Goal: Task Accomplishment & Management: Complete application form

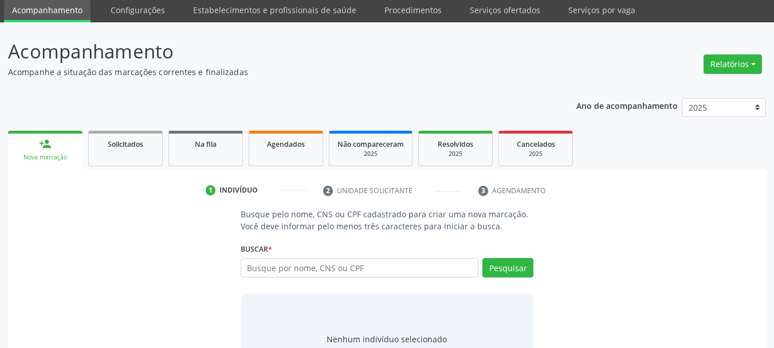
scroll to position [94, 0]
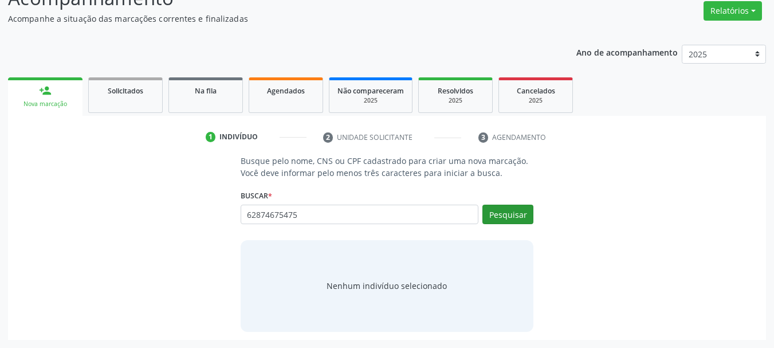
click at [497, 203] on div "Buscar * Busque por nome, CNS ou CPF Nenhum resultado encontrado para: " " Não …" at bounding box center [387, 209] width 293 height 45
click at [505, 219] on button "Pesquisar" at bounding box center [507, 214] width 51 height 19
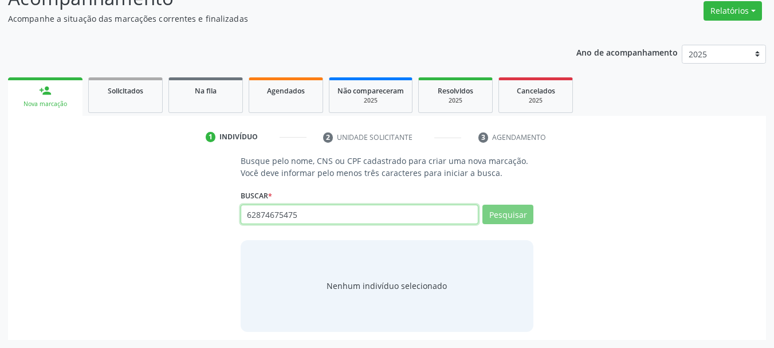
click at [304, 221] on input "62874675475" at bounding box center [360, 214] width 238 height 19
click at [295, 215] on input "62874675475" at bounding box center [360, 214] width 238 height 19
type input "62874675415"
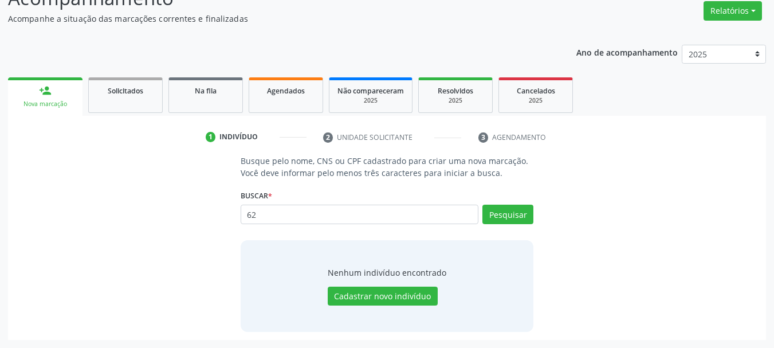
type input "6"
type input "62874675415"
click at [515, 210] on button "Pesquisar" at bounding box center [507, 214] width 51 height 19
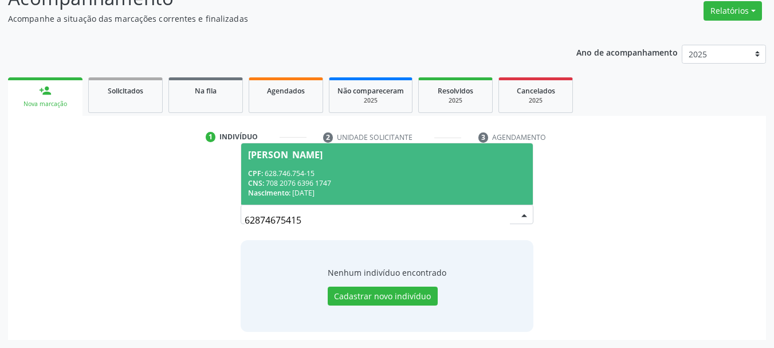
click at [312, 162] on span "Adauto de Sousa Vitor CPF: 628.746.754-15 CNS: 708 2076 6396 1747 Nascimento: 1…" at bounding box center [387, 173] width 292 height 61
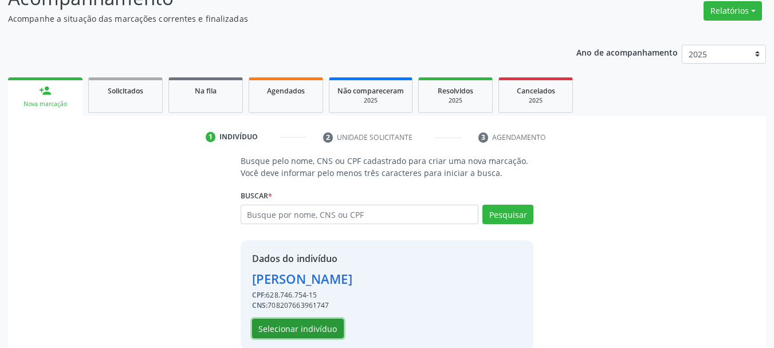
click at [302, 333] on button "Selecionar indivíduo" at bounding box center [298, 328] width 92 height 19
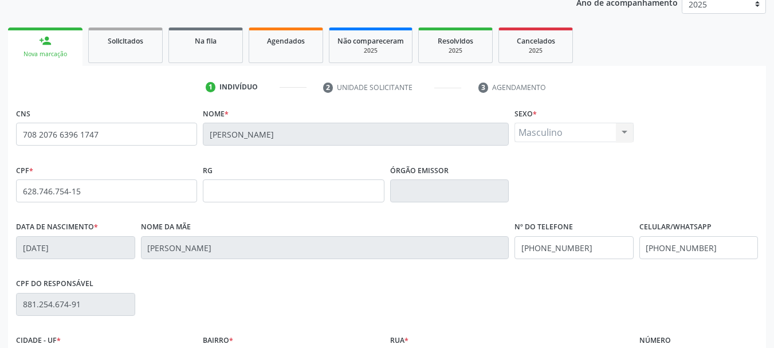
scroll to position [209, 0]
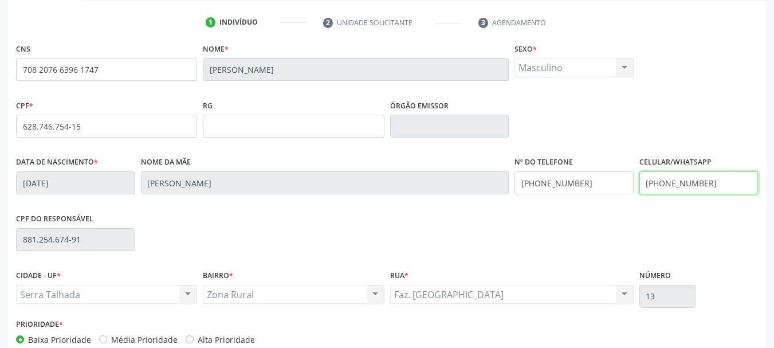
drag, startPoint x: 728, startPoint y: 183, endPoint x: 521, endPoint y: 205, distance: 207.4
click at [521, 205] on div "Data de nascimento * 12/08/1969 Nome da mãe Severina de Sousa Vitor Nº do Telef…" at bounding box center [387, 182] width 748 height 57
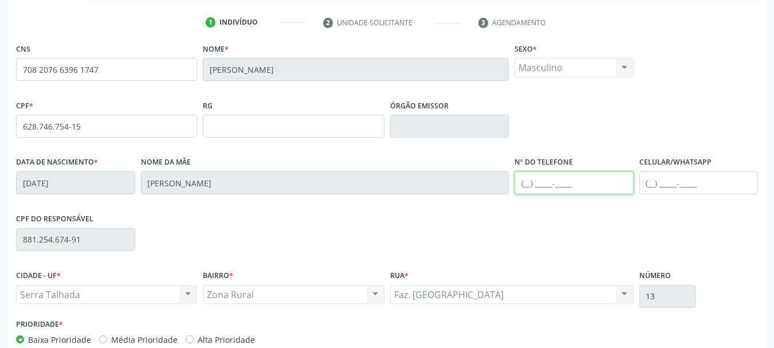
drag, startPoint x: 595, startPoint y: 185, endPoint x: 457, endPoint y: 209, distance: 139.6
click at [438, 209] on div "Data de nascimento * 12/08/1969 Nome da mãe Severina de Sousa Vitor Nº do Telef…" at bounding box center [387, 182] width 748 height 57
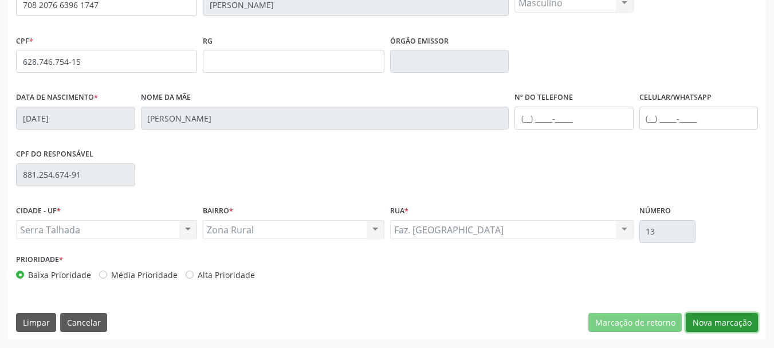
drag, startPoint x: 740, startPoint y: 323, endPoint x: 728, endPoint y: 320, distance: 11.8
click at [740, 324] on button "Nova marcação" at bounding box center [722, 322] width 72 height 19
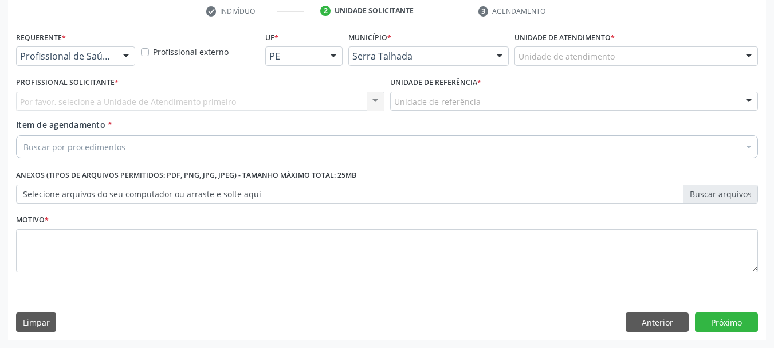
scroll to position [220, 0]
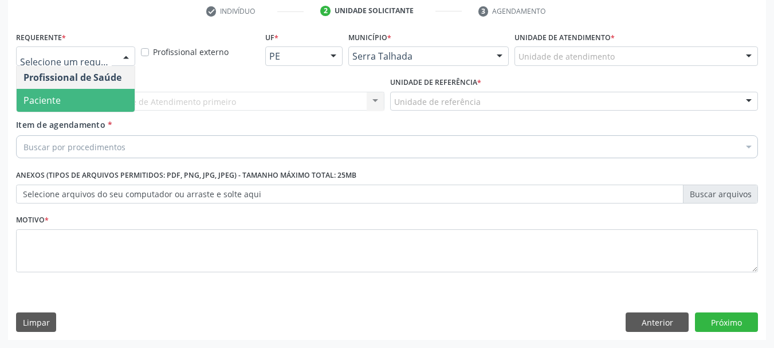
click at [52, 105] on span "Paciente" at bounding box center [41, 100] width 37 height 13
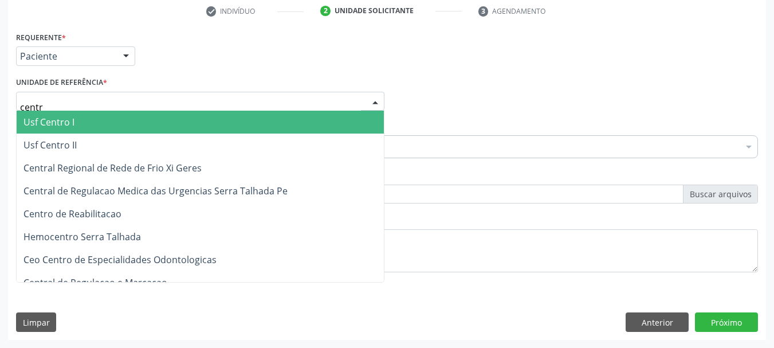
type input "centro"
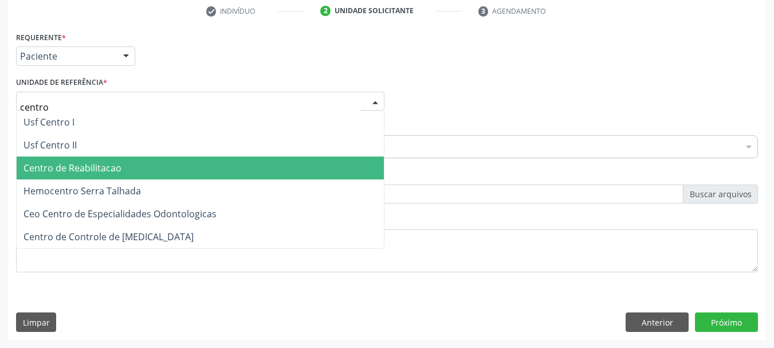
click at [62, 174] on span "Centro de Reabilitacao" at bounding box center [72, 168] width 98 height 13
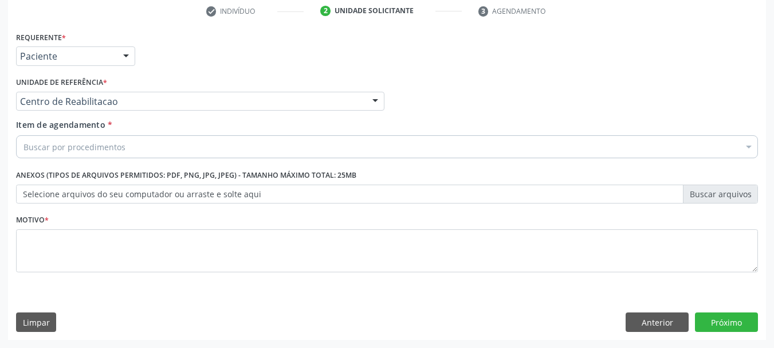
click at [23, 148] on input "orto" at bounding box center [23, 146] width 0 height 23
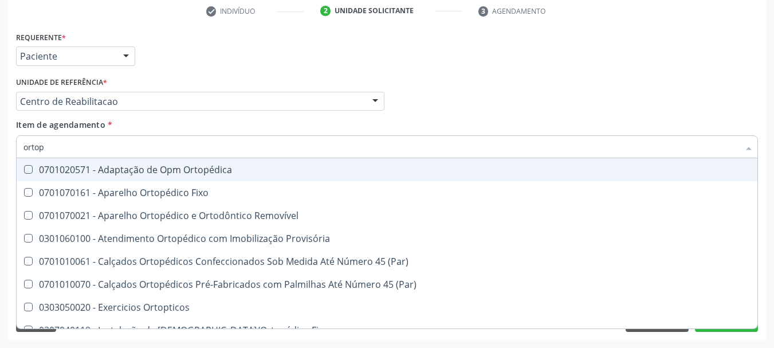
type input "ortope"
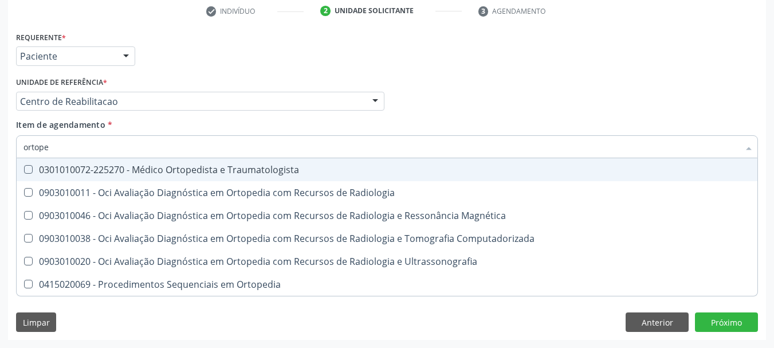
click at [113, 166] on div "0301010072-225270 - Médico Ortopedista e Traumatologista" at bounding box center [386, 169] width 727 height 9
checkbox Traumatologista "true"
click at [505, 77] on div "Profissional Solicitante Por favor, selecione a Unidade de Atendimento primeiro…" at bounding box center [387, 96] width 748 height 45
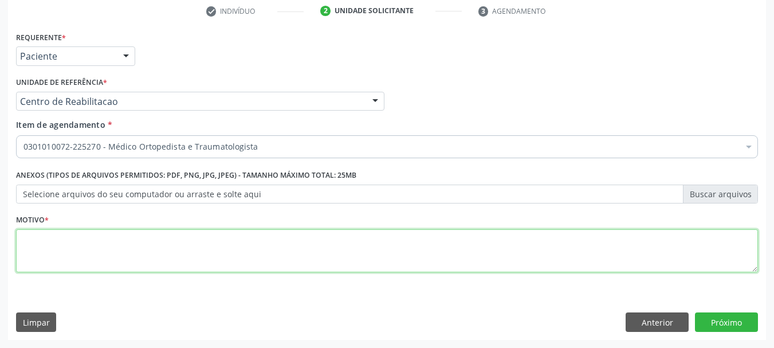
click at [170, 261] on textarea at bounding box center [387, 251] width 742 height 44
type textarea "...."
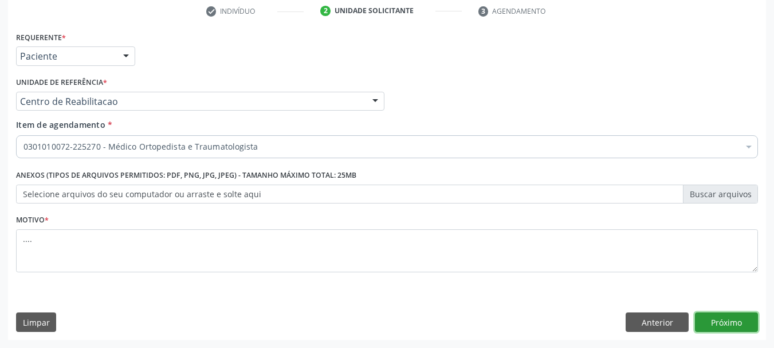
click at [715, 323] on button "Próximo" at bounding box center [726, 321] width 63 height 19
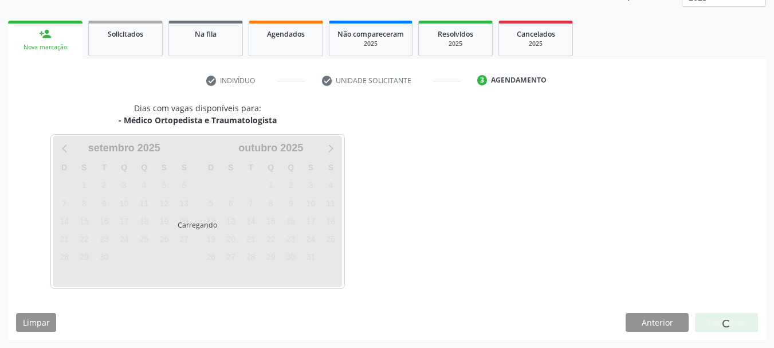
scroll to position [151, 0]
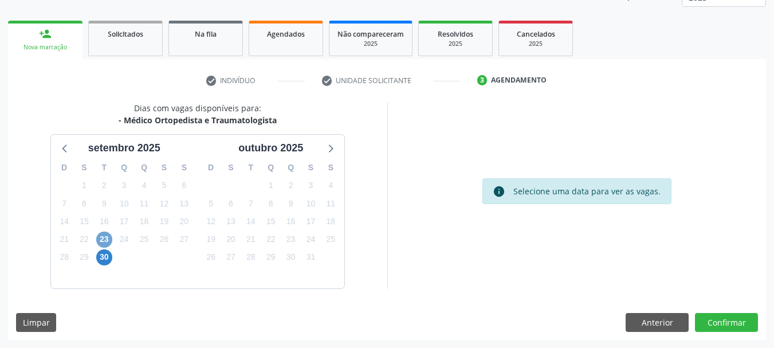
click at [107, 240] on span "23" at bounding box center [104, 239] width 16 height 16
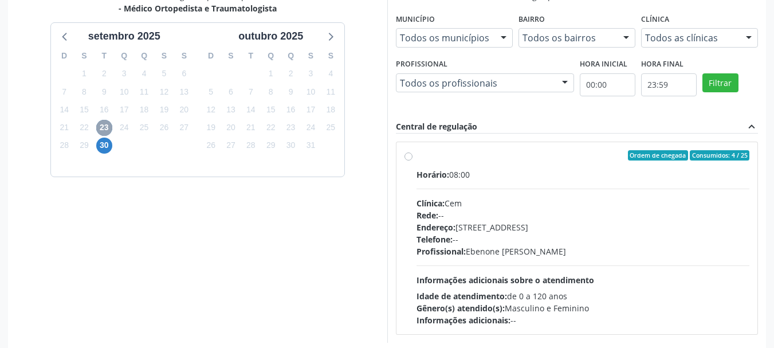
scroll to position [265, 0]
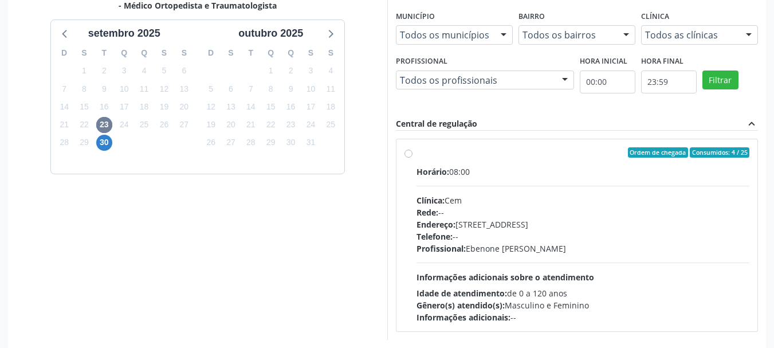
click at [417, 155] on label "Ordem de chegada Consumidos: 4 / 25 Horário: 08:00 Clínica: Cem Rede: -- Endere…" at bounding box center [583, 235] width 333 height 176
click at [412, 155] on input "Ordem de chegada Consumidos: 4 / 25 Horário: 08:00 Clínica: Cem Rede: -- Endere…" at bounding box center [408, 152] width 8 height 10
radio input "true"
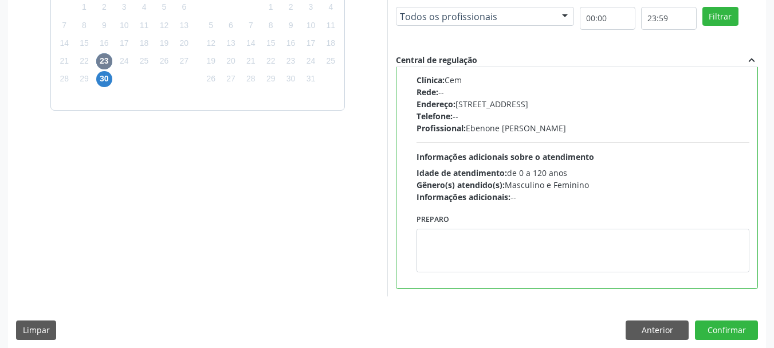
scroll to position [337, 0]
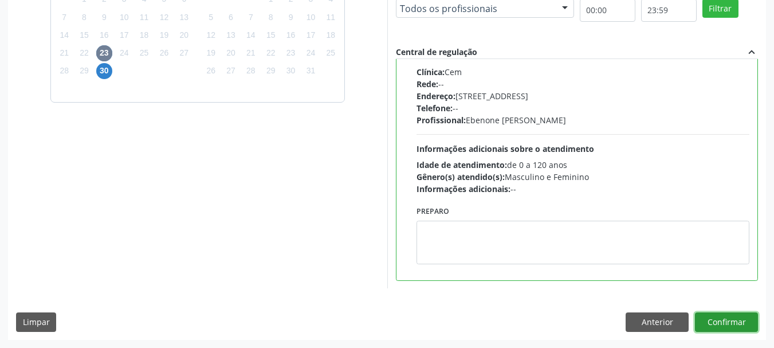
click at [742, 318] on button "Confirmar" at bounding box center [726, 321] width 63 height 19
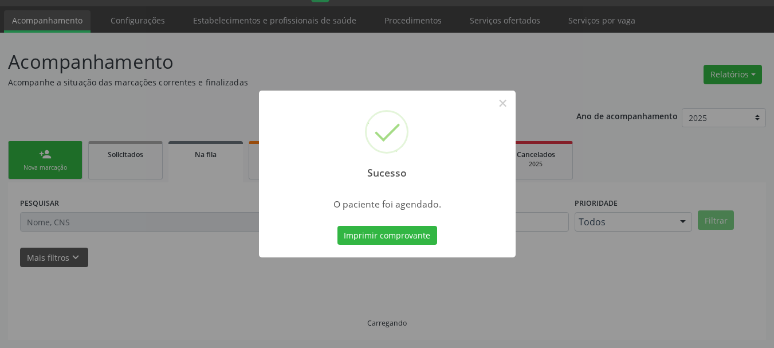
scroll to position [30, 0]
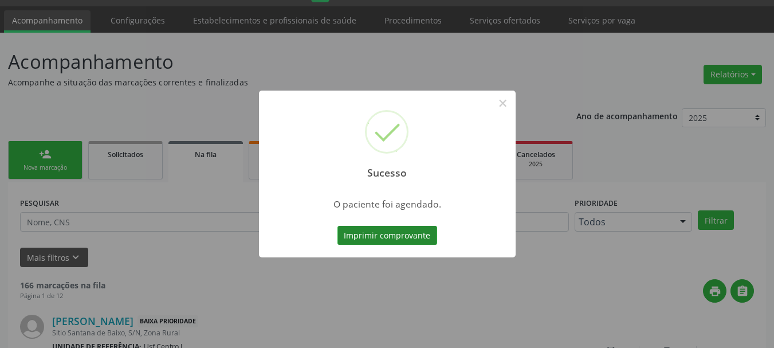
click at [381, 235] on button "Imprimir comprovante" at bounding box center [387, 235] width 100 height 19
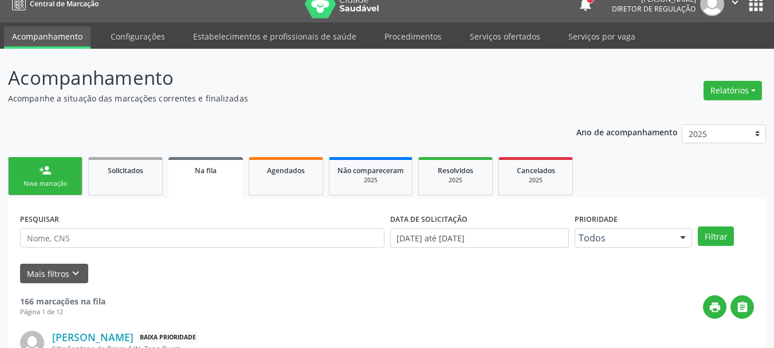
scroll to position [0, 0]
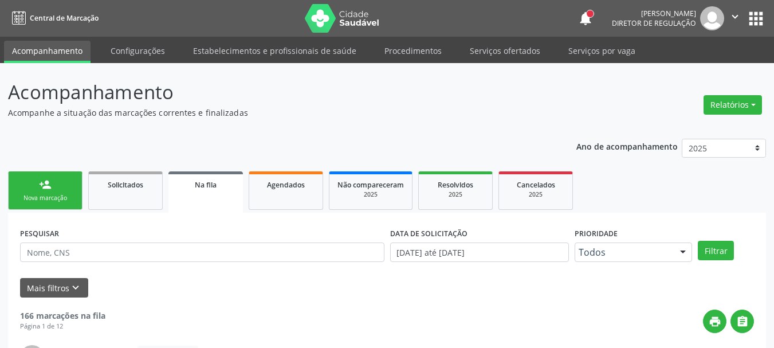
click at [755, 19] on button "apps" at bounding box center [756, 19] width 20 height 20
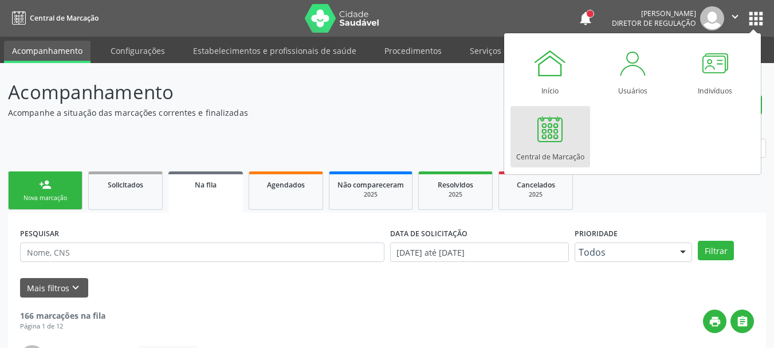
click at [543, 148] on div "Central de Marcação" at bounding box center [550, 153] width 68 height 15
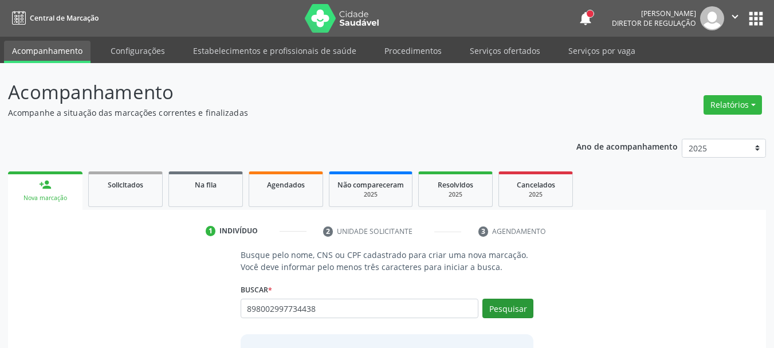
type input "898002997734438"
click at [504, 310] on button "Pesquisar" at bounding box center [507, 307] width 51 height 19
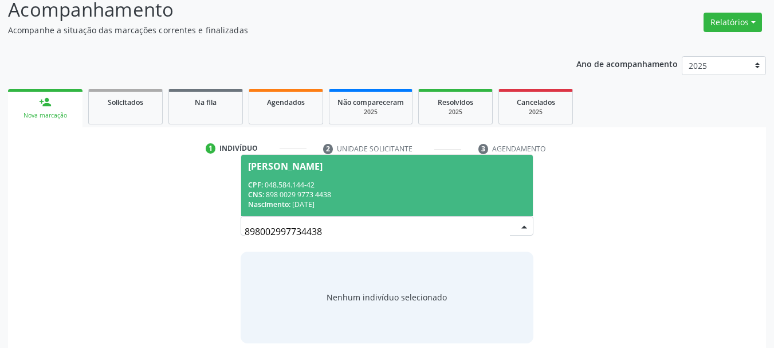
scroll to position [94, 0]
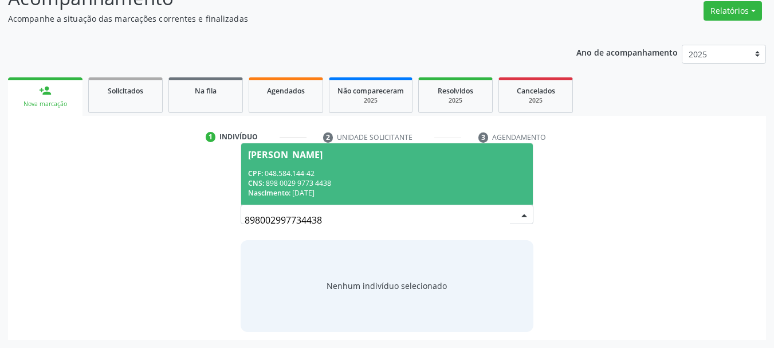
click at [305, 168] on div "CPF: 048.584.144-42" at bounding box center [387, 173] width 278 height 10
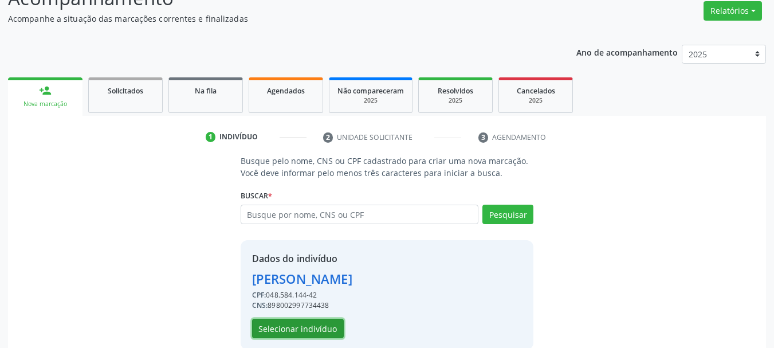
click at [311, 330] on button "Selecionar indivíduo" at bounding box center [298, 328] width 92 height 19
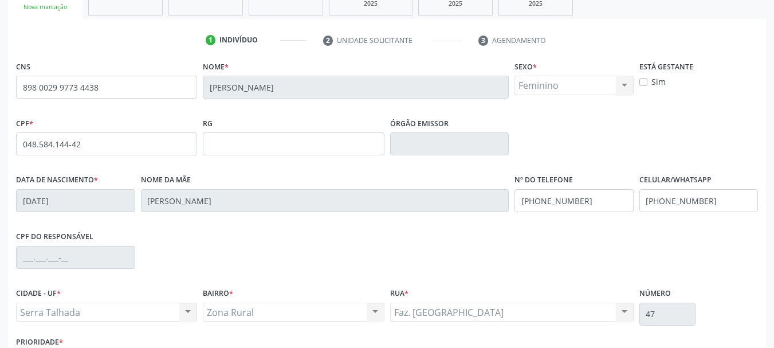
scroll to position [209, 0]
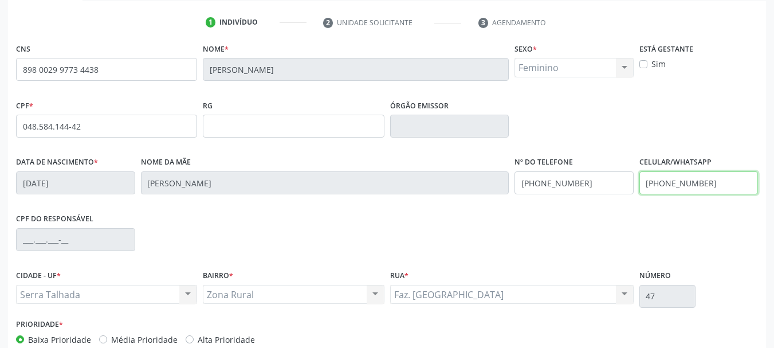
drag, startPoint x: 713, startPoint y: 190, endPoint x: 566, endPoint y: 212, distance: 148.9
click at [561, 214] on div "CNS 898 0029 9773 4438 Nome * Rosa Alves de Moura Santos Sexo * Feminino Mascul…" at bounding box center [387, 196] width 742 height 313
drag, startPoint x: 603, startPoint y: 183, endPoint x: 517, endPoint y: 214, distance: 90.6
click at [371, 199] on div "Data de nascimento * 20/01/1965 Nome da mãe Luiza Maria de Moura Nº do Telefone…" at bounding box center [387, 182] width 748 height 57
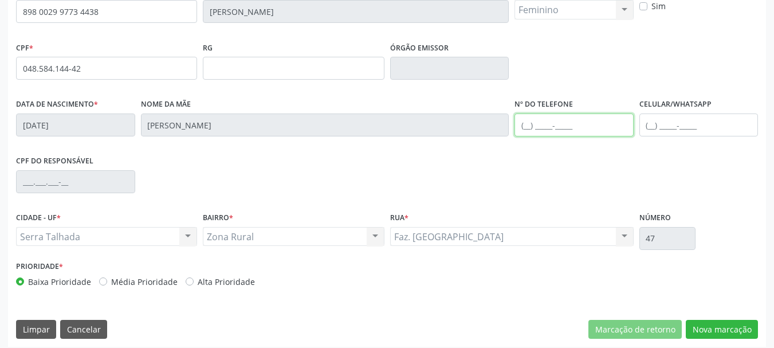
scroll to position [273, 0]
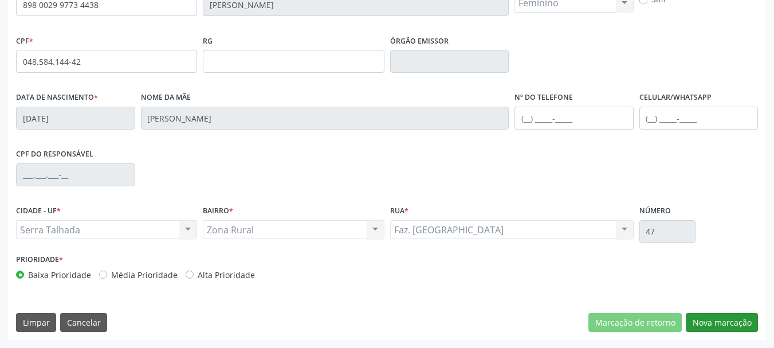
drag, startPoint x: 713, startPoint y: 311, endPoint x: 708, endPoint y: 315, distance: 6.9
click at [711, 313] on div "CNS 898 0029 9773 4438 Nome * Rosa Alves de Moura Santos Sexo * Feminino Mascul…" at bounding box center [387, 157] width 758 height 364
click at [696, 328] on button "Nova marcação" at bounding box center [722, 322] width 72 height 19
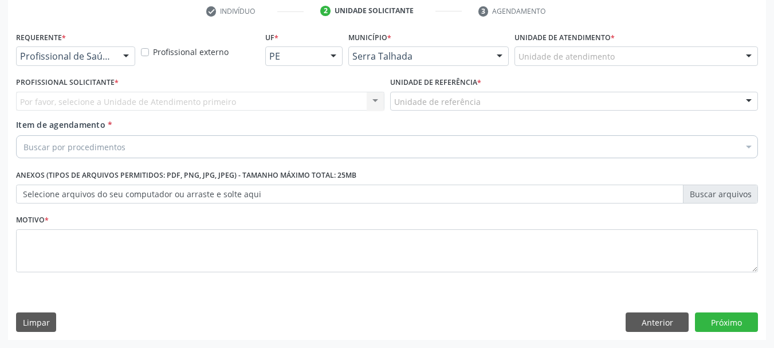
drag, startPoint x: 119, startPoint y: 58, endPoint x: 115, endPoint y: 78, distance: 20.9
click at [118, 59] on div at bounding box center [125, 56] width 17 height 19
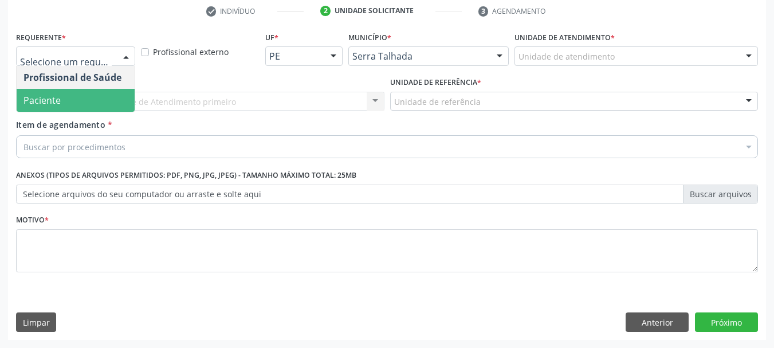
click at [99, 104] on span "Paciente" at bounding box center [76, 100] width 118 height 23
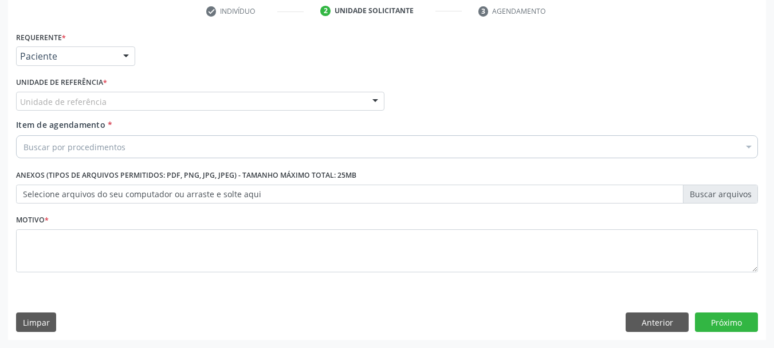
drag, startPoint x: 90, startPoint y: 105, endPoint x: 94, endPoint y: 98, distance: 8.5
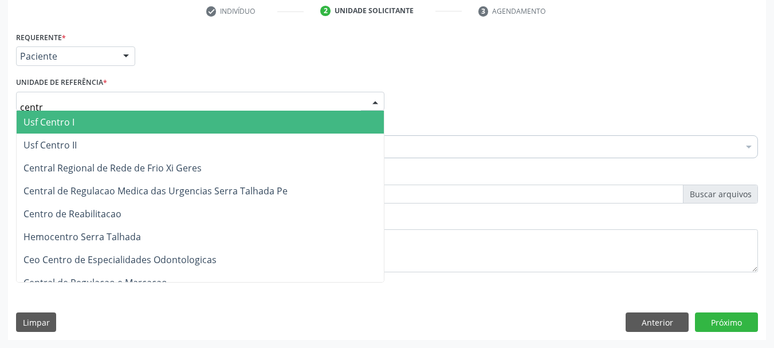
type input "centro"
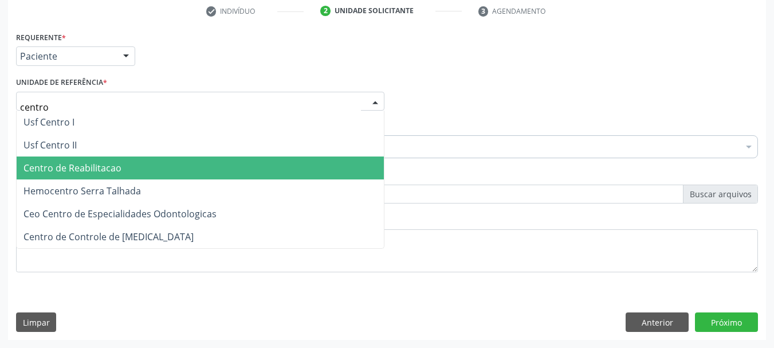
click at [116, 163] on span "Centro de Reabilitacao" at bounding box center [72, 168] width 98 height 13
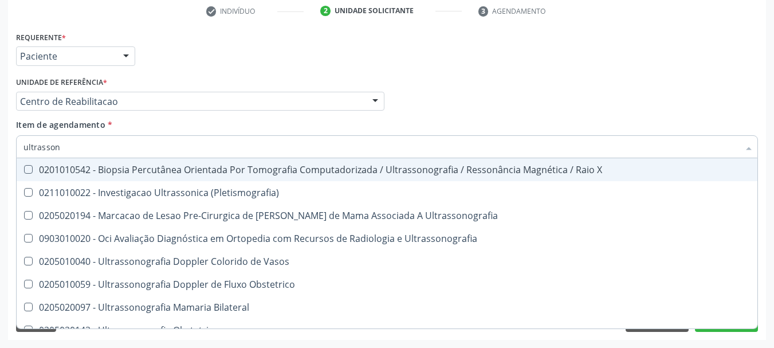
type input "ultrassono"
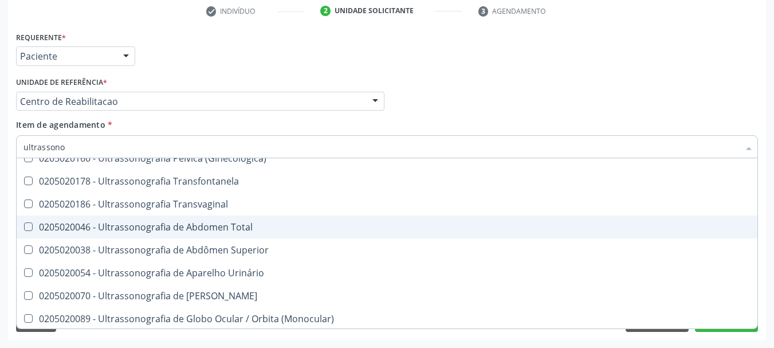
scroll to position [229, 0]
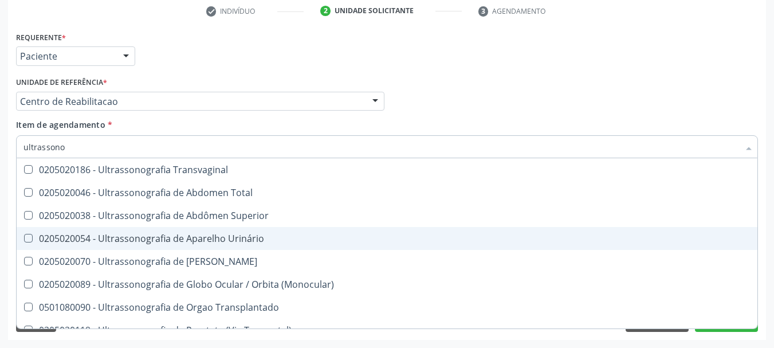
click at [251, 237] on div "0205020054 - Ultrassonografia de Aparelho Urinário" at bounding box center [386, 238] width 727 height 9
checkbox Urinário "true"
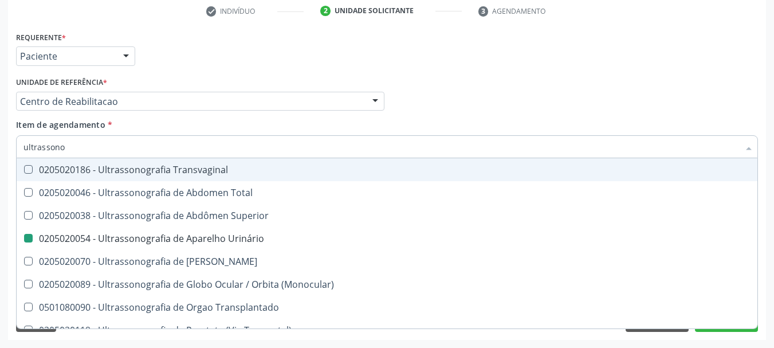
click at [523, 100] on div "Profissional Solicitante Por favor, selecione a Unidade de Atendimento primeiro…" at bounding box center [387, 96] width 748 height 45
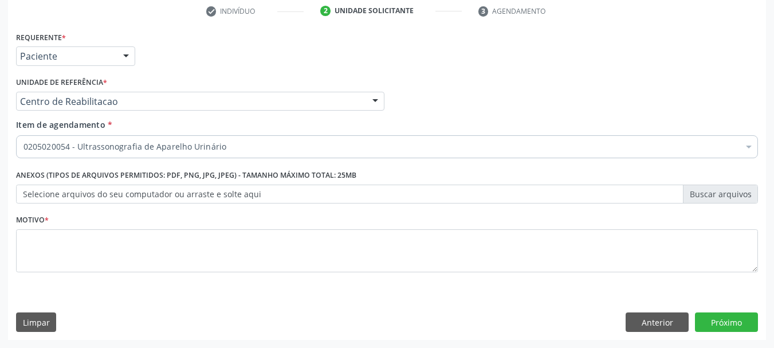
scroll to position [0, 0]
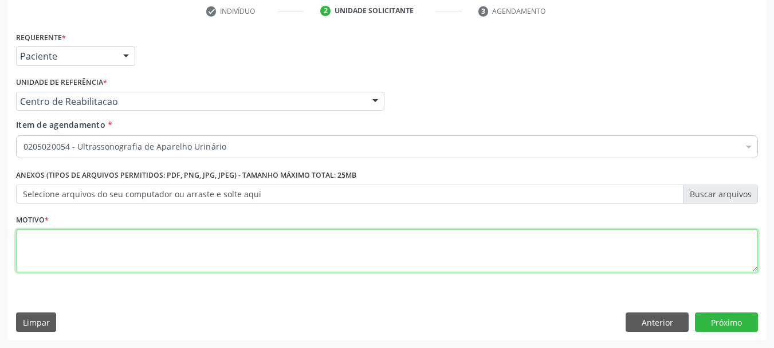
click at [233, 241] on textarea at bounding box center [387, 251] width 742 height 44
type textarea "..."
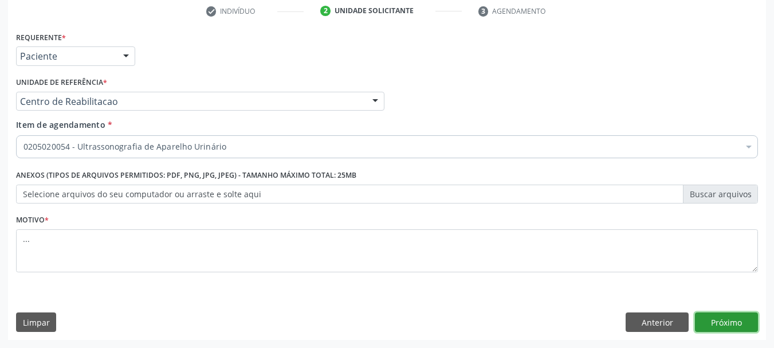
click at [730, 317] on button "Próximo" at bounding box center [726, 321] width 63 height 19
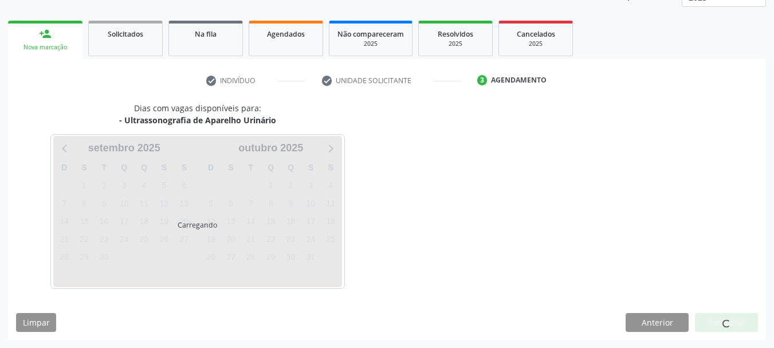
scroll to position [151, 0]
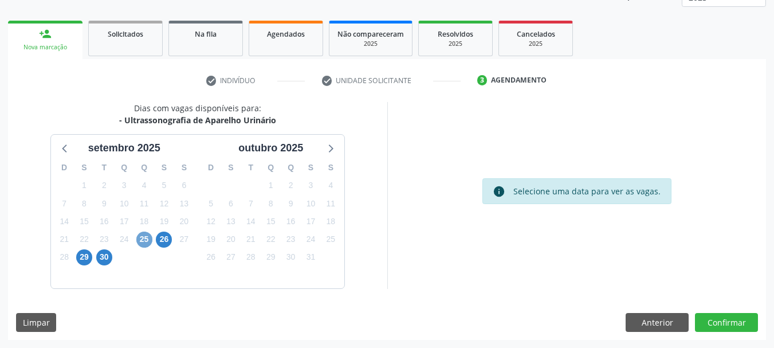
click at [147, 235] on span "25" at bounding box center [144, 239] width 16 height 16
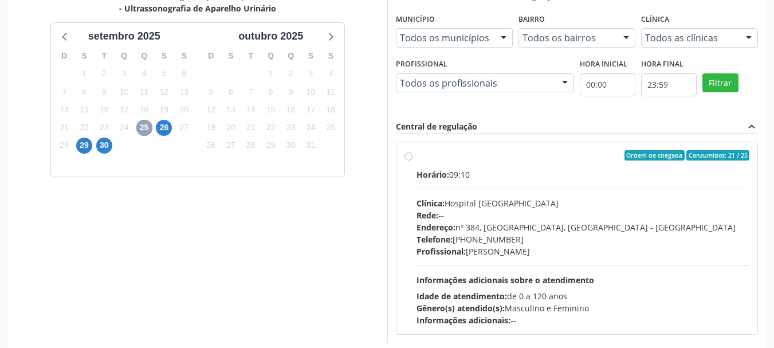
scroll to position [265, 0]
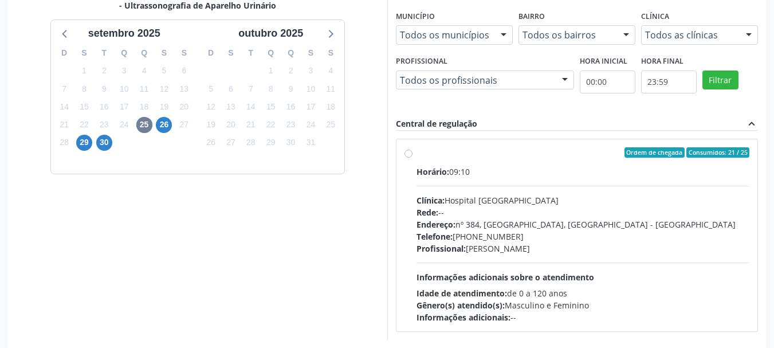
click at [417, 156] on label "Ordem de chegada Consumidos: 21 / 25 Horário: 09:10 Clínica: Hospital Sao Franc…" at bounding box center [583, 235] width 333 height 176
click at [406, 156] on input "Ordem de chegada Consumidos: 21 / 25 Horário: 09:10 Clínica: Hospital Sao Franc…" at bounding box center [408, 152] width 8 height 10
radio input "true"
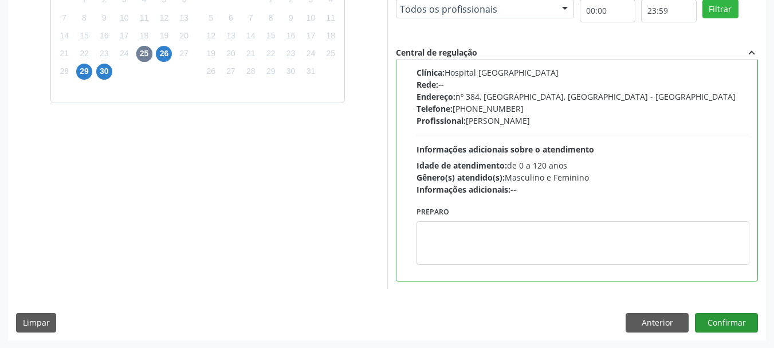
scroll to position [337, 0]
click at [736, 321] on button "Confirmar" at bounding box center [726, 321] width 63 height 19
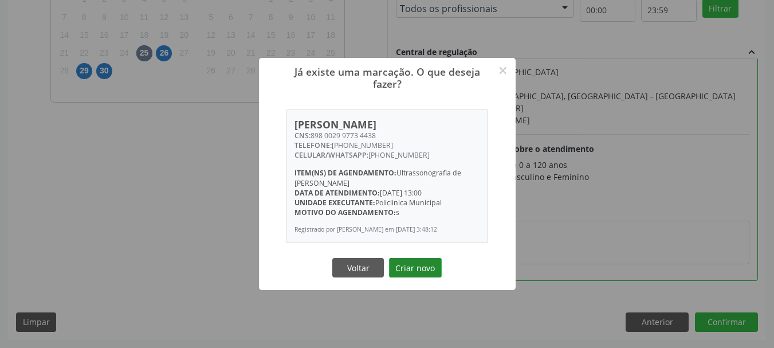
click at [408, 265] on button "Criar novo" at bounding box center [415, 267] width 53 height 19
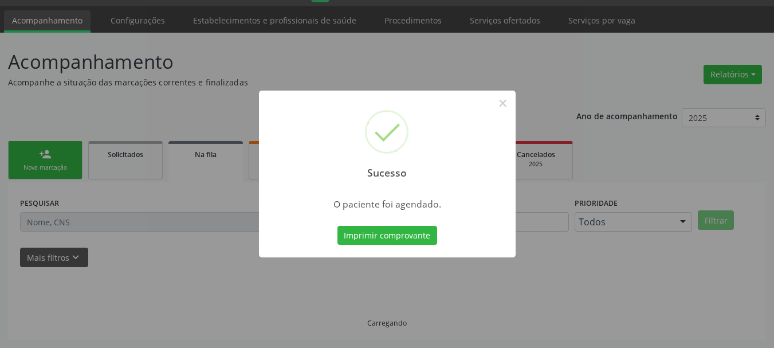
scroll to position [30, 0]
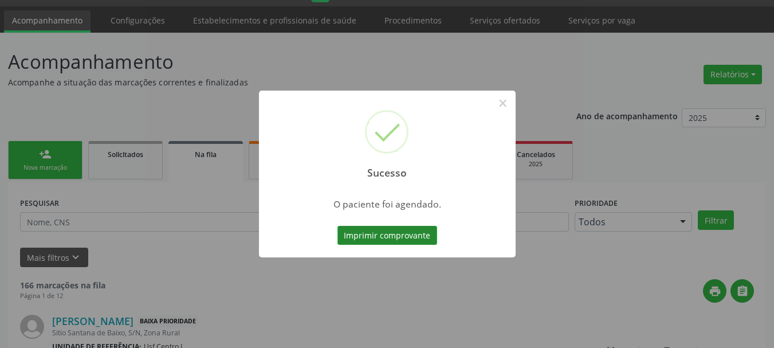
click at [427, 238] on button "Imprimir comprovante" at bounding box center [387, 235] width 100 height 19
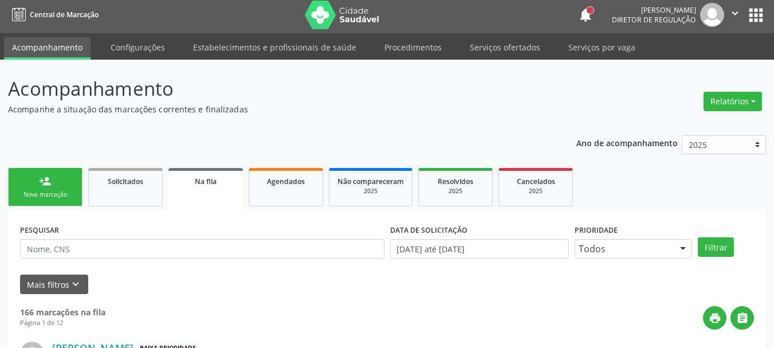
scroll to position [0, 0]
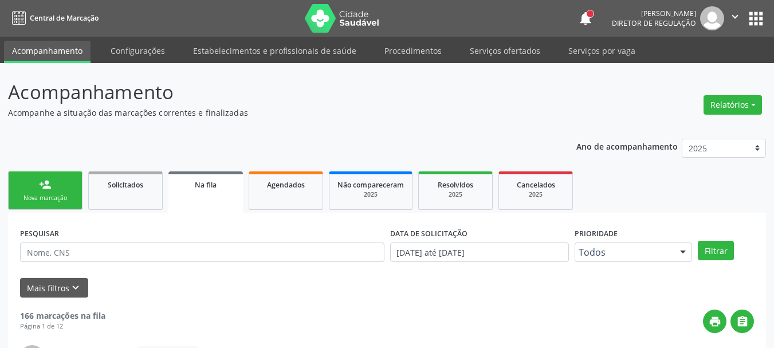
click at [757, 22] on button "apps" at bounding box center [756, 19] width 20 height 20
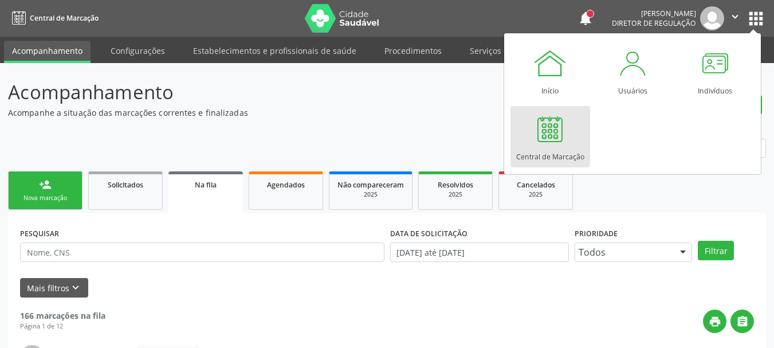
click at [549, 145] on div at bounding box center [550, 129] width 34 height 34
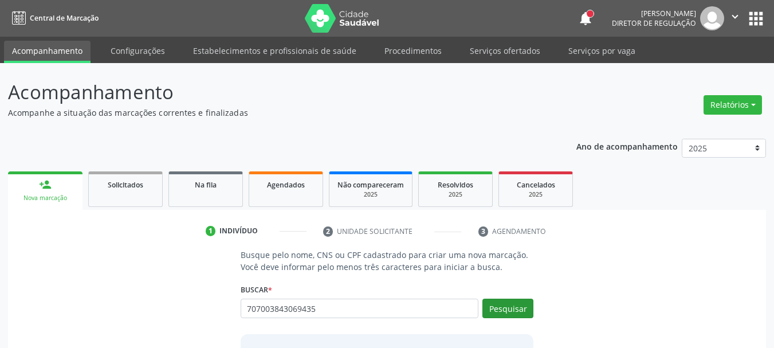
type input "707003843069435"
click at [520, 305] on button "Pesquisar" at bounding box center [507, 307] width 51 height 19
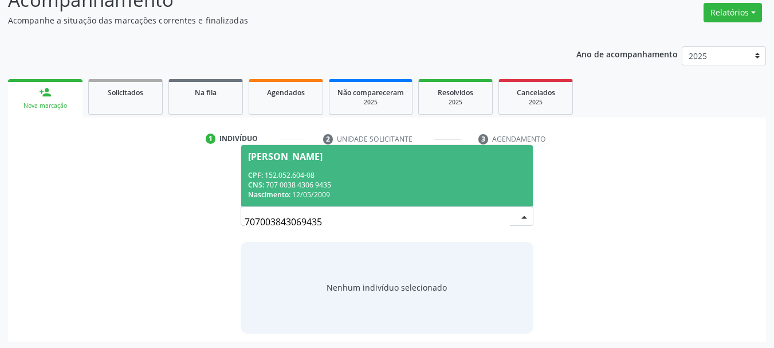
scroll to position [94, 0]
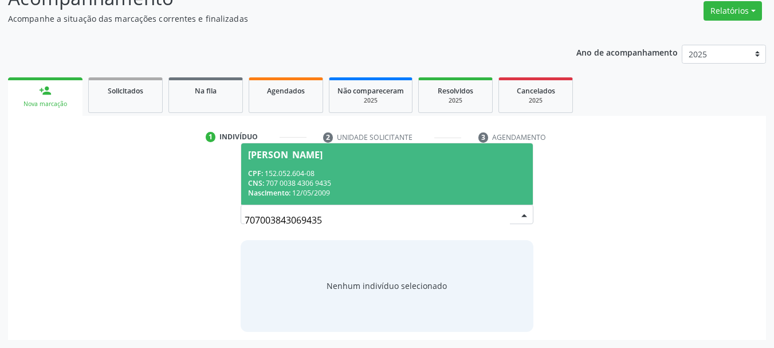
click at [342, 180] on div "CNS: 707 0038 4306 9435" at bounding box center [387, 183] width 278 height 10
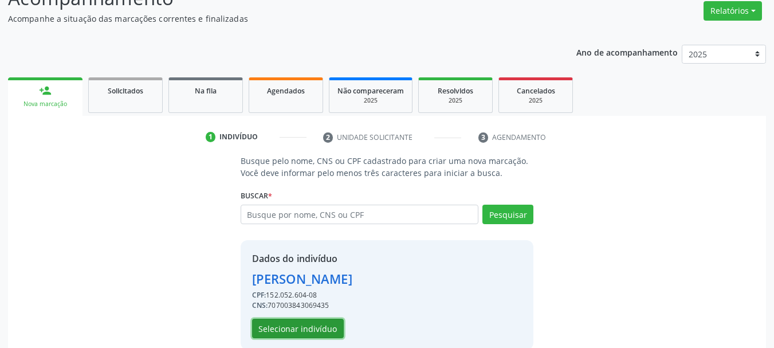
click at [284, 329] on button "Selecionar indivíduo" at bounding box center [298, 328] width 92 height 19
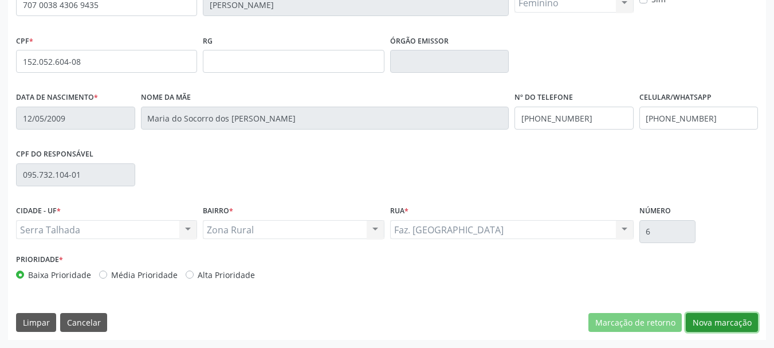
click at [726, 324] on button "Nova marcação" at bounding box center [722, 322] width 72 height 19
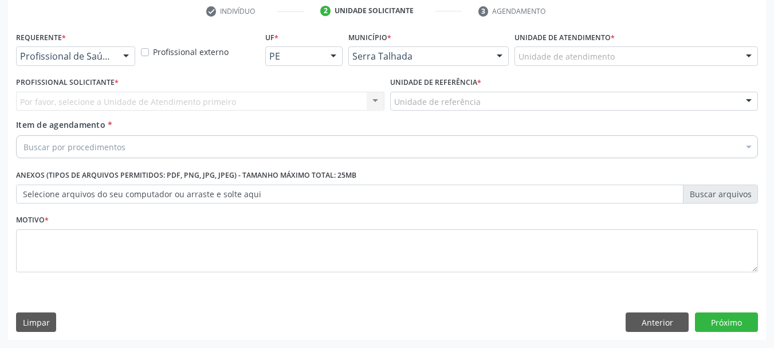
scroll to position [220, 0]
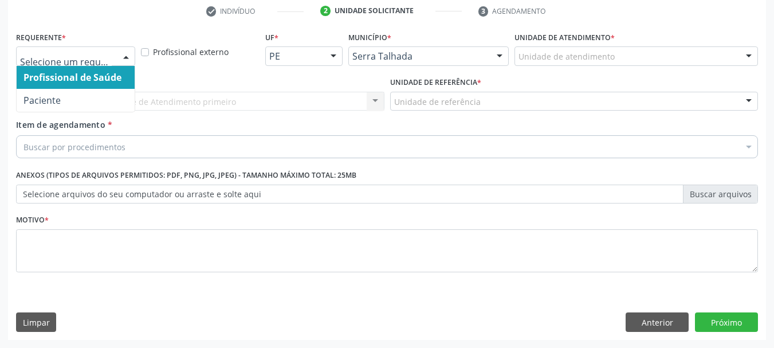
click at [115, 56] on div "Profissional de Saúde Paciente Nenhum resultado encontrado para: " " Não há nen…" at bounding box center [75, 55] width 119 height 19
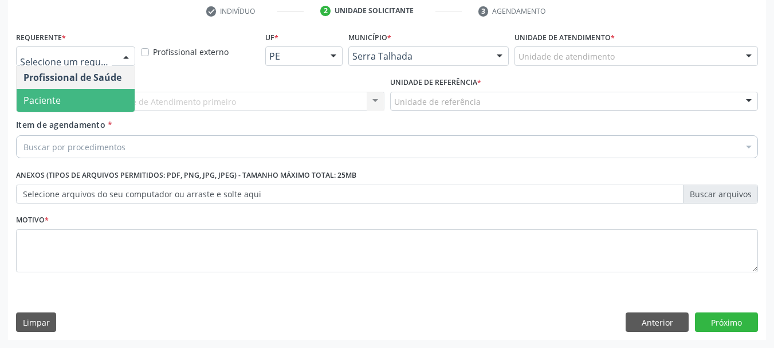
click at [77, 110] on span "Paciente" at bounding box center [76, 100] width 118 height 23
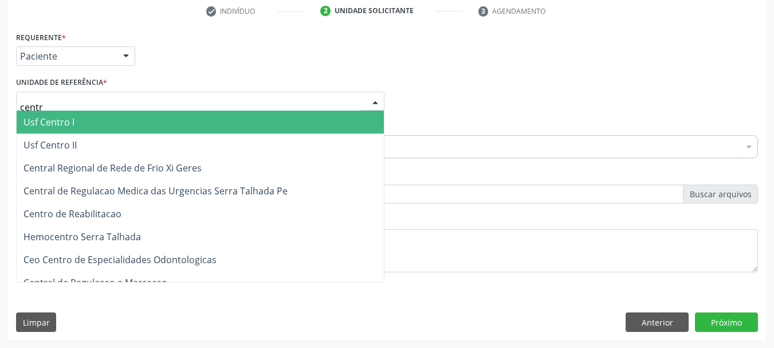
type input "centro"
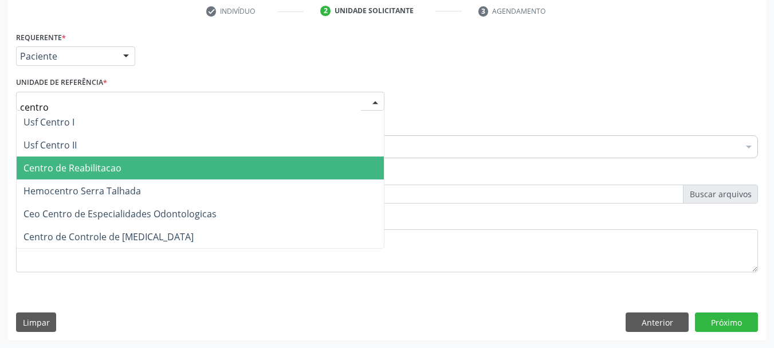
click at [50, 174] on span "Centro de Reabilitacao" at bounding box center [72, 168] width 98 height 13
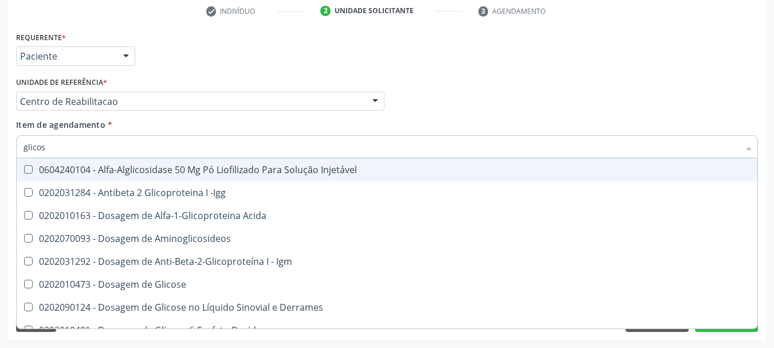
type input "glicose"
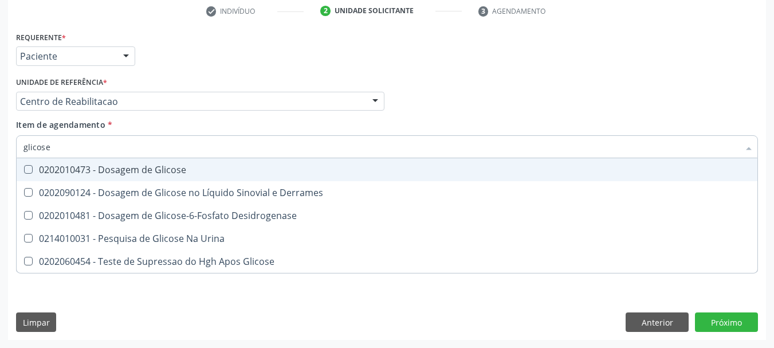
click at [49, 175] on span "0202010473 - Dosagem de Glicose" at bounding box center [387, 169] width 741 height 23
checkbox Glicose "true"
type input "glicos"
checkbox Glicose "false"
checkbox Desidrogenase "true"
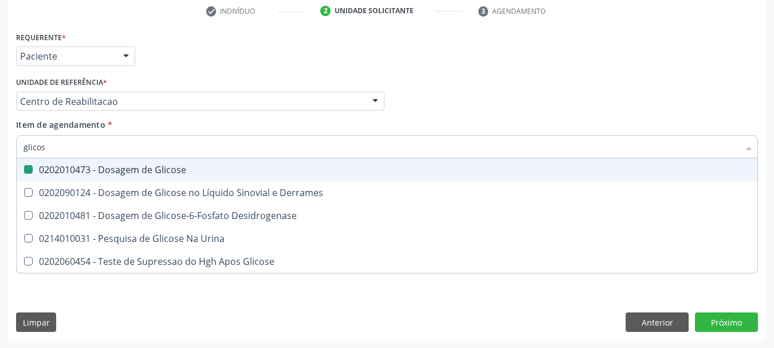
type input "glico"
checkbox Desidrogenase "false"
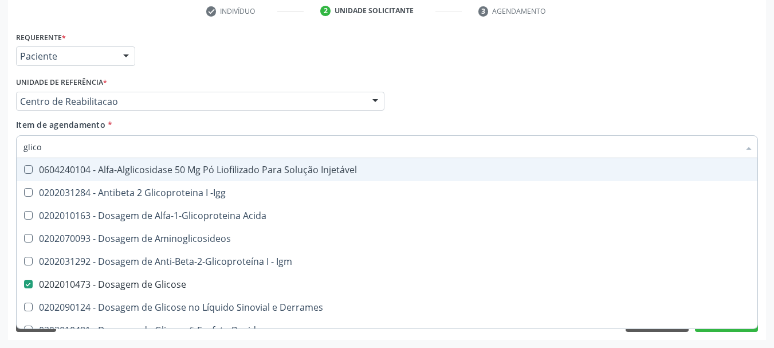
type input "glic"
checkbox Glicose "false"
checkbox Glicose "true"
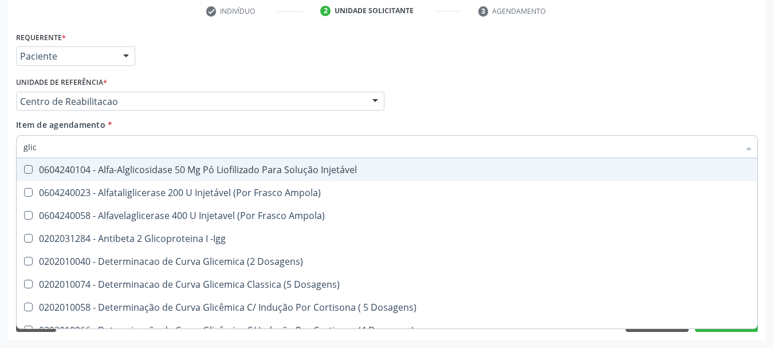
type input "gli"
checkbox Glicose "false"
checkbox Glicosilada "true"
type input "gl"
checkbox Glicosilada "false"
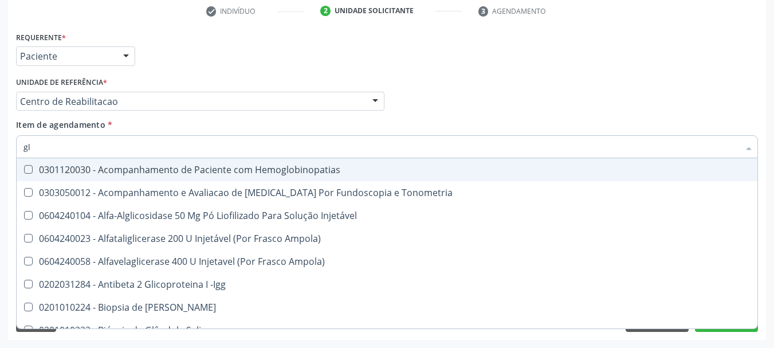
type input "g"
checkbox Glicose "false"
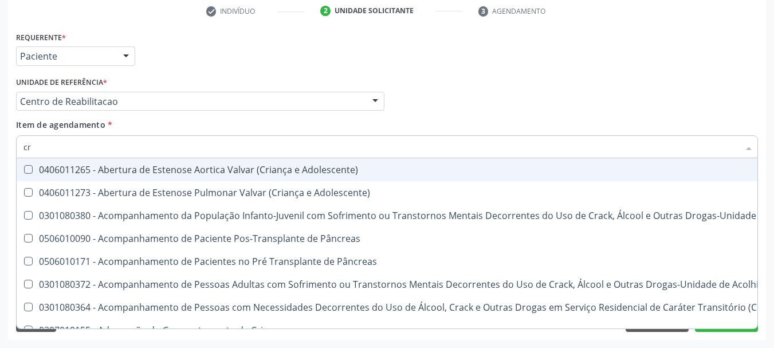
type input "cre"
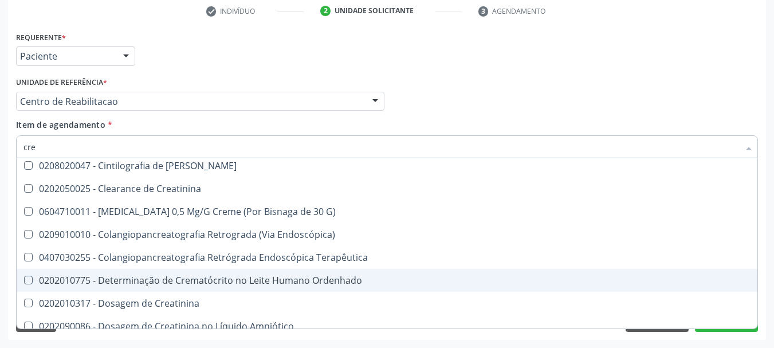
scroll to position [115, 0]
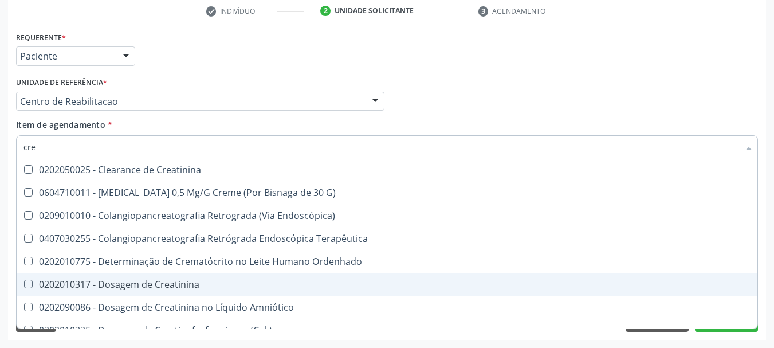
click at [205, 288] on div "0202010317 - Dosagem de Creatinina" at bounding box center [386, 284] width 727 height 9
checkbox Creatinina "true"
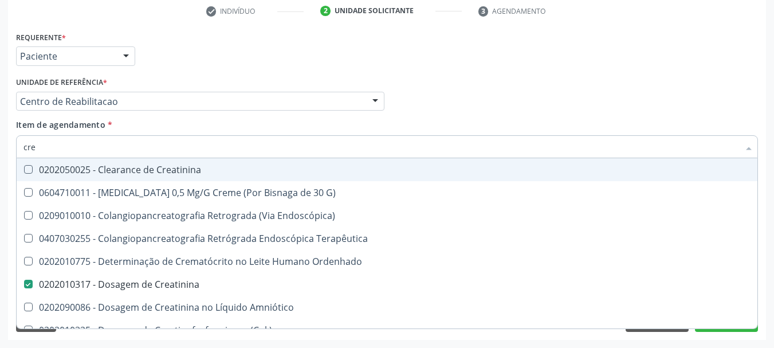
type input "cr"
checkbox Creatinina "false"
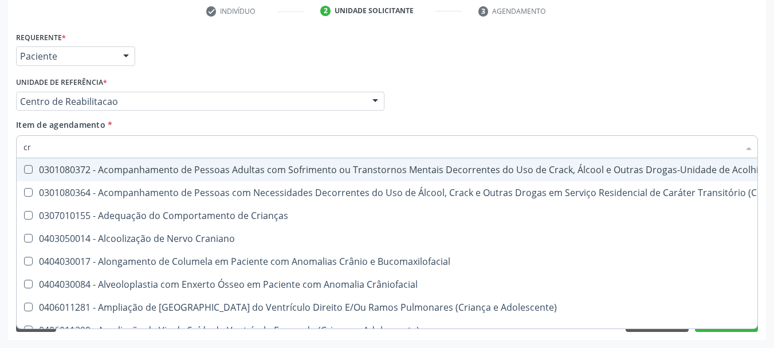
type input "c"
checkbox Creatinina "false"
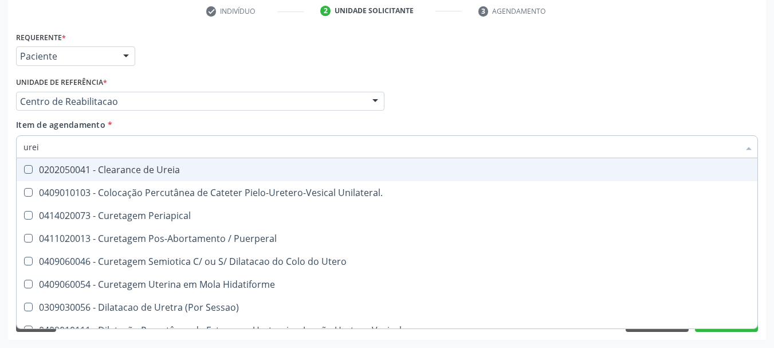
type input "ureia"
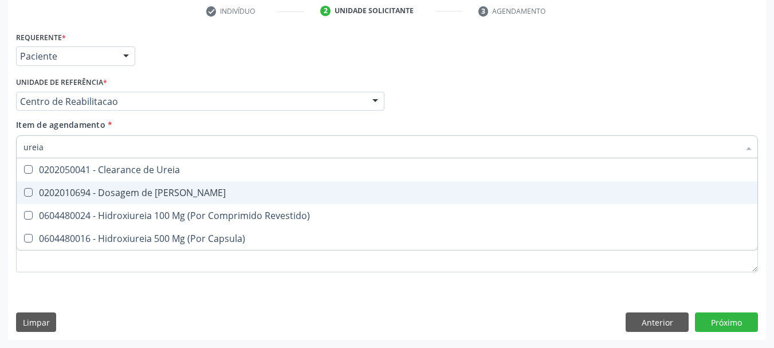
click at [91, 203] on span "0202010694 - Dosagem de [PERSON_NAME]" at bounding box center [387, 192] width 741 height 23
checkbox Ureia "true"
type input "ure"
checkbox Ureia "false"
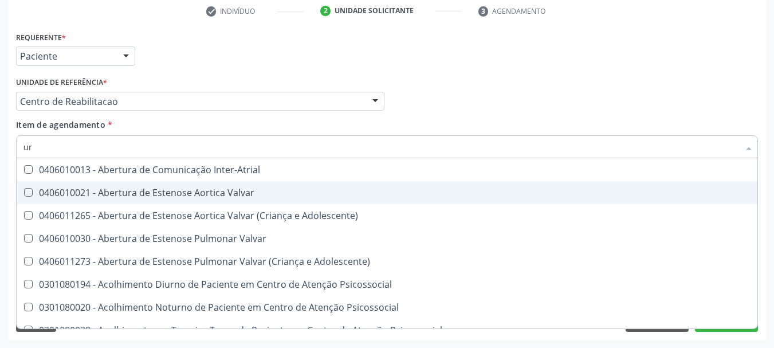
type input "u"
checkbox Ureia "false"
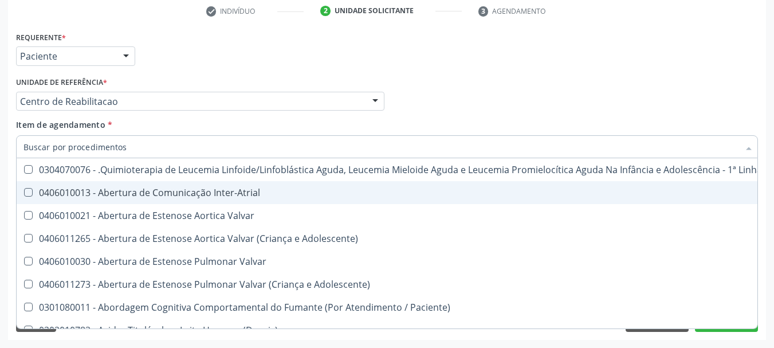
checkbox Ureia "false"
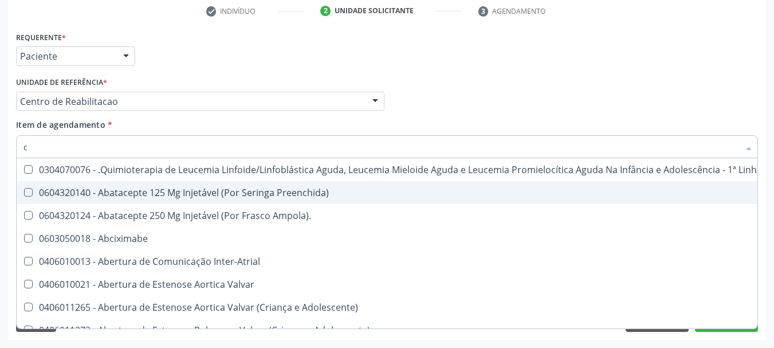
type input "co"
checkbox Creatinina "true"
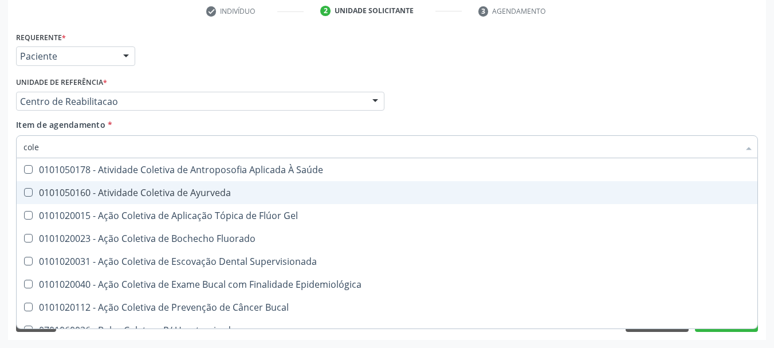
type input "coles"
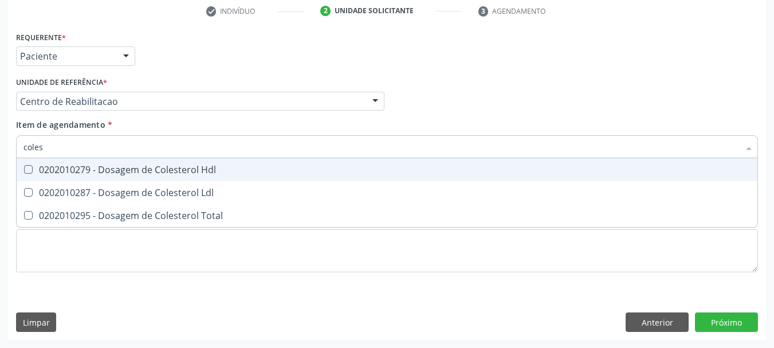
click at [96, 174] on div "0202010279 - Dosagem de Colesterol Hdl" at bounding box center [386, 169] width 727 height 9
checkbox Hdl "true"
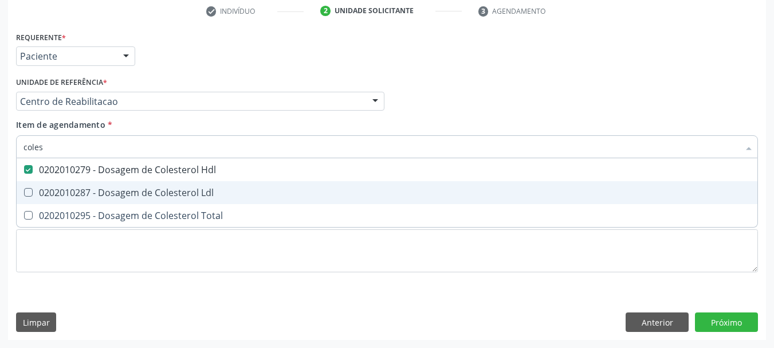
click at [91, 190] on div "0202010287 - Dosagem de Colesterol Ldl" at bounding box center [386, 192] width 727 height 9
checkbox Ldl "true"
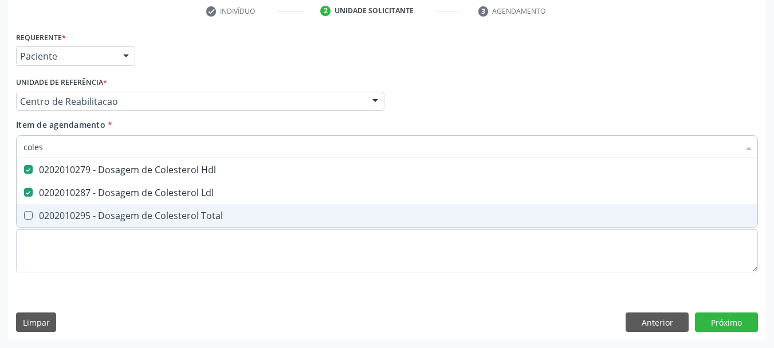
click at [80, 213] on div "0202010295 - Dosagem de Colesterol Total" at bounding box center [386, 215] width 727 height 9
checkbox Total "true"
type input "cole"
checkbox Hdl "false"
checkbox Ldl "false"
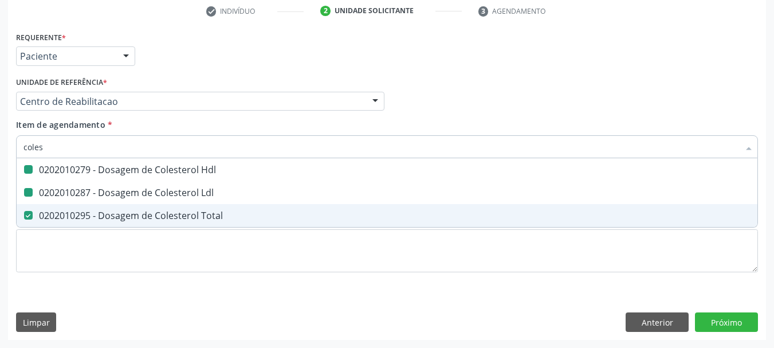
checkbox Total "false"
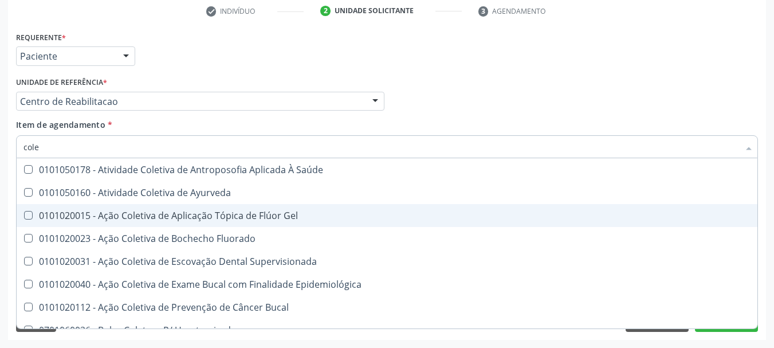
type input "col"
checkbox Hdl "false"
checkbox Ldl "false"
checkbox Total "false"
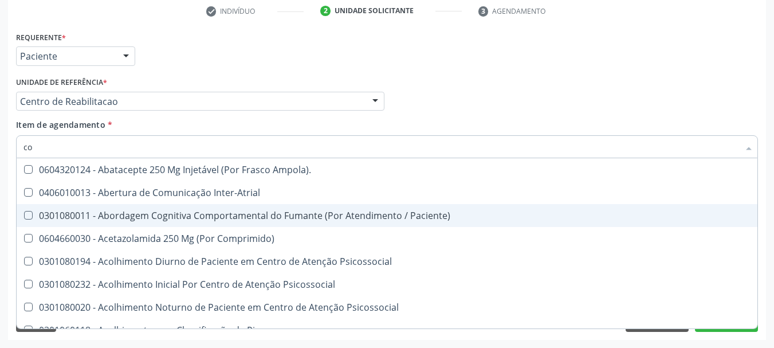
type input "c"
checkbox Hdl "false"
checkbox Ldl "false"
checkbox Total "false"
checkbox Glicose "false"
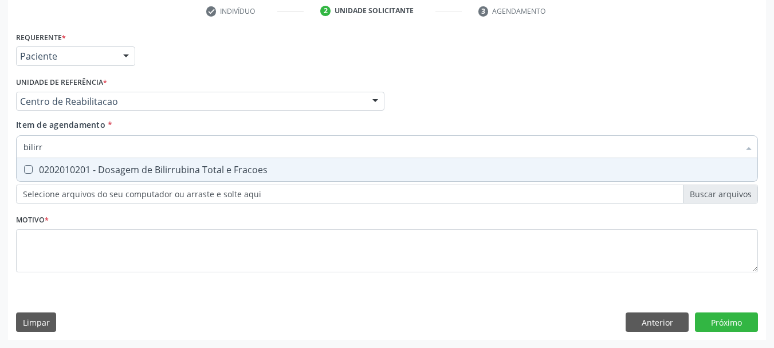
type input "bilirru"
click at [116, 137] on input "bilirru" at bounding box center [381, 146] width 716 height 23
click at [116, 167] on div "0202010201 - Dosagem de Bilirrubina Total e Fracoes" at bounding box center [386, 169] width 727 height 9
checkbox Fracoes "true"
type input "bili"
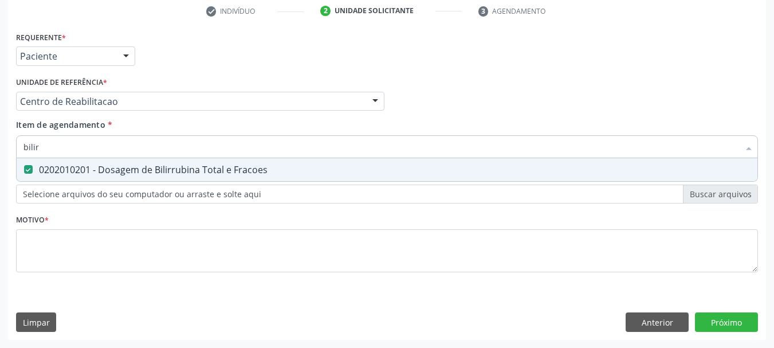
checkbox Fracoes "false"
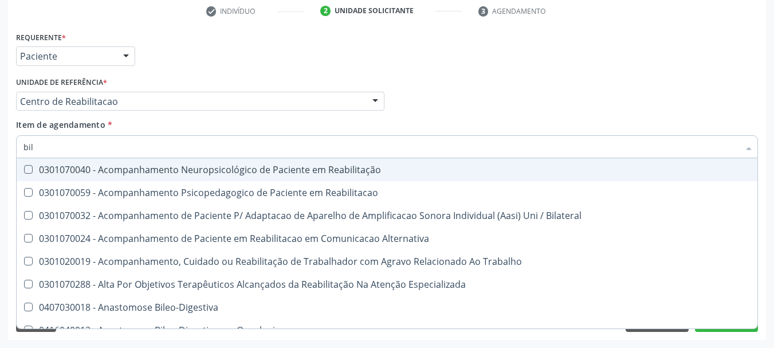
type input "bi"
checkbox Fracoes "false"
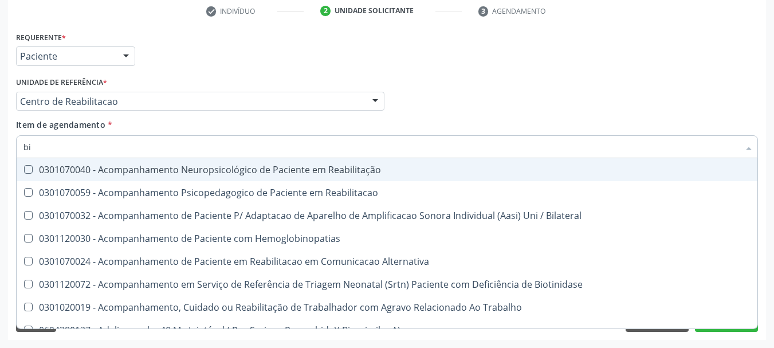
type input "b"
checkbox Fracoes "false"
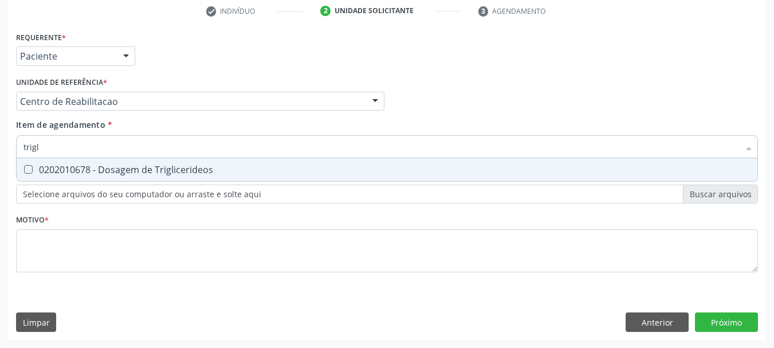
type input "trigli"
click at [117, 167] on div "0202010678 - Dosagem de Triglicerideos" at bounding box center [386, 169] width 727 height 9
checkbox Triglicerideos "true"
type input "tri"
checkbox Triglicerideos "false"
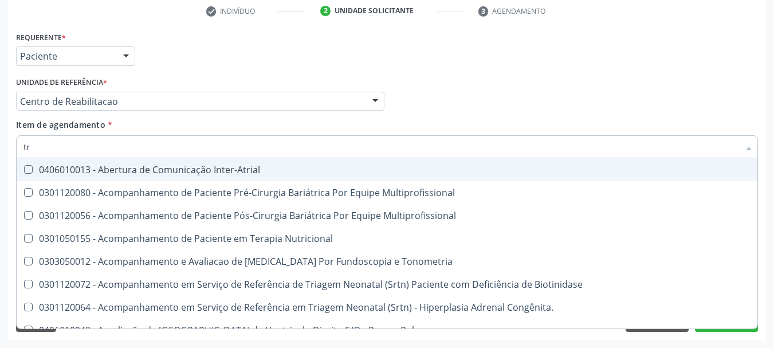
type input "t"
checkbox Triglicerideos "false"
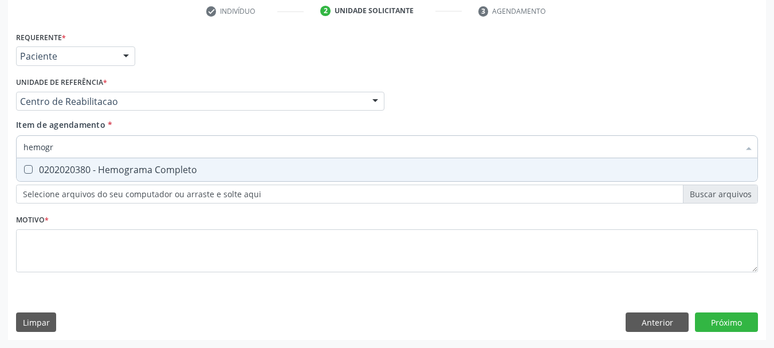
type input "hemogra"
click at [117, 167] on div "0202020380 - Hemograma Completo" at bounding box center [386, 169] width 727 height 9
checkbox Completo "true"
type input "hemog"
checkbox Completo "false"
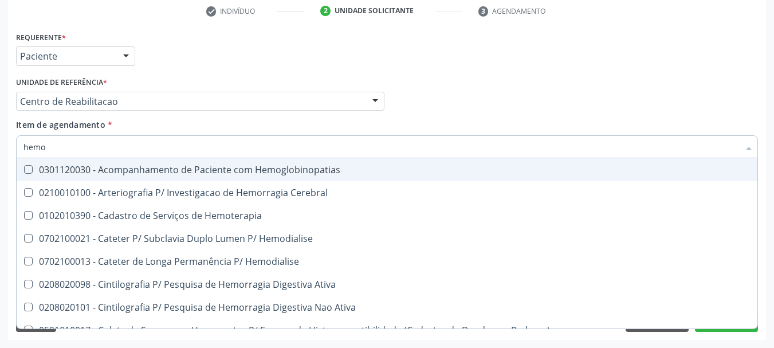
type input "hem"
checkbox Completo "false"
checkbox Elástica "true"
type input "he"
checkbox Elástica "false"
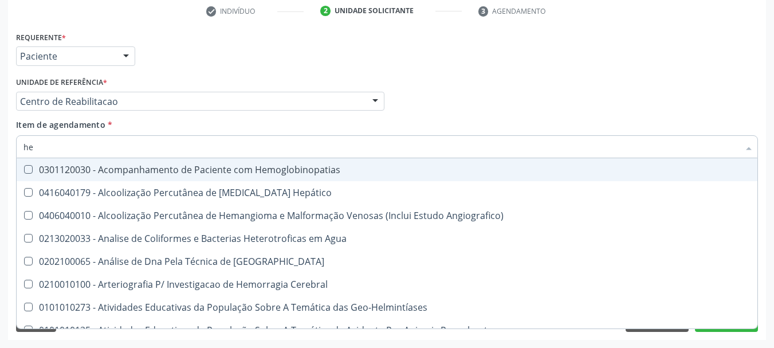
type input "h"
checkbox Completo "false"
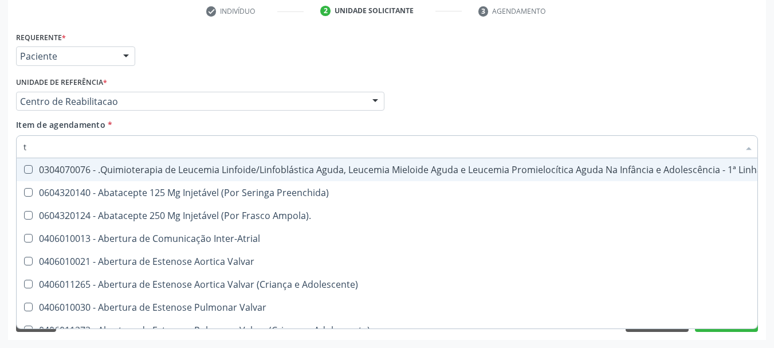
type input "t4"
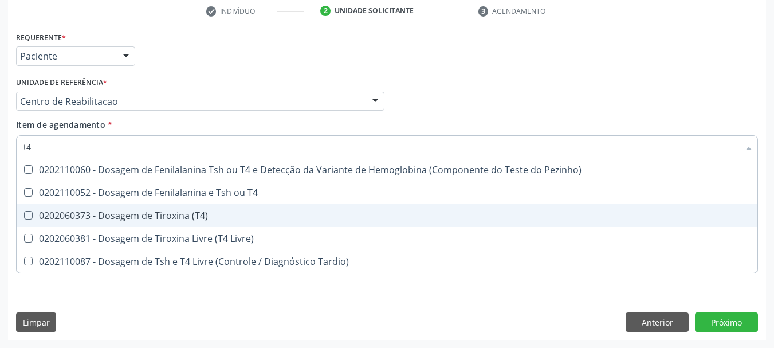
click at [165, 205] on span "0202060373 - Dosagem de Tiroxina (T4)" at bounding box center [387, 215] width 741 height 23
checkbox \(T4\) "true"
type input "t"
checkbox \(T4\) "false"
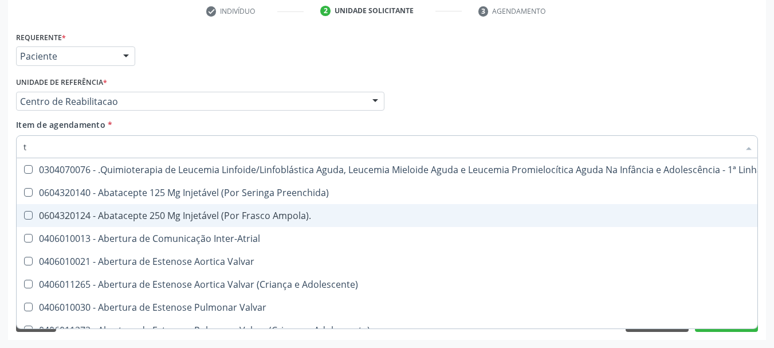
type input "ts"
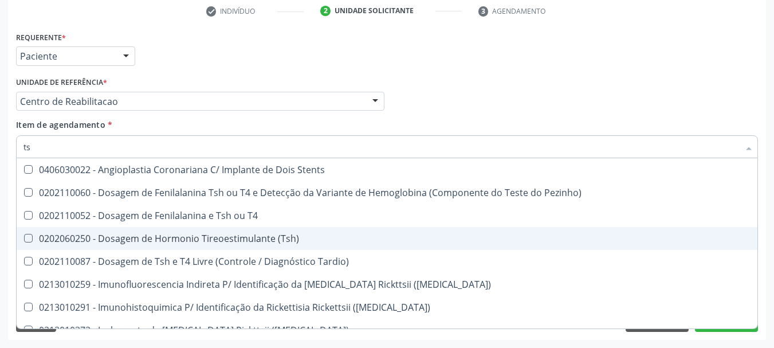
click at [174, 227] on span "0202060250 - Dosagem de Hormonio Tireoestimulante (Tsh)" at bounding box center [387, 238] width 741 height 23
checkbox \(Tsh\) "true"
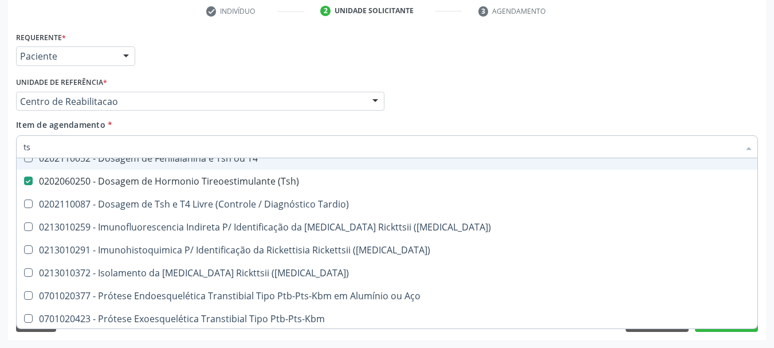
scroll to position [151, 0]
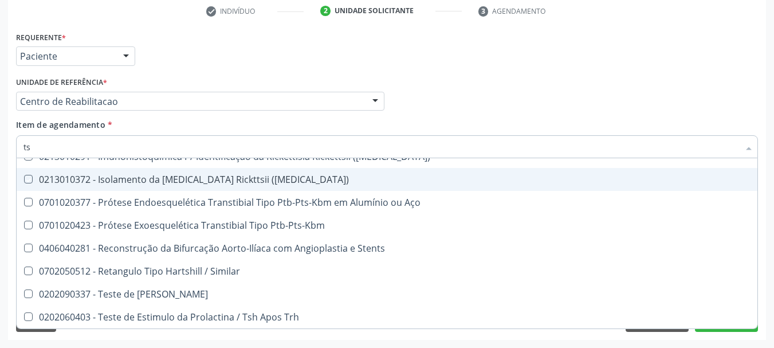
click at [432, 74] on div "Profissional Solicitante Por favor, selecione a Unidade de Atendimento primeiro…" at bounding box center [387, 96] width 748 height 45
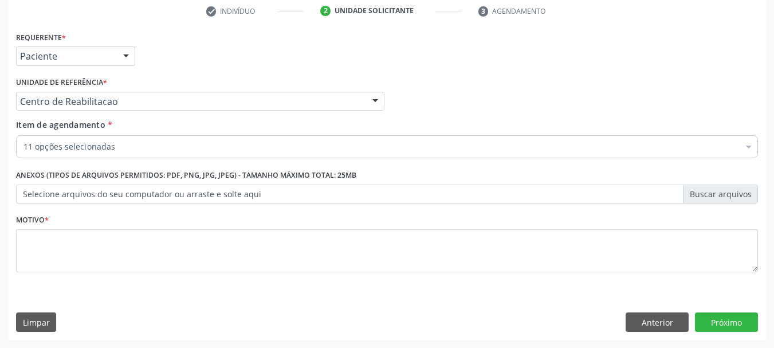
scroll to position [0, 0]
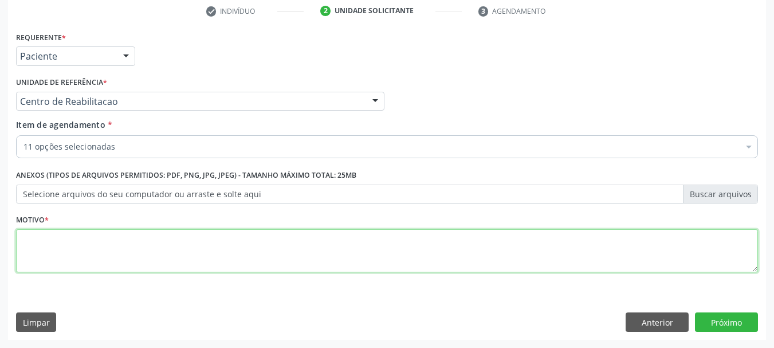
click at [104, 267] on textarea at bounding box center [387, 251] width 742 height 44
type textarea "...."
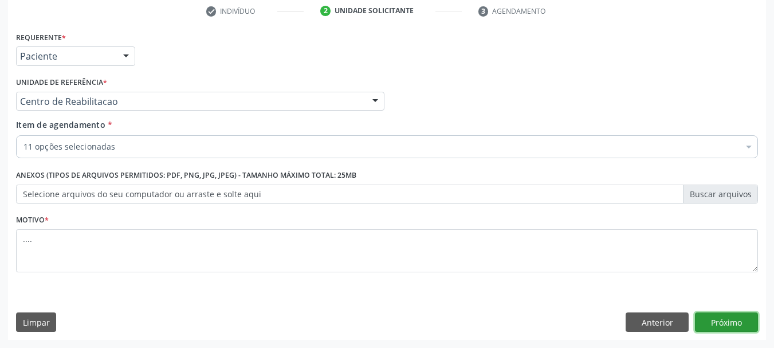
click at [713, 330] on button "Próximo" at bounding box center [726, 321] width 63 height 19
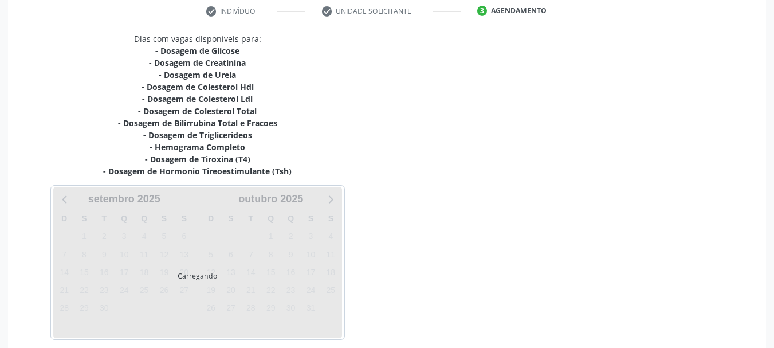
scroll to position [271, 0]
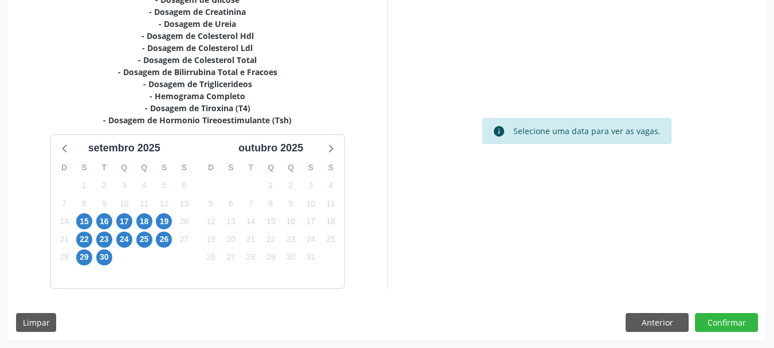
click at [133, 222] on div "17" at bounding box center [124, 222] width 20 height 18
click at [124, 219] on span "17" at bounding box center [124, 221] width 16 height 16
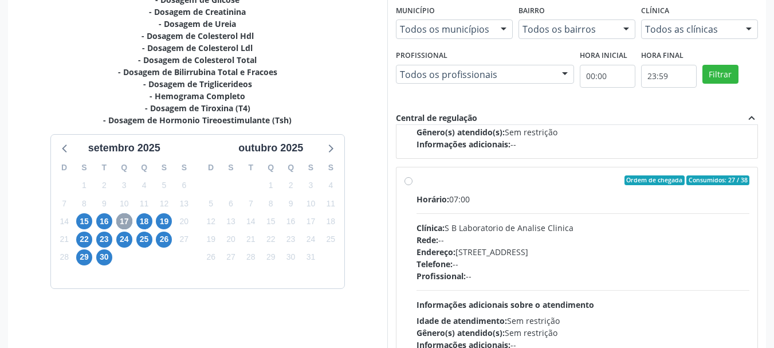
scroll to position [172, 0]
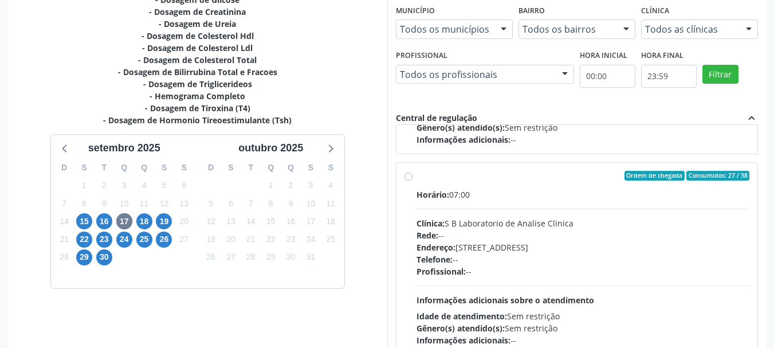
click at [402, 174] on div "Ordem de chegada Consumidos: 27 / 38 Horário: 07:00 Clínica: S B Laboratorio de…" at bounding box center [577, 259] width 362 height 192
radio input "true"
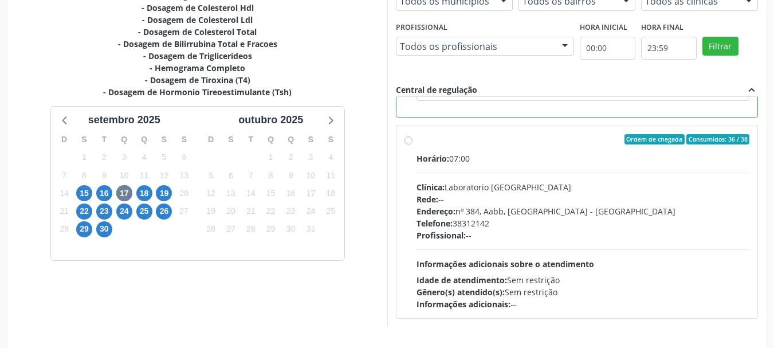
scroll to position [337, 0]
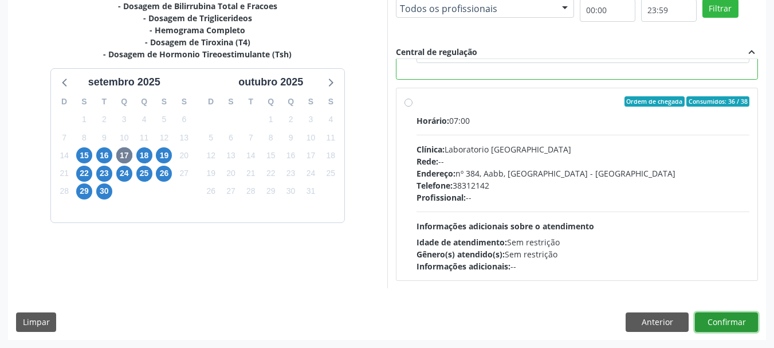
click at [749, 324] on button "Confirmar" at bounding box center [726, 321] width 63 height 19
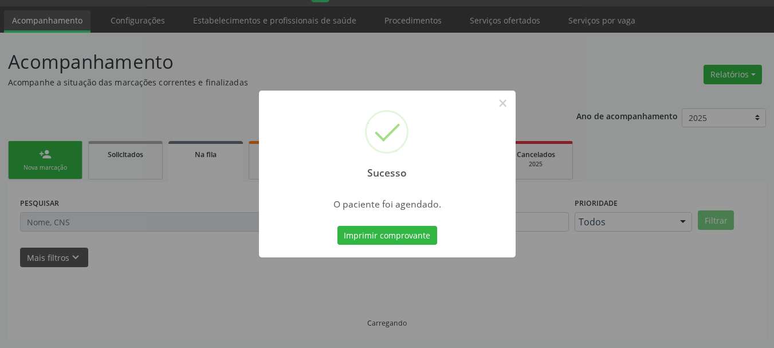
scroll to position [30, 0]
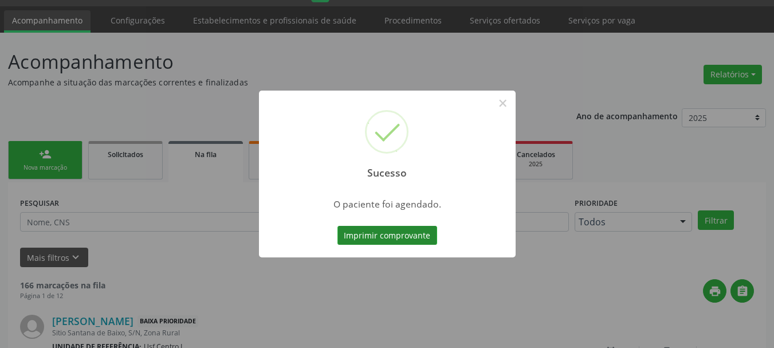
click at [375, 235] on button "Imprimir comprovante" at bounding box center [387, 235] width 100 height 19
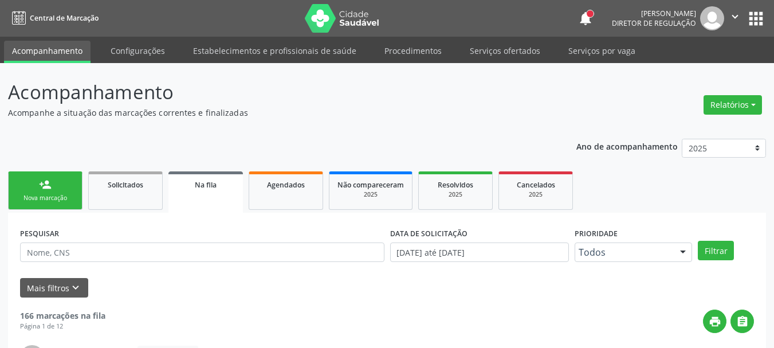
click at [748, 17] on button "apps" at bounding box center [756, 19] width 20 height 20
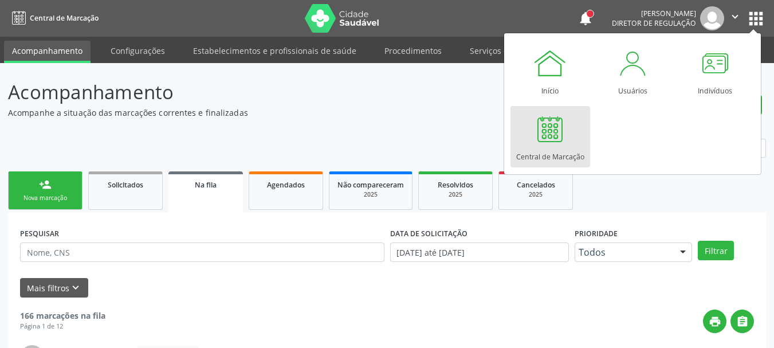
click at [569, 150] on div "Central de Marcação" at bounding box center [550, 153] width 68 height 15
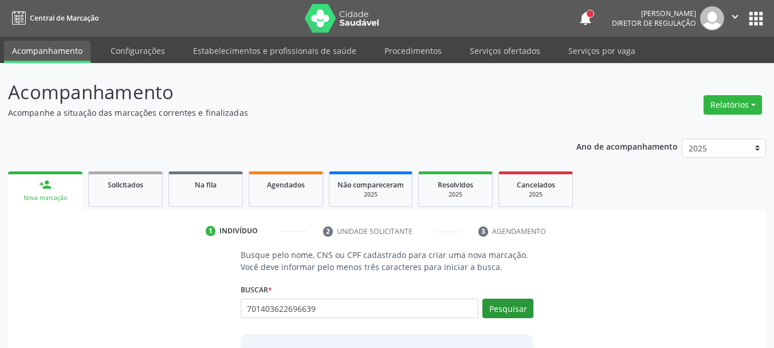
type input "701403622696639"
click at [500, 303] on button "Pesquisar" at bounding box center [507, 307] width 51 height 19
type input "701403622696639"
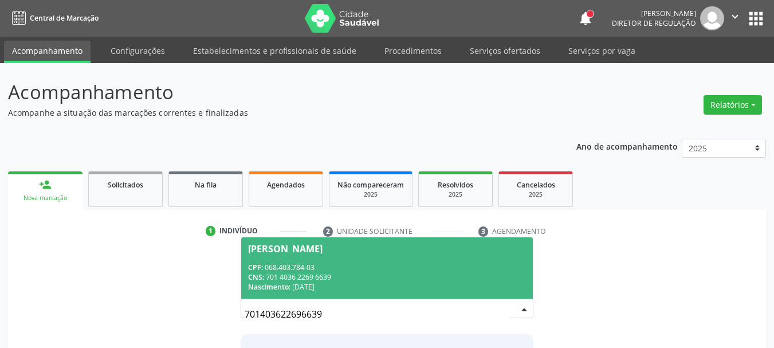
click at [307, 274] on div "CNS: 701 4036 2269 6639" at bounding box center [387, 277] width 278 height 10
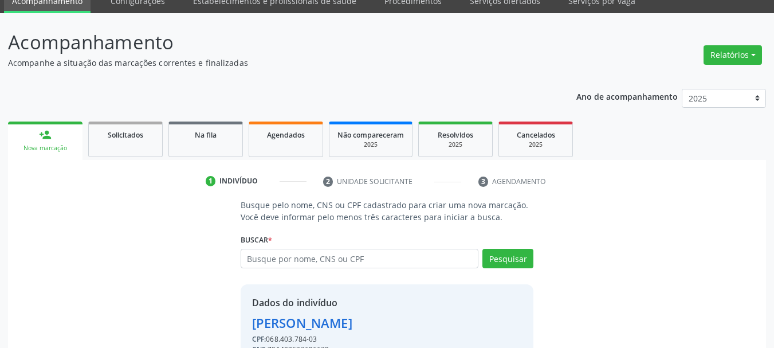
scroll to position [112, 0]
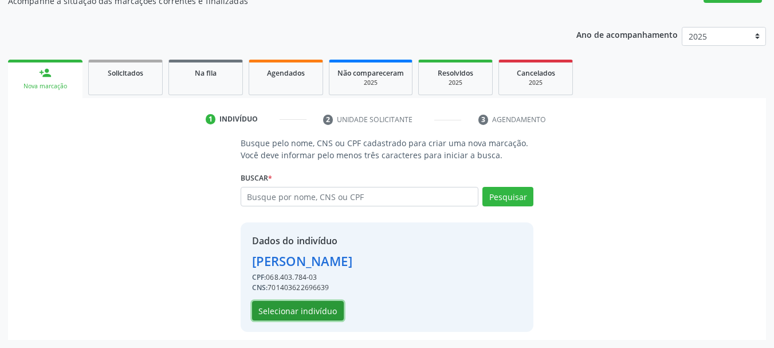
click at [296, 309] on button "Selecionar indivíduo" at bounding box center [298, 310] width 92 height 19
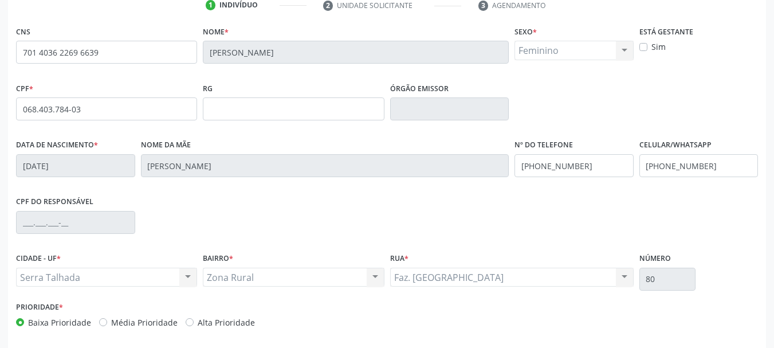
scroll to position [226, 0]
drag, startPoint x: 720, startPoint y: 167, endPoint x: 578, endPoint y: 158, distance: 141.8
click at [579, 158] on div "Data de nascimento * [DATE] Nome da mãe [PERSON_NAME] Nº do Telefone [PHONE_NUM…" at bounding box center [387, 164] width 748 height 57
click at [461, 163] on div "Data de nascimento * [DATE] Nome da mãe [PERSON_NAME] Nº do Telefone Celular/Wh…" at bounding box center [387, 164] width 748 height 57
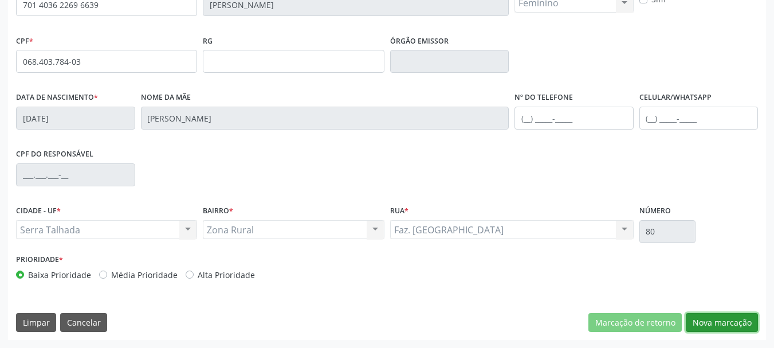
drag, startPoint x: 712, startPoint y: 325, endPoint x: 525, endPoint y: 282, distance: 192.2
click at [709, 327] on button "Nova marcação" at bounding box center [722, 322] width 72 height 19
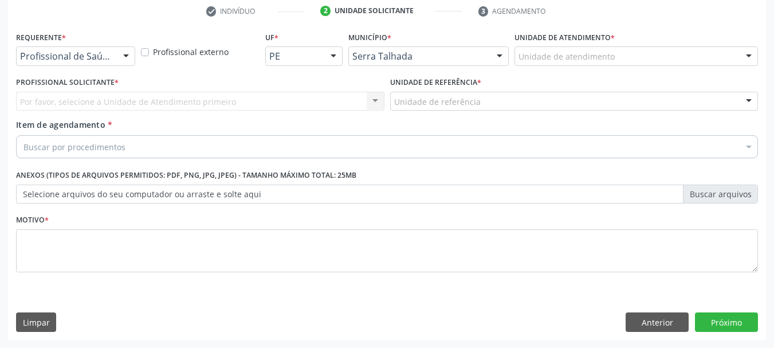
scroll to position [220, 0]
click at [93, 46] on div "Profissional de Saúde" at bounding box center [75, 55] width 119 height 19
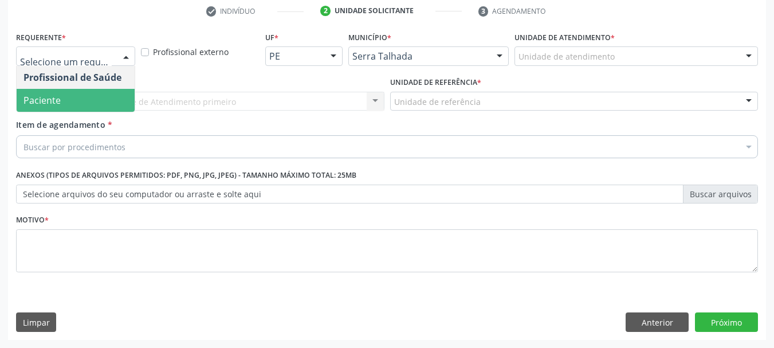
click at [89, 92] on span "Paciente" at bounding box center [76, 100] width 118 height 23
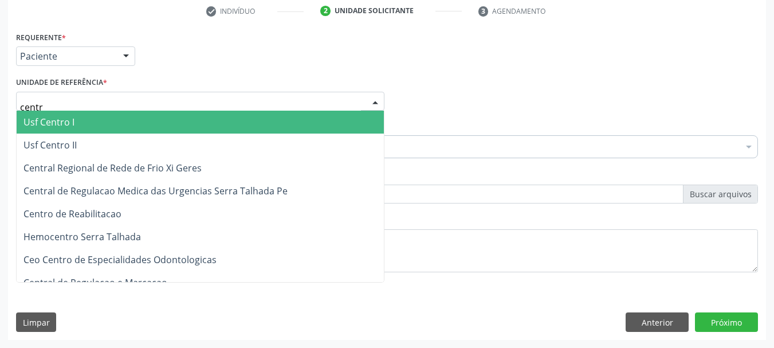
type input "centro"
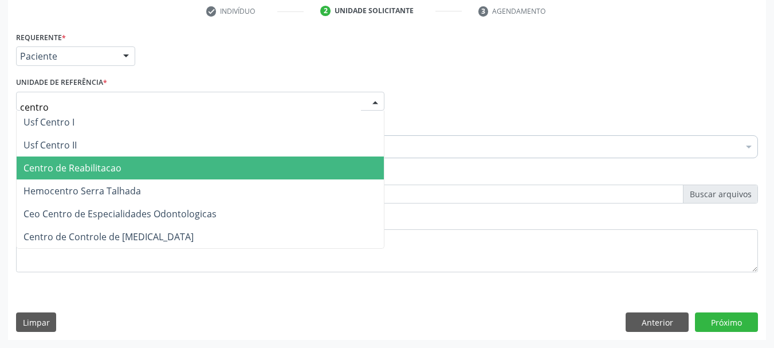
click at [96, 170] on span "Centro de Reabilitacao" at bounding box center [72, 168] width 98 height 13
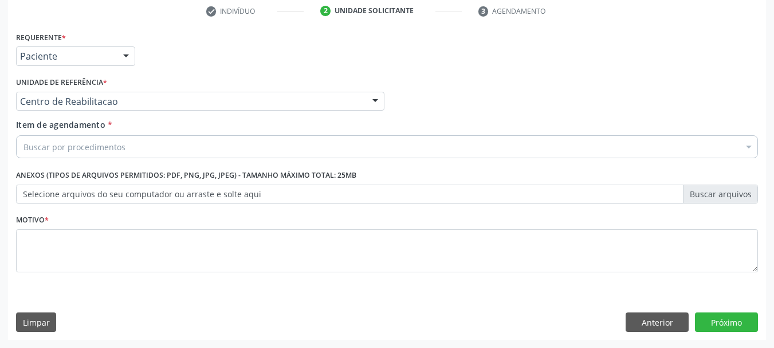
click at [96, 154] on div "Buscar por procedimentos" at bounding box center [387, 146] width 742 height 23
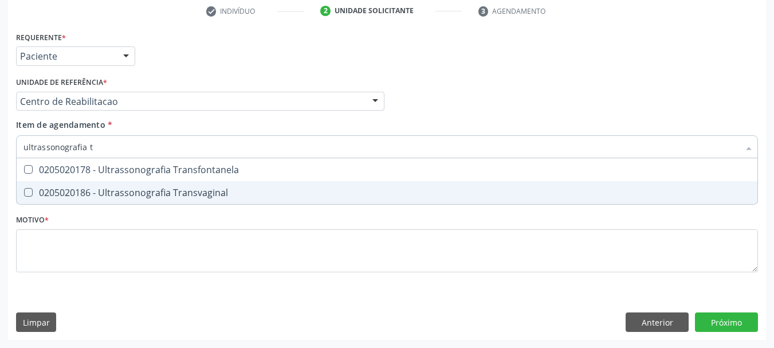
scroll to position [0, 0]
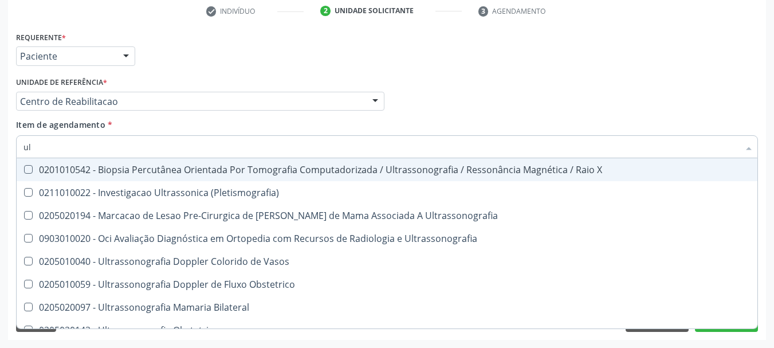
type input "u"
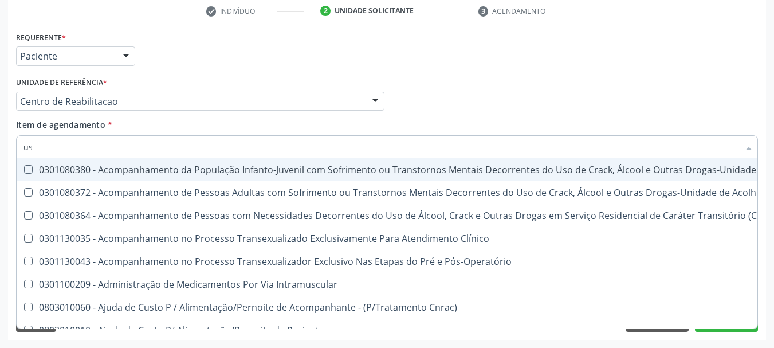
type input "usg"
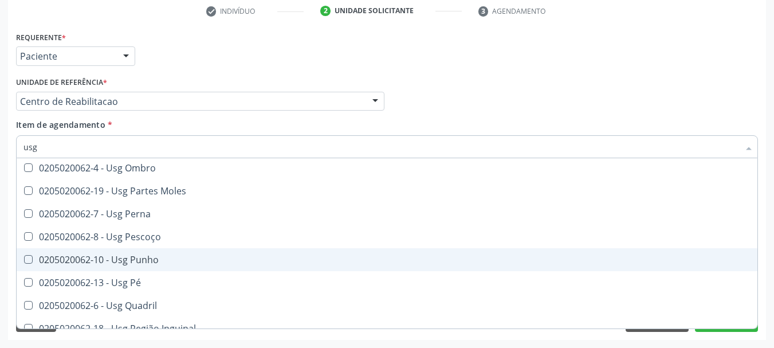
scroll to position [151, 0]
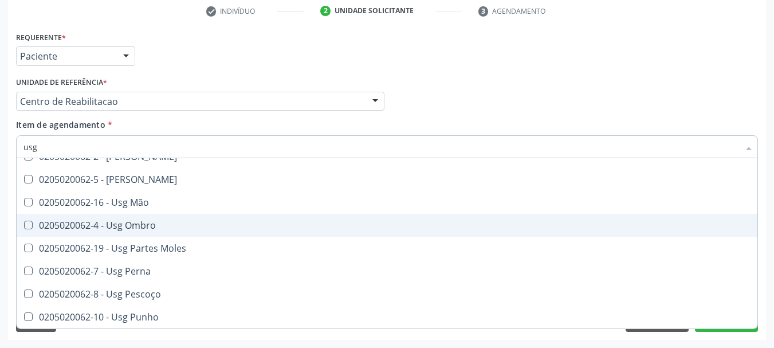
click at [168, 227] on div "0205020062-4 - Usg Ombro" at bounding box center [386, 225] width 727 height 9
checkbox Ombro "true"
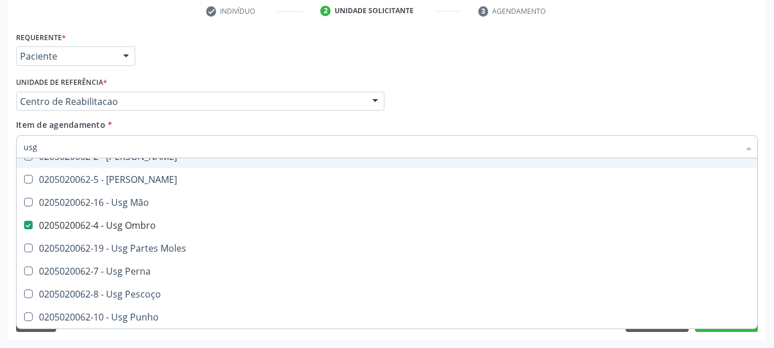
type input "usg"
click at [497, 81] on div "Profissional Solicitante Por favor, selecione a Unidade de Atendimento primeiro…" at bounding box center [387, 96] width 748 height 45
checkbox Braço "true"
checkbox Ombro "false"
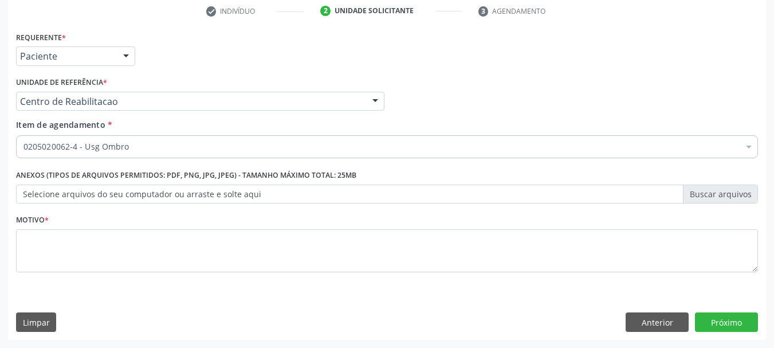
scroll to position [0, 0]
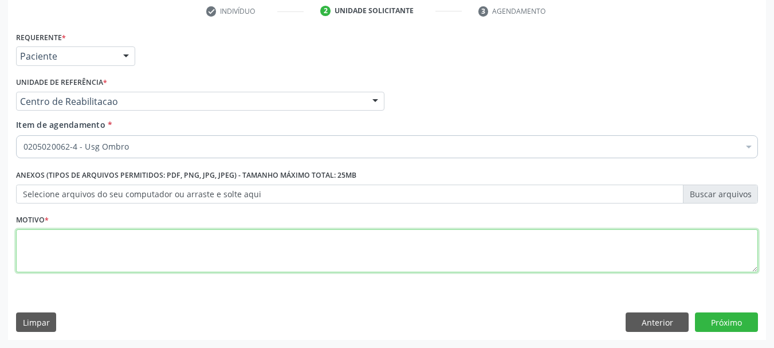
click at [132, 257] on textarea at bounding box center [387, 251] width 742 height 44
type textarea "..."
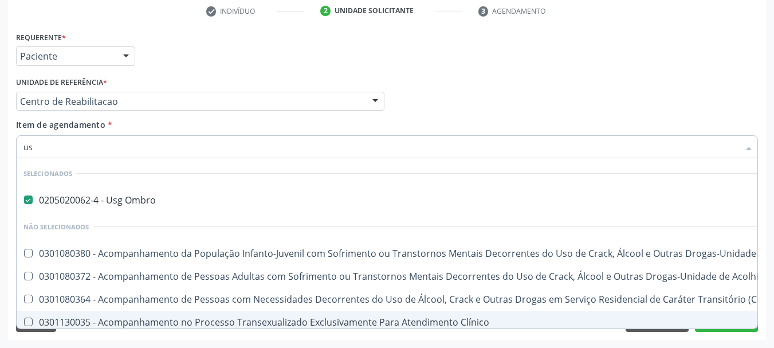
type input "usg"
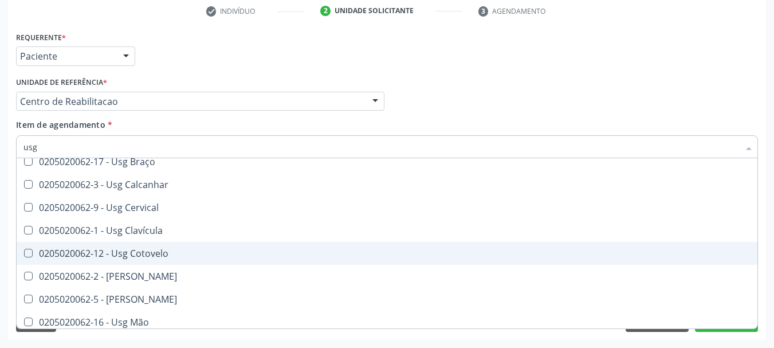
scroll to position [172, 0]
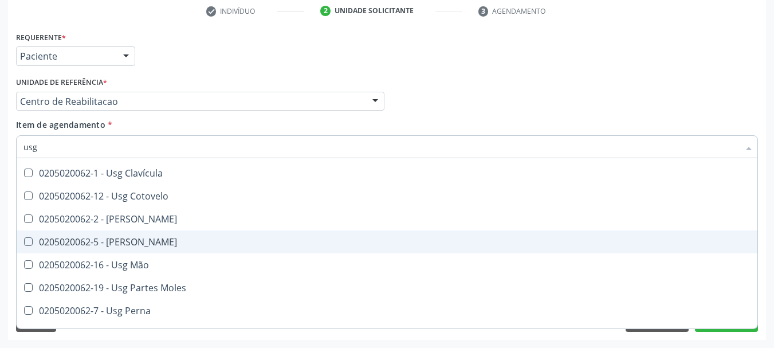
click at [199, 248] on span "0205020062-5 - [PERSON_NAME]" at bounding box center [387, 241] width 741 height 23
checkbox Joelho "true"
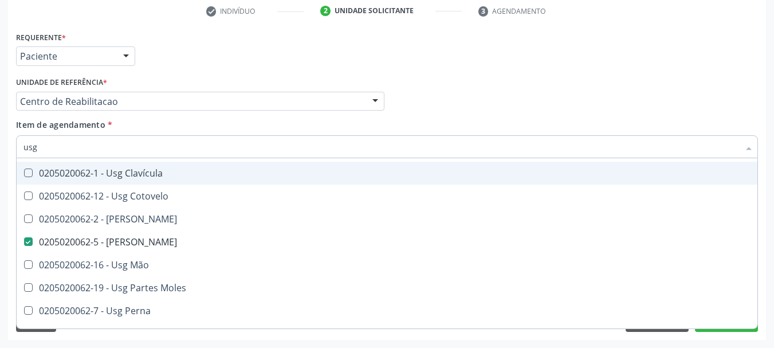
click at [61, 147] on input "usg" at bounding box center [381, 146] width 716 height 23
type input "us"
checkbox Joelho "false"
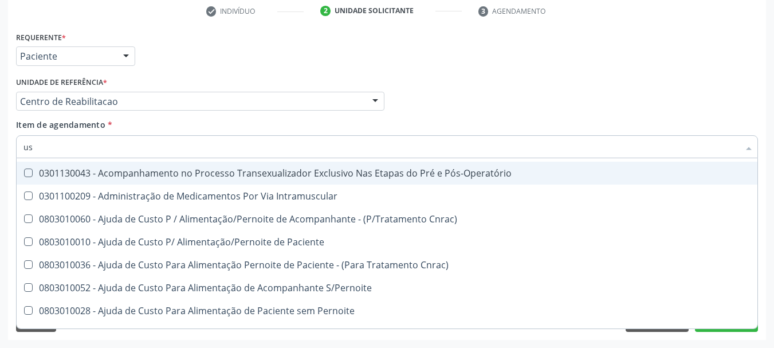
type input "usg"
checkbox Paciente "true"
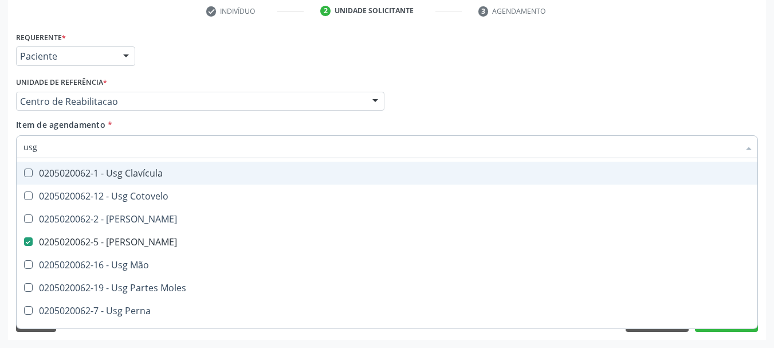
type input "usg t"
checkbox Ombro "false"
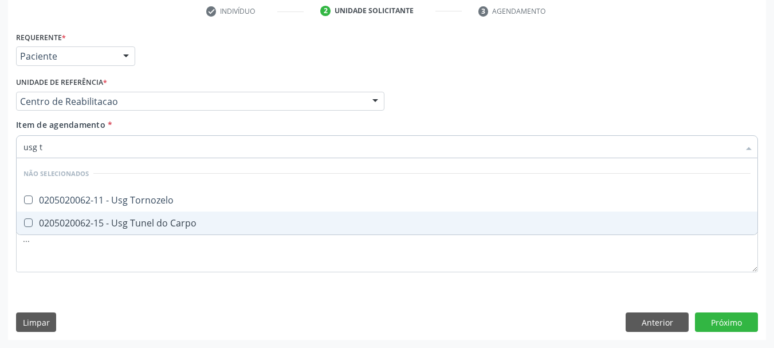
scroll to position [0, 0]
type input "usg tor"
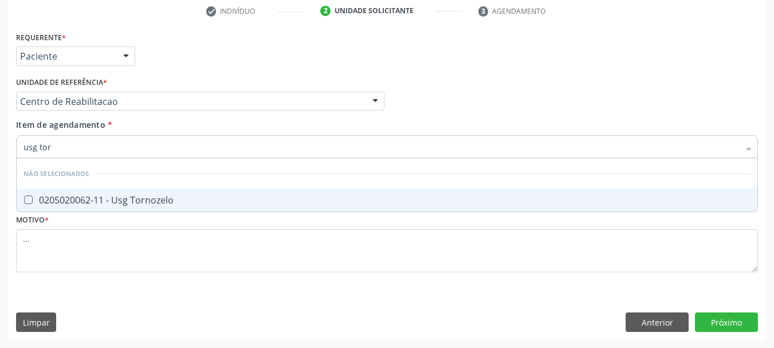
click at [89, 207] on span "0205020062-11 - Usg Tornozelo" at bounding box center [387, 199] width 741 height 23
checkbox Tornozelo "true"
click at [733, 319] on div "Requerente * Paciente Profissional de Saúde Paciente Nenhum resultado encontrad…" at bounding box center [387, 184] width 758 height 311
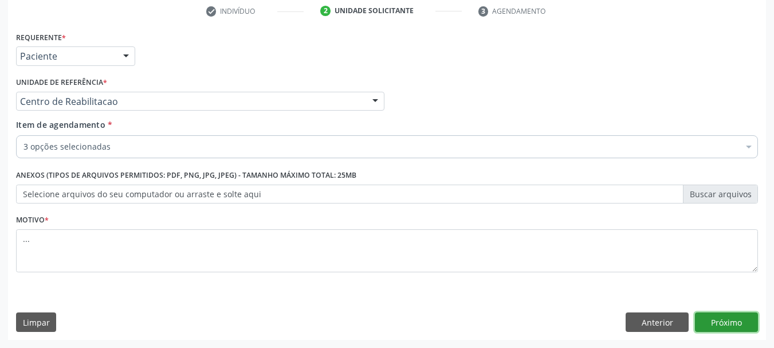
click at [737, 319] on button "Próximo" at bounding box center [726, 321] width 63 height 19
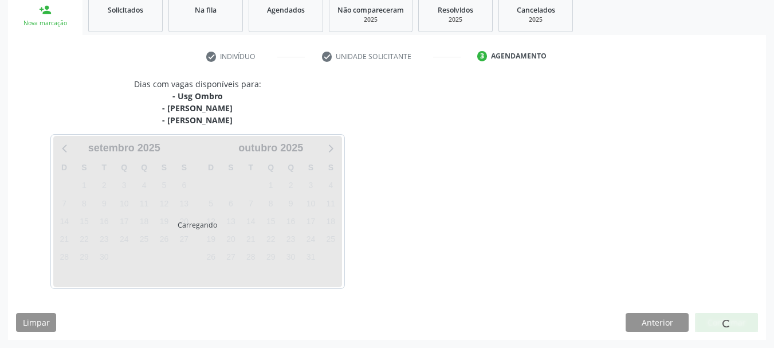
scroll to position [175, 0]
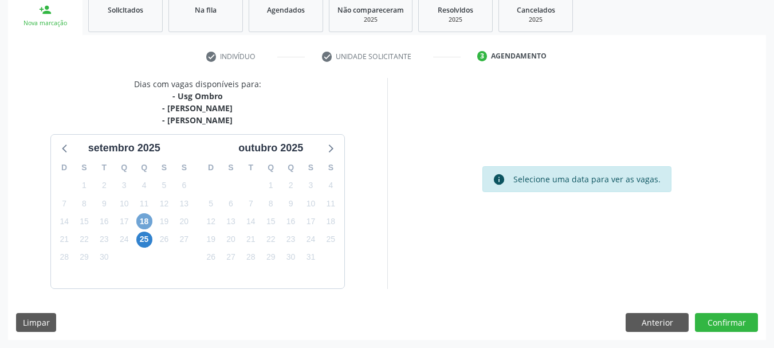
click at [147, 221] on span "18" at bounding box center [144, 221] width 16 height 16
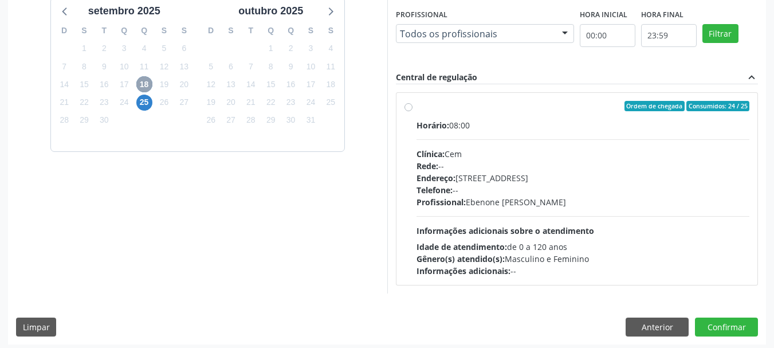
scroll to position [316, 0]
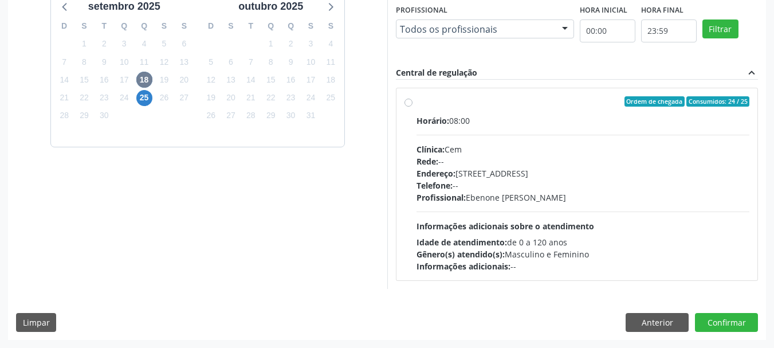
click at [417, 104] on label "Ordem de chegada Consumidos: 24 / 25 Horário: 08:00 Clínica: Cem Rede: -- Ender…" at bounding box center [583, 184] width 333 height 176
click at [408, 104] on input "Ordem de chegada Consumidos: 24 / 25 Horário: 08:00 Clínica: Cem Rede: -- Ender…" at bounding box center [408, 101] width 8 height 10
radio input "true"
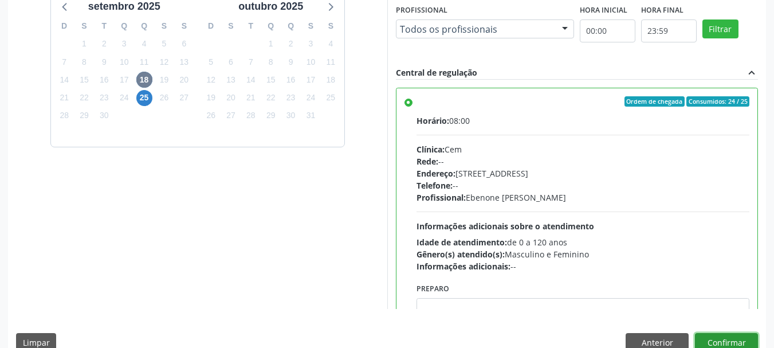
click at [741, 343] on button "Confirmar" at bounding box center [726, 342] width 63 height 19
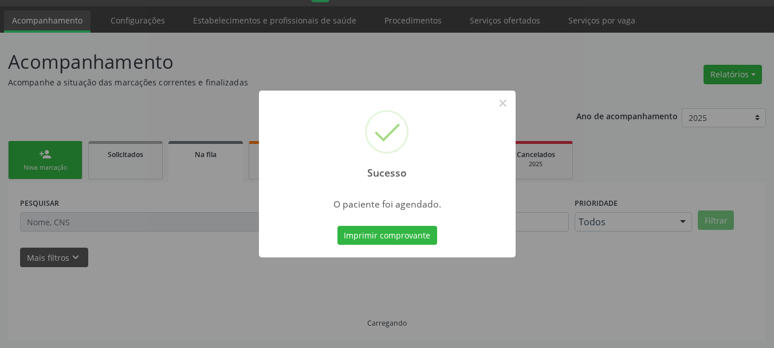
scroll to position [30, 0]
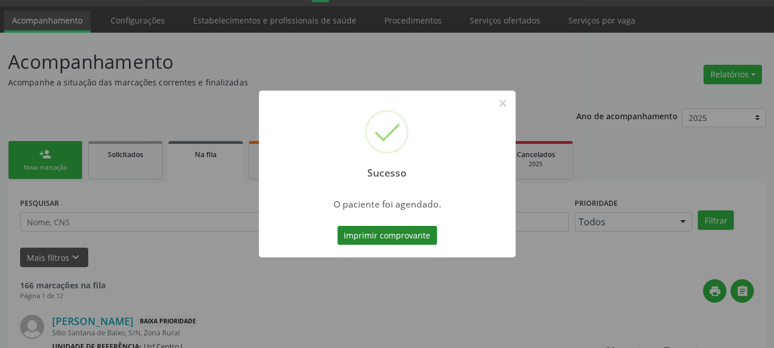
click at [410, 239] on button "Imprimir comprovante" at bounding box center [387, 235] width 100 height 19
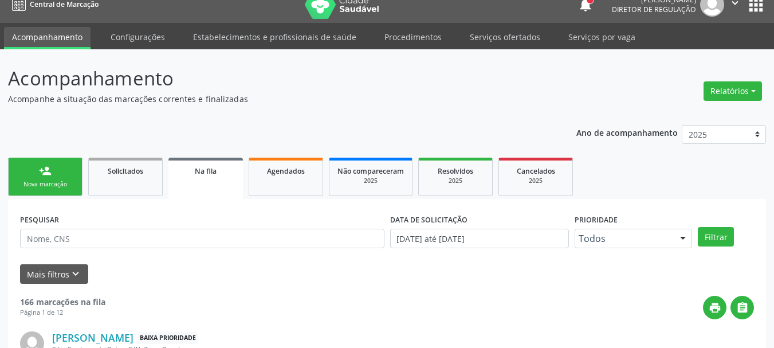
scroll to position [0, 0]
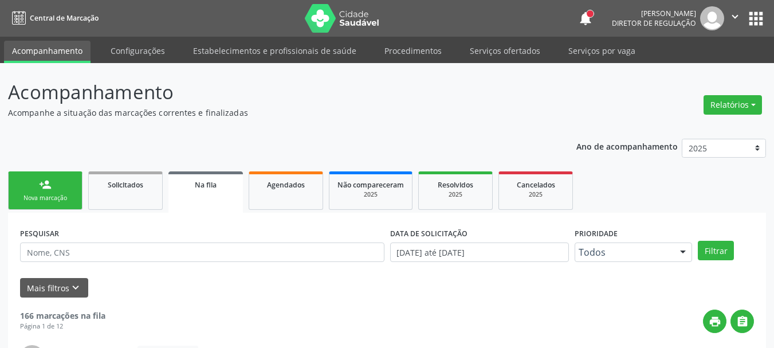
click at [753, 18] on button "apps" at bounding box center [756, 19] width 20 height 20
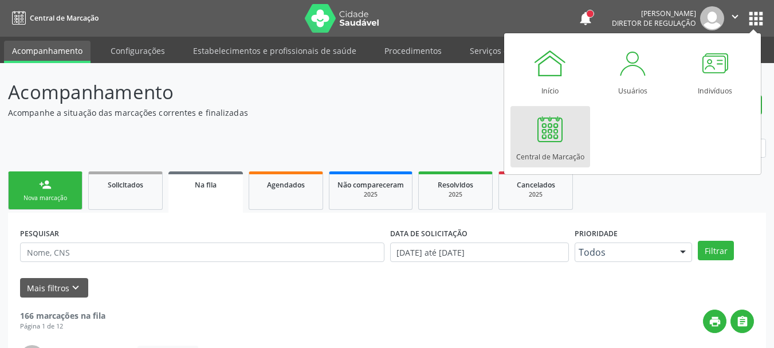
click at [547, 139] on div at bounding box center [550, 129] width 34 height 34
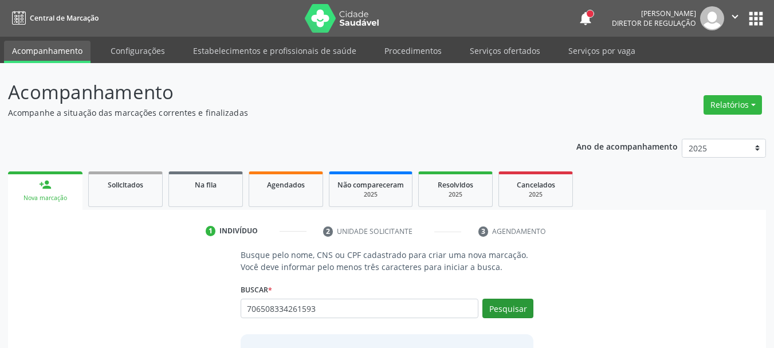
type input "706508334261593"
click at [521, 302] on button "Pesquisar" at bounding box center [507, 307] width 51 height 19
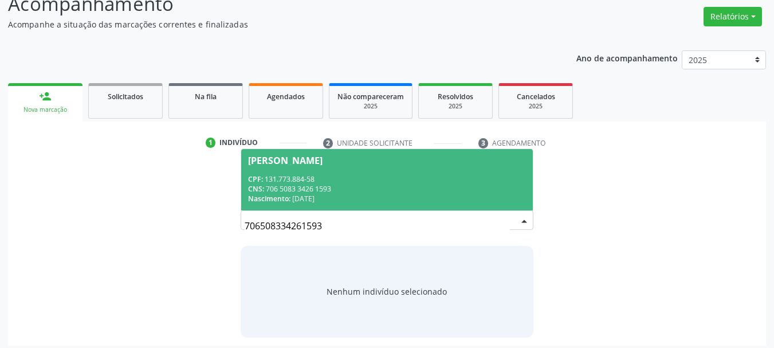
scroll to position [94, 0]
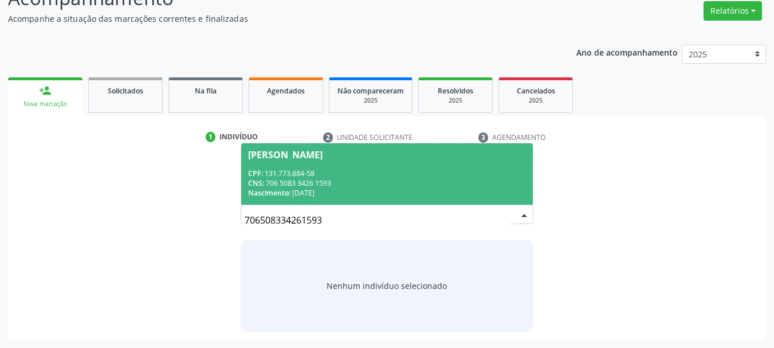
click at [307, 159] on span "[PERSON_NAME] CPF: 131.773.884-58 CNS: 706 5083 3426 1593 Nascimento: [DATE]" at bounding box center [387, 173] width 292 height 61
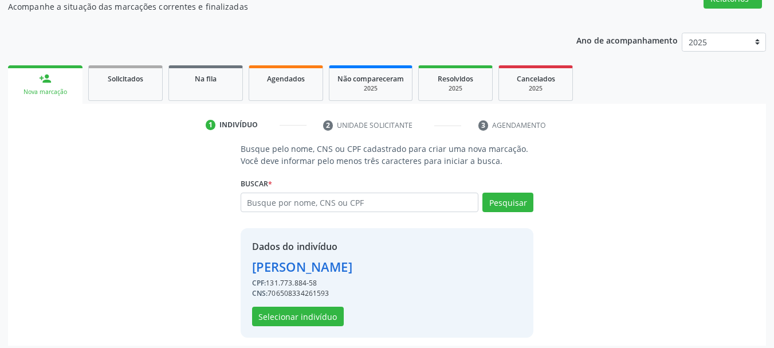
scroll to position [112, 0]
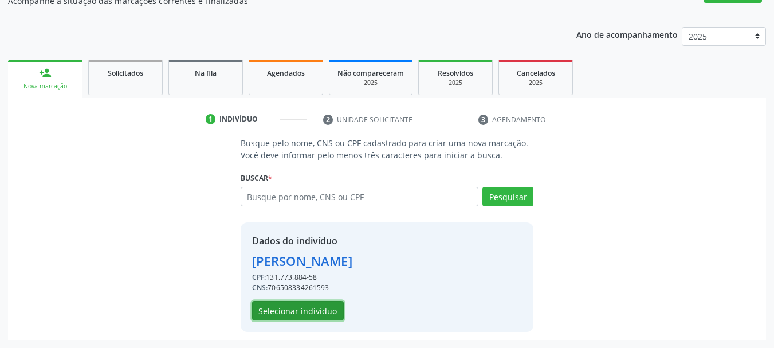
click at [301, 309] on button "Selecionar indivíduo" at bounding box center [298, 310] width 92 height 19
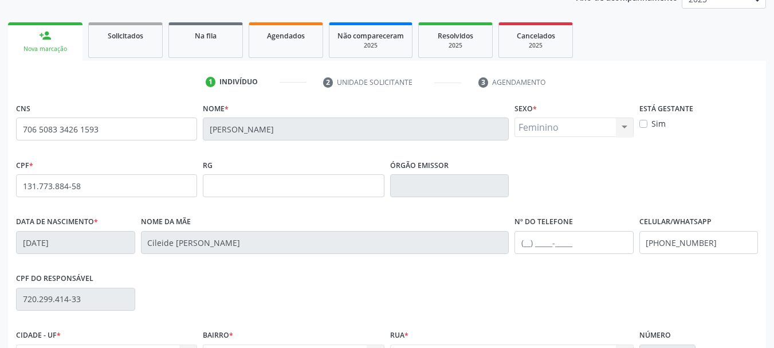
scroll to position [169, 0]
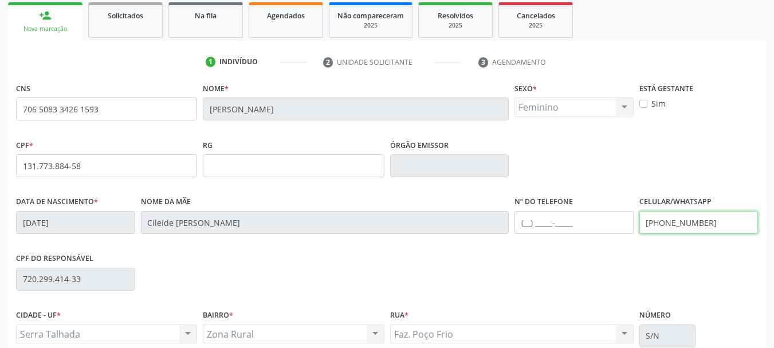
drag, startPoint x: 715, startPoint y: 227, endPoint x: 496, endPoint y: 241, distance: 219.9
click at [496, 241] on div "Data de nascimento * [DATE] Nome da mãe Cileide [PERSON_NAME] Nº do Telefone Ce…" at bounding box center [387, 221] width 748 height 57
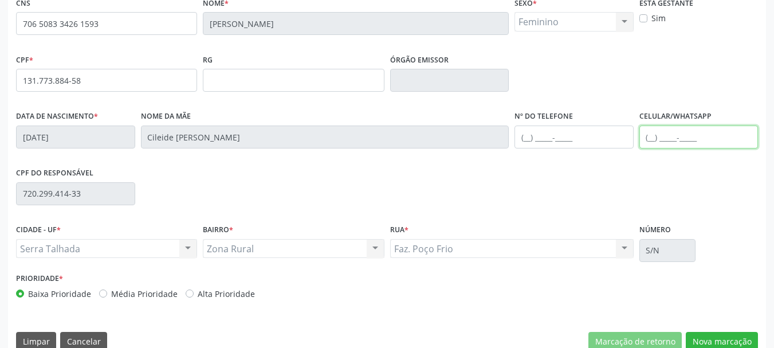
scroll to position [273, 0]
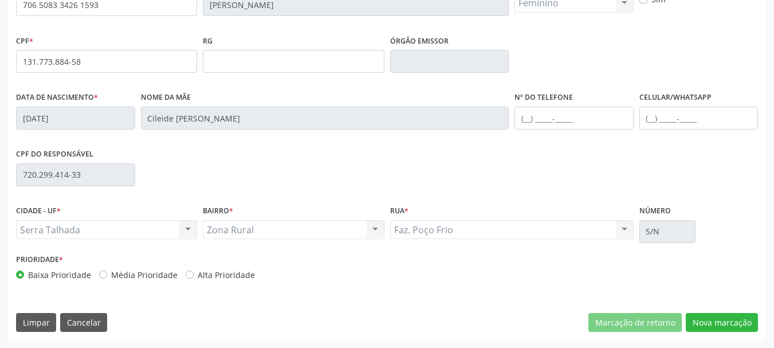
click at [709, 311] on div "CNS 706 5083 3426 1593 [GEOGRAPHIC_DATA] * [PERSON_NAME] * Feminino Masculino F…" at bounding box center [387, 157] width 758 height 364
click at [711, 322] on button "Nova marcação" at bounding box center [722, 322] width 72 height 19
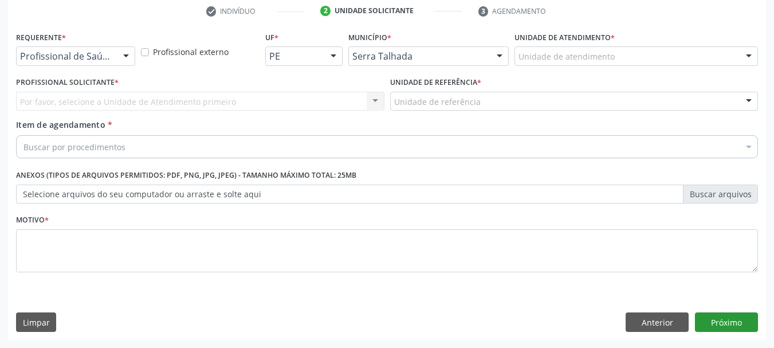
scroll to position [220, 0]
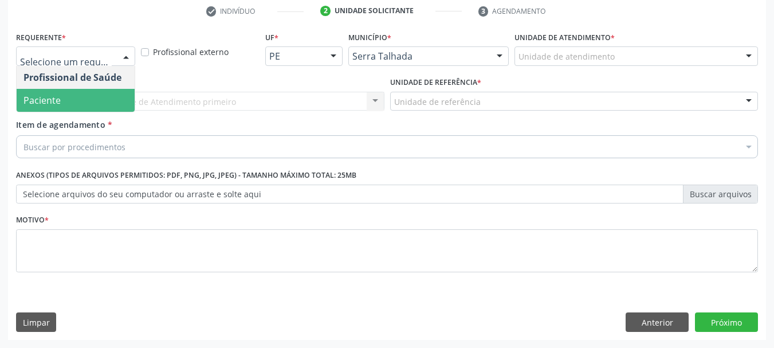
click at [71, 110] on span "Paciente" at bounding box center [76, 100] width 118 height 23
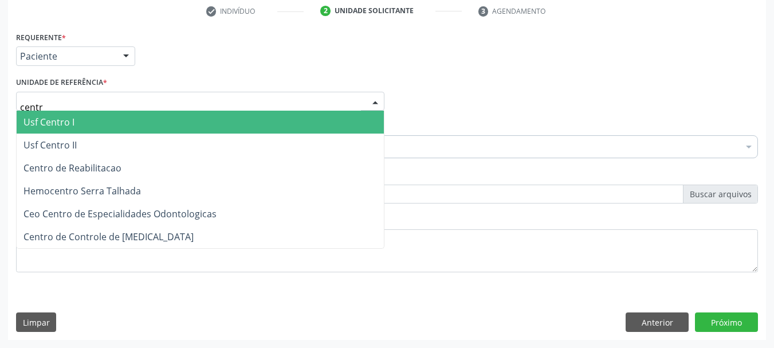
type input "centro"
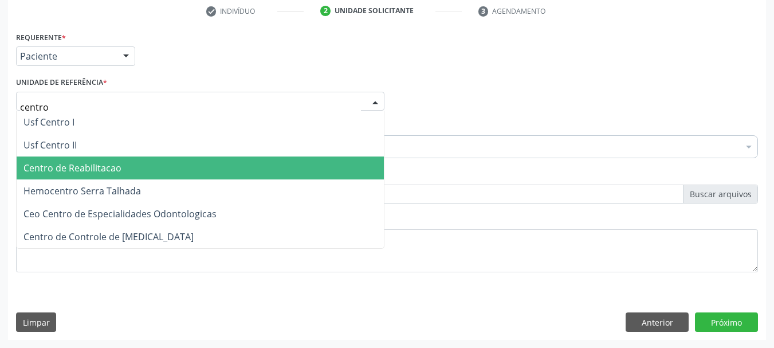
click at [78, 173] on span "Centro de Reabilitacao" at bounding box center [72, 168] width 98 height 13
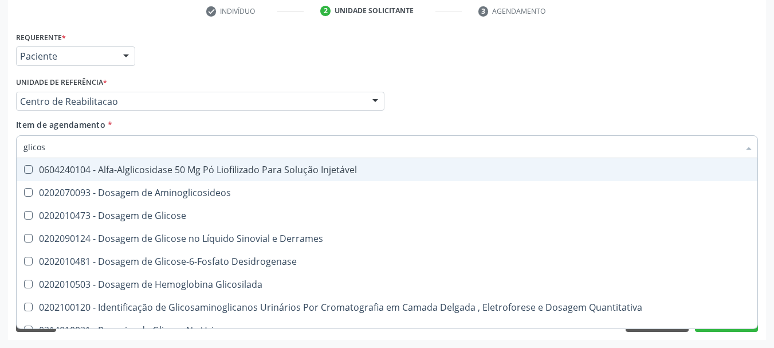
type input "glicose"
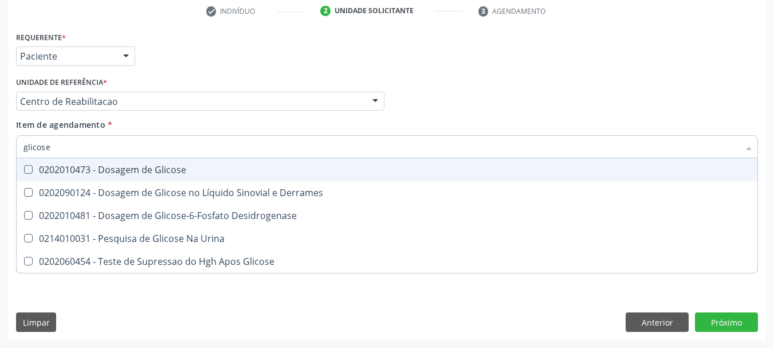
click at [87, 170] on div "0202010473 - Dosagem de Glicose" at bounding box center [386, 169] width 727 height 9
checkbox Glicose "true"
type input "glicos"
checkbox Glicose "false"
checkbox Desidrogenase "true"
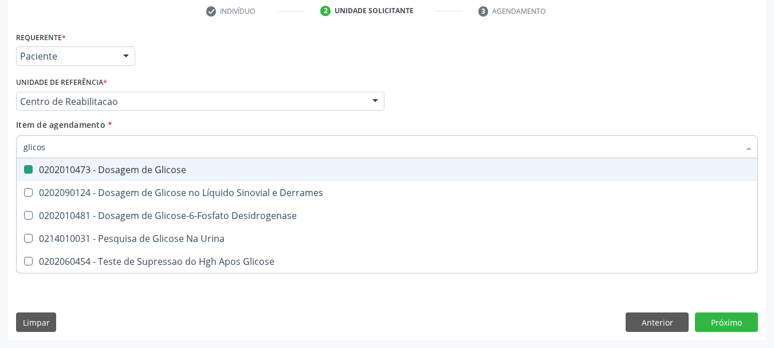
type input "glico"
checkbox Desidrogenase "false"
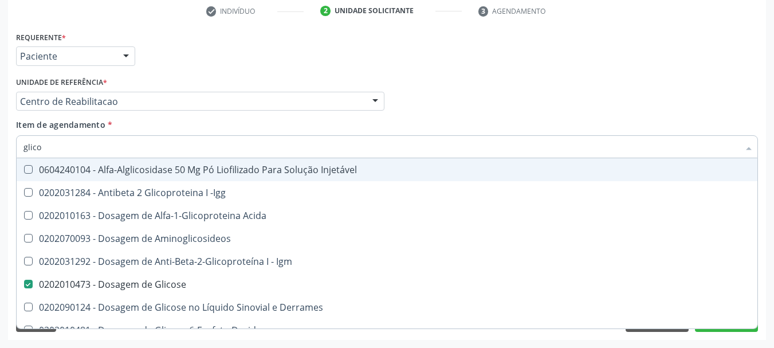
type input "glic"
checkbox Glicose "false"
checkbox Glicose "true"
type input "gli"
checkbox Glicose "false"
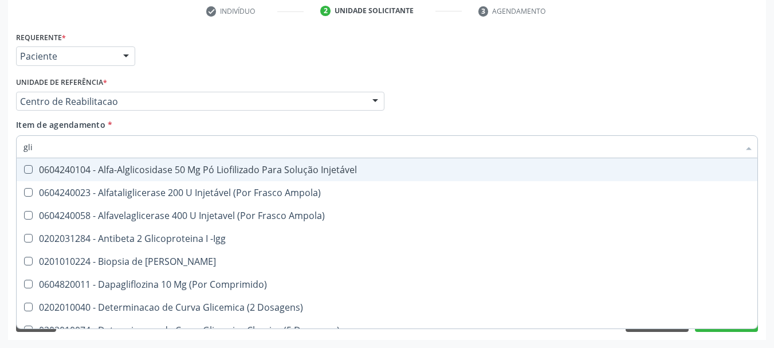
type input "gl"
checkbox Glicose "false"
type input "g"
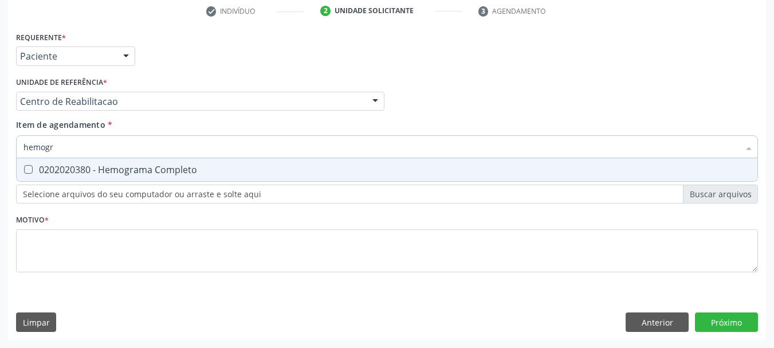
type input "hemogra"
click at [101, 165] on div "0202020380 - Hemograma Completo" at bounding box center [386, 169] width 727 height 9
checkbox Completo "true"
type input "hemog"
checkbox Completo "false"
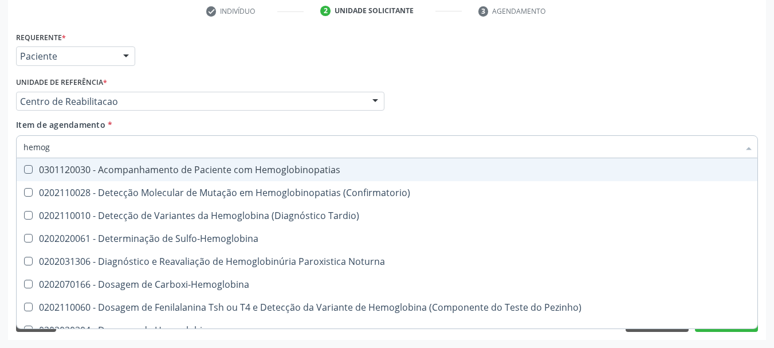
type input "hemo"
checkbox Completo "false"
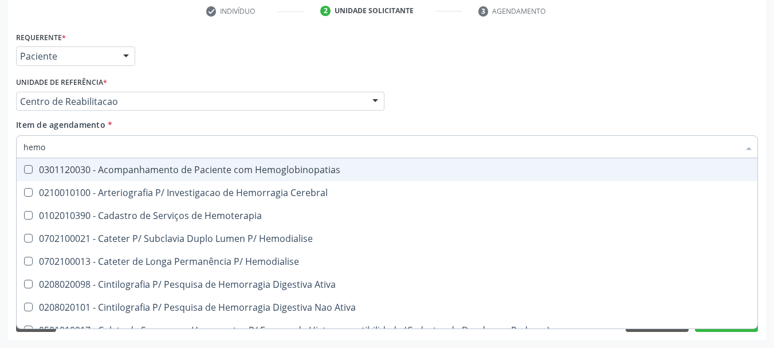
type input "hem"
checkbox Completo "false"
checkbox Elástica "true"
type input "he"
checkbox Elástica "false"
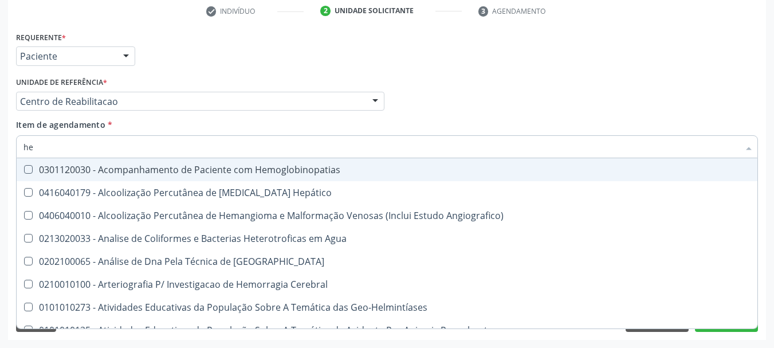
type input "h"
checkbox Completo "false"
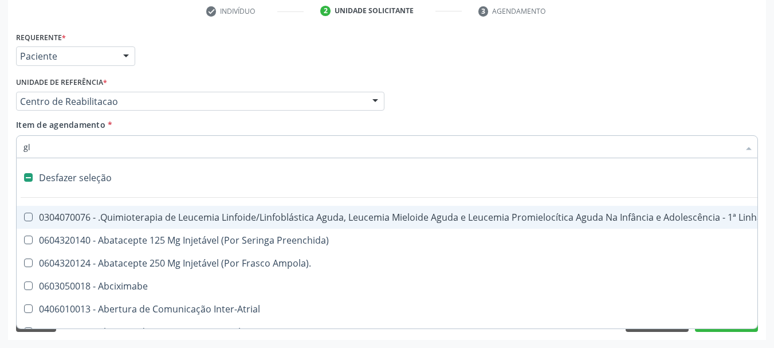
type input "gli"
checkbox Capsula\) "true"
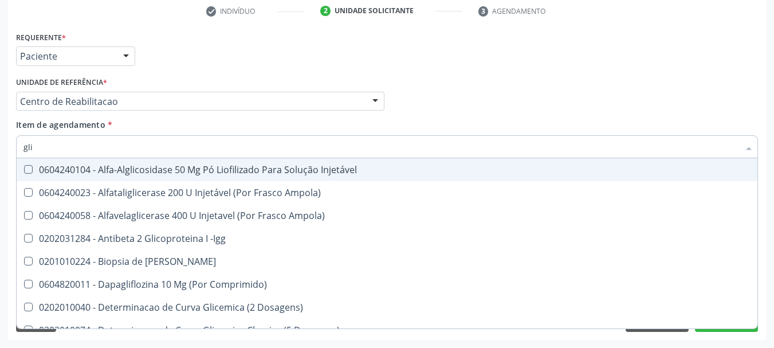
type input "glic"
checkbox Aminoglicosideos "true"
checkbox Glicose "false"
type input "glico"
checkbox Comprimido\) "true"
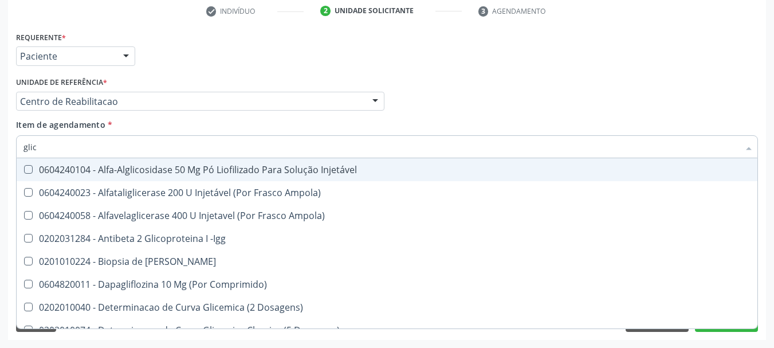
checkbox Aminoglicosideos "false"
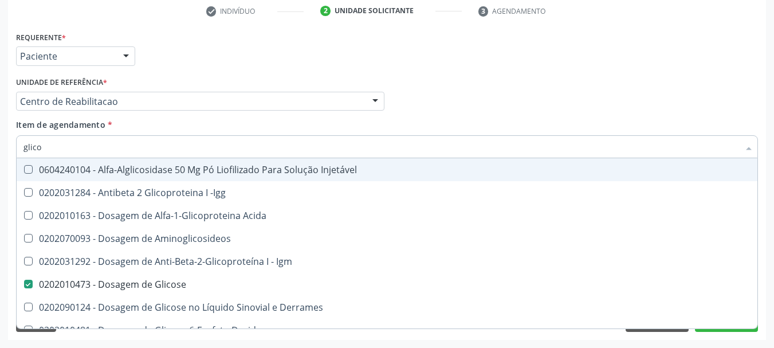
type input "glicos"
checkbox Acida "true"
checkbox Glicose "false"
type input "glicosi"
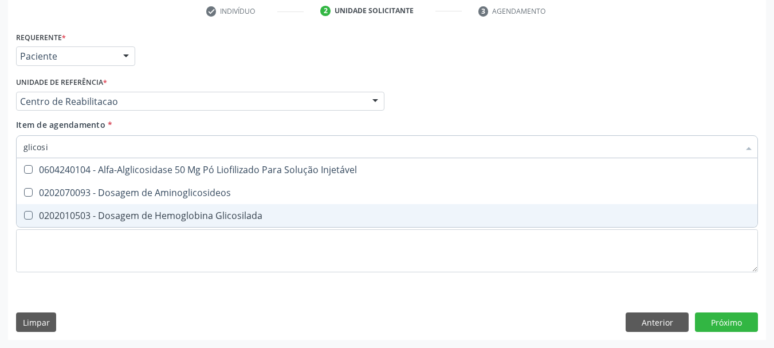
click at [97, 211] on div "0202010503 - Dosagem de Hemoglobina Glicosilada" at bounding box center [386, 215] width 727 height 9
checkbox Glicosilada "true"
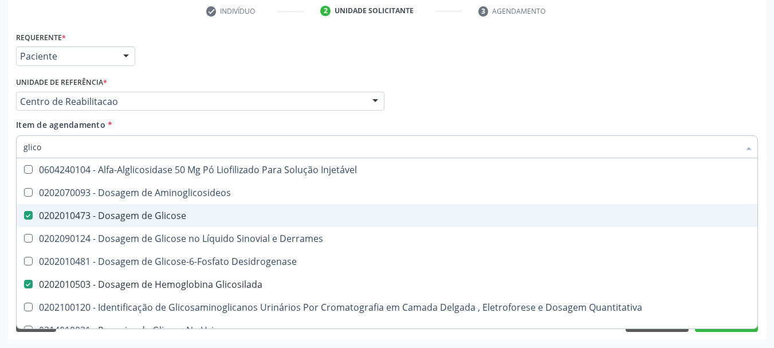
type input "glic"
checkbox Glicose "false"
checkbox Glicosilada "false"
checkbox Glicose "false"
type input "g"
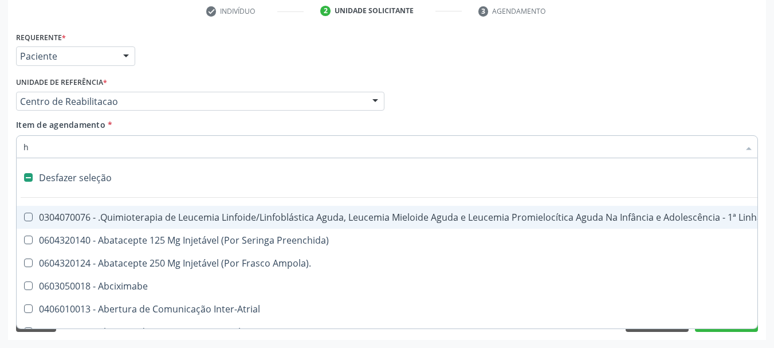
type input "he"
checkbox Cística "true"
checkbox Quadril "true"
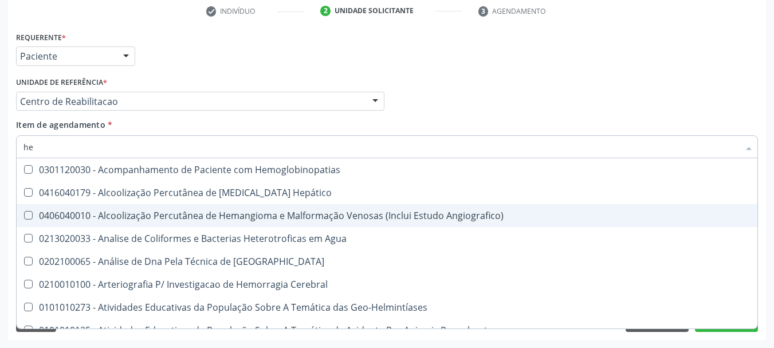
type input "hem"
checkbox \(Qualitativo\) "true"
checkbox Glicosilada "false"
checkbox II "true"
checkbox Completo "false"
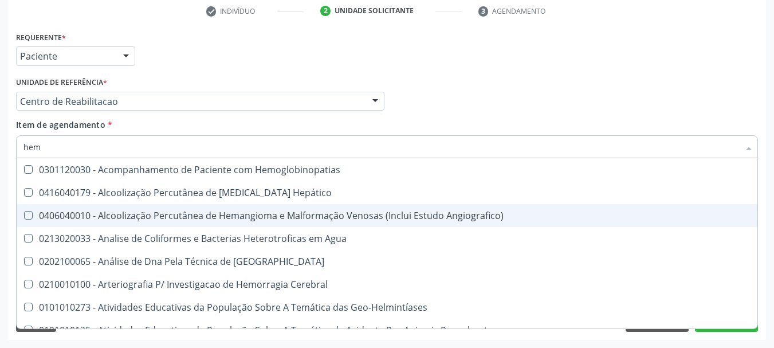
type input "hemo"
checkbox Redome\) "true"
checkbox \(Qualitativo\) "false"
checkbox Hemácias "true"
checkbox II "false"
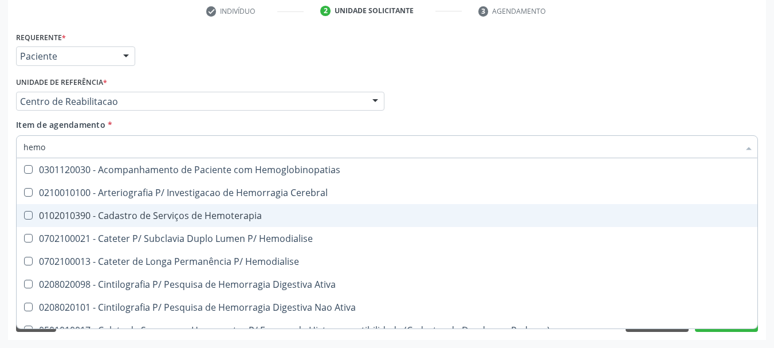
type input "hemog"
checkbox Tardio\) "true"
checkbox Carboxi-Hemoglobina "true"
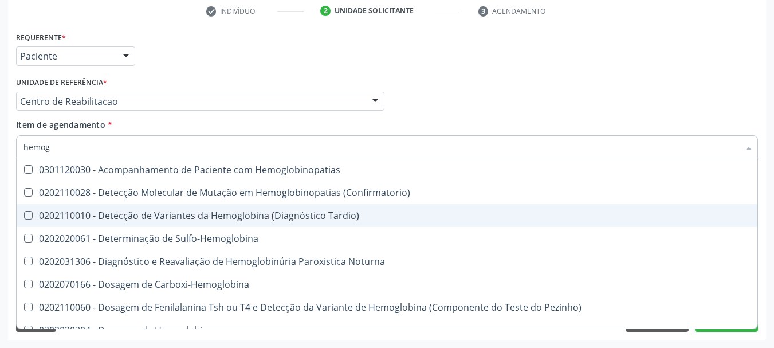
type input "hemogr"
checkbox Hemoglobinopatias "true"
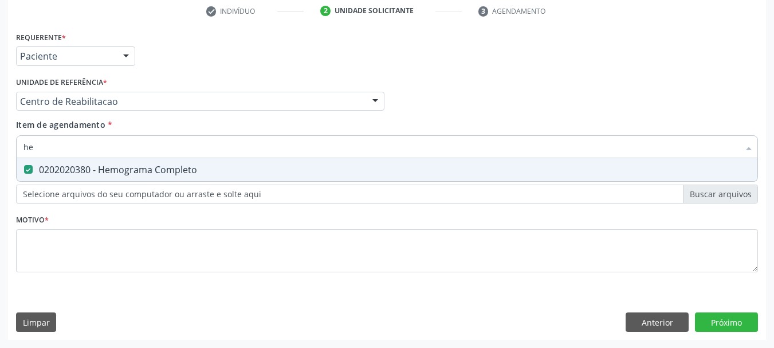
type input "h"
checkbox Completo "false"
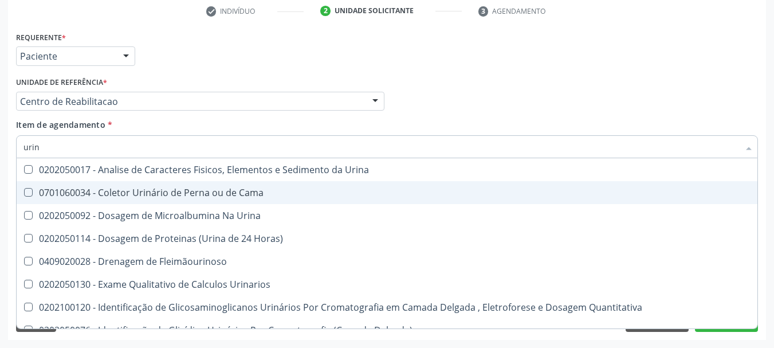
type input "urina"
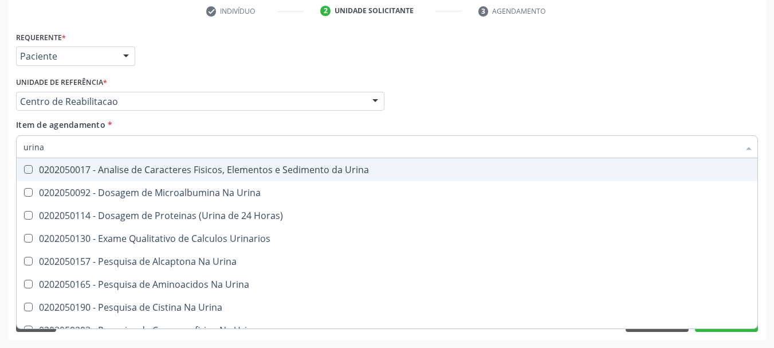
click at [124, 174] on div "0202050017 - Analise de Caracteres Fisicos, Elementos e Sedimento da Urina" at bounding box center [386, 169] width 727 height 9
checkbox Urina "true"
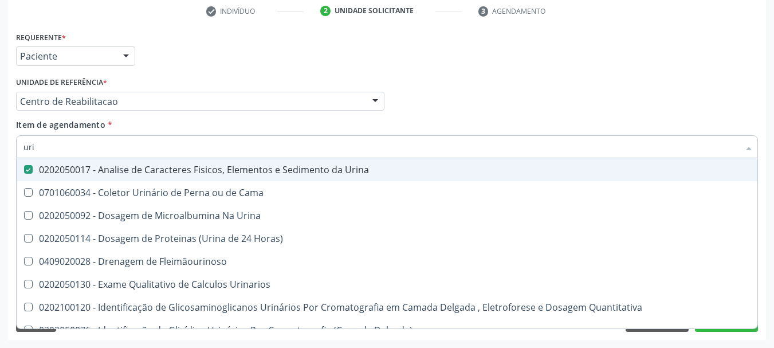
type input "ur"
checkbox Urina "false"
checkbox Urina "true"
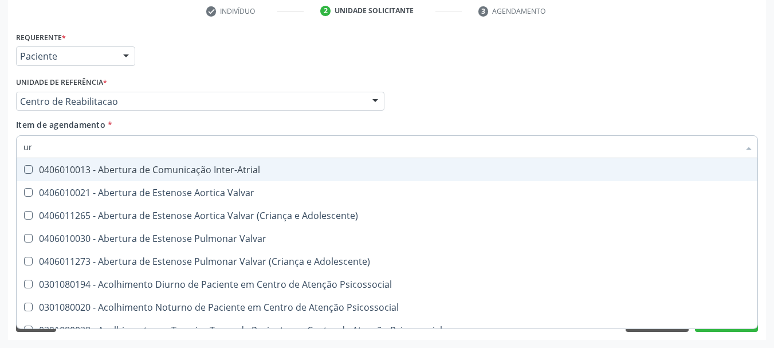
type input "u"
checkbox Urina "false"
checkbox Alimentos "true"
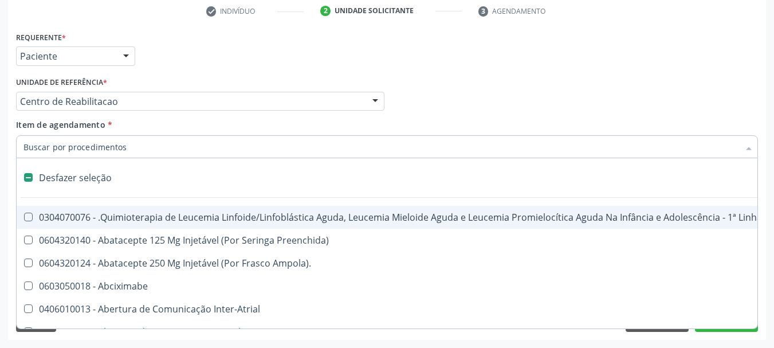
checkbox Ml\) "false"
checkbox Urina "true"
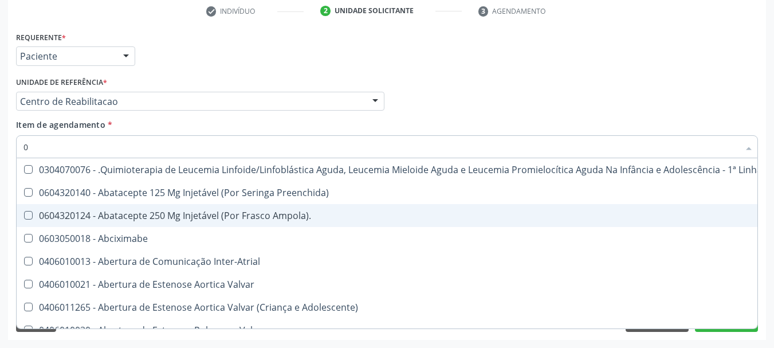
type input "02"
checkbox Coração "true"
checkbox Urina "false"
checkbox Bilateral "true"
checkbox Indireta "true"
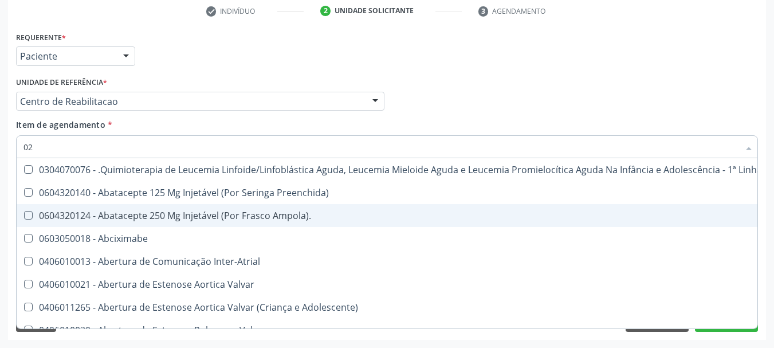
type input "020"
checkbox Fígado "true"
checkbox Coração "false"
checkbox Vagina "true"
checkbox Microporoso "true"
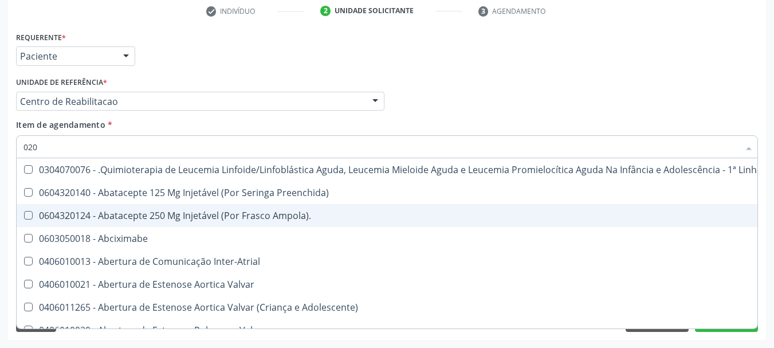
checkbox Bilateral "false"
checkbox Indireta "false"
checkbox Automatica\) "true"
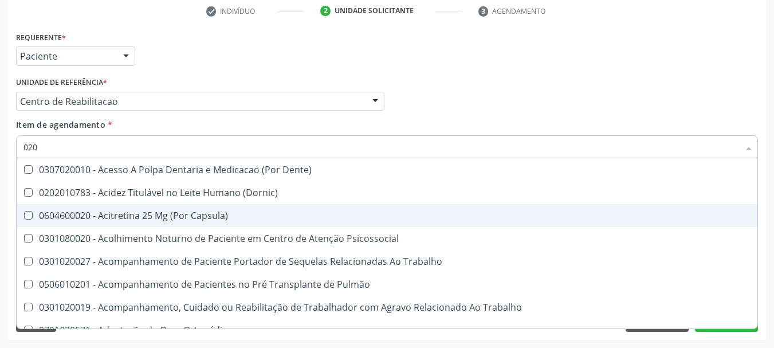
type input "0202"
checkbox Capsula\) "true"
checkbox Urina "false"
checkbox Laser "true"
checkbox Septostomia "true"
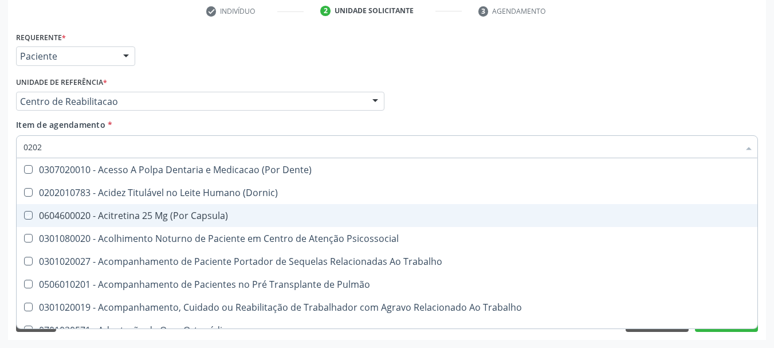
checkbox Biologica "true"
checkbox Glicose "false"
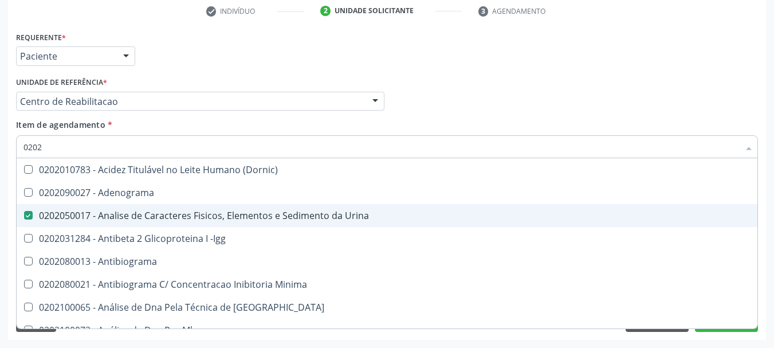
type input "02021"
checkbox Urina "false"
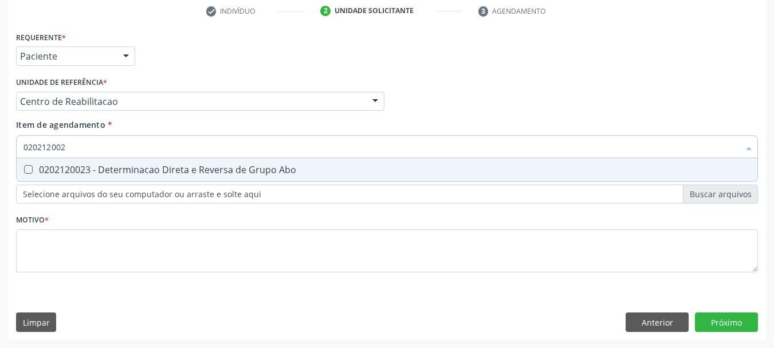
type input "0202120023"
click at [322, 169] on div "0202120023 - Determinacao Direta e Reversa de Grupo Abo" at bounding box center [386, 169] width 727 height 9
checkbox Abo "true"
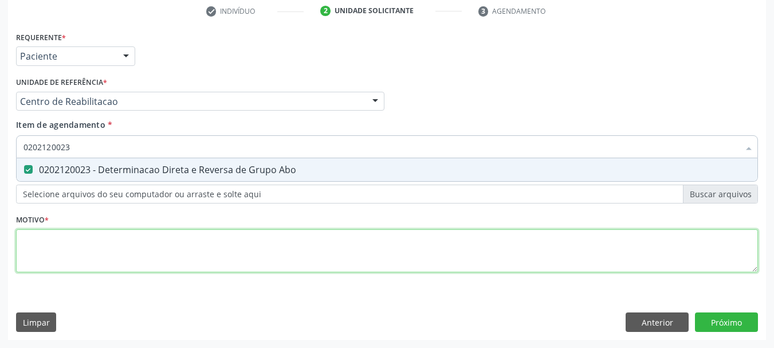
click at [194, 252] on div "Requerente * Paciente Profissional de Saúde Paciente Nenhum resultado encontrad…" at bounding box center [387, 159] width 742 height 260
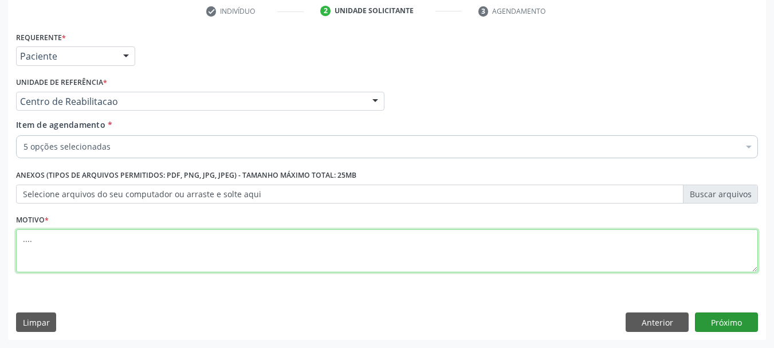
type textarea "...."
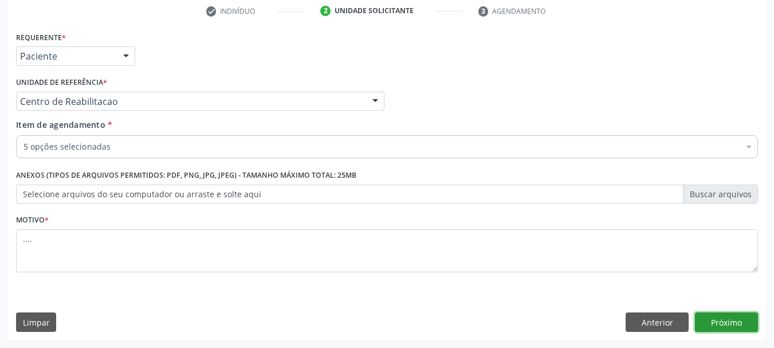
click at [742, 326] on button "Próximo" at bounding box center [726, 321] width 63 height 19
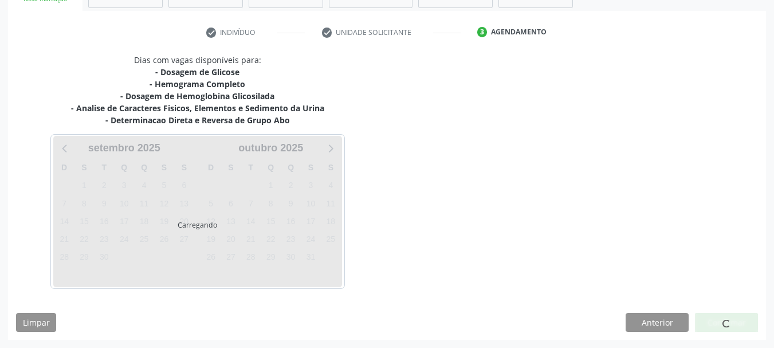
scroll to position [199, 0]
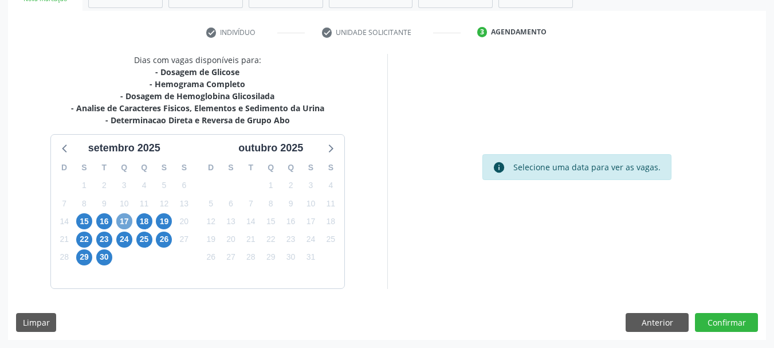
click at [124, 219] on span "17" at bounding box center [124, 221] width 16 height 16
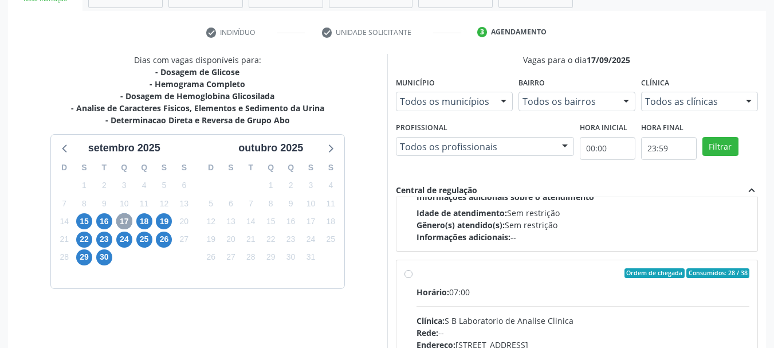
scroll to position [172, 0]
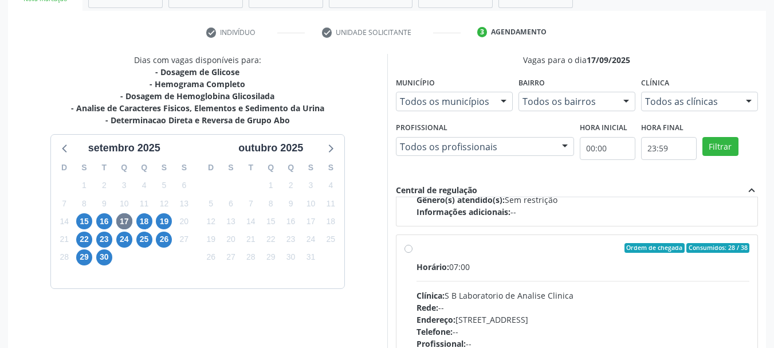
click at [417, 251] on label "Ordem de chegada Consumidos: 28 / 38 Horário: 07:00 Clínica: S B Laboratorio de…" at bounding box center [583, 331] width 333 height 176
click at [408, 251] on input "Ordem de chegada Consumidos: 28 / 38 Horário: 07:00 Clínica: S B Laboratorio de…" at bounding box center [408, 248] width 8 height 10
radio input "true"
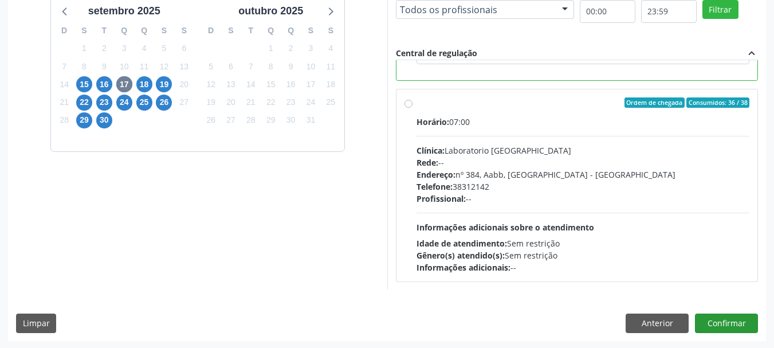
scroll to position [337, 0]
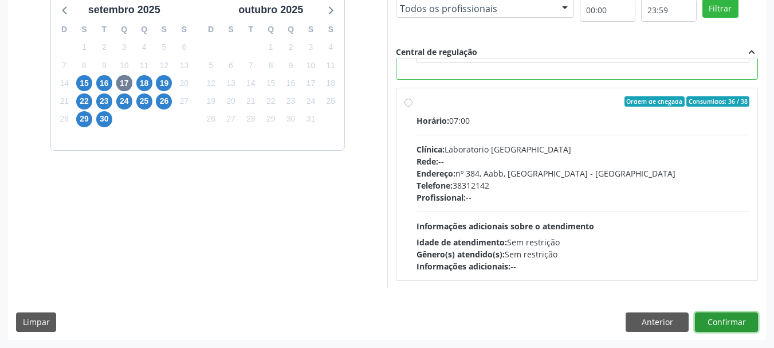
click at [736, 319] on button "Confirmar" at bounding box center [726, 321] width 63 height 19
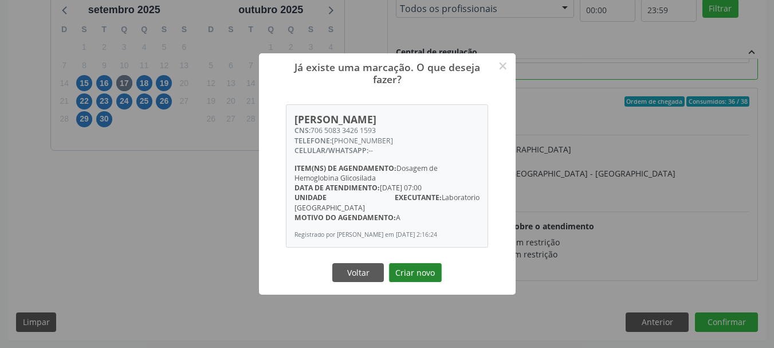
click at [435, 270] on button "Criar novo" at bounding box center [415, 272] width 53 height 19
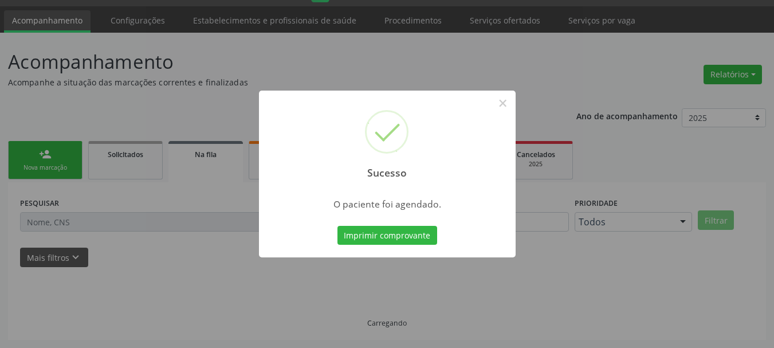
scroll to position [30, 0]
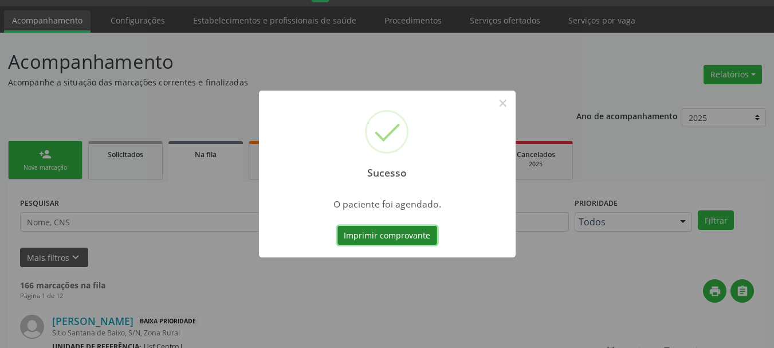
click at [393, 239] on button "Imprimir comprovante" at bounding box center [387, 235] width 100 height 19
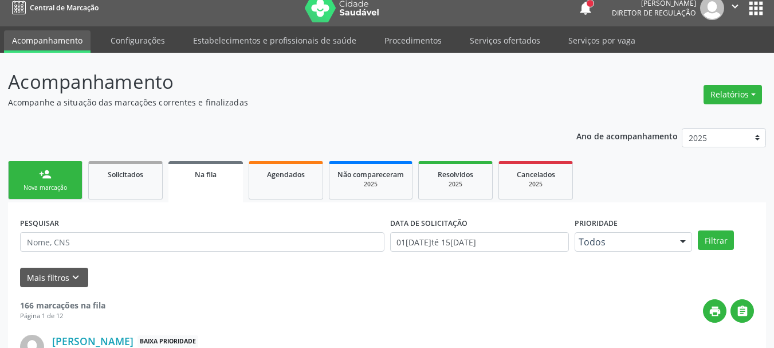
scroll to position [0, 0]
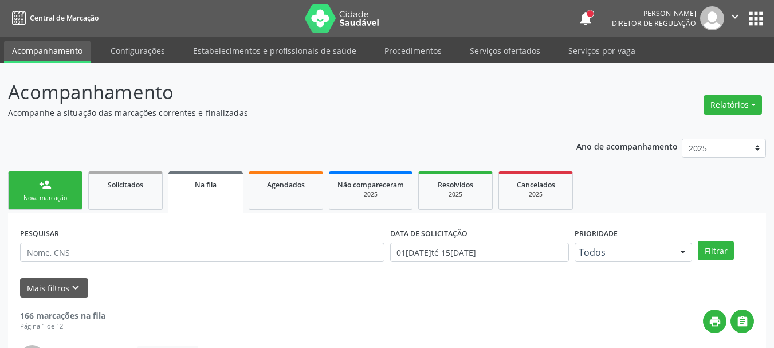
click at [760, 18] on button "apps" at bounding box center [756, 19] width 20 height 20
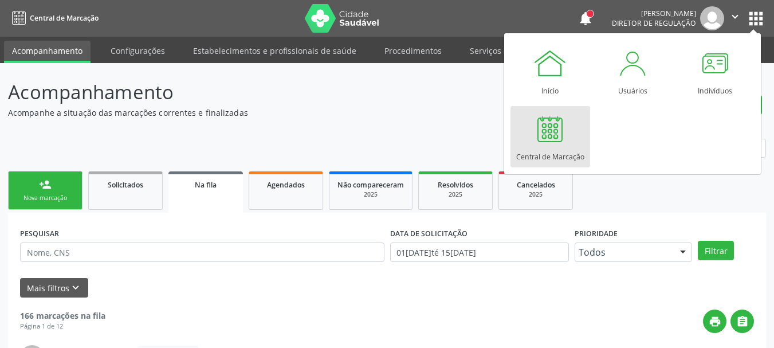
click at [559, 143] on div at bounding box center [550, 129] width 34 height 34
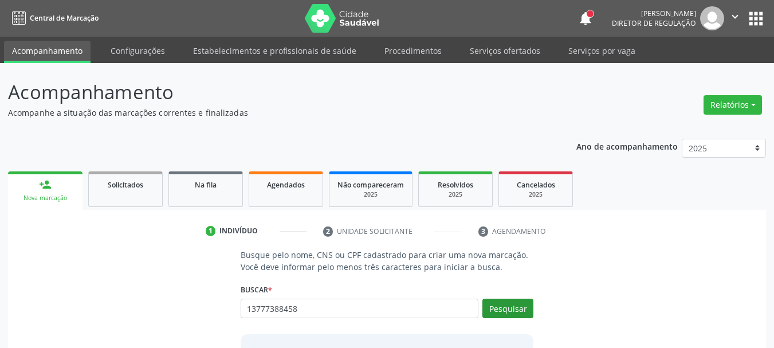
type input "13777388458"
click at [501, 309] on button "Pesquisar" at bounding box center [507, 307] width 51 height 19
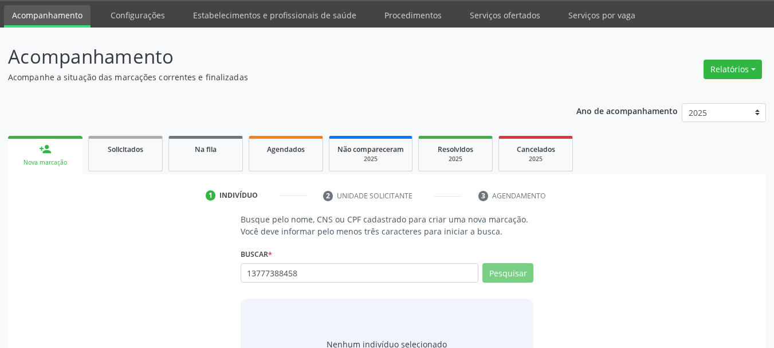
scroll to position [94, 0]
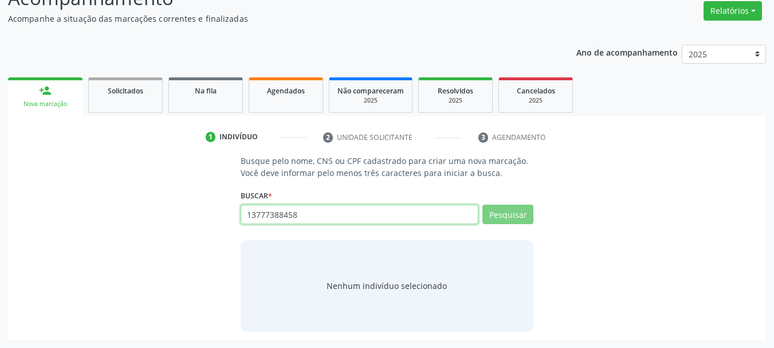
drag, startPoint x: 355, startPoint y: 222, endPoint x: 146, endPoint y: 225, distance: 209.7
click at [146, 225] on div "Busque pelo nome, CNS ou CPF cadastrado para criar uma nova marcação. Você deve…" at bounding box center [387, 243] width 742 height 176
type input "706"
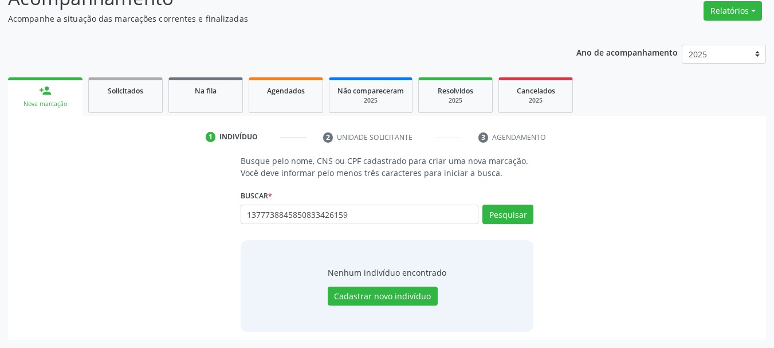
type input "13777388458508334261593"
drag, startPoint x: 362, startPoint y: 213, endPoint x: 106, endPoint y: 237, distance: 257.3
click at [107, 237] on div "Busque pelo nome, CNS ou CPF cadastrado para criar uma nova marcação. Você deve…" at bounding box center [387, 243] width 742 height 176
click at [493, 217] on button "Pesquisar" at bounding box center [507, 214] width 51 height 19
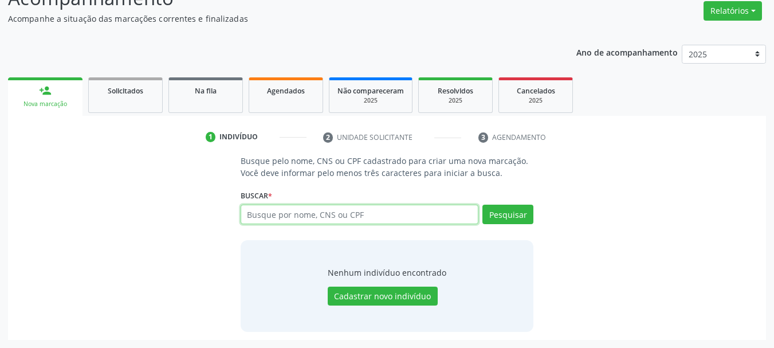
click at [367, 208] on input "text" at bounding box center [360, 214] width 238 height 19
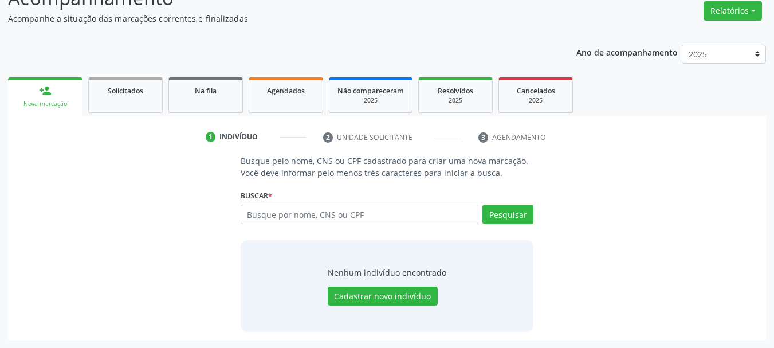
click at [375, 204] on div "Buscar * 137773884585 Busque por nome, CNS ou CPF Nenhum resultado encontrado p…" at bounding box center [387, 209] width 293 height 45
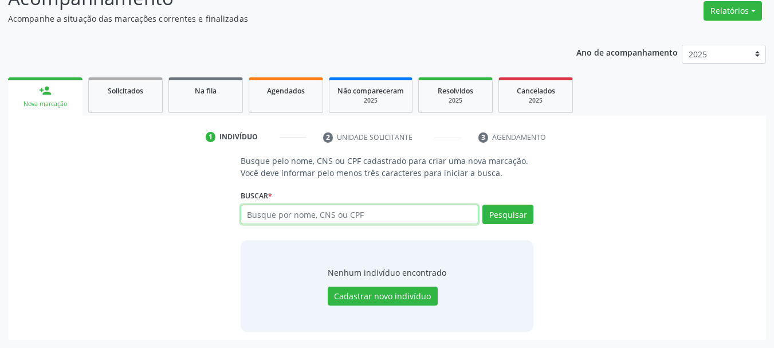
click at [371, 209] on input "text" at bounding box center [360, 214] width 238 height 19
type input "706508334261593"
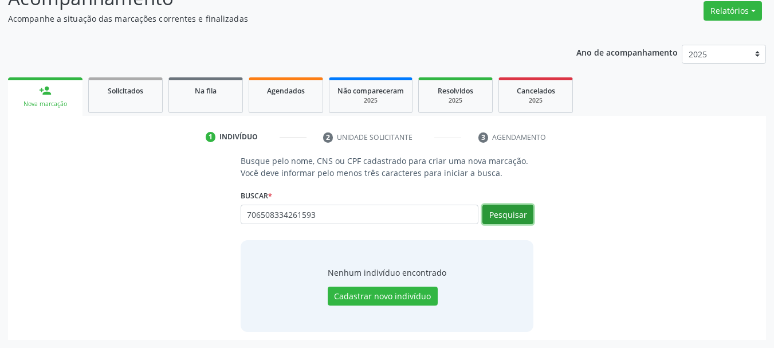
click at [510, 219] on button "Pesquisar" at bounding box center [507, 214] width 51 height 19
type input "706508334261593"
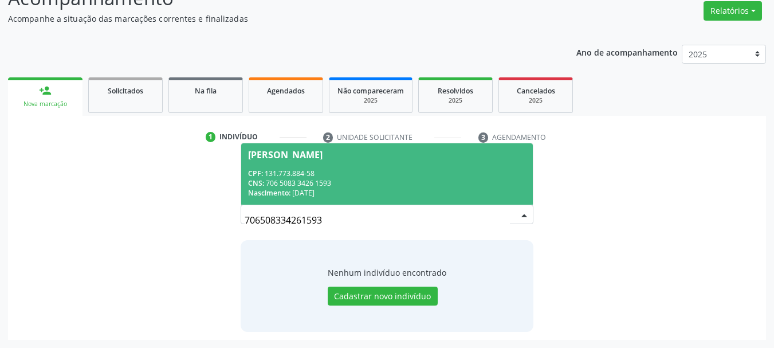
click at [323, 181] on div "CNS: 706 5083 3426 1593" at bounding box center [387, 183] width 278 height 10
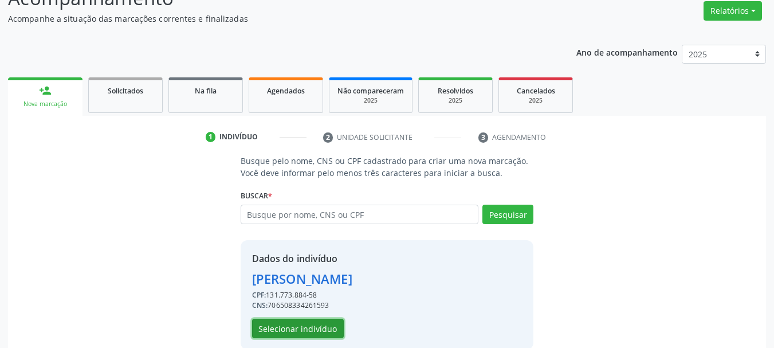
click at [317, 331] on button "Selecionar indivíduo" at bounding box center [298, 328] width 92 height 19
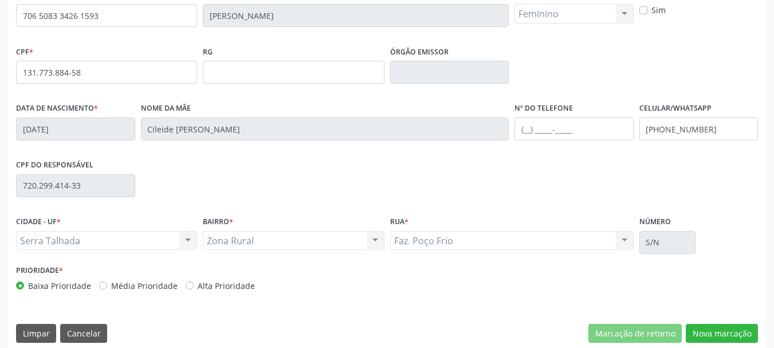
scroll to position [266, 0]
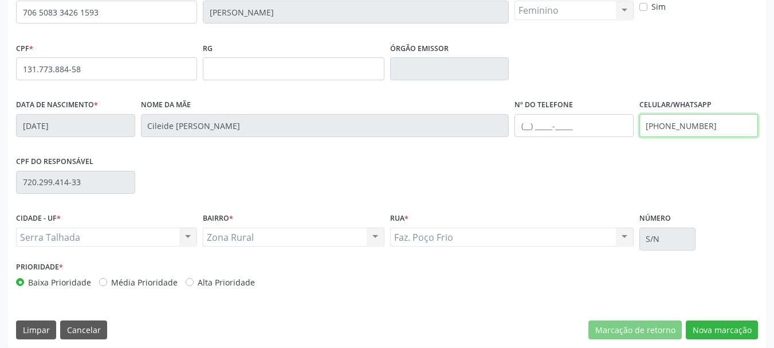
drag, startPoint x: 718, startPoint y: 128, endPoint x: 541, endPoint y: 150, distance: 178.3
click at [541, 151] on div "Data de nascimento * [DATE] Nome da mãe Cileide [PERSON_NAME] Nº do Telefone Ce…" at bounding box center [387, 124] width 748 height 57
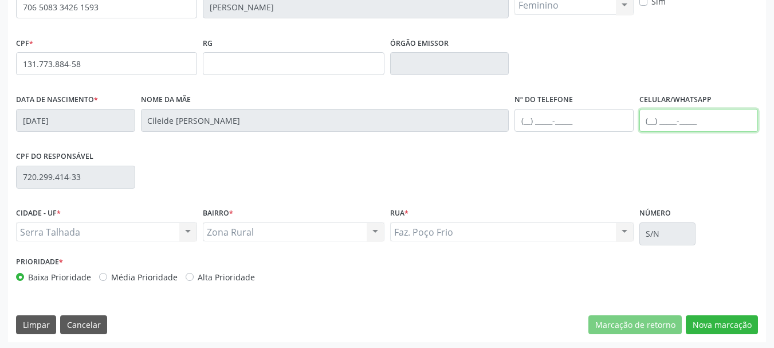
scroll to position [273, 0]
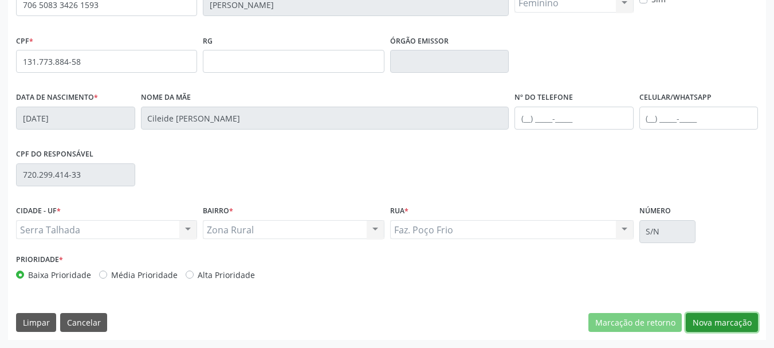
click at [718, 320] on button "Nova marcação" at bounding box center [722, 322] width 72 height 19
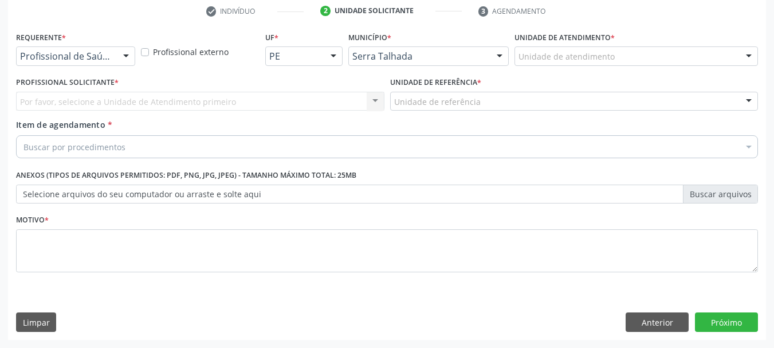
scroll to position [220, 0]
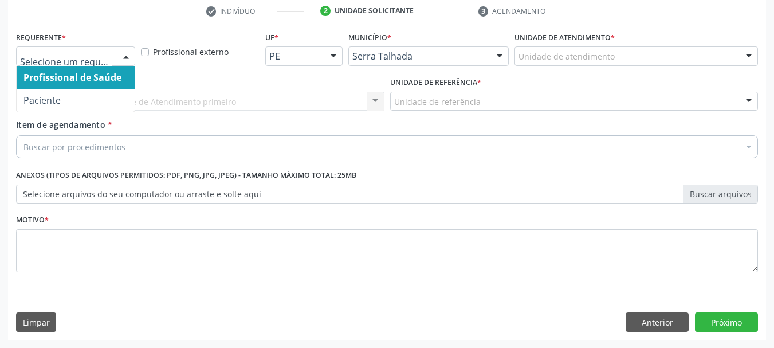
click at [114, 55] on div "Profissional de Saúde Paciente Nenhum resultado encontrado para: " " Não há nen…" at bounding box center [75, 55] width 119 height 19
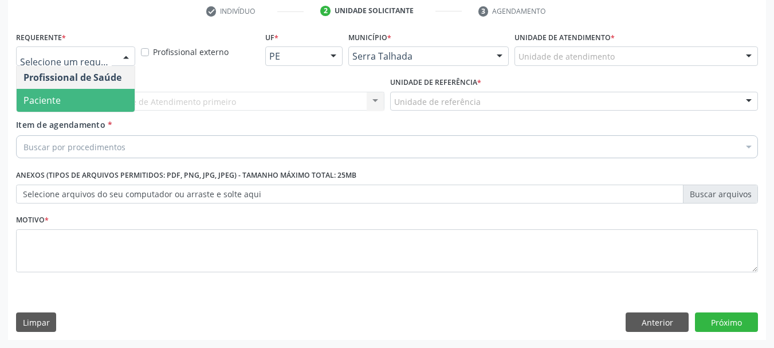
click at [87, 91] on span "Paciente" at bounding box center [76, 100] width 118 height 23
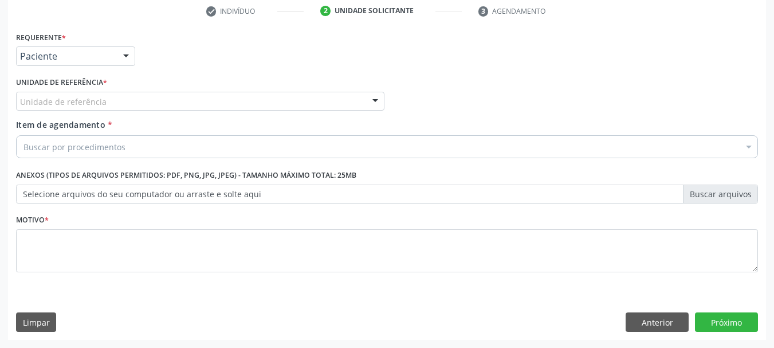
click at [84, 96] on div "Unidade de referência" at bounding box center [200, 101] width 368 height 19
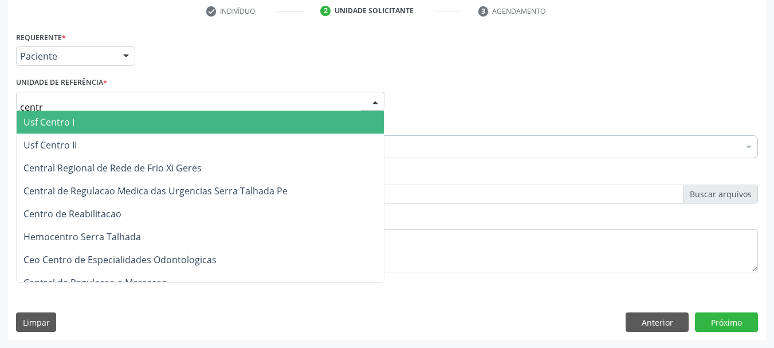
type input "centro"
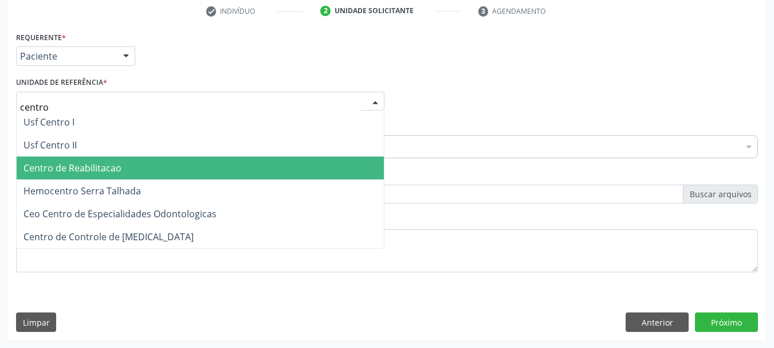
click at [87, 166] on span "Centro de Reabilitacao" at bounding box center [72, 168] width 98 height 13
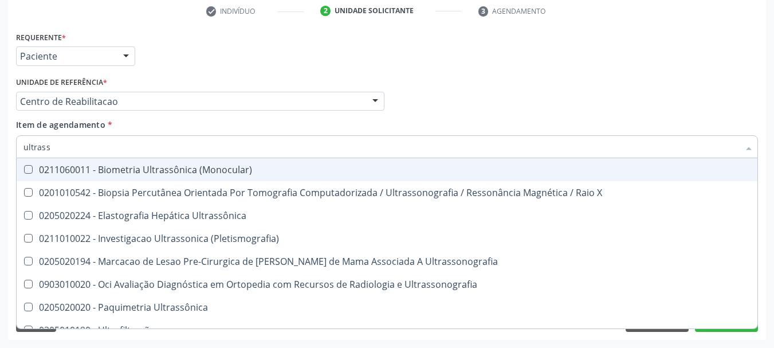
type input "ultrasso"
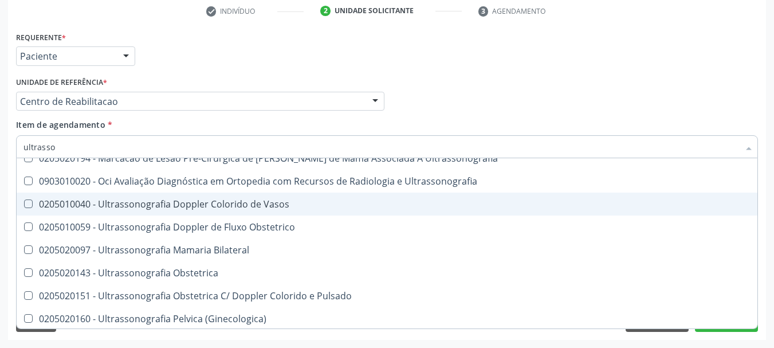
scroll to position [115, 0]
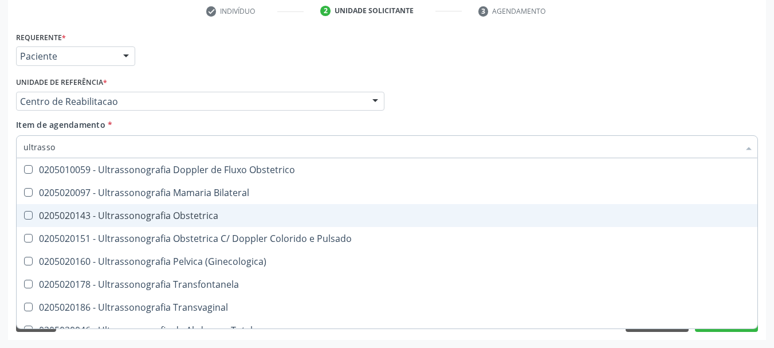
click at [237, 209] on span "0205020143 - Ultrassonografia Obstetrica" at bounding box center [387, 215] width 741 height 23
checkbox Obstetrica "true"
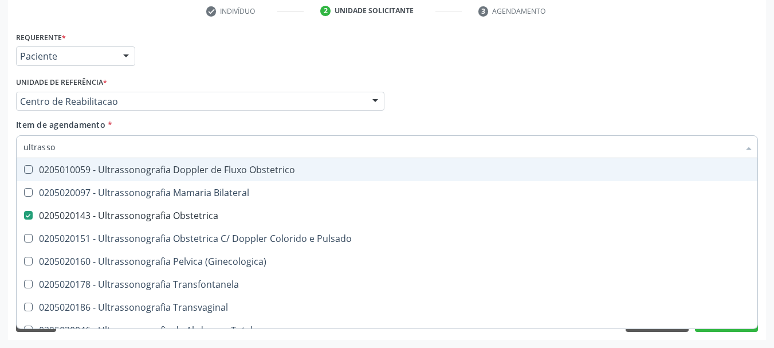
click at [535, 88] on div "Profissional Solicitante Por favor, selecione a Unidade de Atendimento primeiro…" at bounding box center [387, 96] width 748 height 45
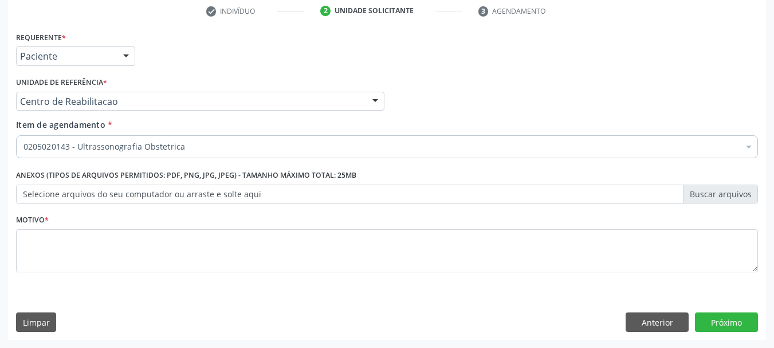
scroll to position [0, 0]
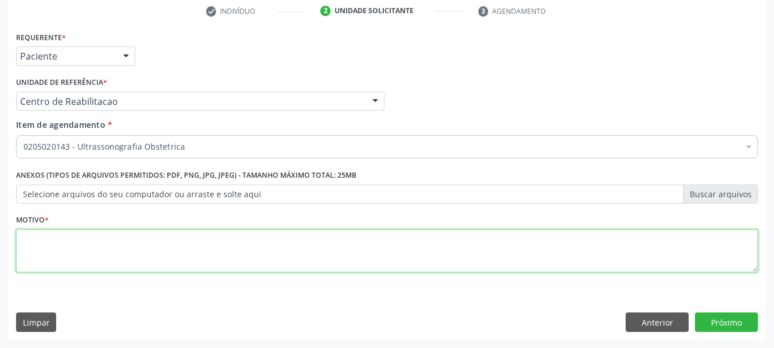
click at [96, 259] on textarea at bounding box center [387, 251] width 742 height 44
type textarea "..."
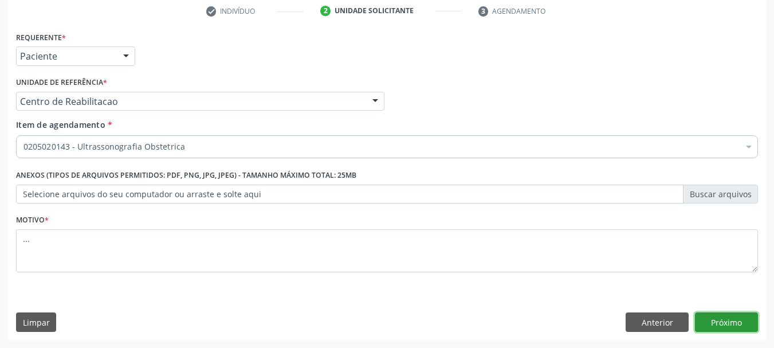
click at [734, 325] on button "Próximo" at bounding box center [726, 321] width 63 height 19
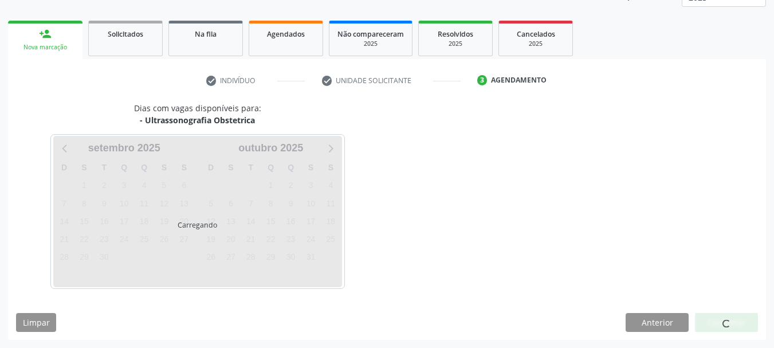
scroll to position [151, 0]
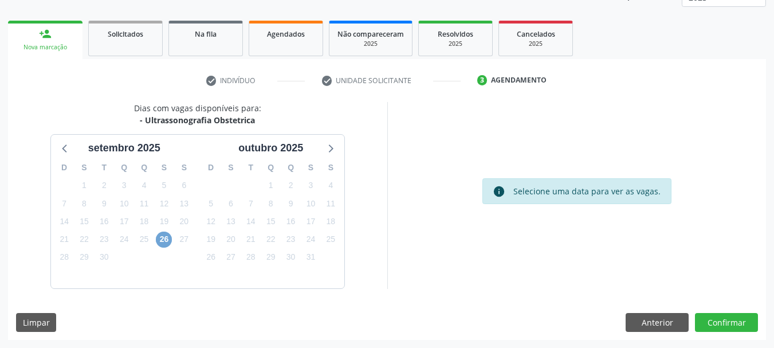
click at [167, 238] on span "26" at bounding box center [164, 239] width 16 height 16
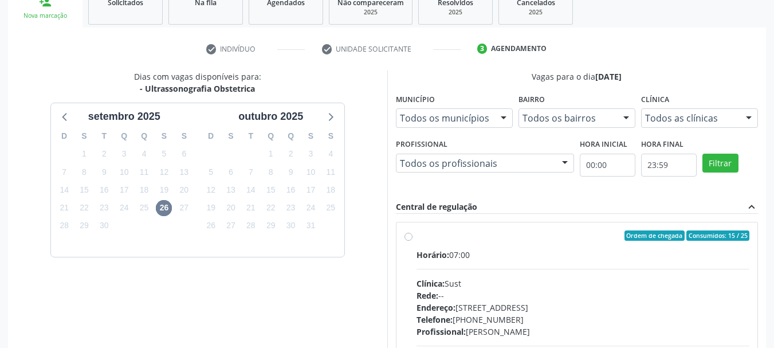
scroll to position [265, 0]
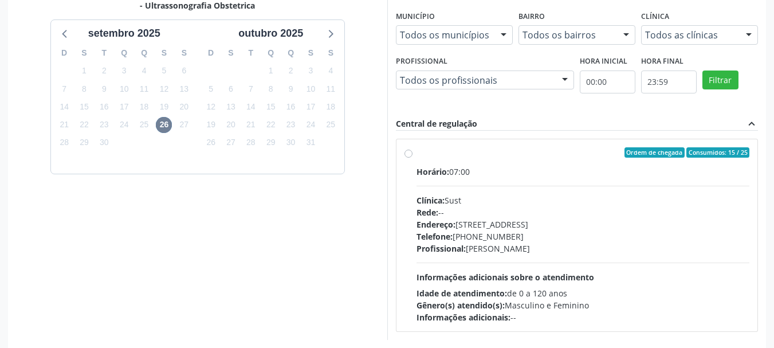
click at [417, 153] on label "Ordem de chegada Consumidos: 15 / 25 Horário: 07:00 Clínica: Sust Rede: -- Ende…" at bounding box center [583, 235] width 333 height 176
click at [411, 153] on input "Ordem de chegada Consumidos: 15 / 25 Horário: 07:00 Clínica: Sust Rede: -- Ende…" at bounding box center [408, 152] width 8 height 10
radio input "true"
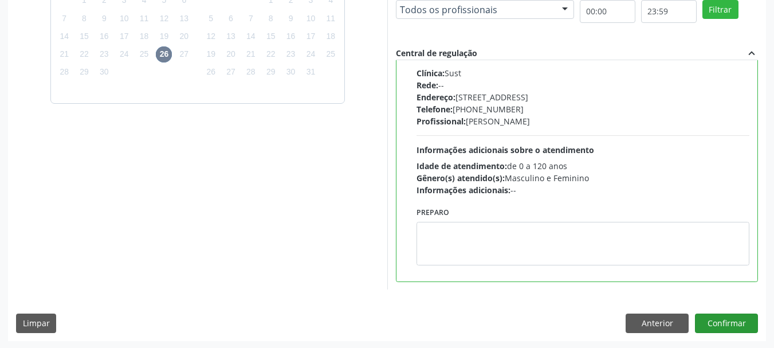
scroll to position [337, 0]
click at [729, 328] on button "Confirmar" at bounding box center [726, 321] width 63 height 19
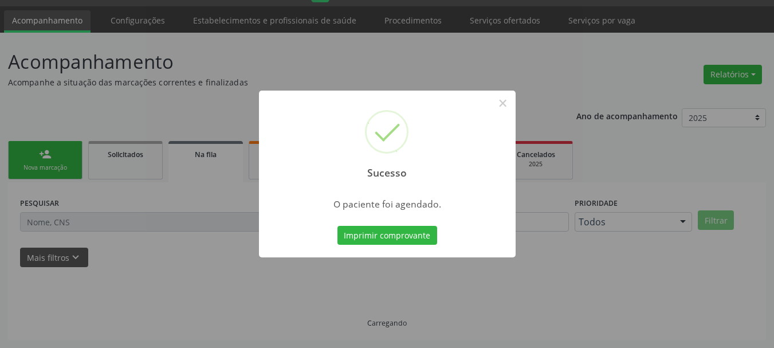
scroll to position [30, 0]
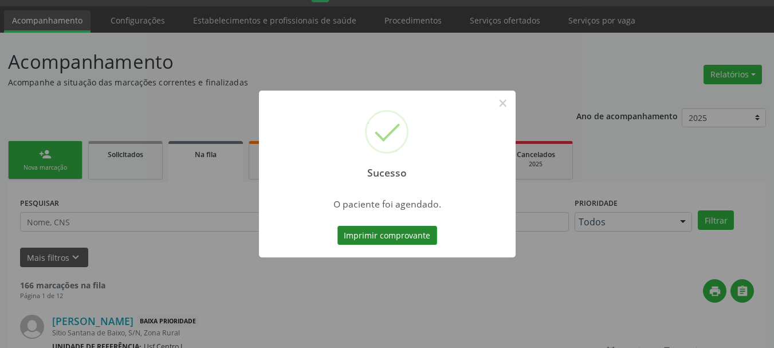
click at [405, 234] on button "Imprimir comprovante" at bounding box center [387, 235] width 100 height 19
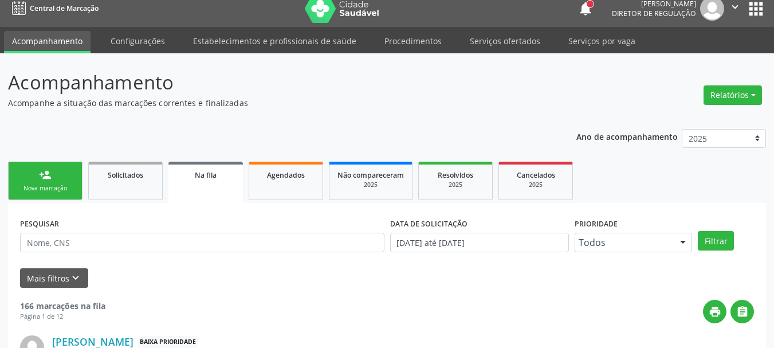
scroll to position [0, 0]
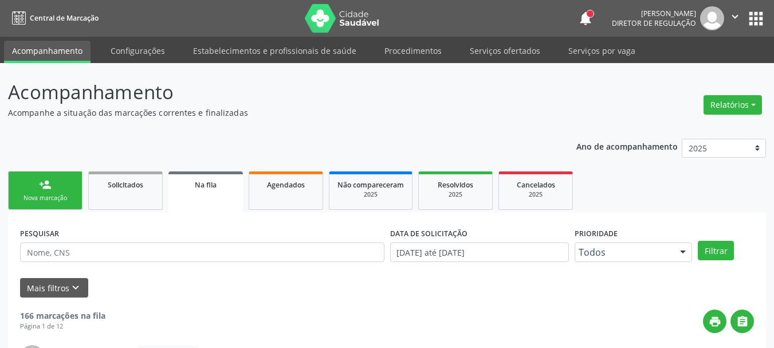
click at [760, 24] on button "apps" at bounding box center [756, 19] width 20 height 20
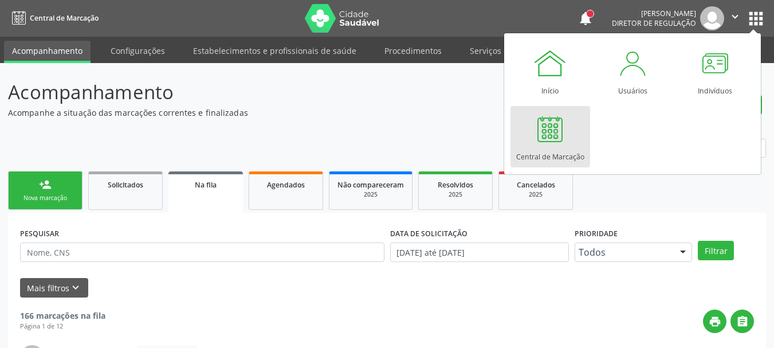
click at [545, 145] on div at bounding box center [550, 129] width 34 height 34
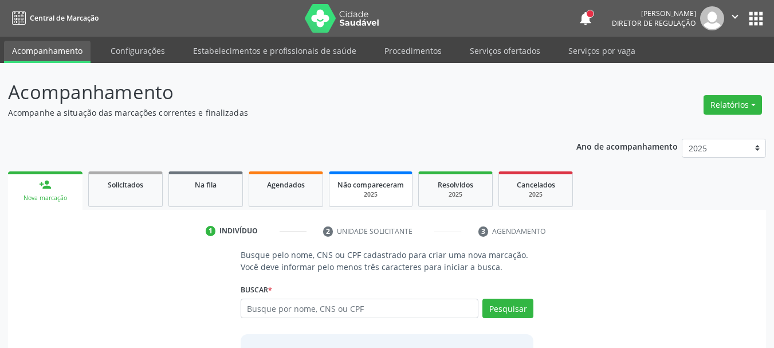
type input "[PERSON_NAME]"
drag, startPoint x: 340, startPoint y: 301, endPoint x: 198, endPoint y: 307, distance: 142.2
click at [199, 307] on div "Busque pelo nome, CNS ou CPF cadastrado para criar uma nova marcação. Você deve…" at bounding box center [387, 337] width 742 height 176
type input "708202753750548"
click at [509, 313] on button "Pesquisar" at bounding box center [507, 307] width 51 height 19
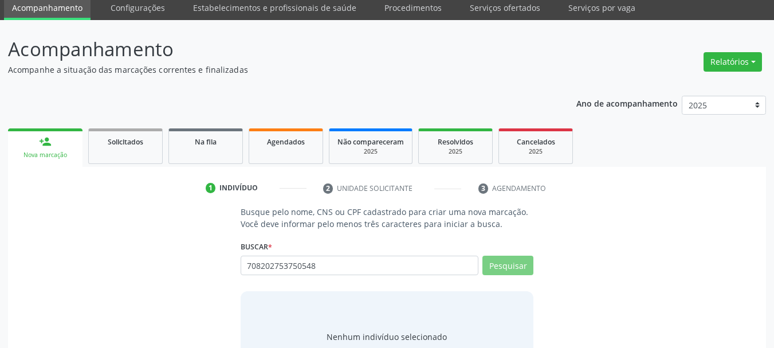
scroll to position [94, 0]
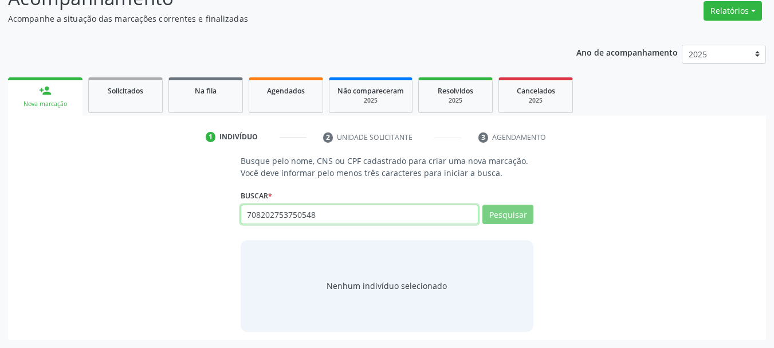
drag, startPoint x: 336, startPoint y: 214, endPoint x: 183, endPoint y: 230, distance: 154.4
click at [183, 231] on div "Busque pelo nome, CNS ou CPF cadastrado para criar uma nova marcação. Você deve…" at bounding box center [387, 243] width 742 height 176
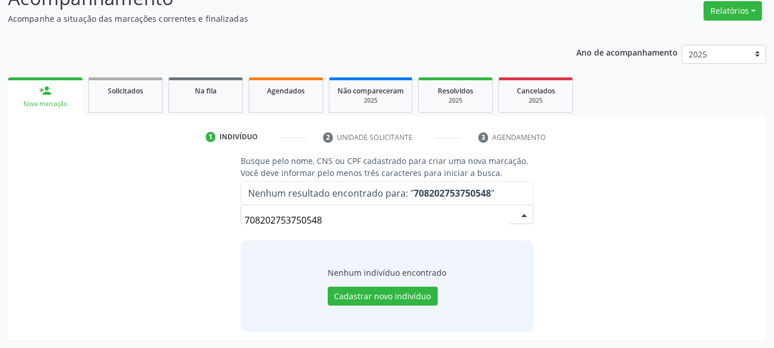
drag, startPoint x: 364, startPoint y: 229, endPoint x: 120, endPoint y: 205, distance: 245.2
click at [108, 223] on div "Busque pelo nome, CNS ou CPF cadastrado para criar uma nova marcação. Você deve…" at bounding box center [387, 243] width 742 height 176
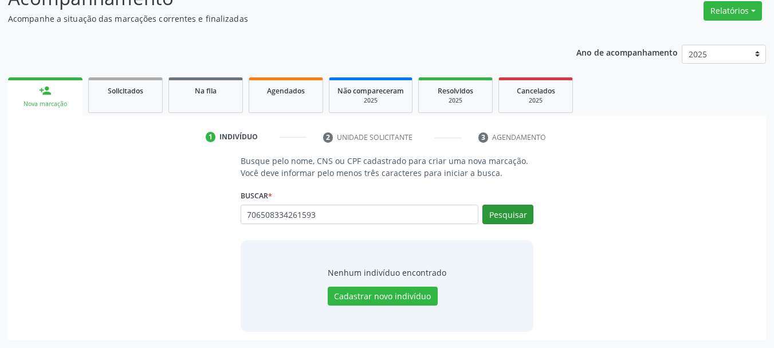
type input "706508334261593"
click at [509, 213] on button "Pesquisar" at bounding box center [507, 214] width 51 height 19
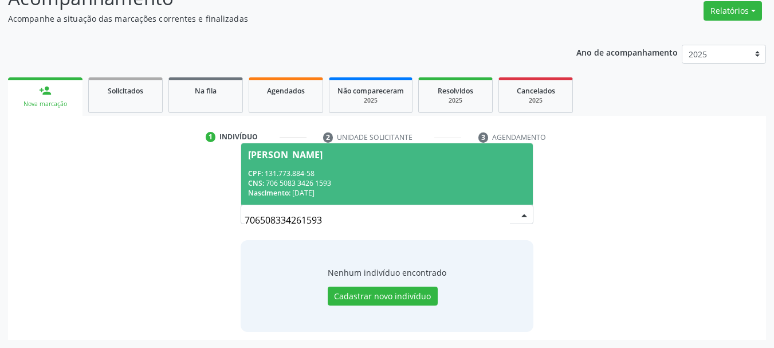
click at [312, 175] on div "CPF: 131.773.884-58" at bounding box center [387, 173] width 278 height 10
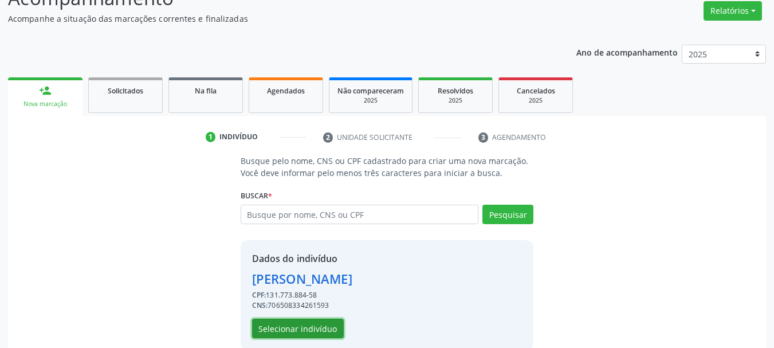
click at [293, 333] on button "Selecionar indivíduo" at bounding box center [298, 328] width 92 height 19
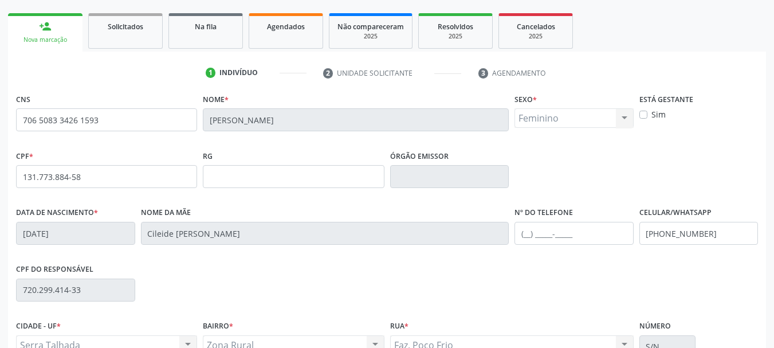
scroll to position [209, 0]
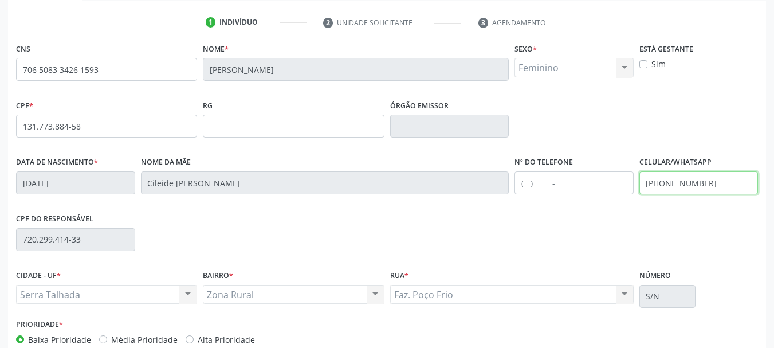
drag, startPoint x: 719, startPoint y: 190, endPoint x: 498, endPoint y: 212, distance: 222.2
click at [498, 212] on div "CNS 706 5083 3426 1593 Nome * Gessica Taynara da Silva Sexo * Feminino Masculin…" at bounding box center [387, 196] width 742 height 313
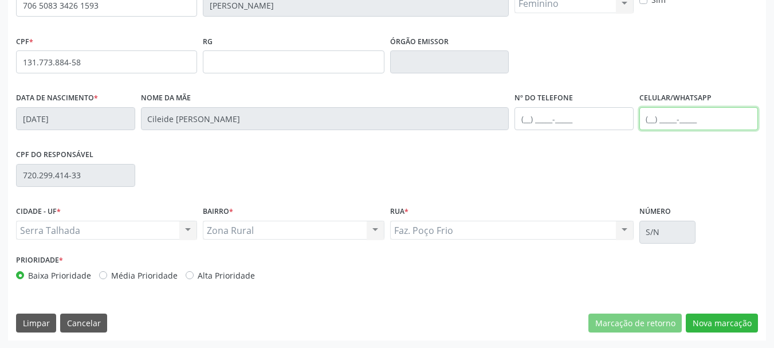
scroll to position [273, 0]
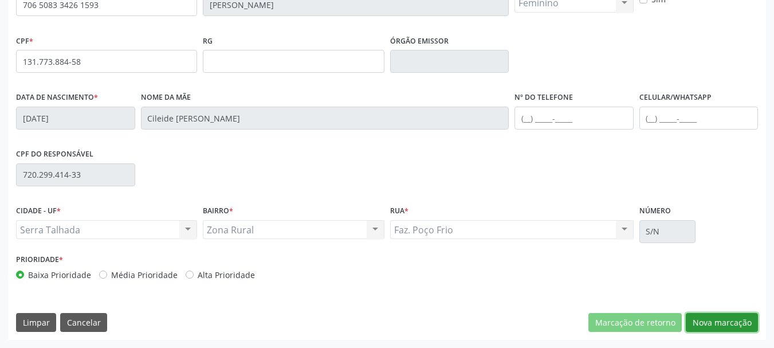
click at [739, 327] on button "Nova marcação" at bounding box center [722, 322] width 72 height 19
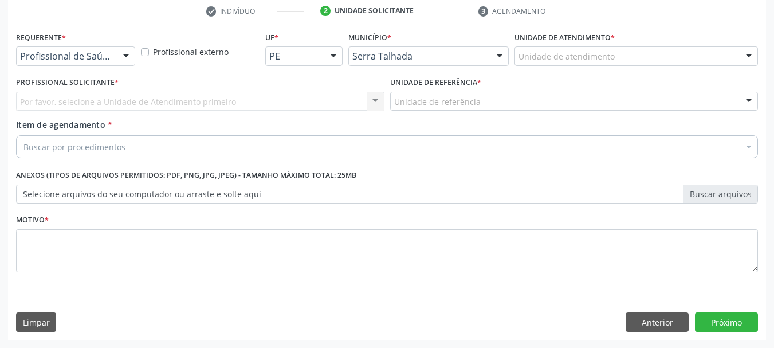
scroll to position [220, 0]
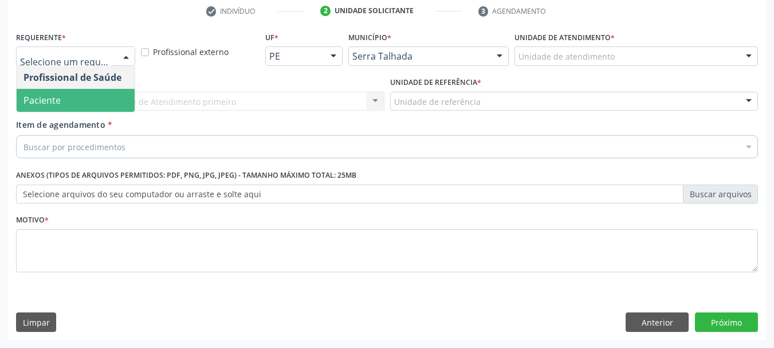
click at [43, 101] on span "Paciente" at bounding box center [41, 100] width 37 height 13
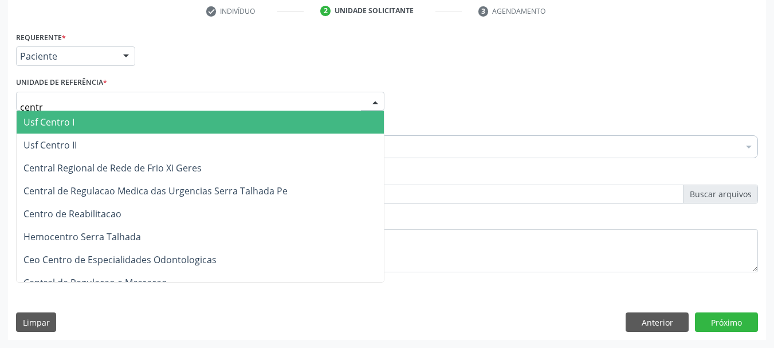
type input "centro"
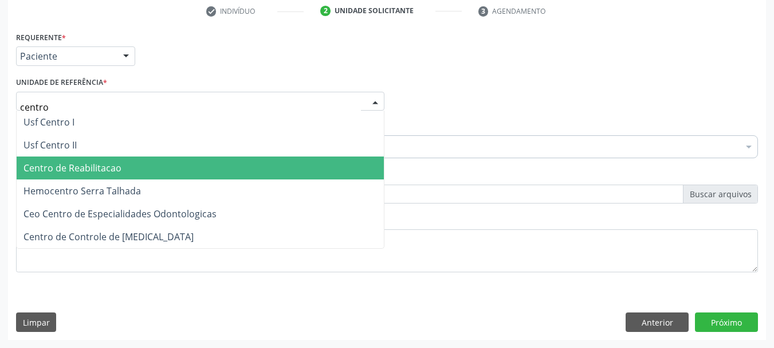
click at [80, 167] on span "Centro de Reabilitacao" at bounding box center [72, 168] width 98 height 13
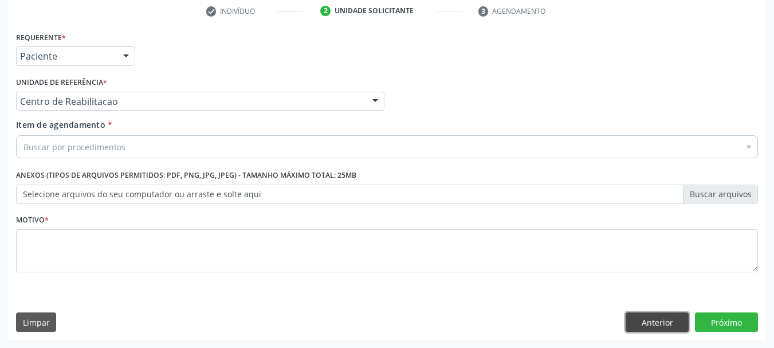
click at [673, 325] on button "Anterior" at bounding box center [657, 321] width 63 height 19
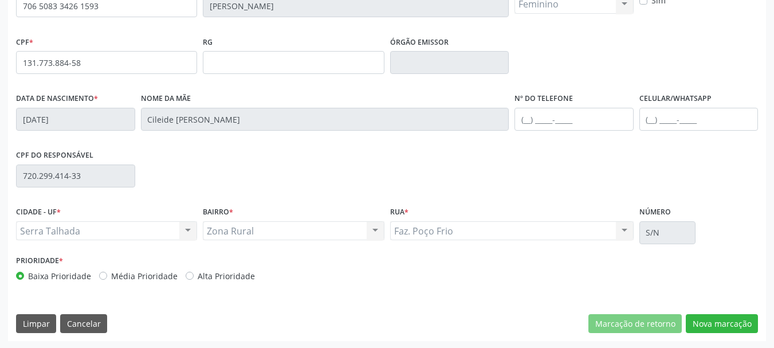
scroll to position [273, 0]
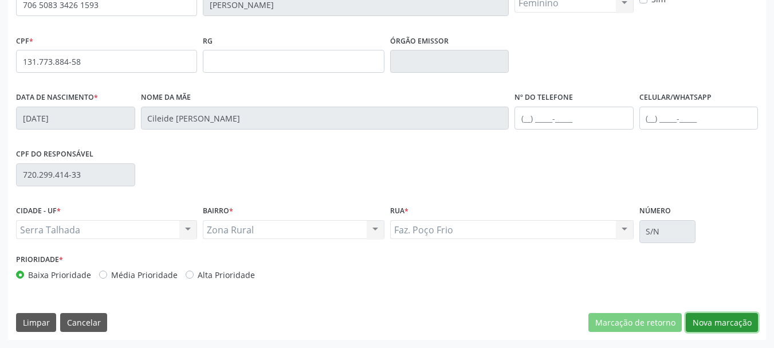
click at [730, 324] on button "Nova marcação" at bounding box center [722, 322] width 72 height 19
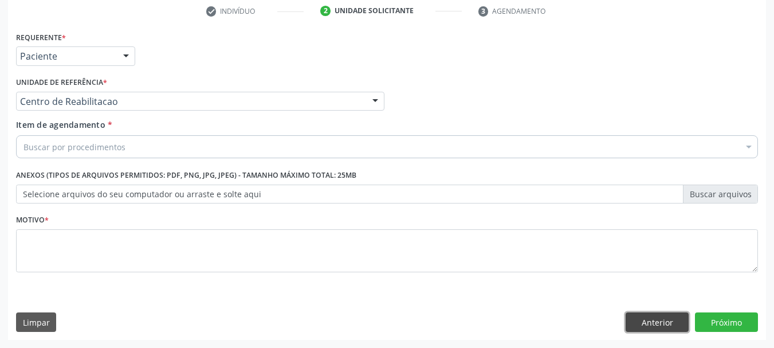
click at [646, 325] on button "Anterior" at bounding box center [657, 321] width 63 height 19
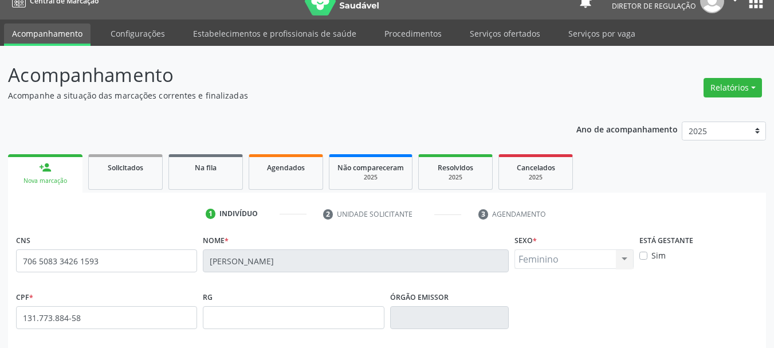
scroll to position [0, 0]
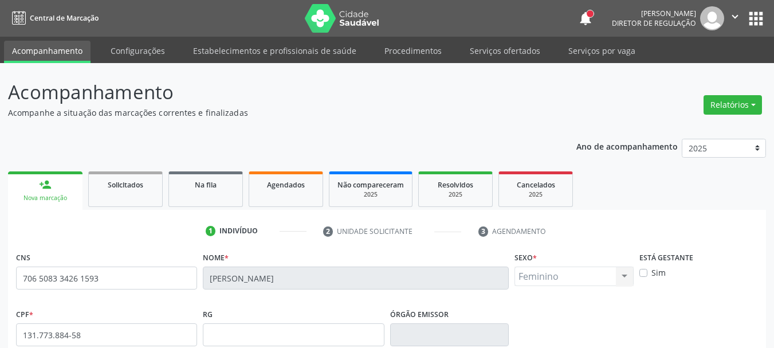
click at [756, 19] on button "apps" at bounding box center [756, 19] width 20 height 20
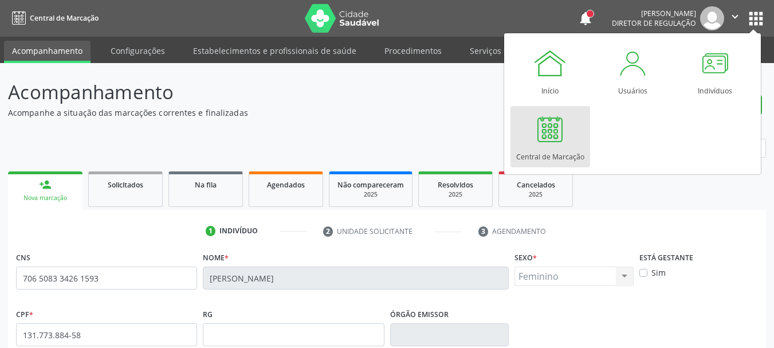
click at [567, 139] on link "Central de Marcação" at bounding box center [550, 136] width 80 height 61
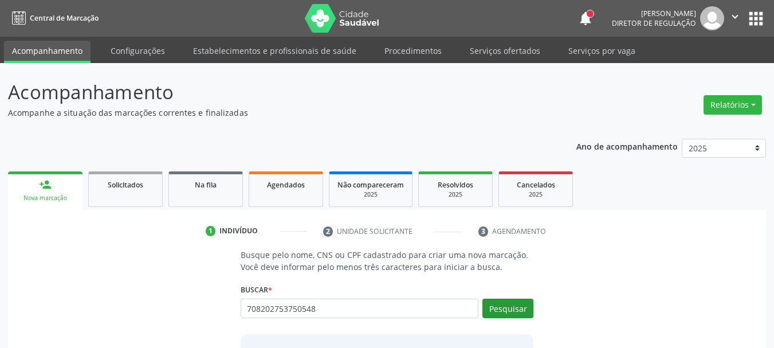
type input "708202753750548"
click at [521, 304] on button "Pesquisar" at bounding box center [507, 307] width 51 height 19
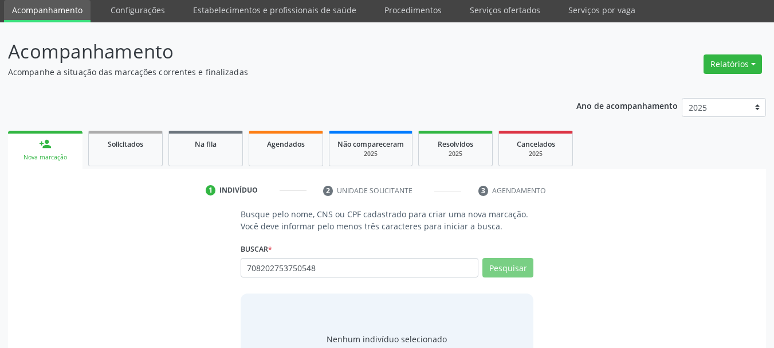
scroll to position [94, 0]
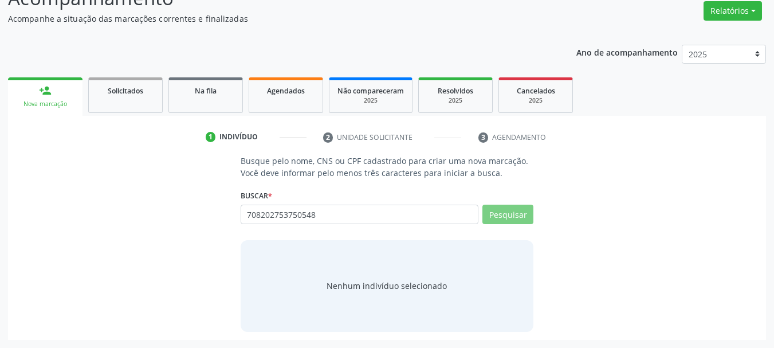
drag, startPoint x: 315, startPoint y: 225, endPoint x: 321, endPoint y: 219, distance: 9.3
click at [263, 230] on div "708202753750548 Busque por nome, CNS ou CPF Nenhum resultado encontrado para: "…" at bounding box center [387, 218] width 293 height 27
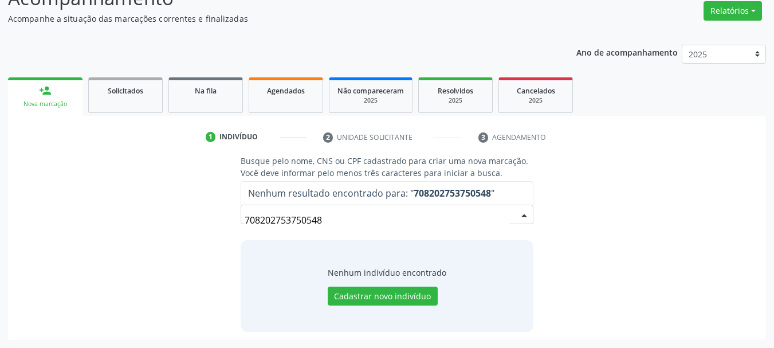
drag, startPoint x: 333, startPoint y: 214, endPoint x: 225, endPoint y: 222, distance: 109.2
click at [226, 222] on div "Busque pelo nome, CNS ou CPF cadastrado para criar uma nova marcação. Você deve…" at bounding box center [387, 243] width 742 height 176
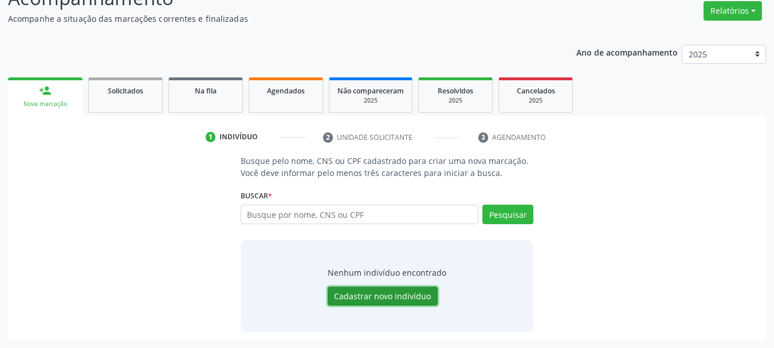
click at [411, 293] on button "Cadastrar novo indivíduo" at bounding box center [383, 295] width 110 height 19
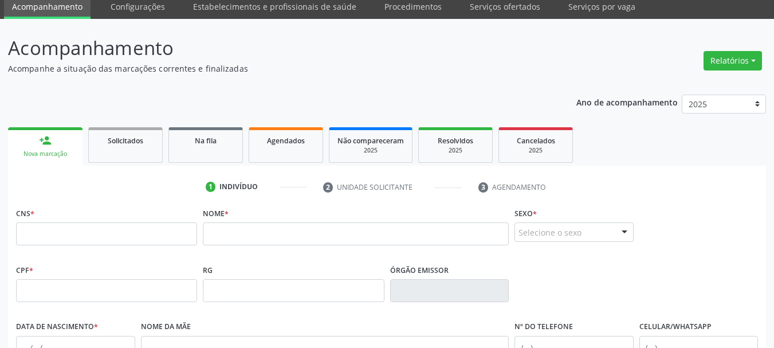
scroll to position [0, 0]
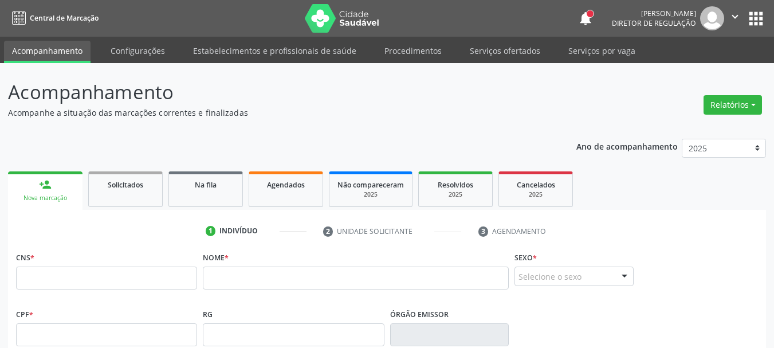
click at [762, 19] on button "apps" at bounding box center [756, 19] width 20 height 20
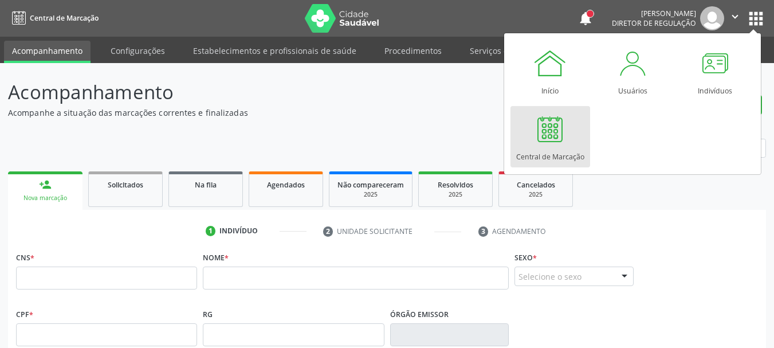
click at [569, 132] on link "Central de Marcação" at bounding box center [550, 136] width 80 height 61
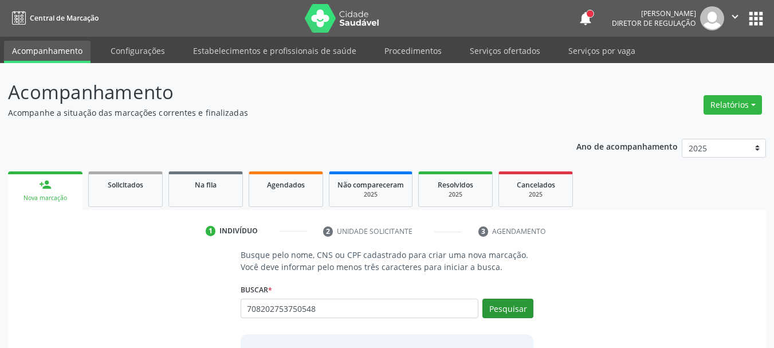
type input "708202753750548"
click at [505, 310] on button "Pesquisar" at bounding box center [507, 307] width 51 height 19
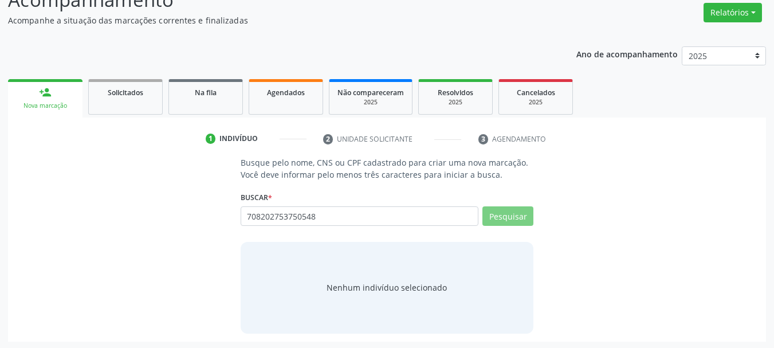
scroll to position [94, 0]
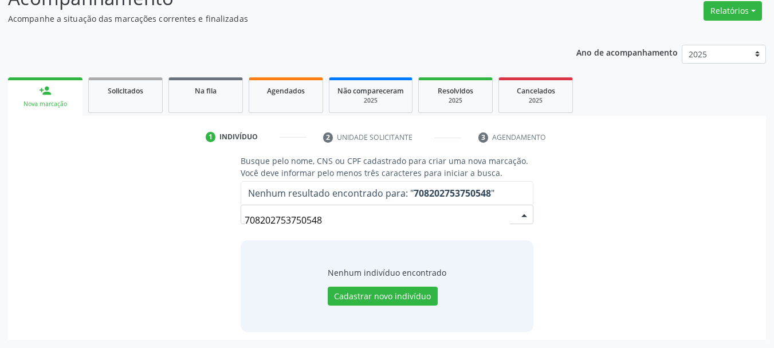
click at [336, 209] on input "708202753750548" at bounding box center [378, 220] width 266 height 23
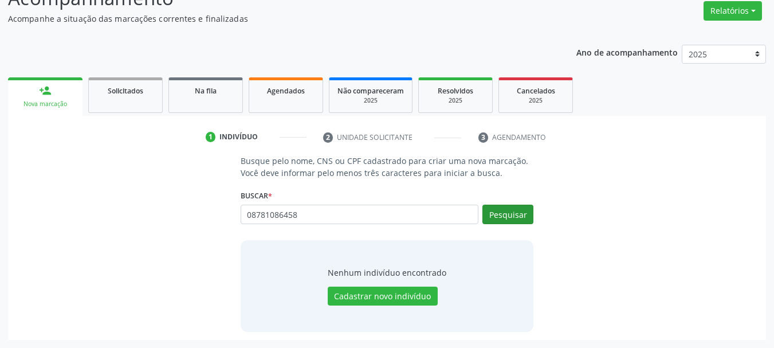
type input "08781086458"
click at [502, 216] on button "Pesquisar" at bounding box center [507, 214] width 51 height 19
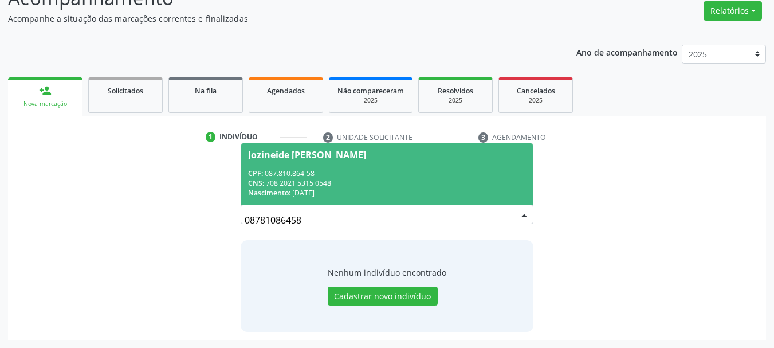
click at [428, 186] on div "CNS: 708 2021 5315 0548" at bounding box center [387, 183] width 278 height 10
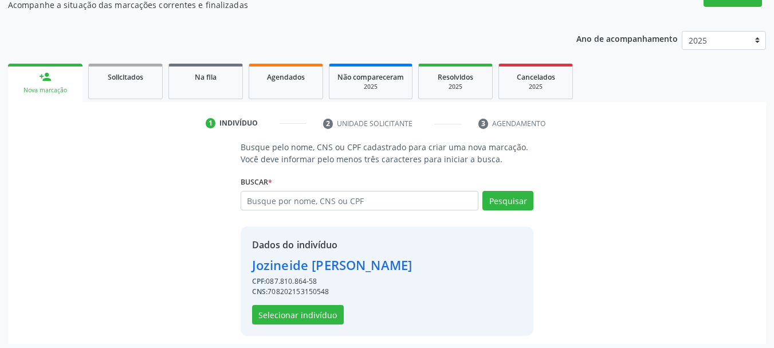
scroll to position [112, 0]
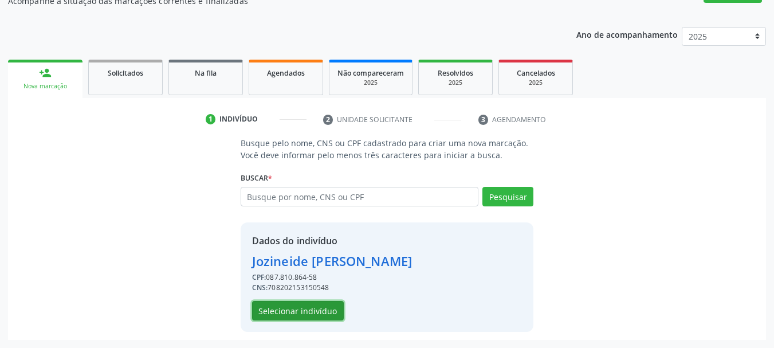
click at [298, 308] on button "Selecionar indivíduo" at bounding box center [298, 310] width 92 height 19
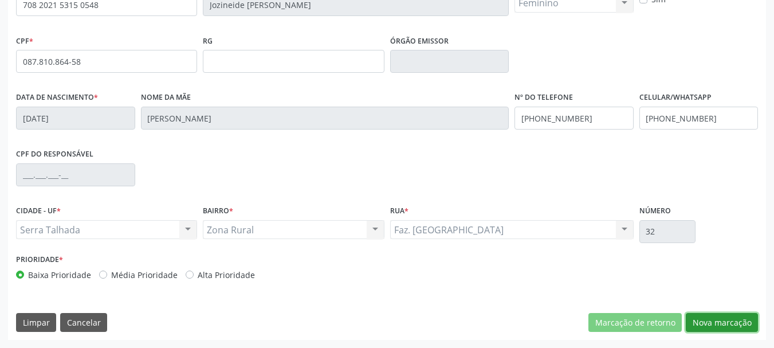
click at [747, 320] on button "Nova marcação" at bounding box center [722, 322] width 72 height 19
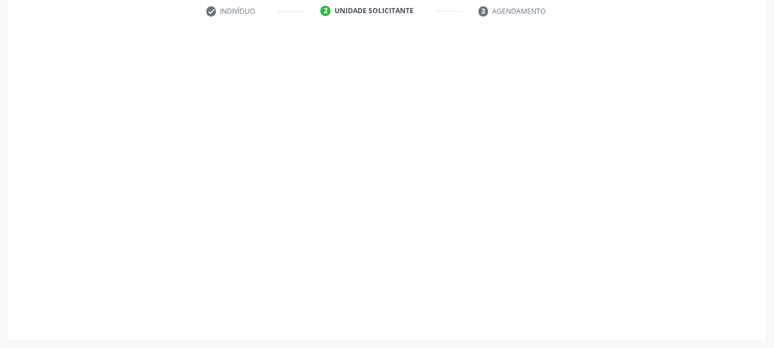
scroll to position [220, 0]
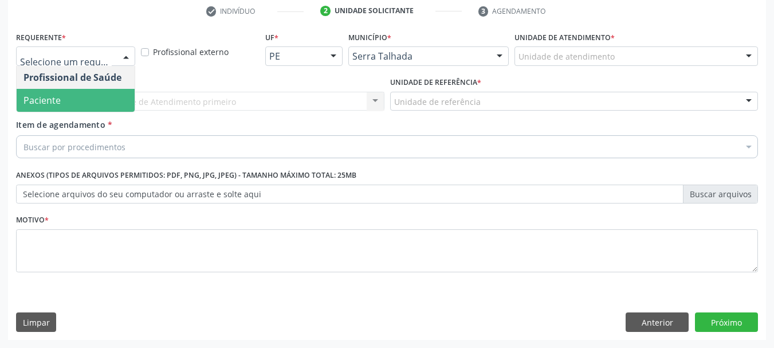
click at [50, 102] on span "Paciente" at bounding box center [41, 100] width 37 height 13
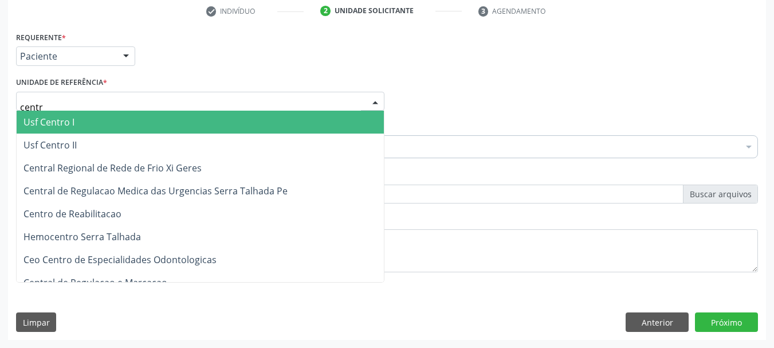
type input "centro"
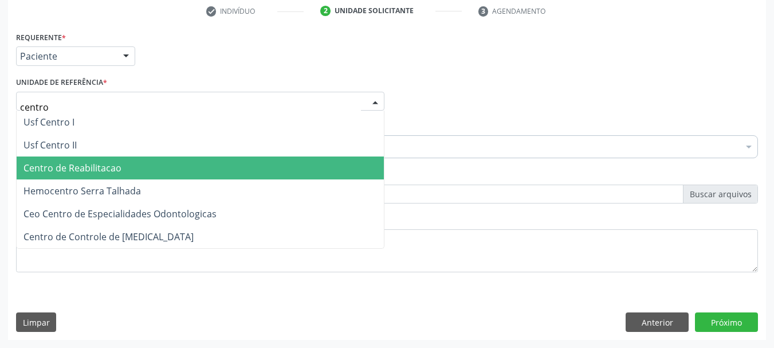
click at [82, 166] on span "Centro de Reabilitacao" at bounding box center [72, 168] width 98 height 13
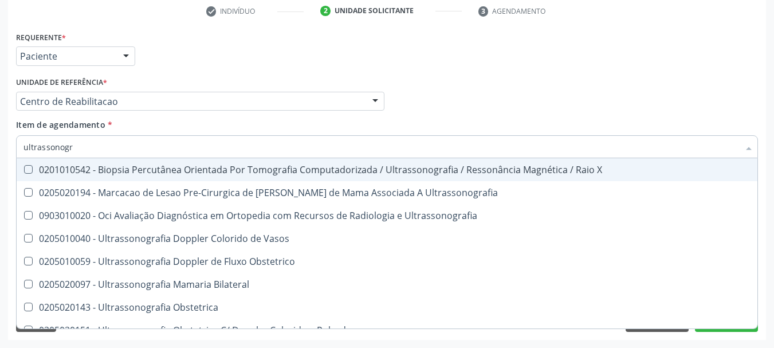
type input "ultrassonogra"
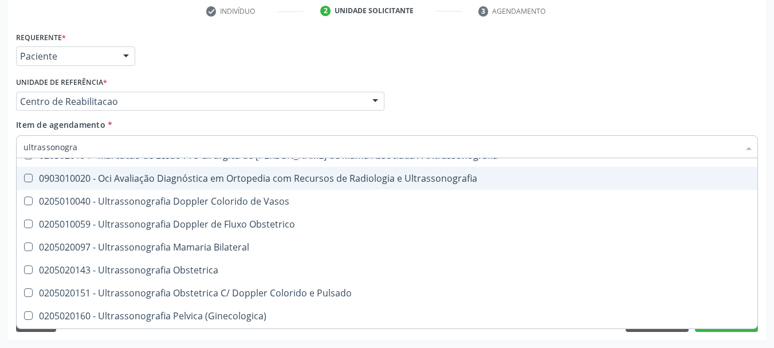
scroll to position [57, 0]
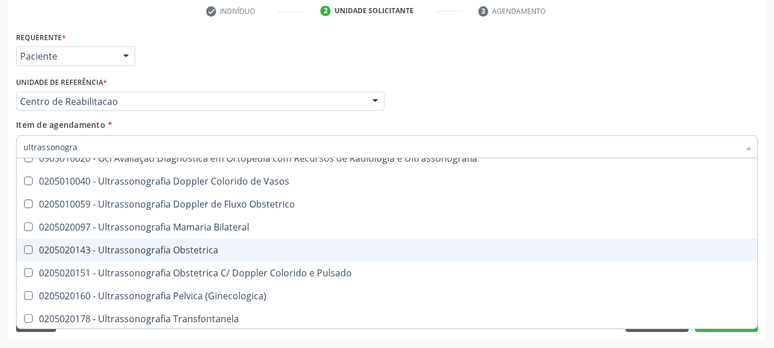
click at [183, 239] on span "0205020143 - Ultrassonografia Obstetrica" at bounding box center [387, 249] width 741 height 23
checkbox Obstetrica "true"
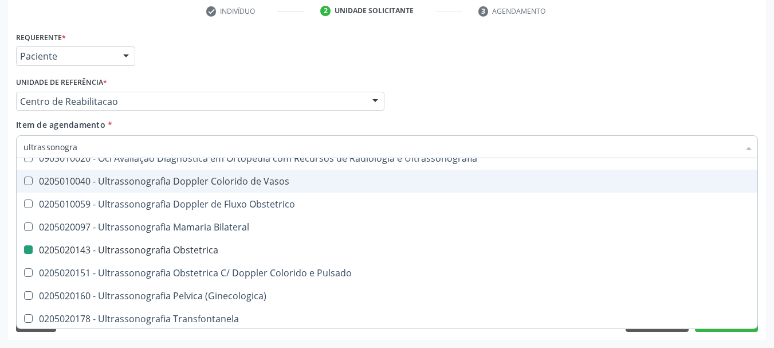
click at [549, 97] on div "Profissional Solicitante Por favor, selecione a Unidade de Atendimento primeiro…" at bounding box center [387, 96] width 748 height 45
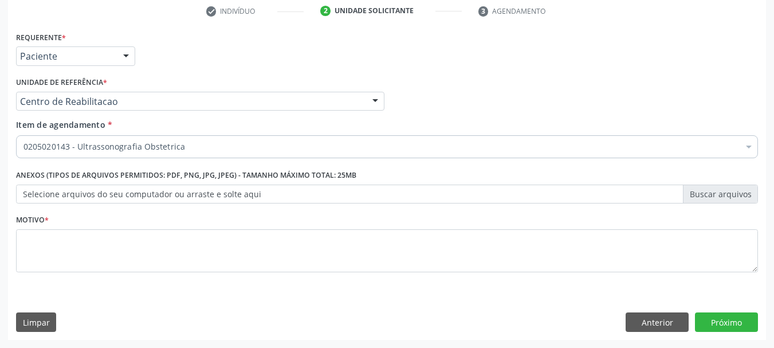
scroll to position [0, 0]
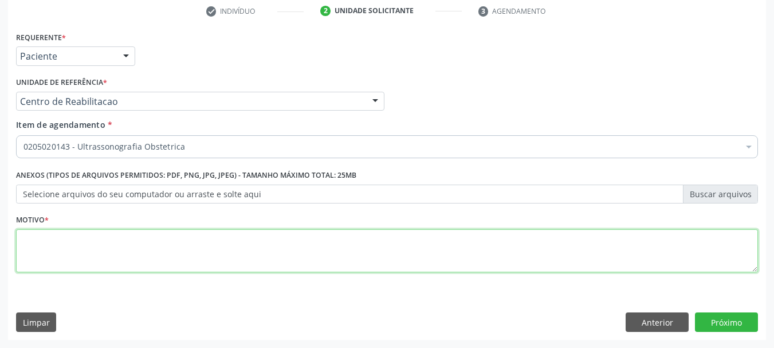
click at [132, 256] on textarea at bounding box center [387, 251] width 742 height 44
type textarea "..."
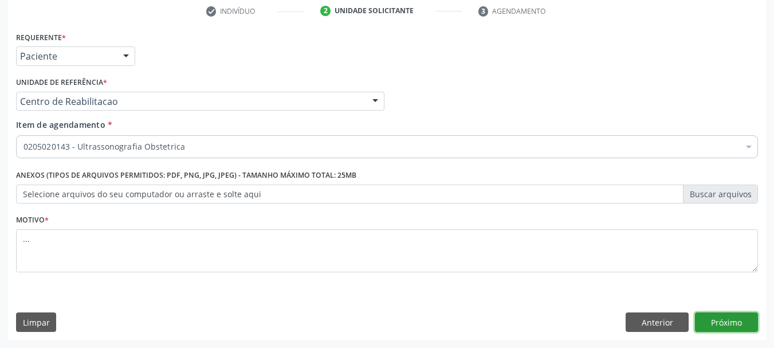
click at [712, 318] on button "Próximo" at bounding box center [726, 321] width 63 height 19
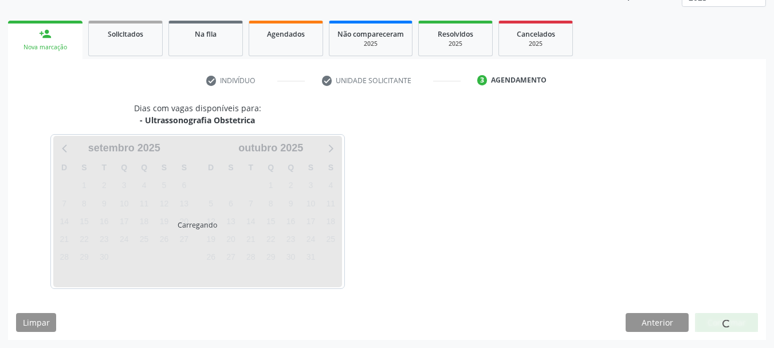
scroll to position [151, 0]
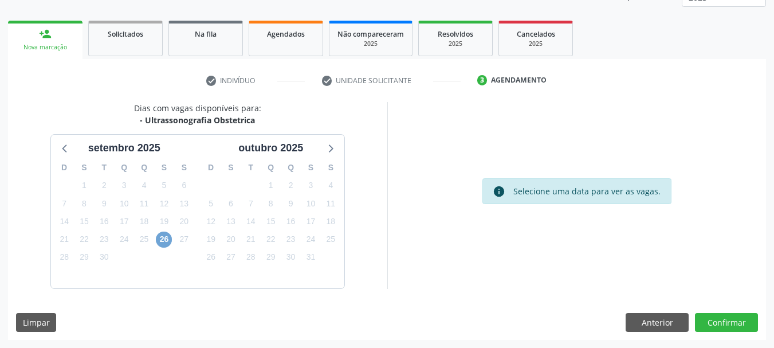
click at [164, 243] on span "26" at bounding box center [164, 239] width 16 height 16
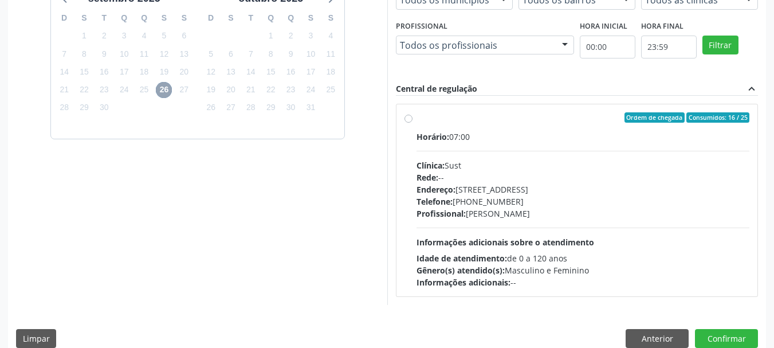
scroll to position [316, 0]
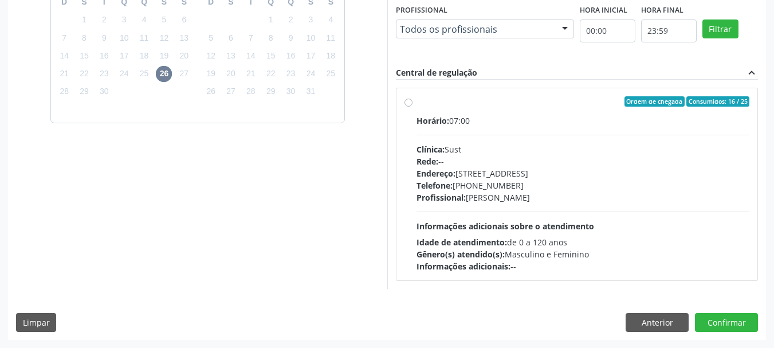
click at [417, 100] on label "Ordem de chegada Consumidos: 16 / 25 Horário: 07:00 Clínica: Sust Rede: -- Ende…" at bounding box center [583, 184] width 333 height 176
click at [411, 100] on input "Ordem de chegada Consumidos: 16 / 25 Horário: 07:00 Clínica: Sust Rede: -- Ende…" at bounding box center [408, 101] width 8 height 10
radio input "true"
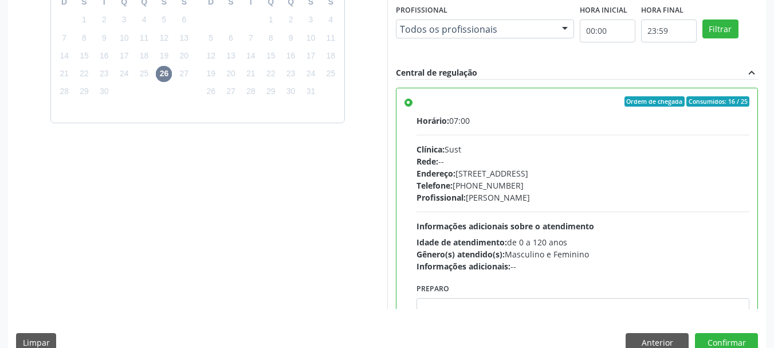
scroll to position [57, 0]
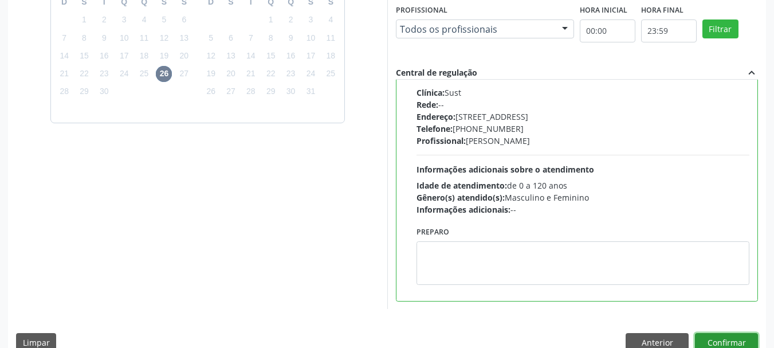
click at [734, 342] on button "Confirmar" at bounding box center [726, 342] width 63 height 19
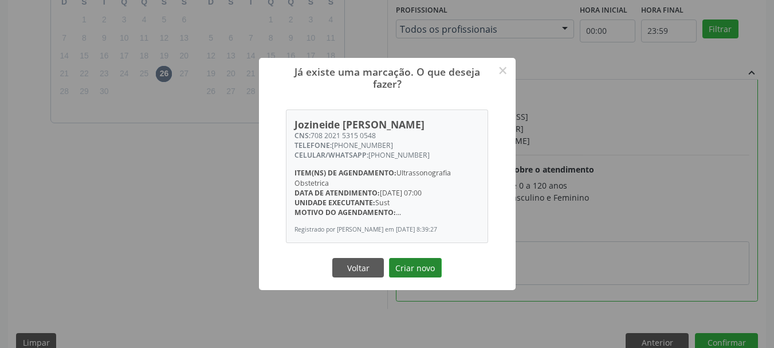
click at [414, 267] on button "Criar novo" at bounding box center [415, 267] width 53 height 19
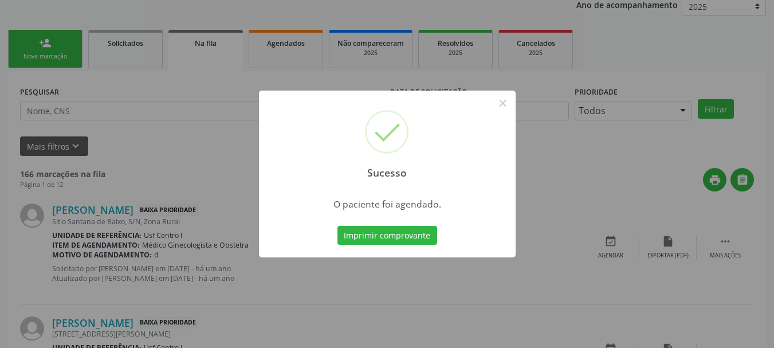
scroll to position [145, 0]
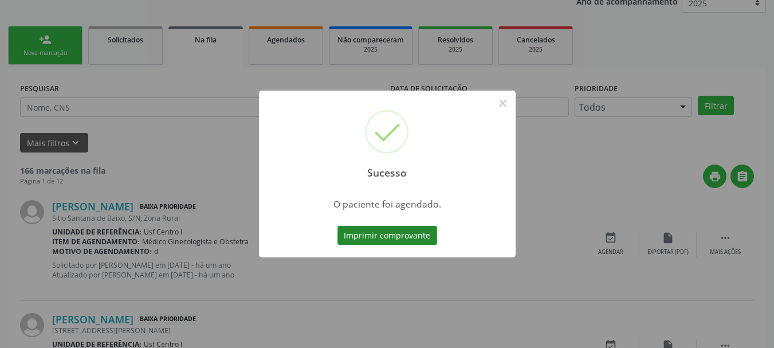
click at [372, 239] on button "Imprimir comprovante" at bounding box center [387, 235] width 100 height 19
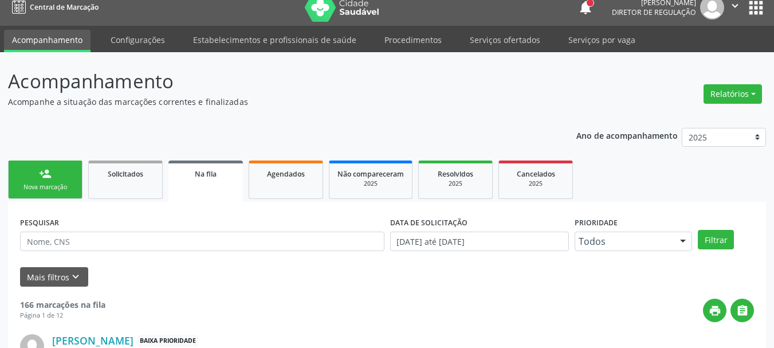
scroll to position [0, 0]
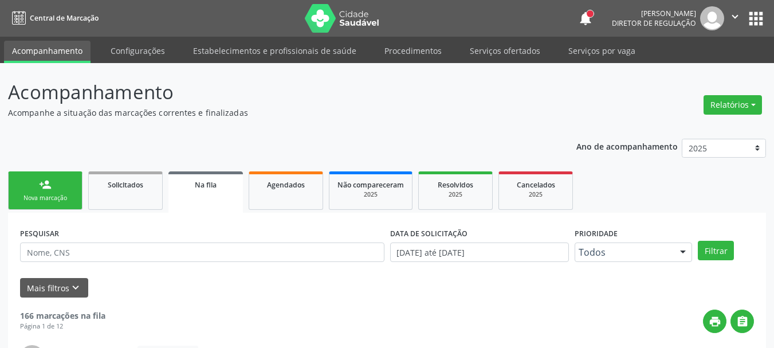
click at [761, 20] on button "apps" at bounding box center [756, 19] width 20 height 20
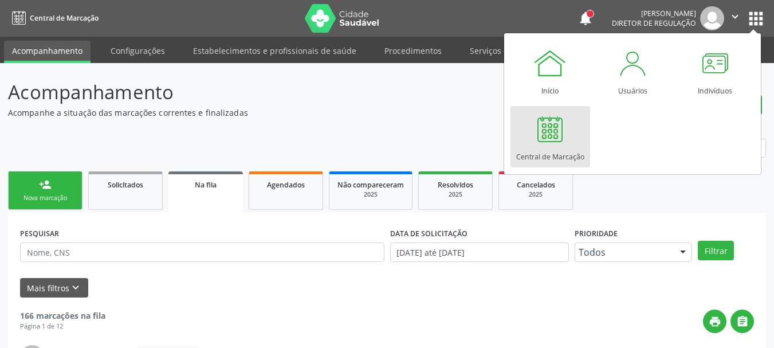
click at [549, 131] on div at bounding box center [550, 129] width 34 height 34
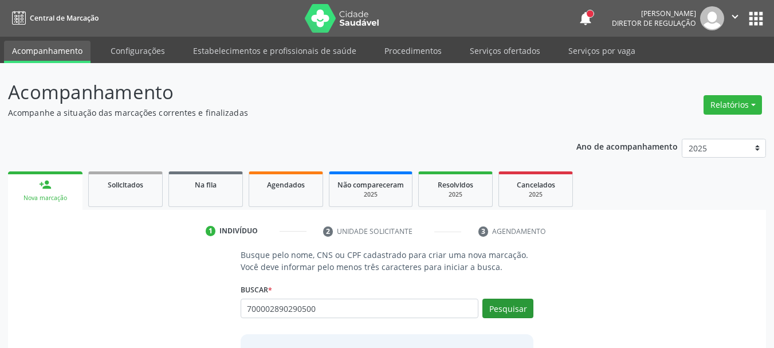
type input "700002890290500"
click at [502, 310] on button "Pesquisar" at bounding box center [507, 307] width 51 height 19
type input "700002890290500"
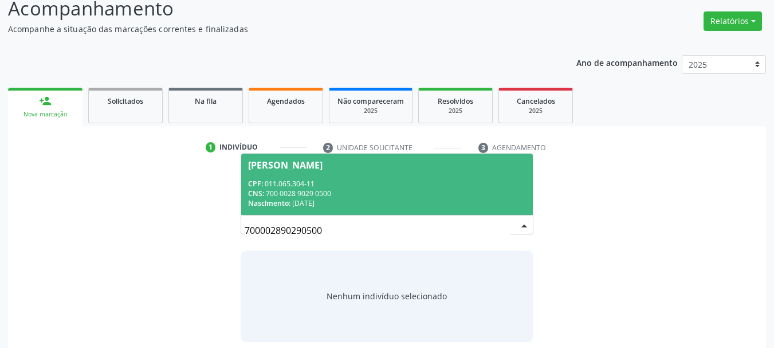
scroll to position [94, 0]
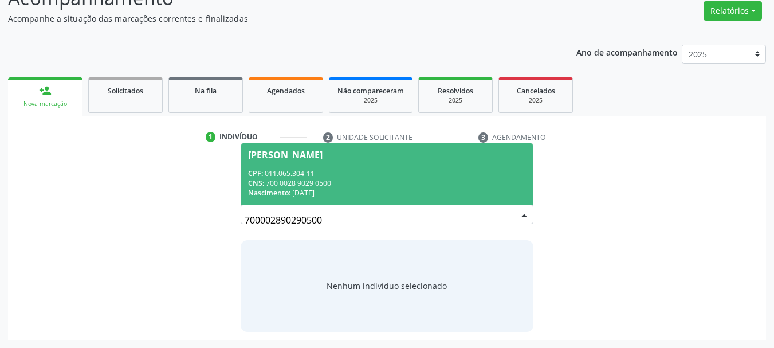
click at [323, 188] on div "Nascimento: [DATE]" at bounding box center [387, 193] width 278 height 10
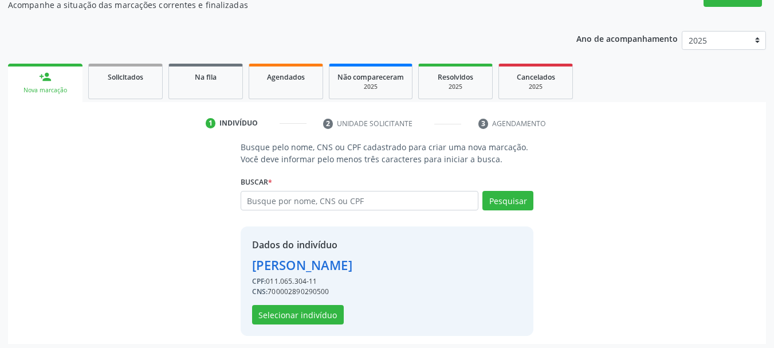
scroll to position [112, 0]
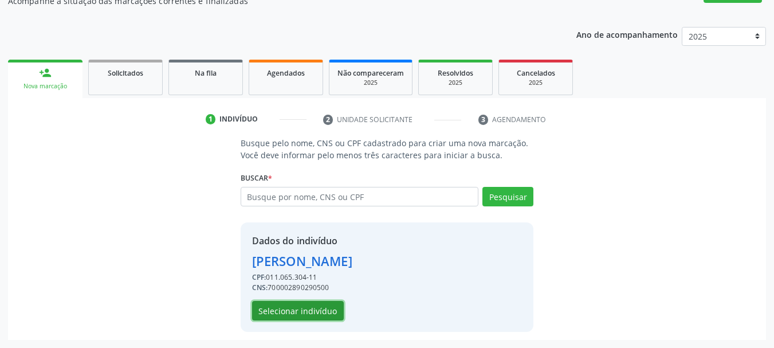
click at [309, 304] on button "Selecionar indivíduo" at bounding box center [298, 310] width 92 height 19
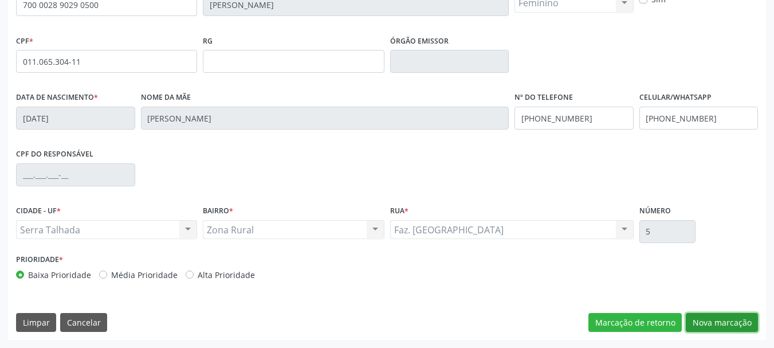
click at [718, 323] on button "Nova marcação" at bounding box center [722, 322] width 72 height 19
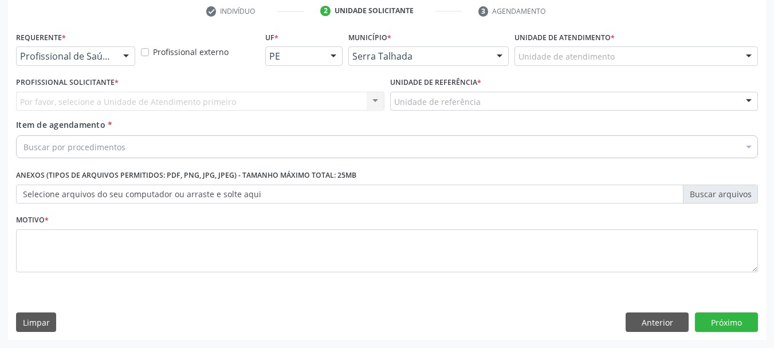
click at [87, 61] on div "Profissional de Saúde" at bounding box center [75, 55] width 119 height 19
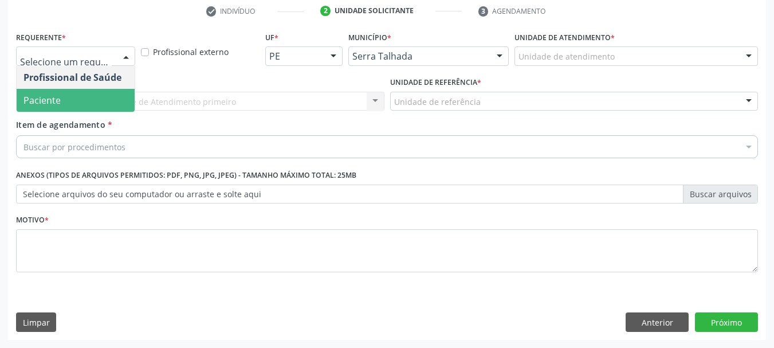
click at [73, 97] on span "Paciente" at bounding box center [76, 100] width 118 height 23
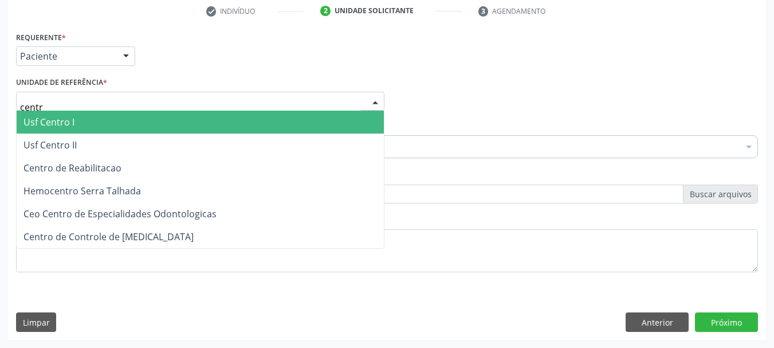
type input "centro"
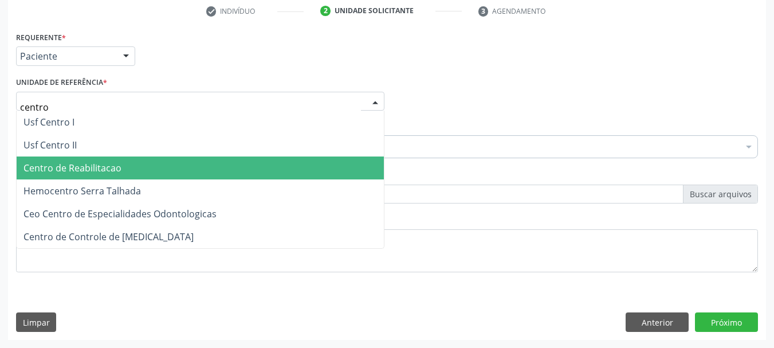
click at [74, 167] on span "Centro de Reabilitacao" at bounding box center [72, 168] width 98 height 13
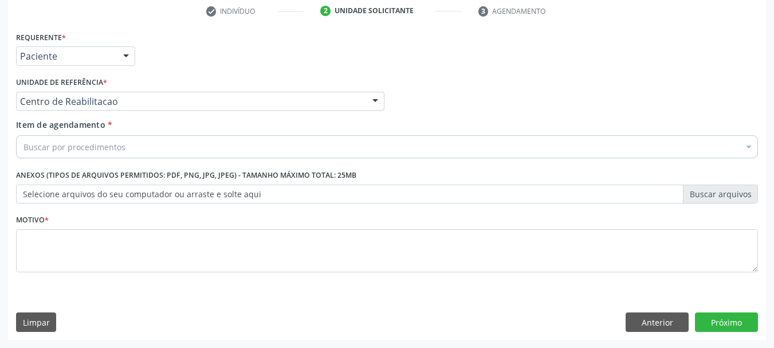
click at [87, 154] on div "Buscar por procedimentos" at bounding box center [387, 146] width 742 height 23
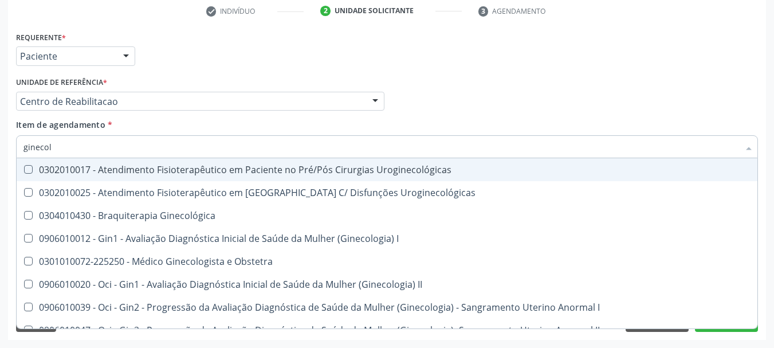
type input "ginecolo"
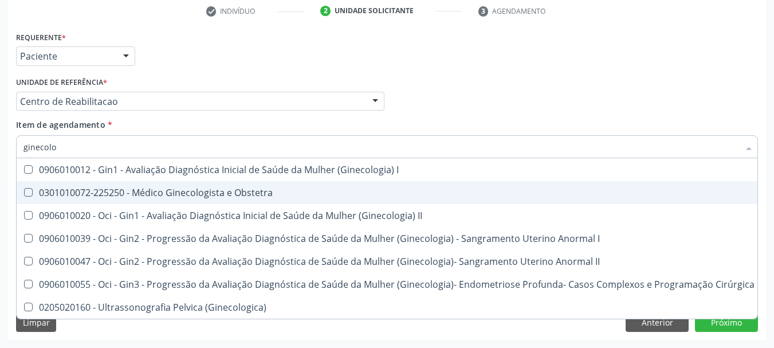
click at [166, 182] on span "0301010072-225250 - Médico Ginecologista e Obstetra" at bounding box center [389, 192] width 745 height 23
checkbox Obstetra "true"
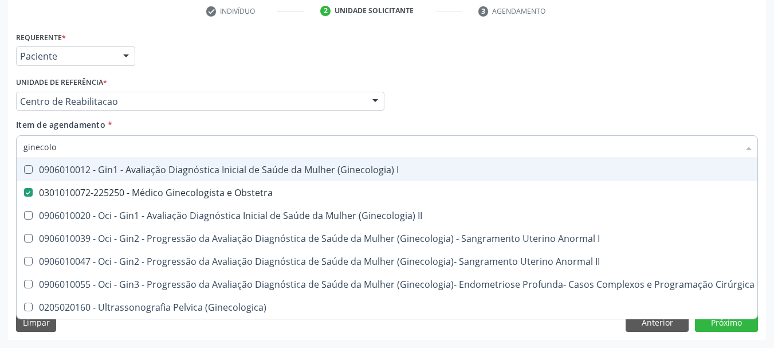
click at [584, 91] on div "Profissional Solicitante Por favor, selecione a Unidade de Atendimento primeiro…" at bounding box center [387, 96] width 748 height 45
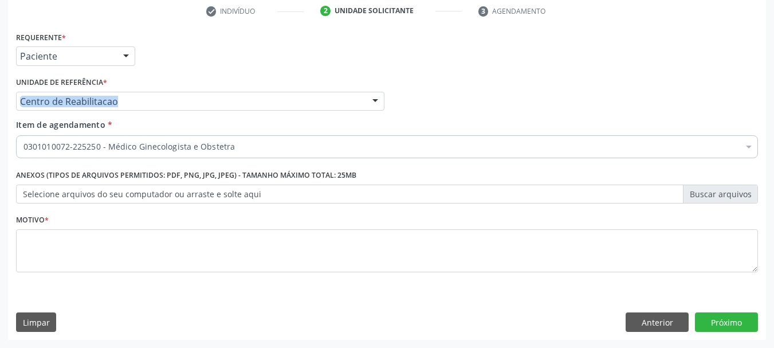
scroll to position [0, 0]
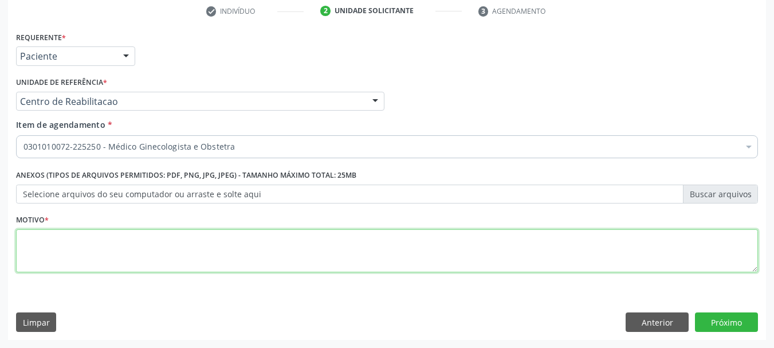
click at [133, 265] on textarea at bounding box center [387, 251] width 742 height 44
type textarea "..."
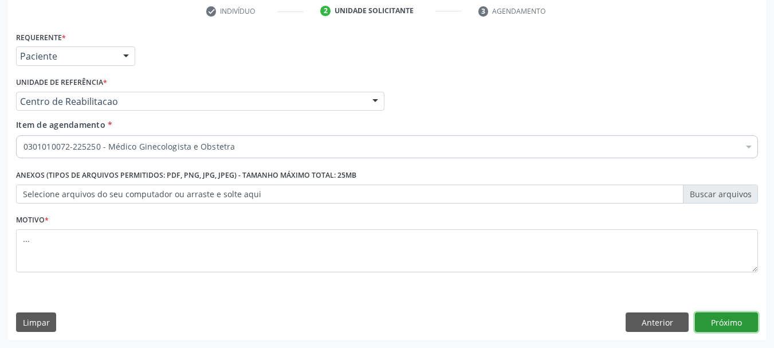
click at [745, 325] on button "Próximo" at bounding box center [726, 321] width 63 height 19
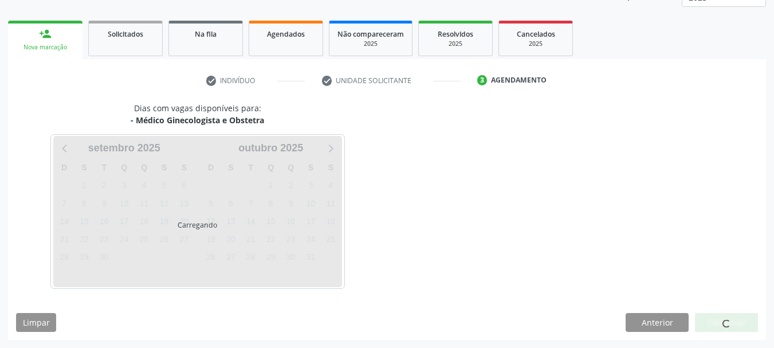
scroll to position [151, 0]
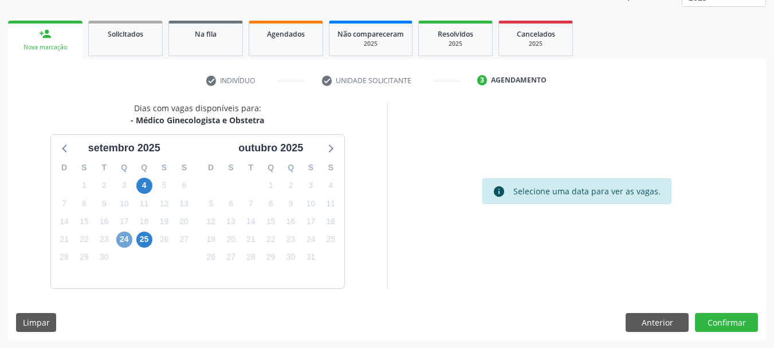
click at [122, 239] on span "24" at bounding box center [124, 239] width 16 height 16
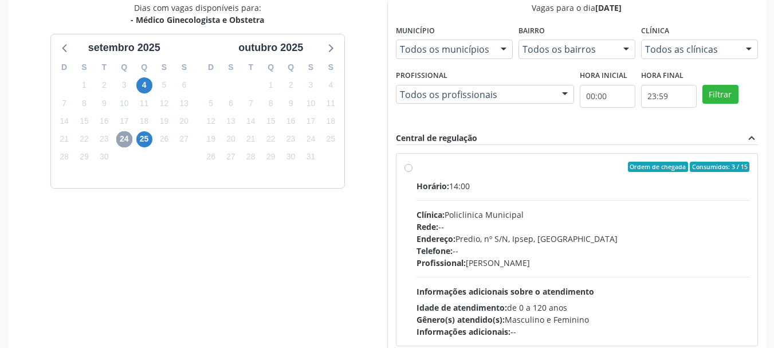
scroll to position [265, 0]
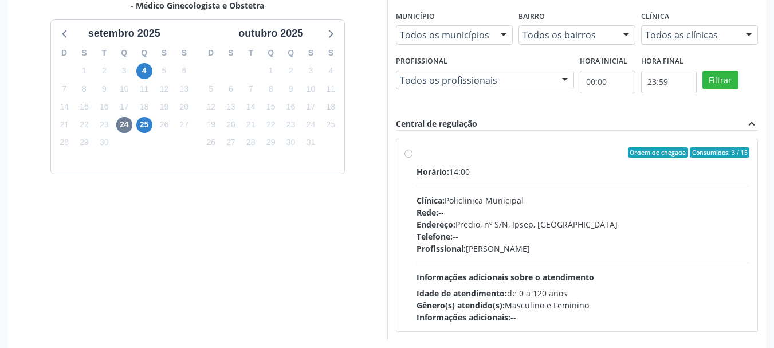
click at [417, 152] on label "Ordem de chegada Consumidos: 3 / 15 Horário: 14:00 Clínica: Policlinica Municip…" at bounding box center [583, 235] width 333 height 176
click at [404, 152] on input "Ordem de chegada Consumidos: 3 / 15 Horário: 14:00 Clínica: Policlinica Municip…" at bounding box center [408, 152] width 8 height 10
radio input "true"
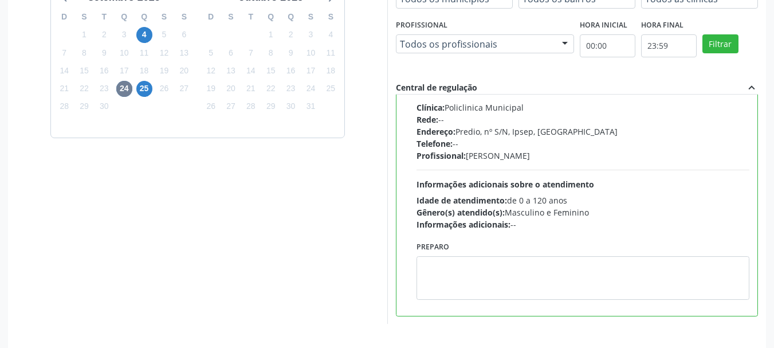
scroll to position [337, 0]
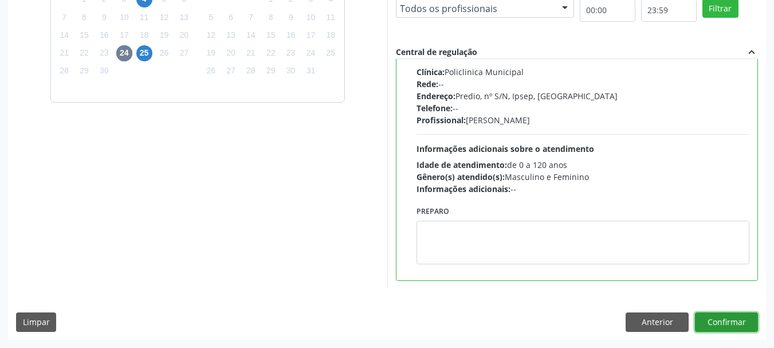
click at [726, 323] on button "Confirmar" at bounding box center [726, 321] width 63 height 19
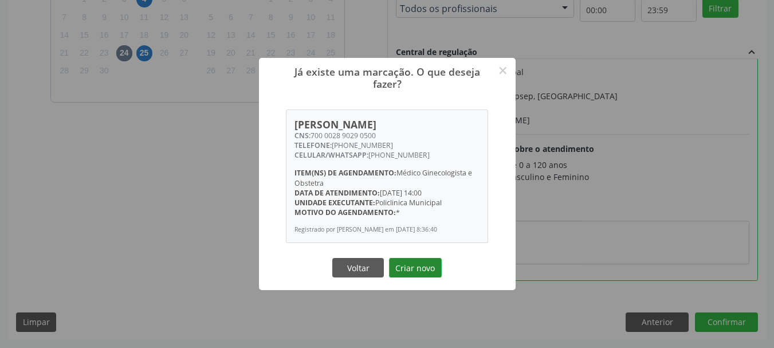
click at [407, 270] on button "Criar novo" at bounding box center [415, 267] width 53 height 19
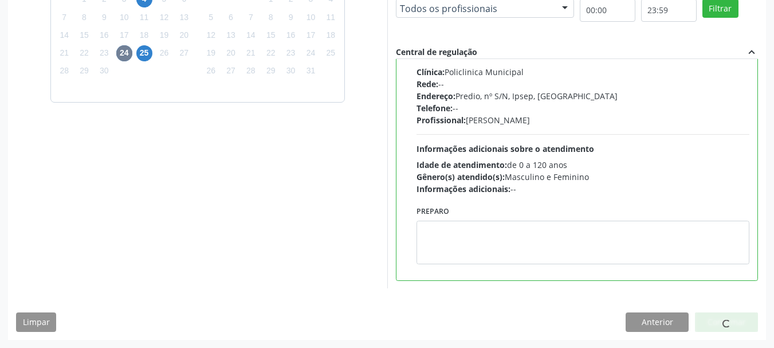
scroll to position [30, 0]
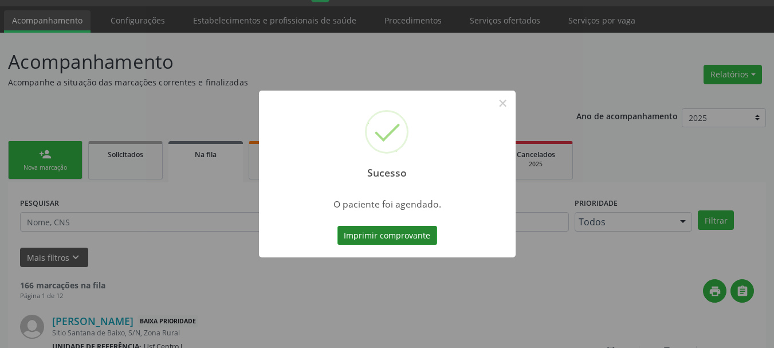
click at [395, 238] on button "Imprimir comprovante" at bounding box center [387, 235] width 100 height 19
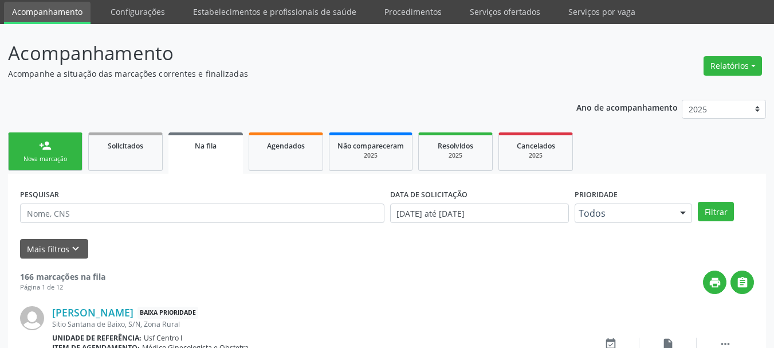
scroll to position [57, 0]
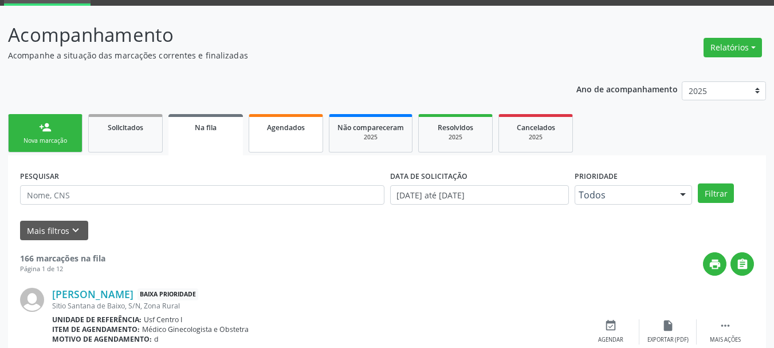
click at [290, 143] on link "Agendados" at bounding box center [286, 133] width 74 height 38
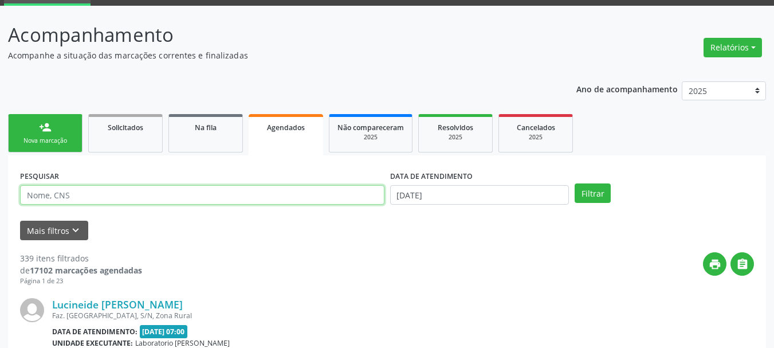
paste input "700 0028 9029 0500"
type input "700 0028 9029 0500"
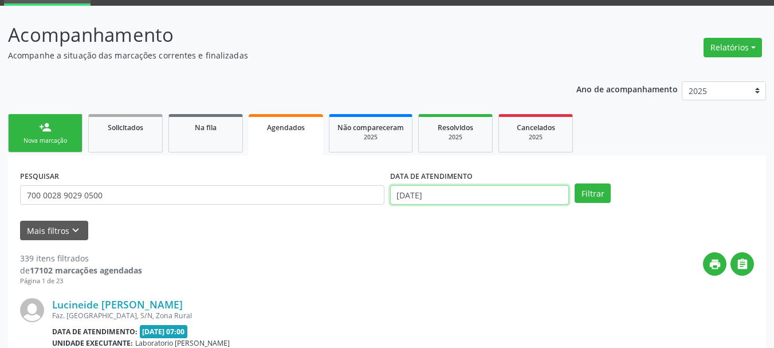
click at [466, 191] on input "15/09/2025" at bounding box center [479, 194] width 179 height 19
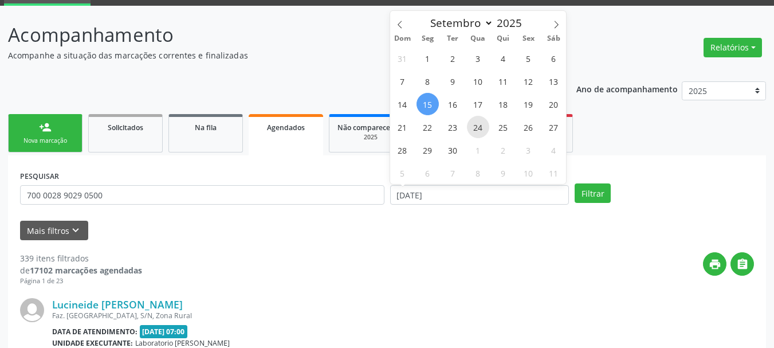
click at [477, 124] on span "24" at bounding box center [478, 127] width 22 height 22
type input "24/09/2025"
click at [477, 124] on span "24" at bounding box center [478, 127] width 22 height 22
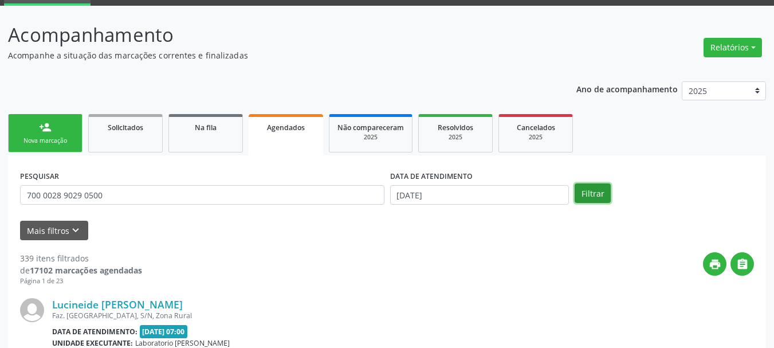
drag, startPoint x: 581, startPoint y: 191, endPoint x: 531, endPoint y: 185, distance: 51.3
click at [585, 188] on button "Filtrar" at bounding box center [593, 192] width 36 height 19
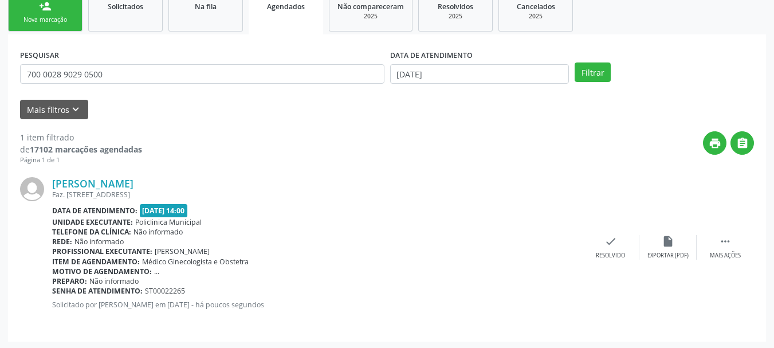
scroll to position [180, 0]
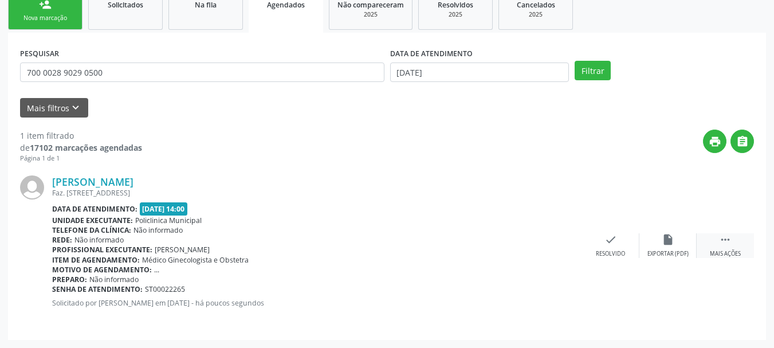
drag, startPoint x: 721, startPoint y: 238, endPoint x: 712, endPoint y: 239, distance: 9.2
click at [722, 238] on icon "" at bounding box center [725, 239] width 13 height 13
click at [501, 252] on div "Imprimir" at bounding box center [496, 254] width 26 height 8
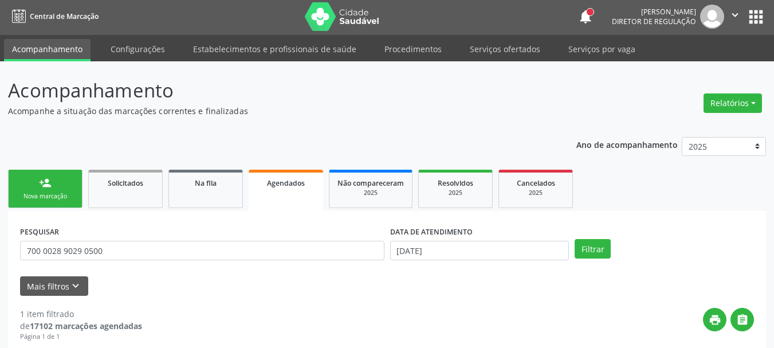
scroll to position [0, 0]
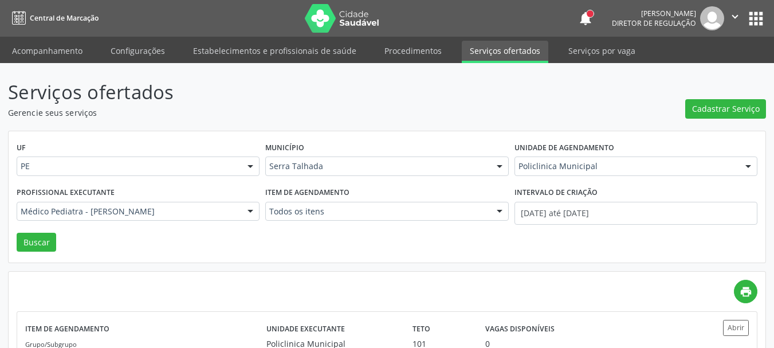
click at [749, 20] on button "apps" at bounding box center [756, 19] width 20 height 20
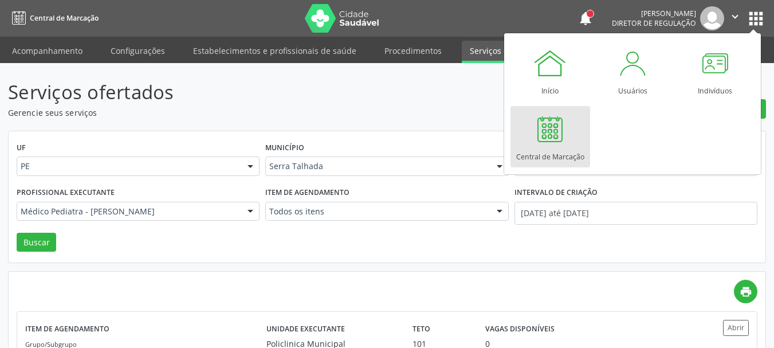
click at [553, 126] on div at bounding box center [550, 129] width 34 height 34
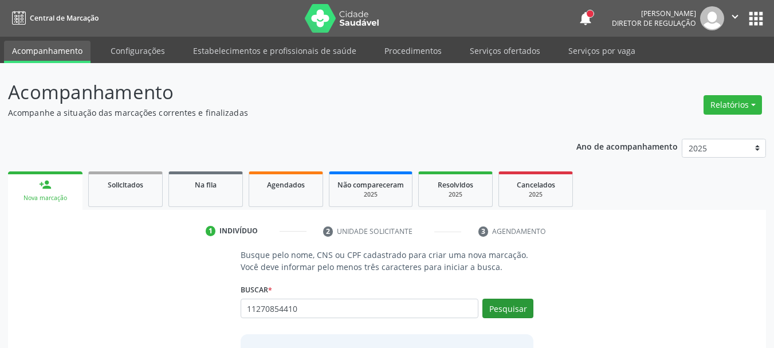
type input "11270854410"
click at [518, 313] on button "Pesquisar" at bounding box center [507, 307] width 51 height 19
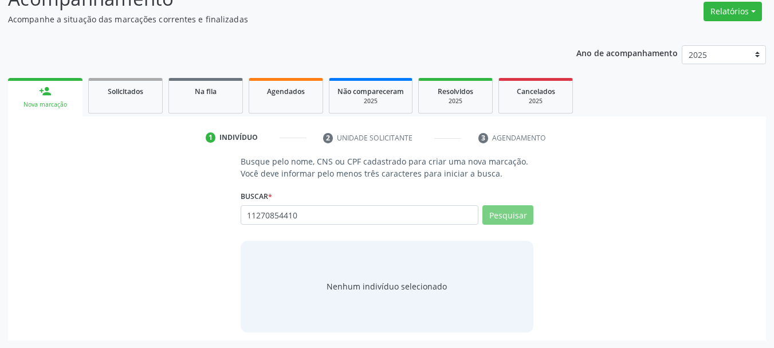
scroll to position [94, 0]
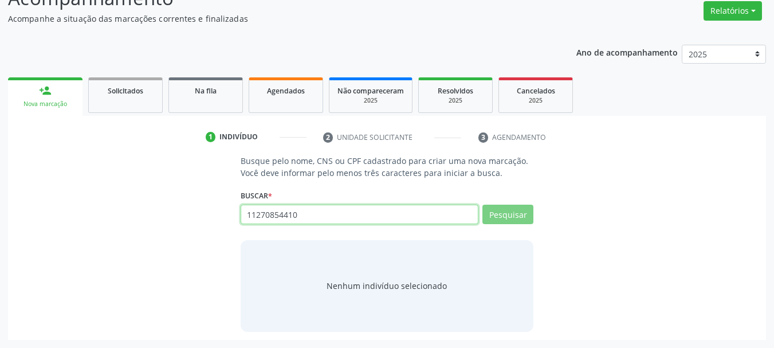
drag, startPoint x: 326, startPoint y: 217, endPoint x: 178, endPoint y: 218, distance: 147.8
click at [178, 218] on div "Busque pelo nome, CNS ou CPF cadastrado para criar uma nova marcação. Você deve…" at bounding box center [387, 243] width 742 height 176
type input "112708"
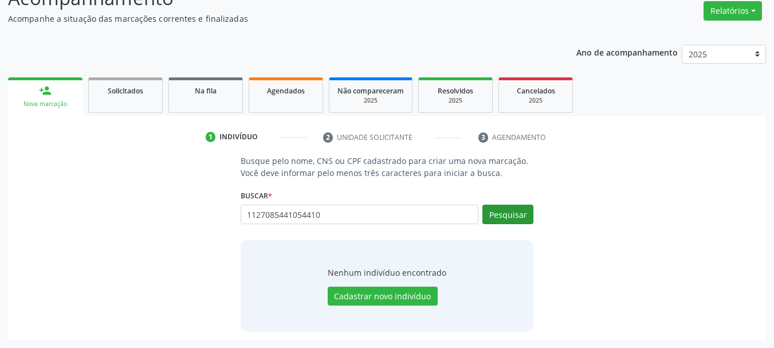
type input "1127085441054410"
click at [516, 215] on button "Pesquisar" at bounding box center [507, 214] width 51 height 19
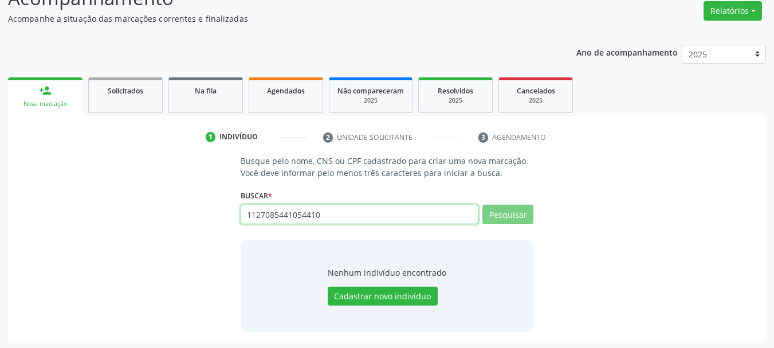
drag, startPoint x: 343, startPoint y: 215, endPoint x: 201, endPoint y: 222, distance: 142.2
click at [201, 222] on div "Busque pelo nome, CNS ou CPF cadastrado para criar uma nova marcação. Você deve…" at bounding box center [387, 243] width 742 height 176
type input "1127085"
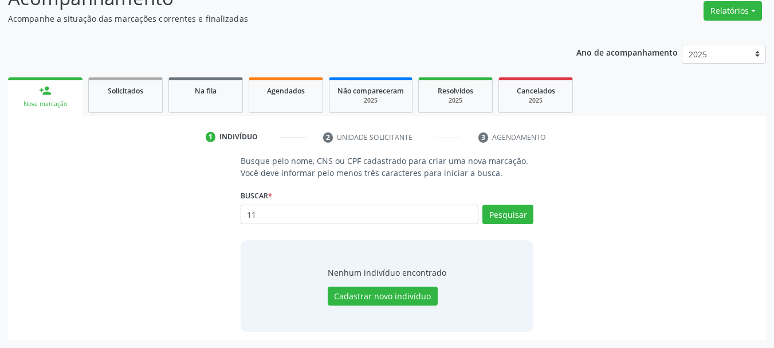
type input "1"
type input "11270854410"
click at [521, 207] on button "Pesquisar" at bounding box center [507, 214] width 51 height 19
type input "11270854410"
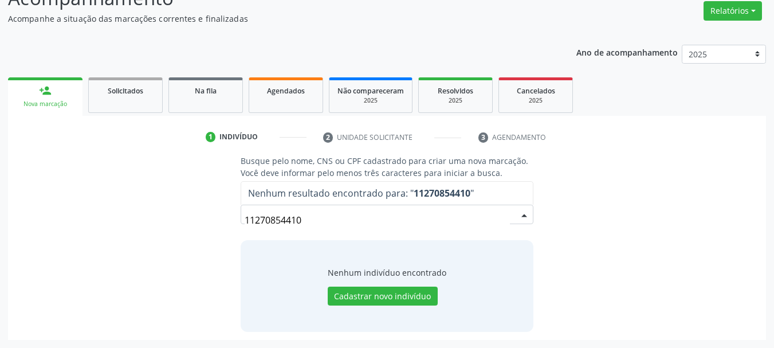
drag, startPoint x: 315, startPoint y: 226, endPoint x: 182, endPoint y: 237, distance: 132.8
click at [182, 237] on div "Busque pelo nome, CNS ou CPF cadastrado para criar uma nova marcação. Você deve…" at bounding box center [387, 243] width 742 height 176
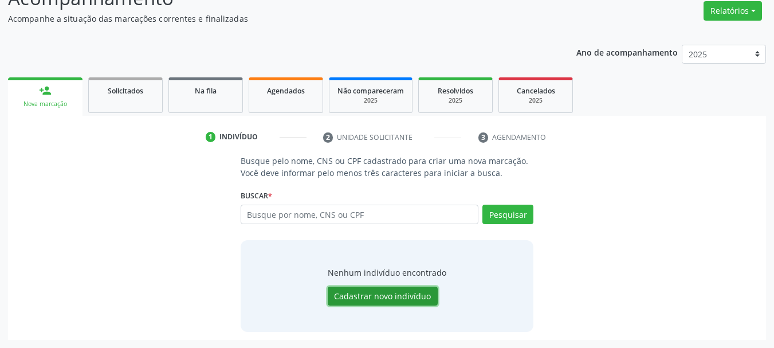
click at [414, 293] on button "Cadastrar novo indivíduo" at bounding box center [383, 295] width 110 height 19
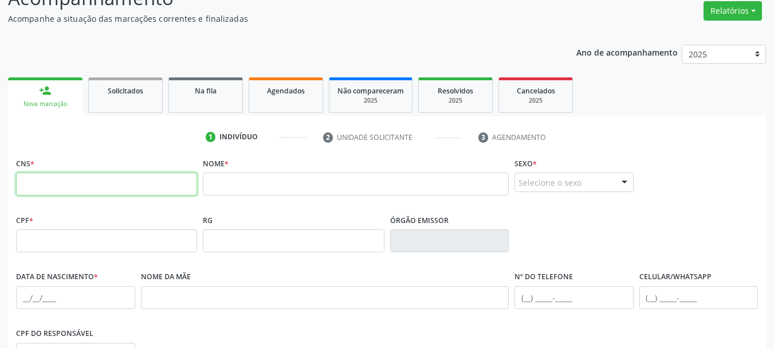
click at [67, 188] on input "text" at bounding box center [106, 183] width 181 height 23
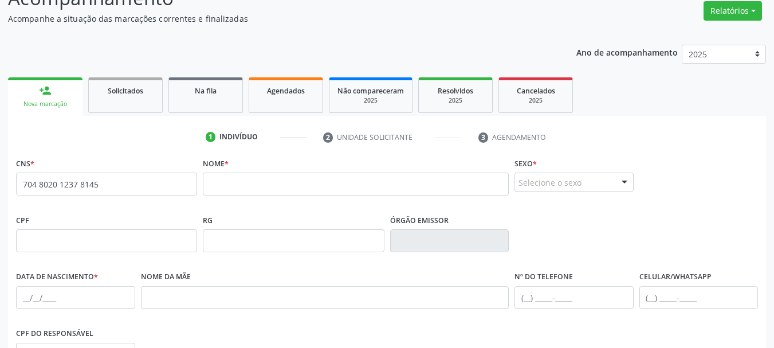
type input "704 8020 1237 8145"
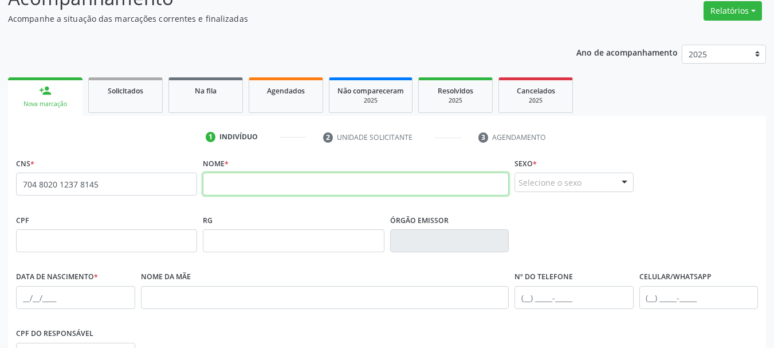
click at [250, 190] on input "text" at bounding box center [356, 183] width 306 height 23
type input "[PERSON_NAME]"
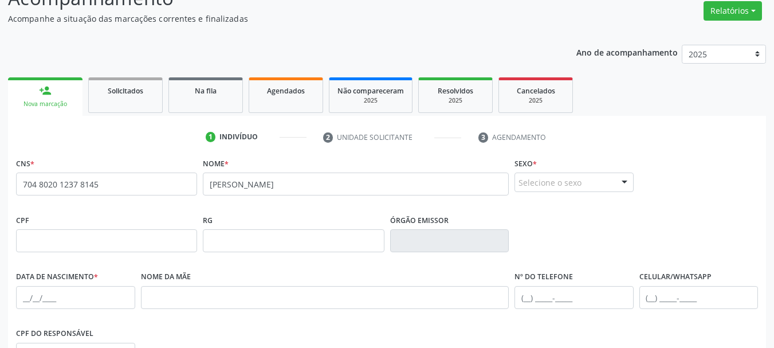
click at [578, 184] on div "Selecione o sexo" at bounding box center [573, 181] width 119 height 19
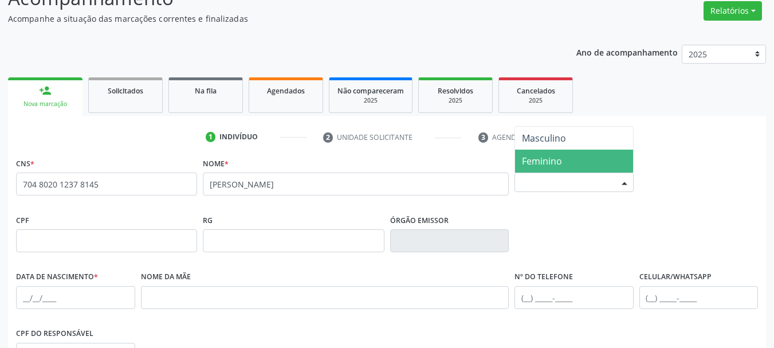
click at [561, 163] on span "Feminino" at bounding box center [542, 161] width 40 height 13
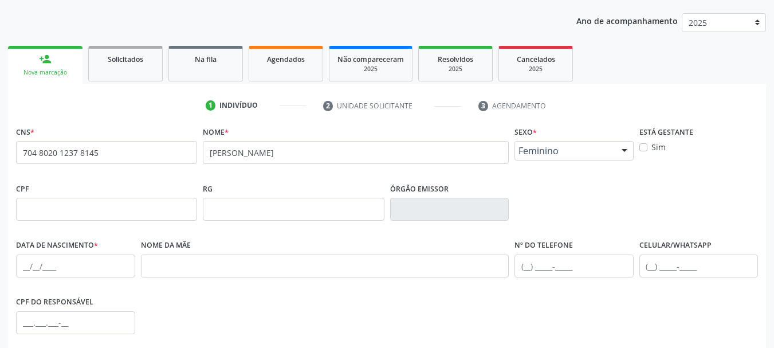
scroll to position [151, 0]
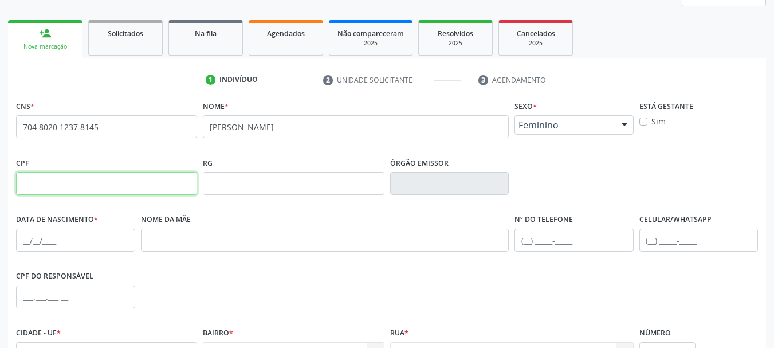
click at [61, 183] on input "text" at bounding box center [106, 183] width 181 height 23
type input "112.708.544-10"
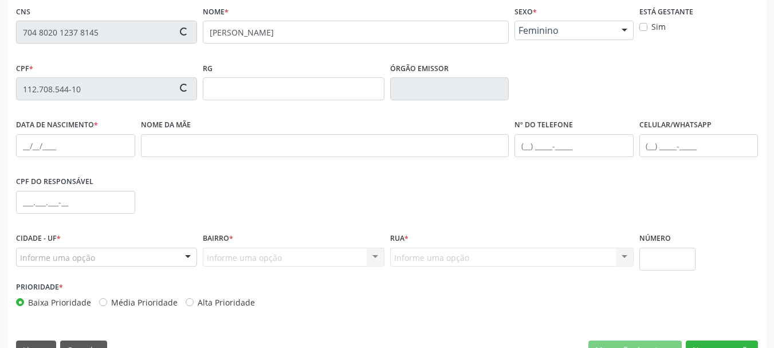
scroll to position [266, 0]
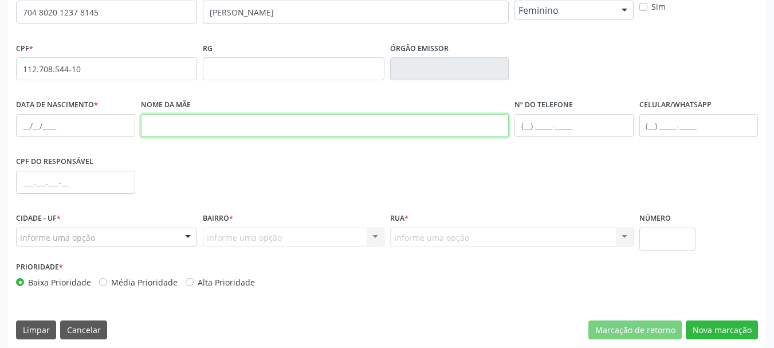
click at [243, 123] on input "text" at bounding box center [325, 125] width 368 height 23
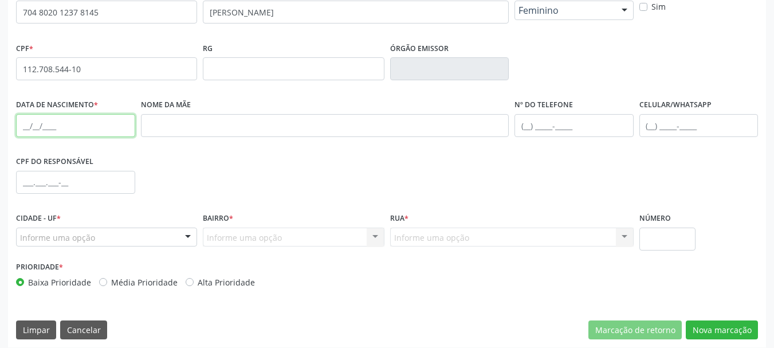
click at [27, 126] on input "text" at bounding box center [75, 125] width 119 height 23
type input "[DATE]"
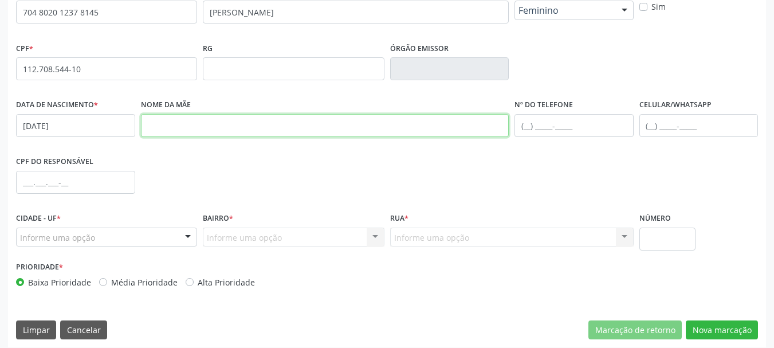
click at [194, 133] on input "text" at bounding box center [325, 125] width 368 height 23
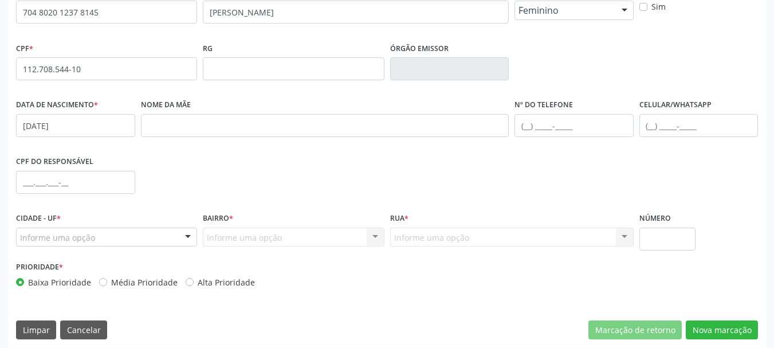
click at [123, 246] on div "Informe uma opção" at bounding box center [106, 236] width 181 height 19
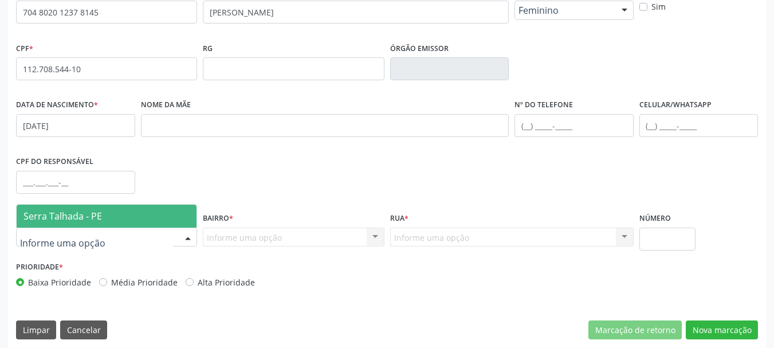
click at [114, 226] on span "Serra Talhada - PE" at bounding box center [107, 216] width 180 height 23
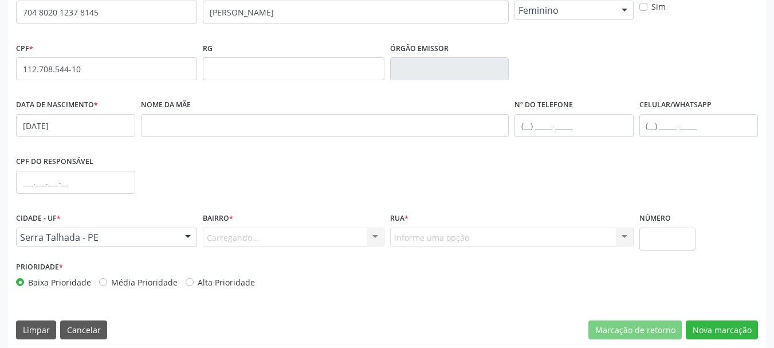
click at [273, 229] on div "Carregando... Nenhum resultado encontrado para: " " Nenhuma opção encontrada. D…" at bounding box center [293, 236] width 181 height 19
click at [273, 245] on div "Informe uma opção" at bounding box center [293, 236] width 181 height 19
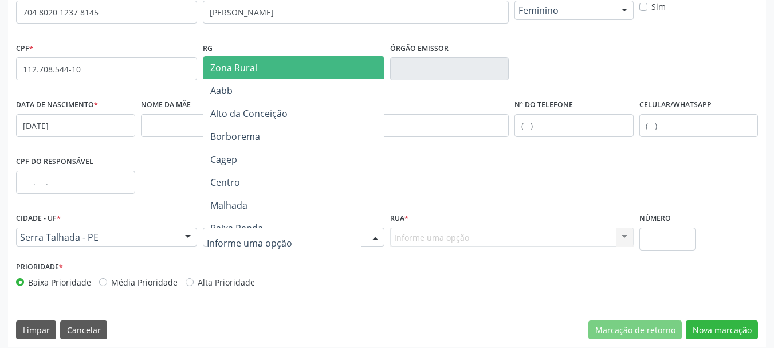
click at [247, 76] on span "Zona Rural" at bounding box center [295, 67] width 184 height 23
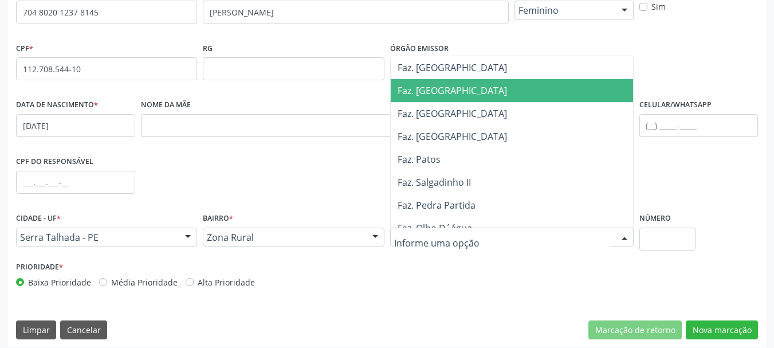
click at [450, 92] on span "Faz. [GEOGRAPHIC_DATA]" at bounding box center [515, 90] width 248 height 23
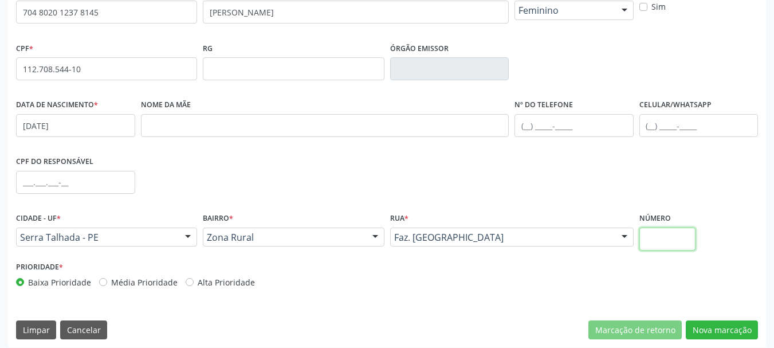
click at [654, 241] on input "text" at bounding box center [667, 238] width 57 height 23
type input "00"
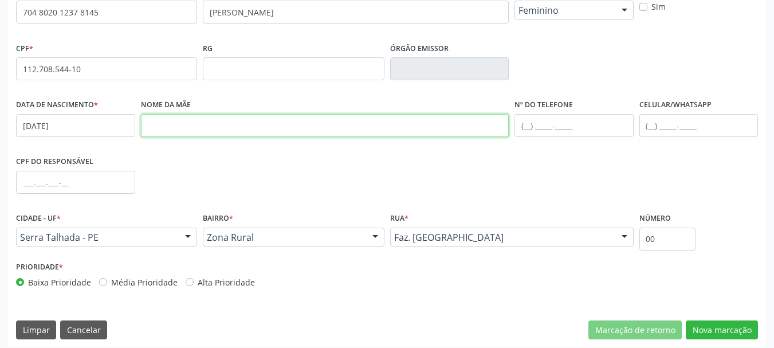
click at [269, 133] on input "text" at bounding box center [325, 125] width 368 height 23
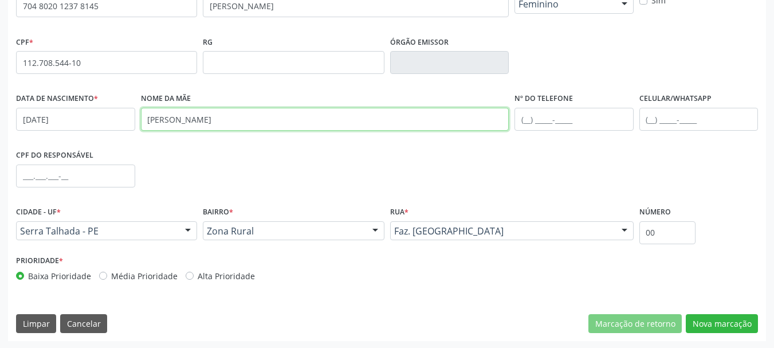
scroll to position [273, 0]
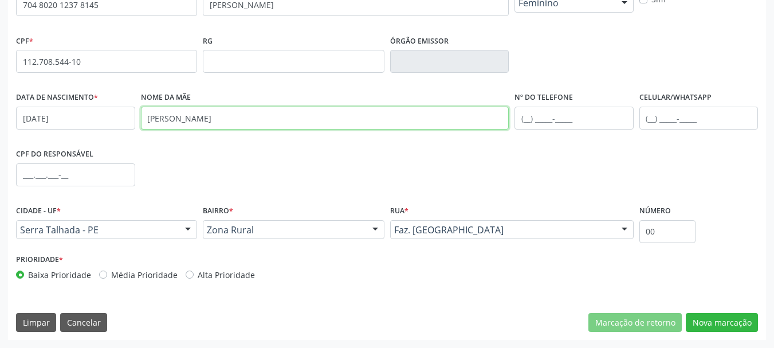
type input "severina gomes da silva"
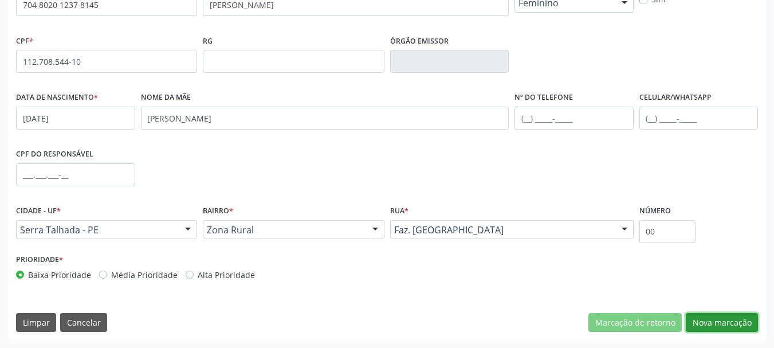
click at [728, 322] on button "Nova marcação" at bounding box center [722, 322] width 72 height 19
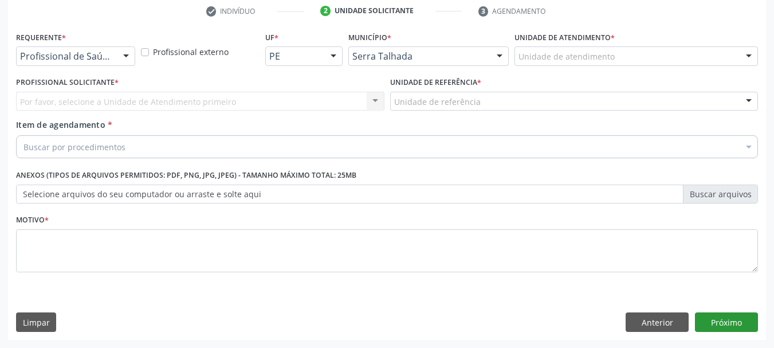
scroll to position [220, 0]
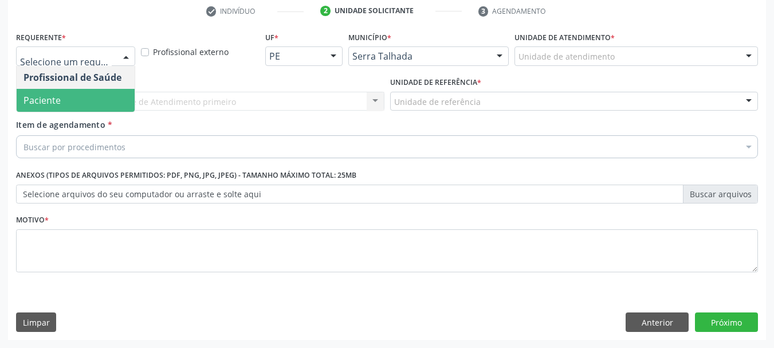
click at [65, 106] on span "Paciente" at bounding box center [76, 100] width 118 height 23
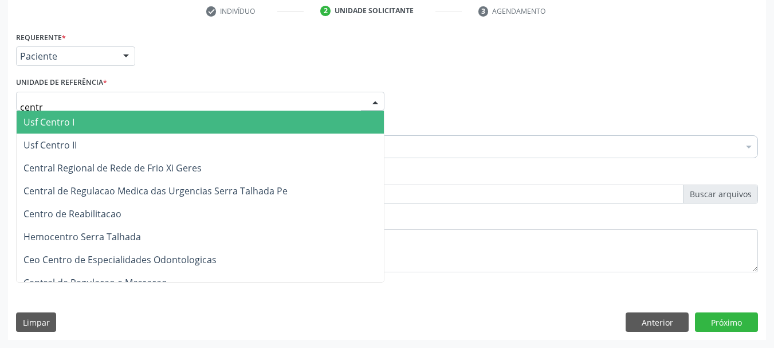
type input "centro"
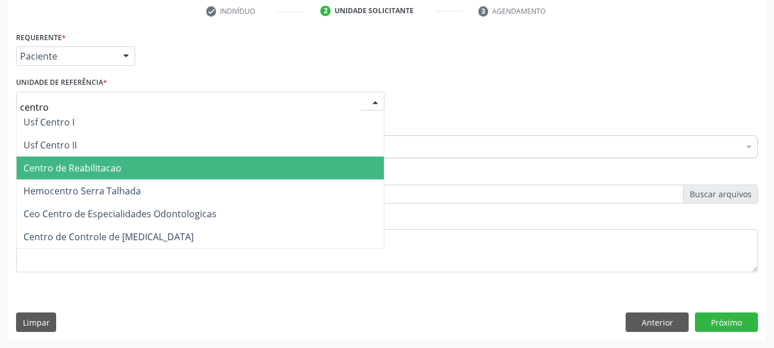
click at [99, 168] on span "Centro de Reabilitacao" at bounding box center [72, 168] width 98 height 13
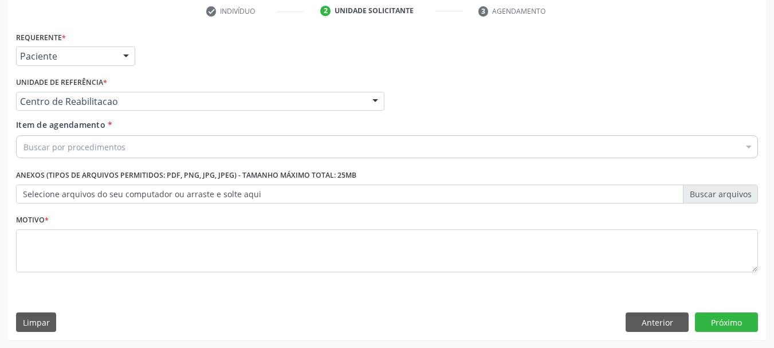
click at [199, 140] on div "Buscar por procedimentos" at bounding box center [387, 146] width 742 height 23
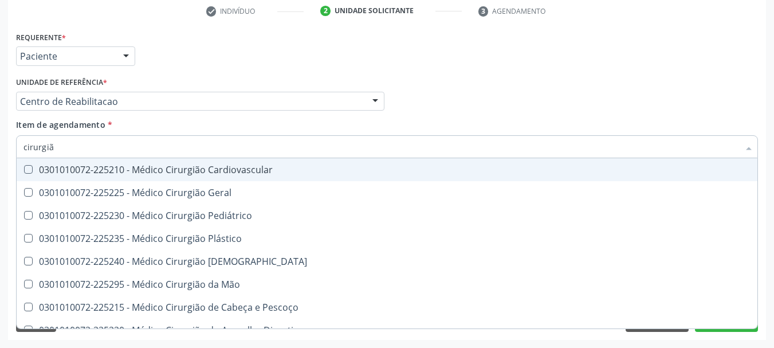
type input "cirurgião"
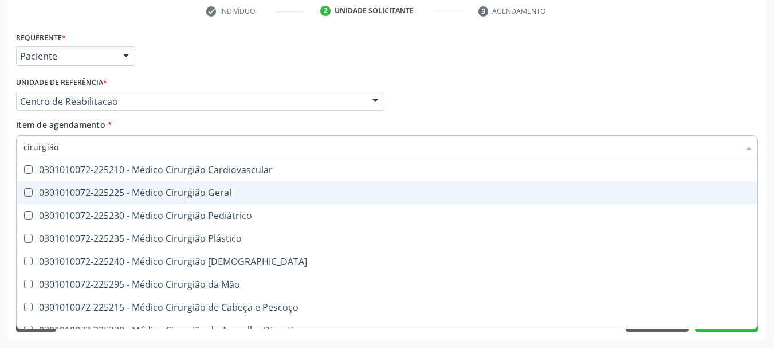
click at [183, 184] on span "0301010072-225225 - Médico Cirurgião Geral" at bounding box center [387, 192] width 741 height 23
checkbox Geral "true"
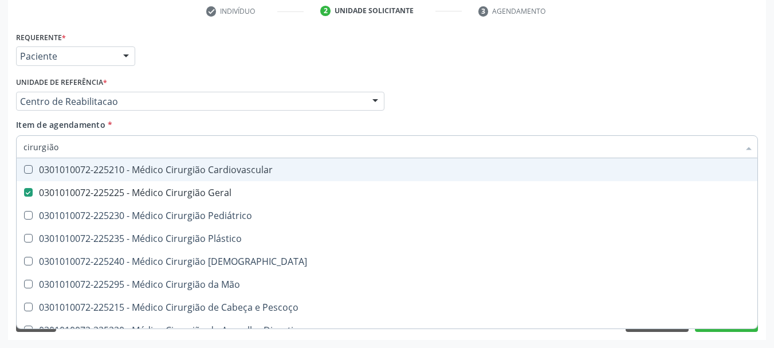
click at [466, 107] on div "Profissional Solicitante Por favor, selecione a Unidade de Atendimento primeiro…" at bounding box center [387, 96] width 748 height 45
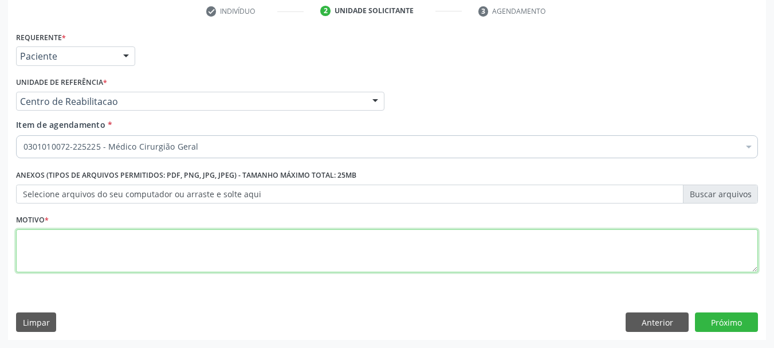
click at [89, 241] on textarea at bounding box center [387, 251] width 742 height 44
type textarea "....."
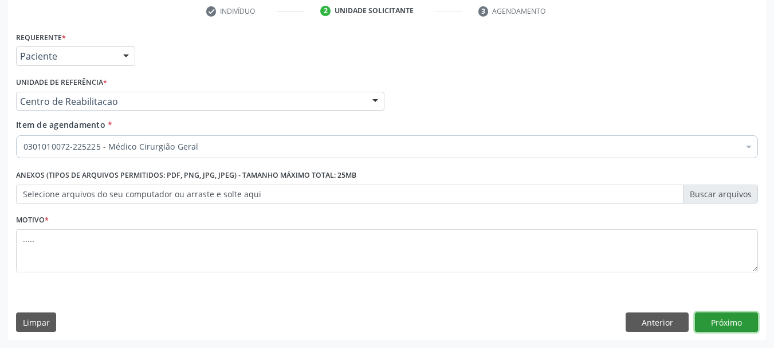
click at [736, 320] on button "Próximo" at bounding box center [726, 321] width 63 height 19
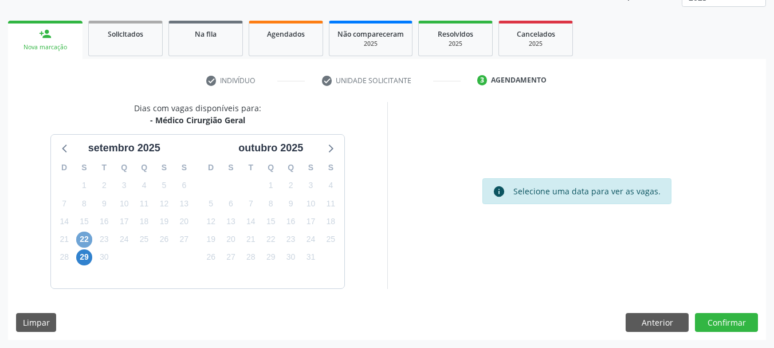
click at [83, 236] on span "22" at bounding box center [84, 239] width 16 height 16
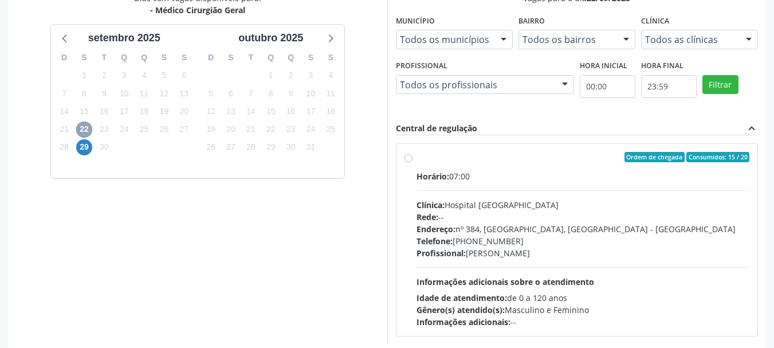
scroll to position [265, 0]
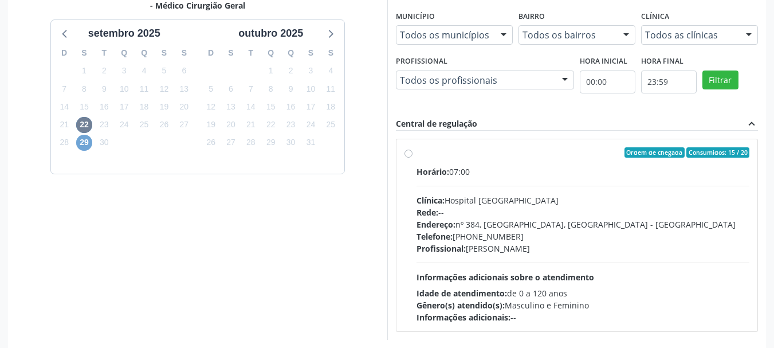
click at [88, 141] on span "29" at bounding box center [84, 143] width 16 height 16
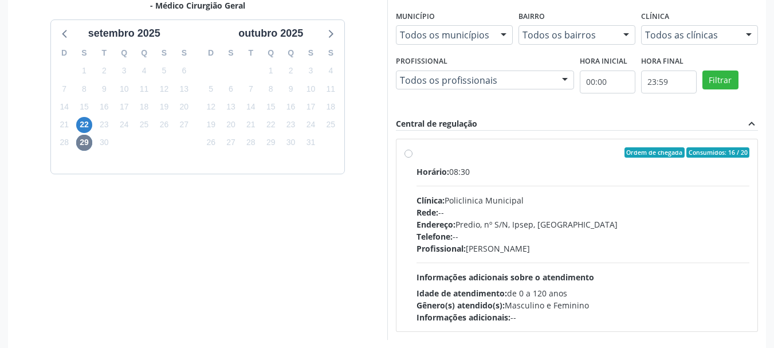
click at [413, 152] on div "Ordem de chegada Consumidos: 16 / 20 Horário: 08:30 Clínica: Policlinica Munici…" at bounding box center [576, 235] width 345 height 176
radio input "true"
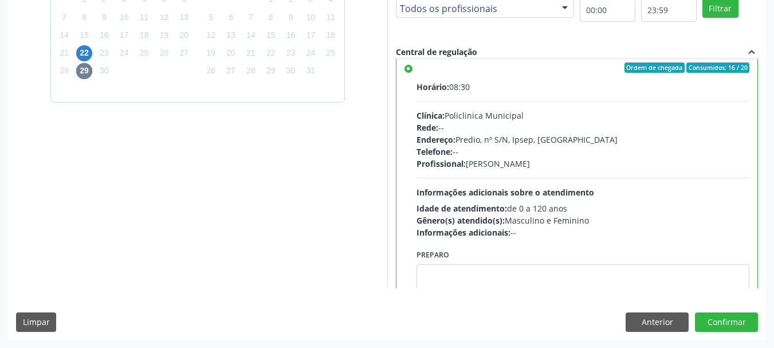
scroll to position [0, 0]
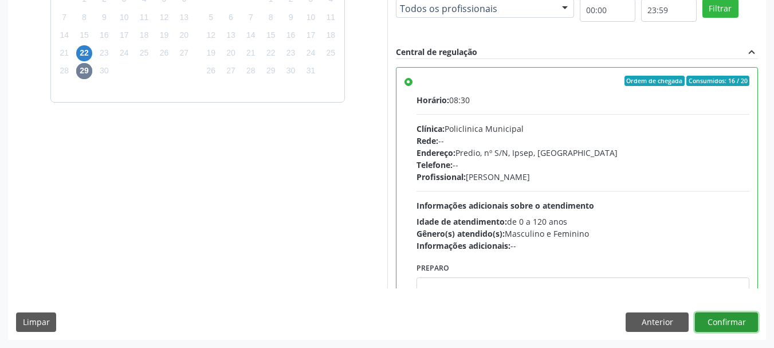
click at [739, 324] on button "Confirmar" at bounding box center [726, 321] width 63 height 19
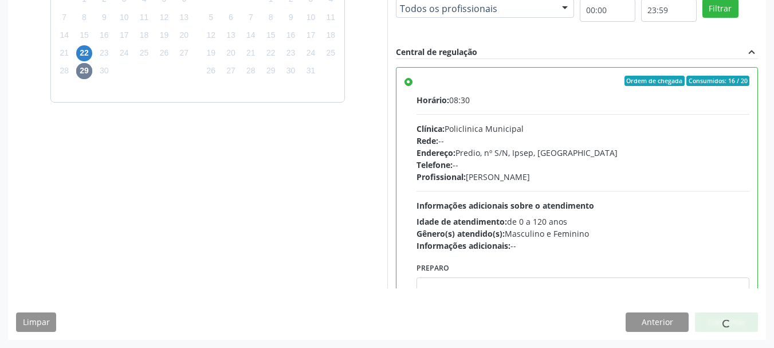
scroll to position [30, 0]
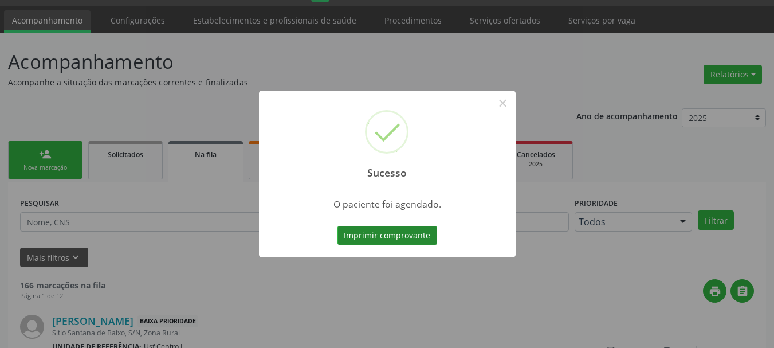
click at [352, 231] on button "Imprimir comprovante" at bounding box center [387, 235] width 100 height 19
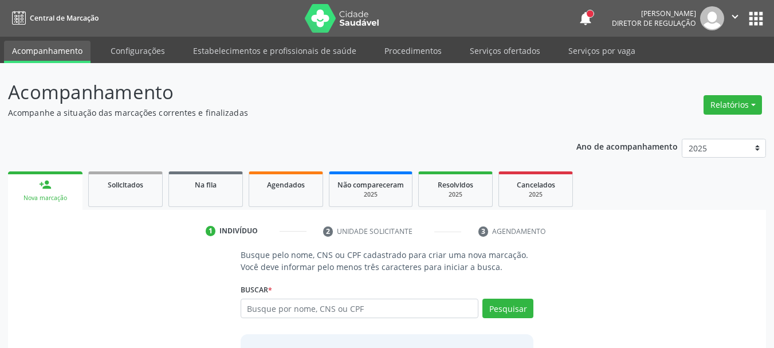
scroll to position [57, 0]
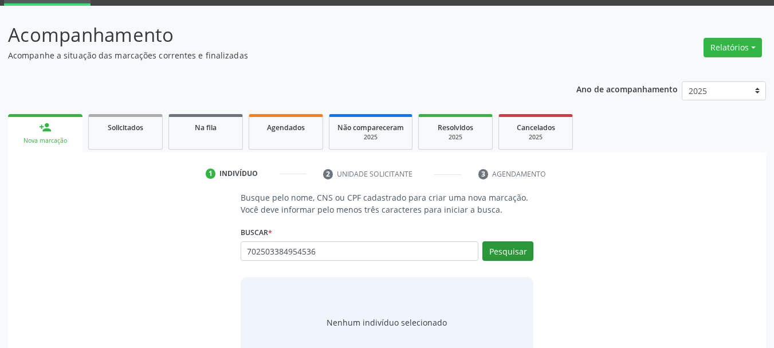
type input "702503384954536"
click at [510, 253] on button "Pesquisar" at bounding box center [507, 250] width 51 height 19
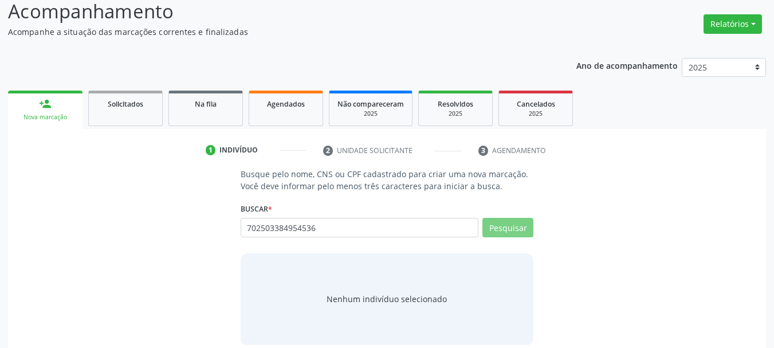
scroll to position [94, 0]
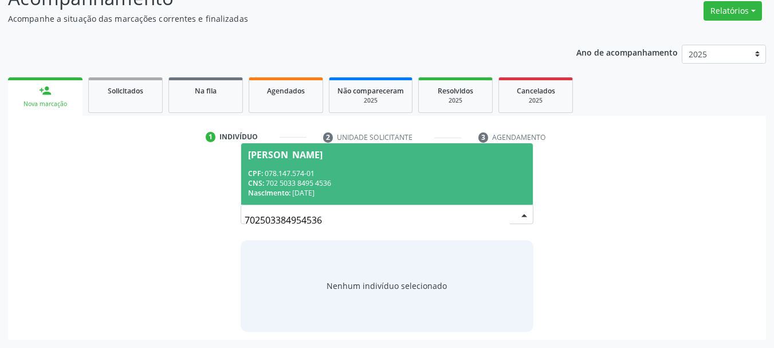
click at [304, 176] on div "CPF: 078.147.574-01" at bounding box center [387, 173] width 278 height 10
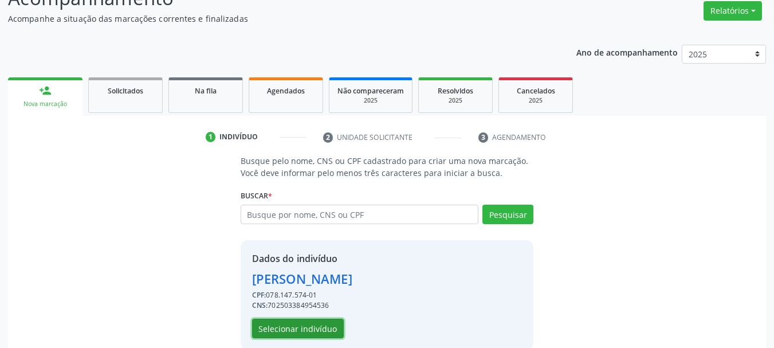
click at [322, 328] on button "Selecionar indivíduo" at bounding box center [298, 328] width 92 height 19
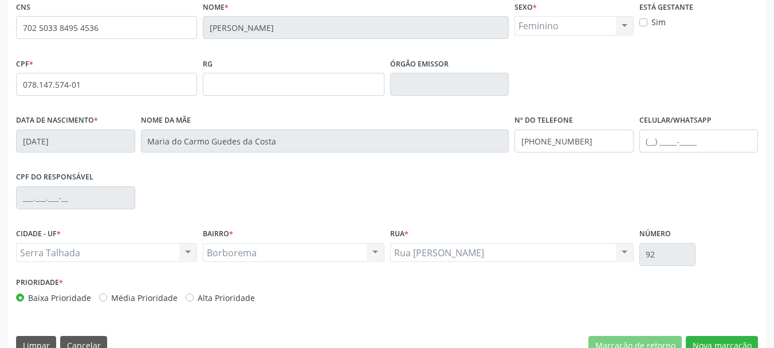
scroll to position [266, 0]
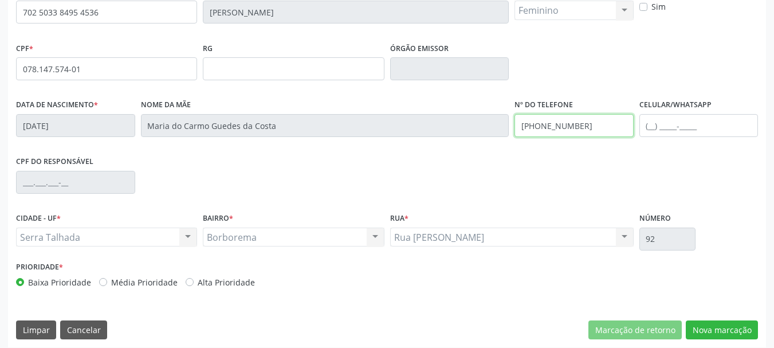
drag, startPoint x: 584, startPoint y: 133, endPoint x: 461, endPoint y: 150, distance: 124.4
click at [461, 150] on div "Data de nascimento * [DATE] Nome da mãe [PERSON_NAME] da Costa Nº do Telefone […" at bounding box center [387, 124] width 748 height 57
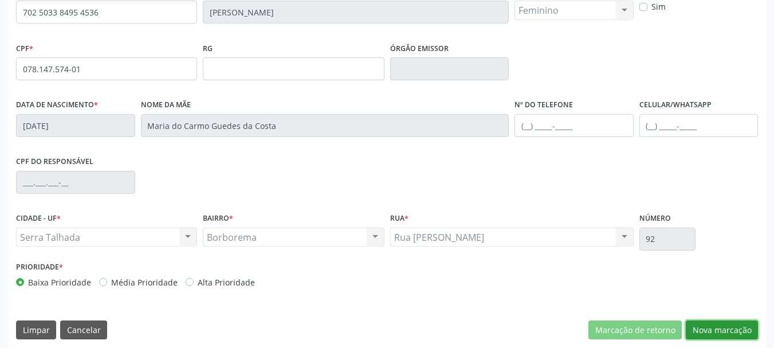
click at [753, 339] on button "Nova marcação" at bounding box center [722, 329] width 72 height 19
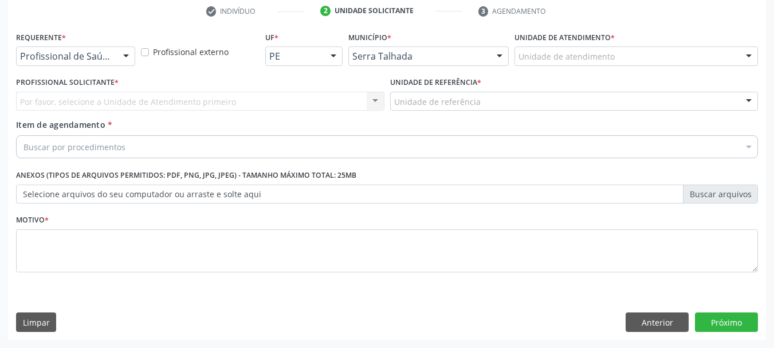
scroll to position [220, 0]
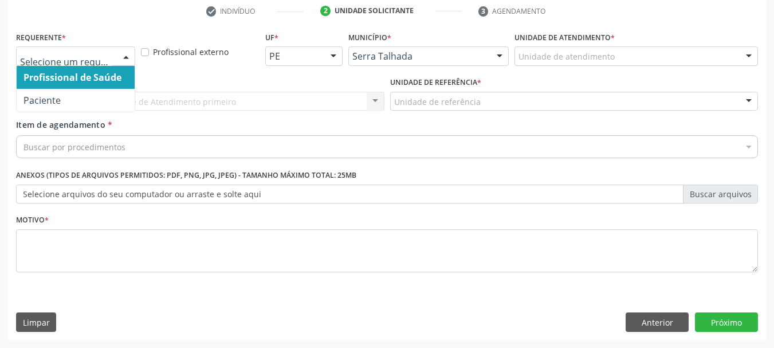
click at [45, 90] on span "Paciente" at bounding box center [76, 100] width 118 height 23
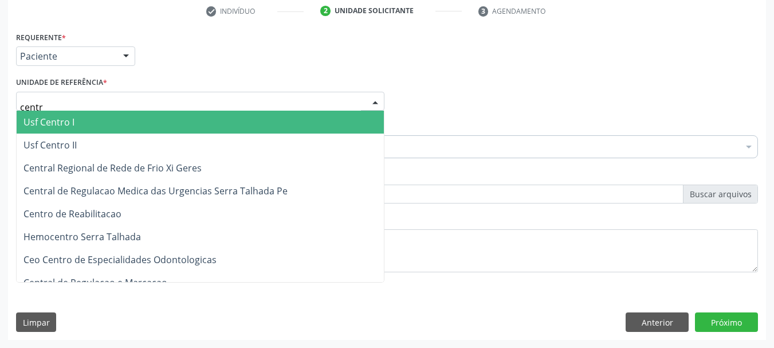
type input "centro"
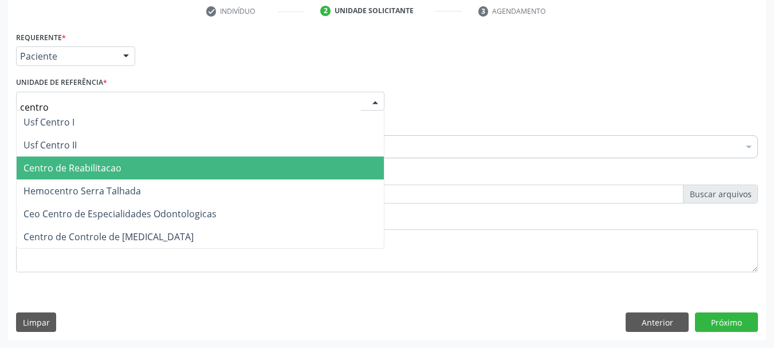
click at [133, 164] on span "Centro de Reabilitacao" at bounding box center [200, 167] width 367 height 23
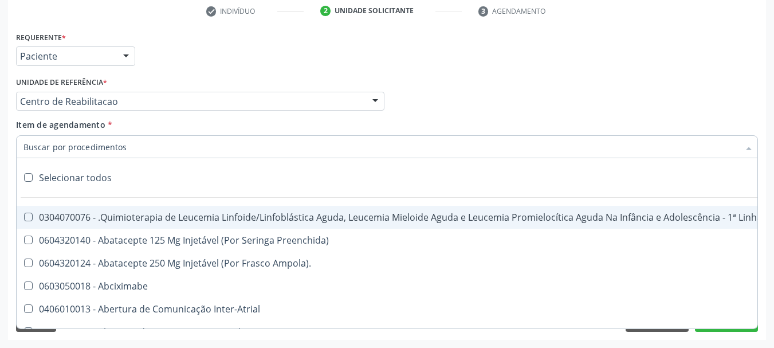
click at [92, 144] on input "Item de agendamento *" at bounding box center [381, 146] width 716 height 23
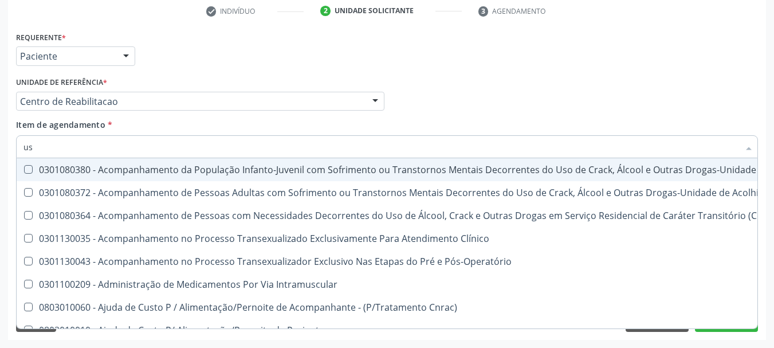
type input "usg"
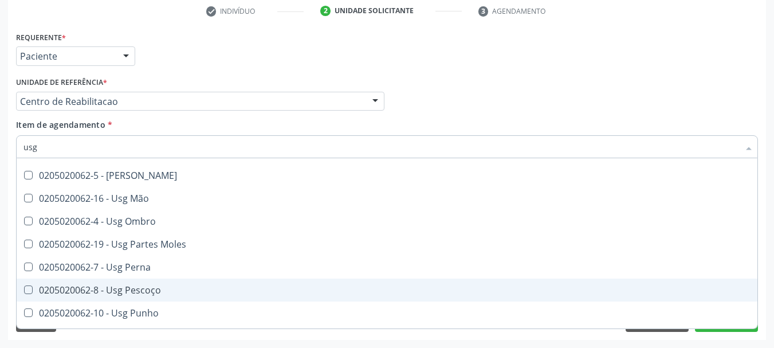
scroll to position [172, 0]
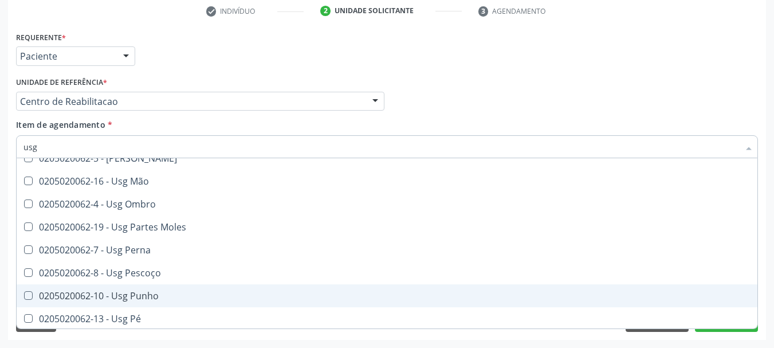
click at [167, 294] on div "0205020062-10 - Usg Punho" at bounding box center [386, 295] width 727 height 9
checkbox Punho "true"
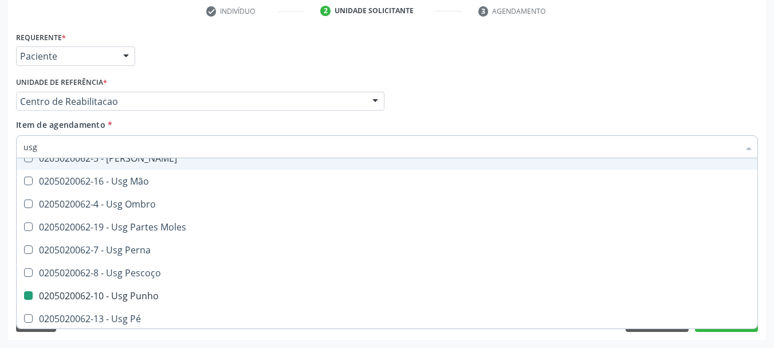
click at [522, 76] on div "Profissional Solicitante Por favor, selecione a Unidade de Atendimento primeiro…" at bounding box center [387, 96] width 748 height 45
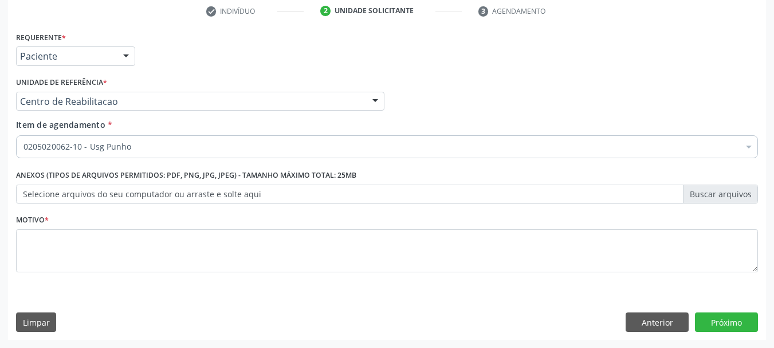
scroll to position [0, 0]
click at [123, 274] on fieldset "Motivo *" at bounding box center [387, 245] width 742 height 69
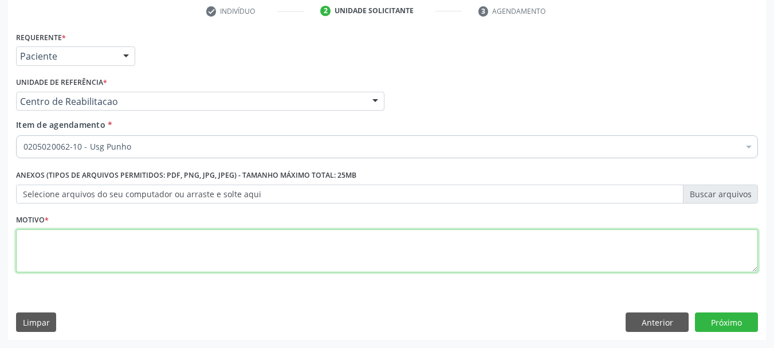
click at [118, 251] on textarea at bounding box center [387, 251] width 742 height 44
type textarea "....."
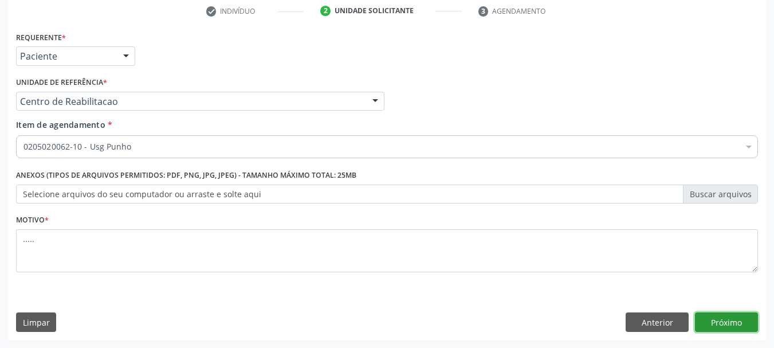
click at [741, 325] on button "Próximo" at bounding box center [726, 321] width 63 height 19
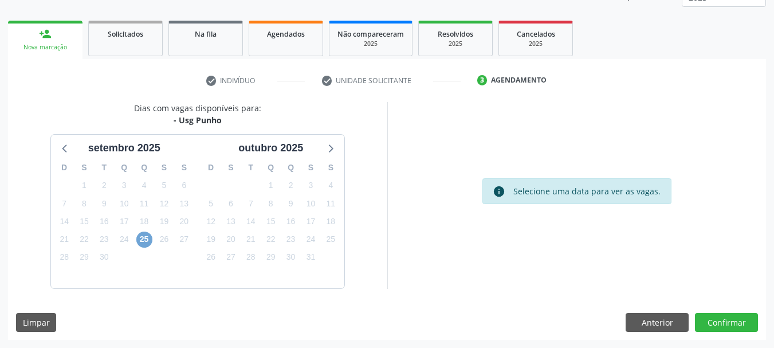
click at [144, 244] on span "25" at bounding box center [144, 239] width 16 height 16
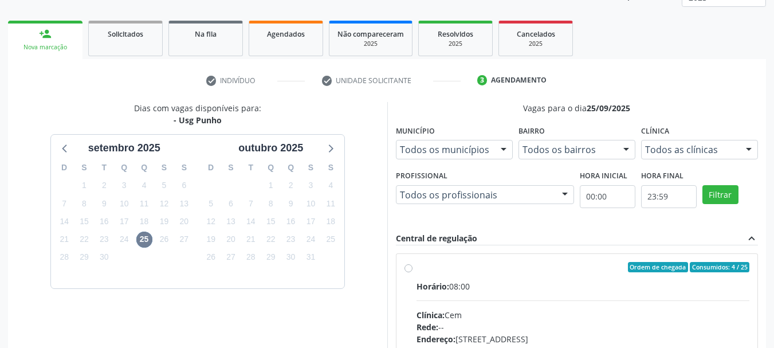
click at [417, 269] on label "Ordem de chegada Consumidos: 4 / 25 Horário: 08:00 Clínica: Cem Rede: -- Endere…" at bounding box center [583, 350] width 333 height 176
click at [406, 269] on input "Ordem de chegada Consumidos: 4 / 25 Horário: 08:00 Clínica: Cem Rede: -- Endere…" at bounding box center [408, 267] width 8 height 10
radio input "true"
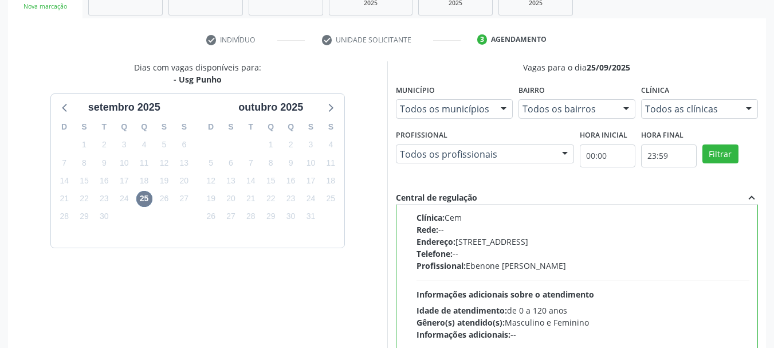
scroll to position [323, 0]
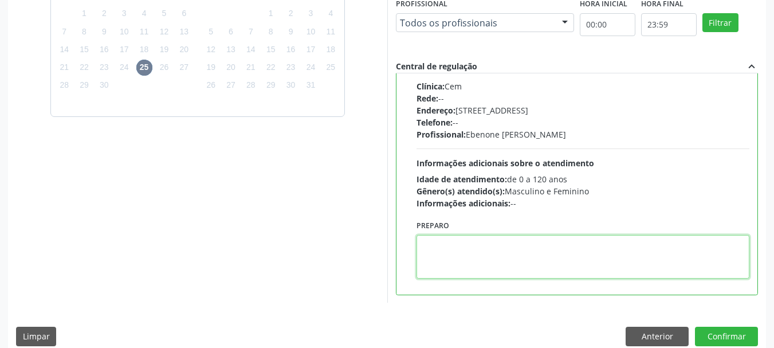
click at [494, 257] on textarea at bounding box center [583, 257] width 333 height 44
type textarea "direito e esquerdo"
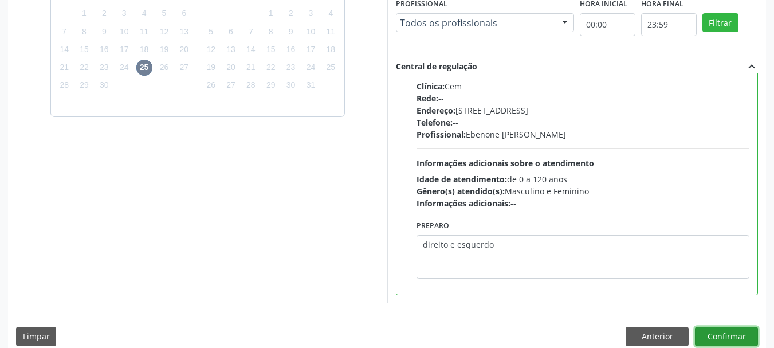
click at [738, 331] on button "Confirmar" at bounding box center [726, 336] width 63 height 19
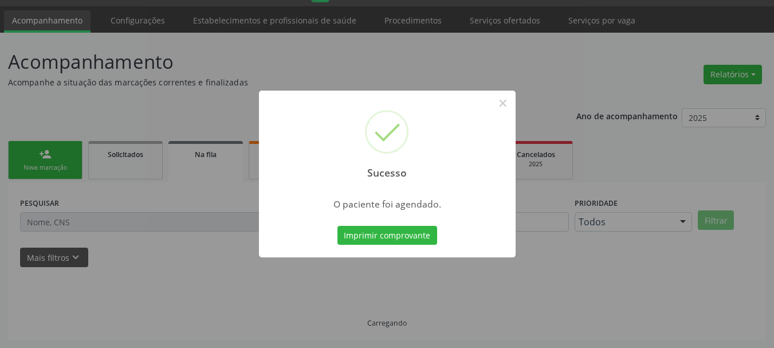
scroll to position [30, 0]
click at [411, 235] on button "Imprimir comprovante" at bounding box center [387, 235] width 100 height 19
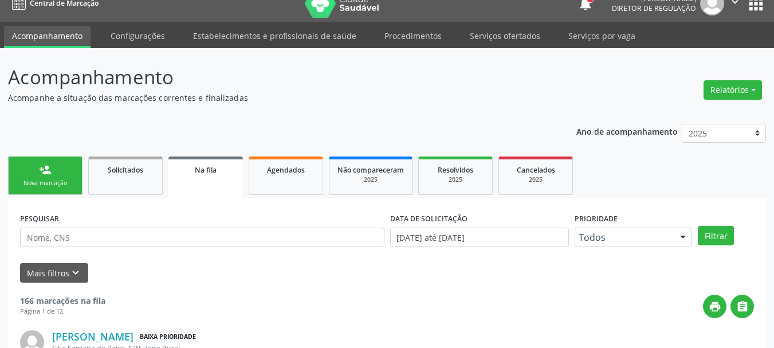
scroll to position [0, 0]
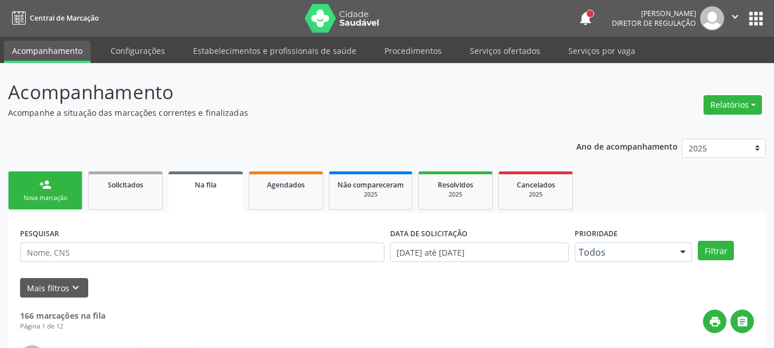
click at [757, 18] on button "apps" at bounding box center [756, 19] width 20 height 20
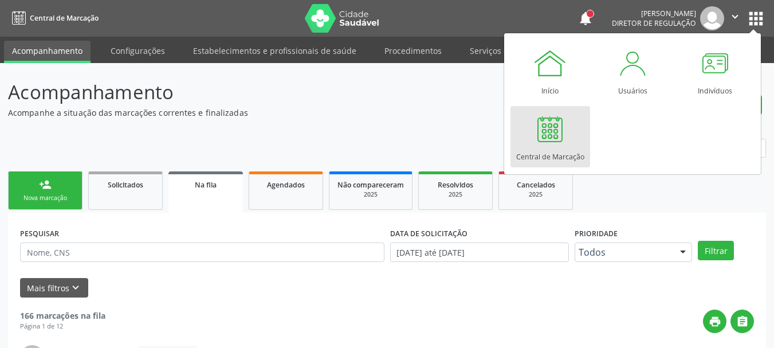
click at [545, 135] on div at bounding box center [550, 129] width 34 height 34
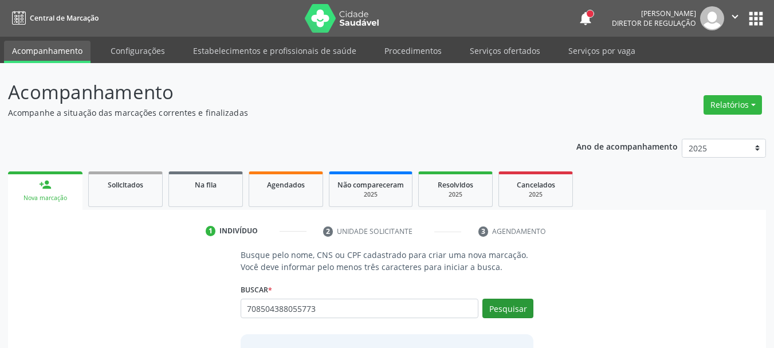
type input "708504388055773"
click at [516, 307] on button "Pesquisar" at bounding box center [507, 307] width 51 height 19
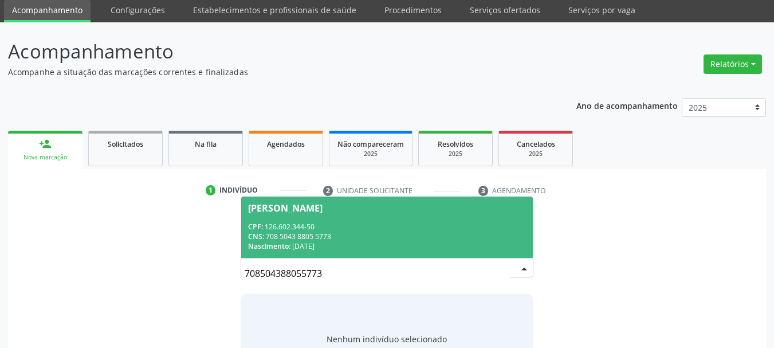
scroll to position [94, 0]
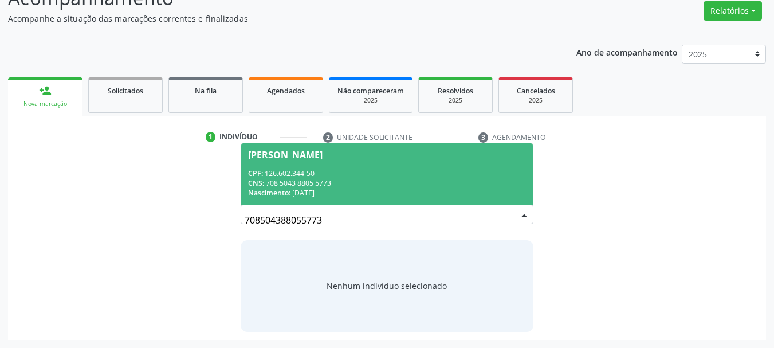
click at [311, 176] on div "CPF: 126.602.344-50" at bounding box center [387, 173] width 278 height 10
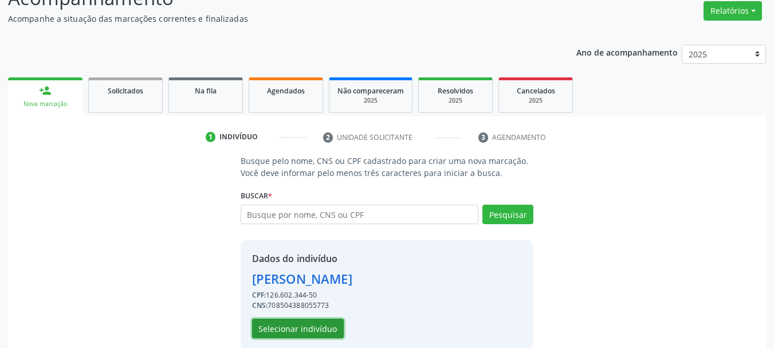
click at [278, 329] on button "Selecionar indivíduo" at bounding box center [298, 328] width 92 height 19
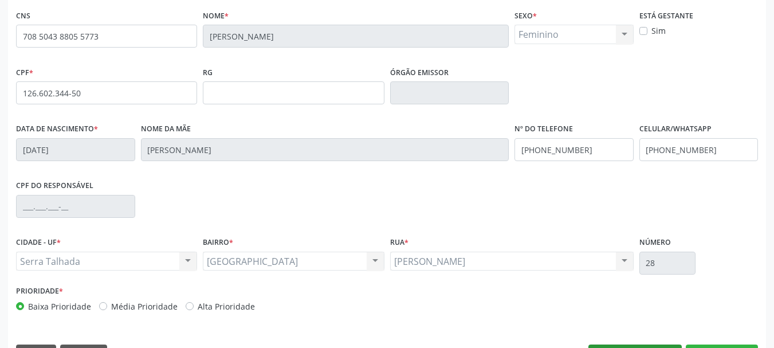
scroll to position [273, 0]
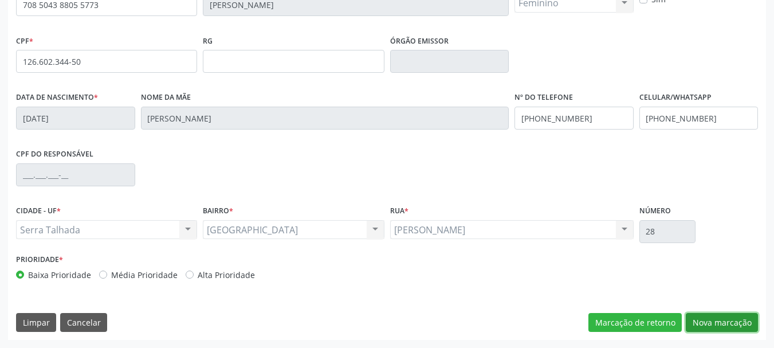
click at [722, 319] on button "Nova marcação" at bounding box center [722, 322] width 72 height 19
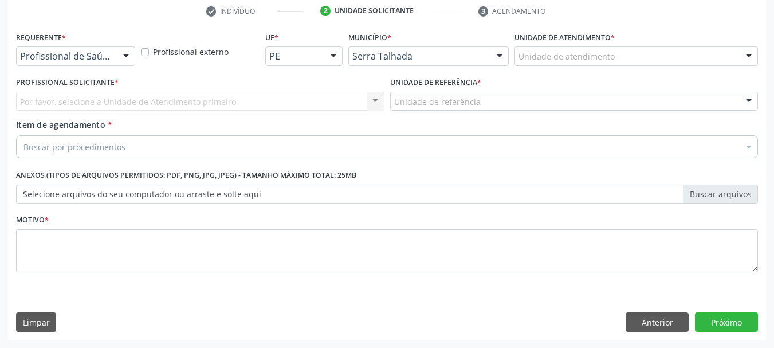
scroll to position [220, 0]
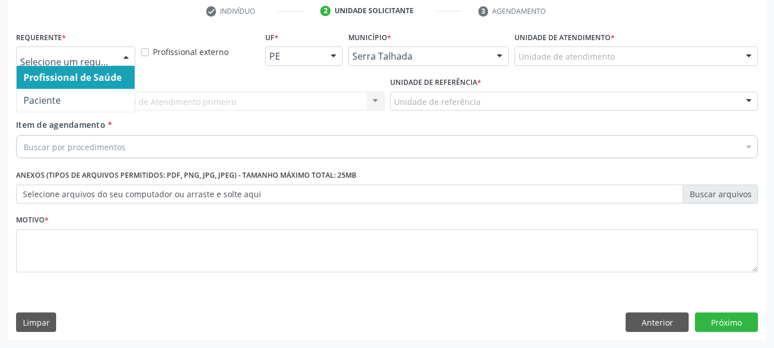
click at [113, 56] on div at bounding box center [75, 55] width 119 height 19
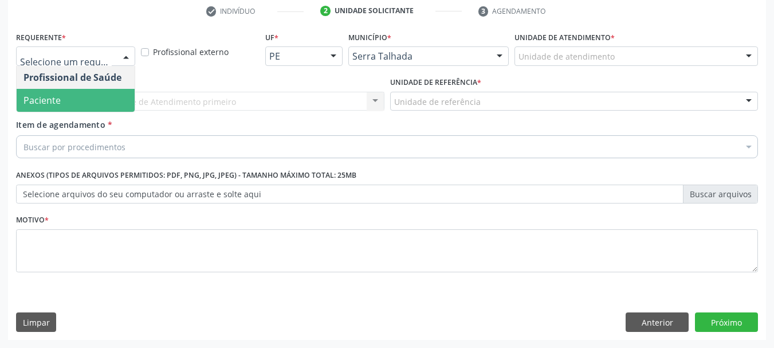
click at [89, 99] on span "Paciente" at bounding box center [76, 100] width 118 height 23
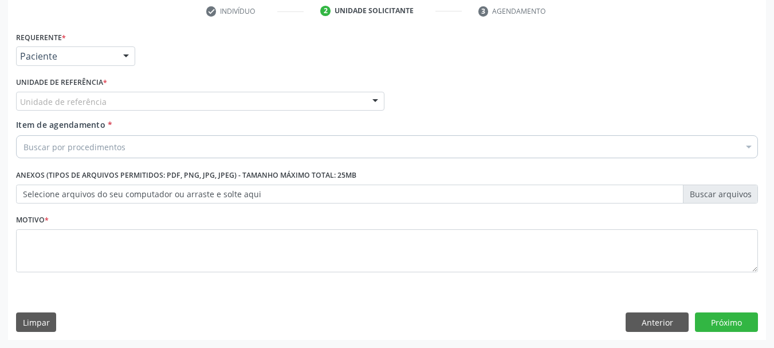
click at [88, 89] on label "Unidade de referência *" at bounding box center [61, 83] width 91 height 18
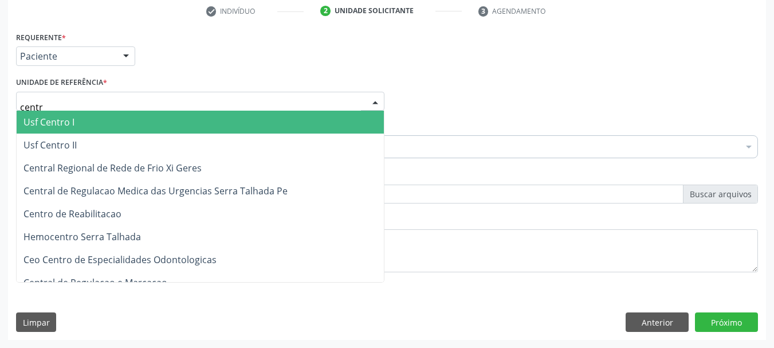
type input "centro"
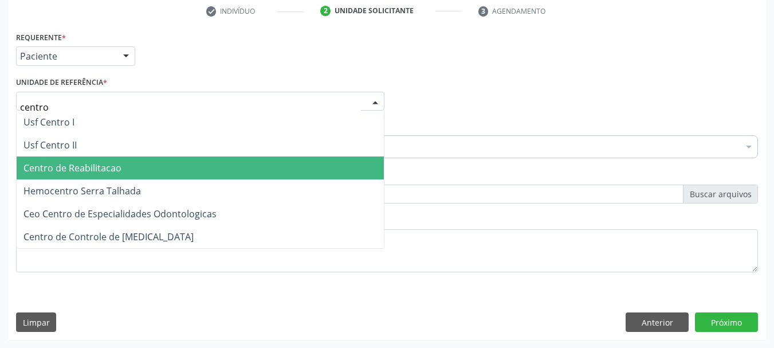
click at [99, 160] on span "Centro de Reabilitacao" at bounding box center [200, 167] width 367 height 23
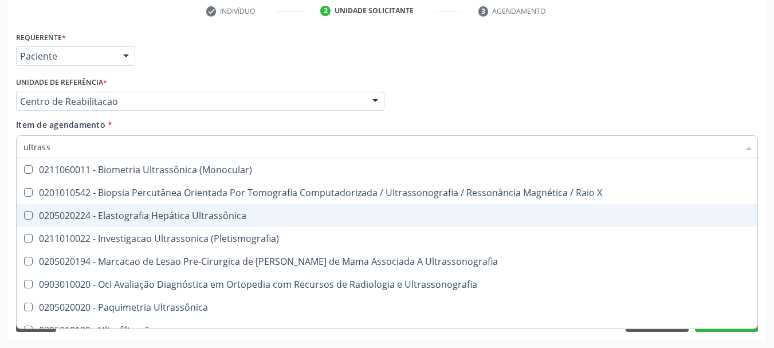
type input "ultrasso"
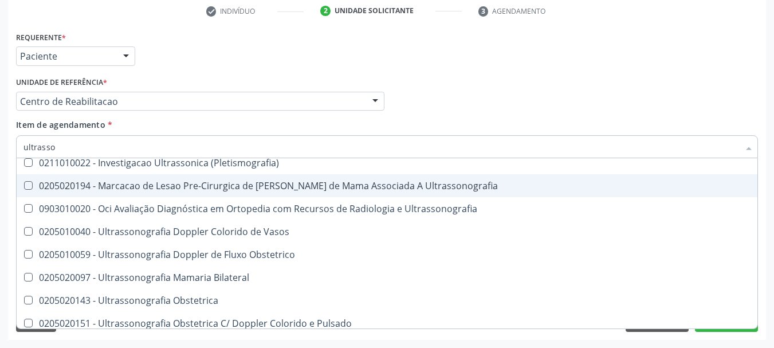
scroll to position [57, 0]
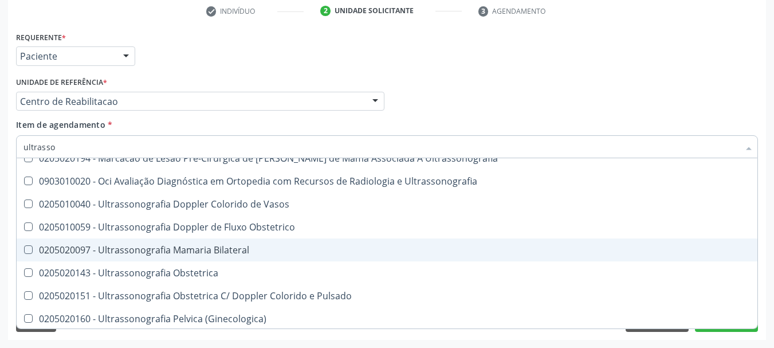
click at [166, 246] on div "0205020097 - Ultrassonografia Mamaria Bilateral" at bounding box center [386, 249] width 727 height 9
checkbox Bilateral "true"
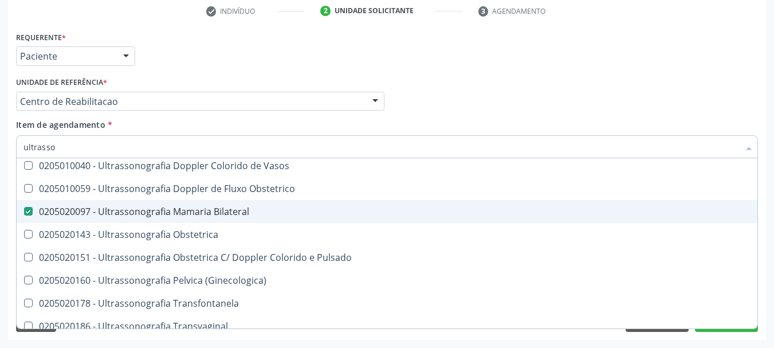
scroll to position [172, 0]
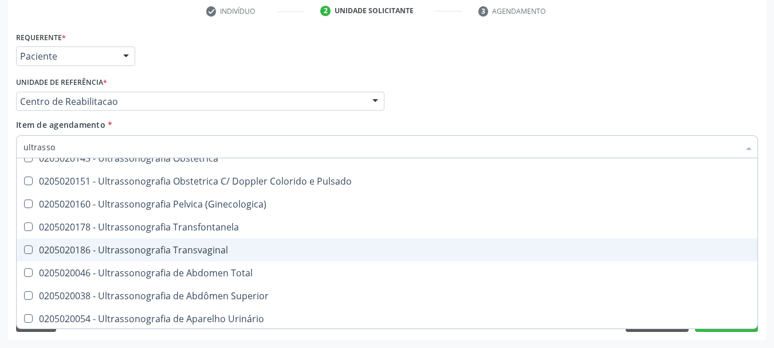
click at [217, 246] on div "0205020186 - Ultrassonografia Transvaginal" at bounding box center [386, 249] width 727 height 9
checkbox Transvaginal "true"
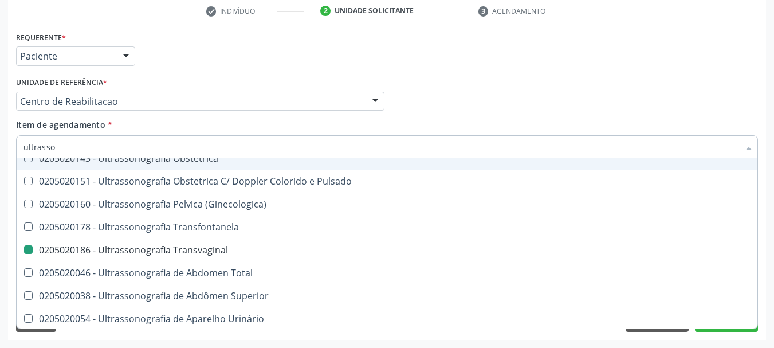
click at [493, 88] on div "Profissional Solicitante Por favor, selecione a Unidade de Atendimento primeiro…" at bounding box center [387, 96] width 748 height 45
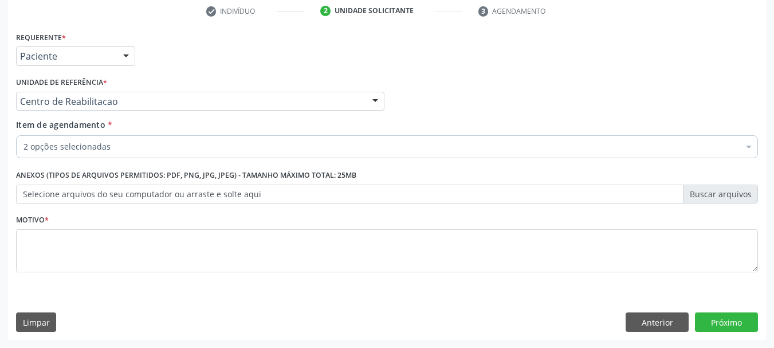
checkbox Bilateral "true"
checkbox Transvaginal "true"
checkbox Ampola\)\ "false"
checkbox Valvar "false"
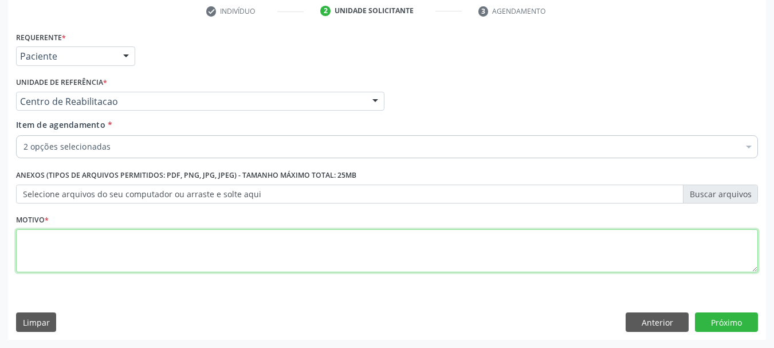
click at [131, 266] on textarea at bounding box center [387, 251] width 742 height 44
type textarea "..."
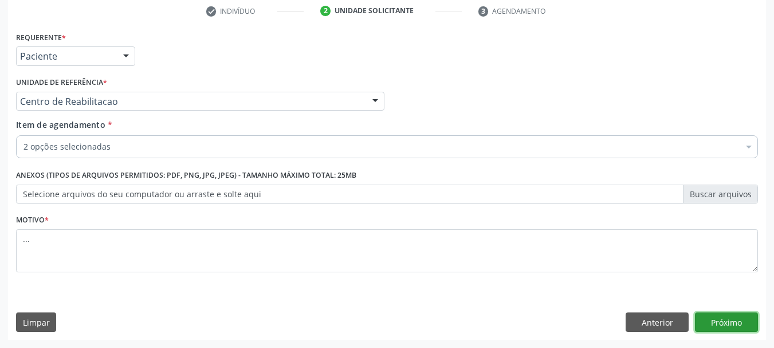
click at [742, 323] on button "Próximo" at bounding box center [726, 321] width 63 height 19
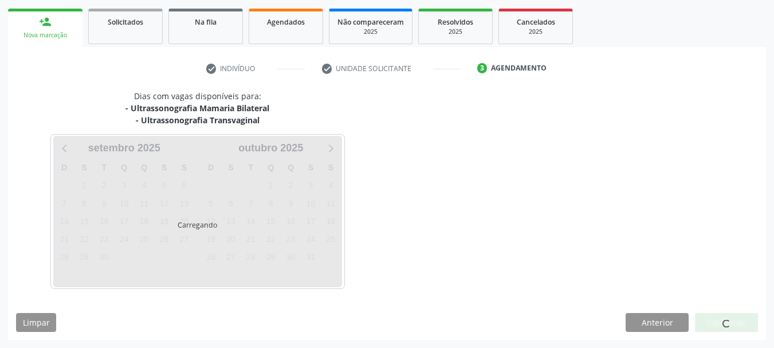
scroll to position [163, 0]
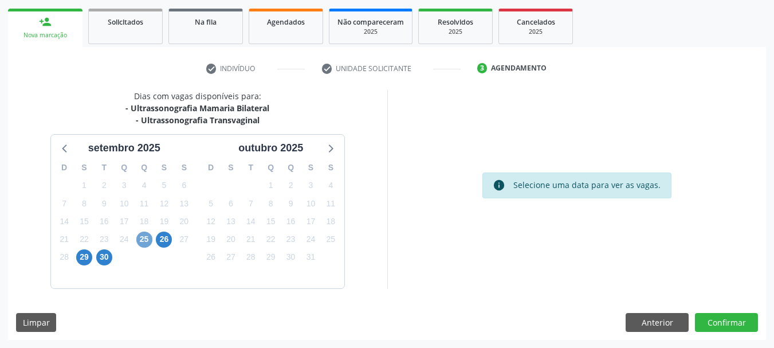
click at [140, 233] on span "25" at bounding box center [144, 239] width 16 height 16
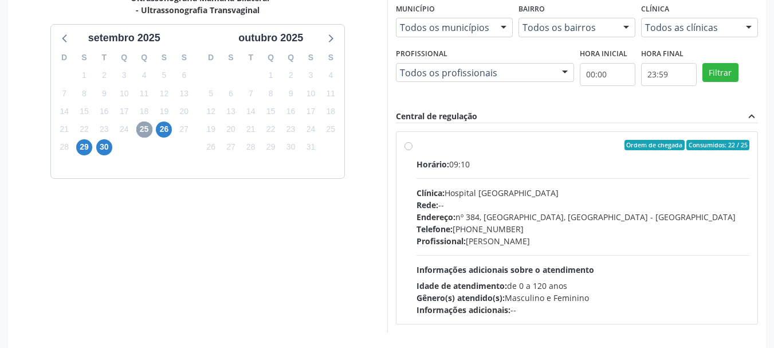
scroll to position [277, 0]
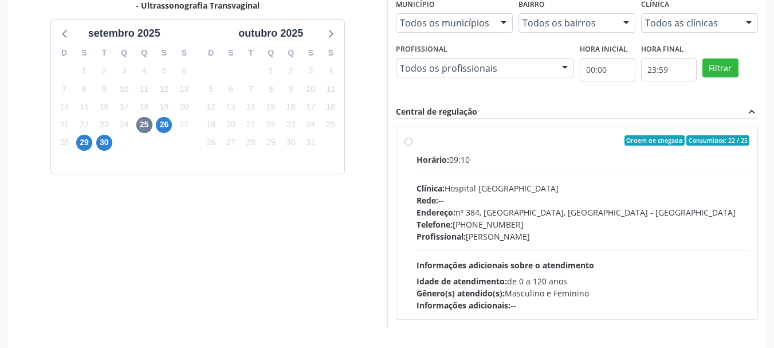
click at [417, 142] on label "Ordem de chegada Consumidos: 22 / 25 Horário: 09:10 Clínica: Hospital Sao Franc…" at bounding box center [583, 223] width 333 height 176
click at [406, 142] on input "Ordem de chegada Consumidos: 22 / 25 Horário: 09:10 Clínica: Hospital Sao Franc…" at bounding box center [408, 140] width 8 height 10
radio input "true"
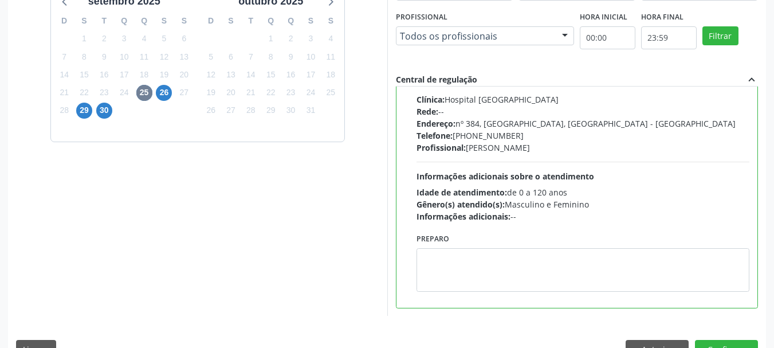
scroll to position [337, 0]
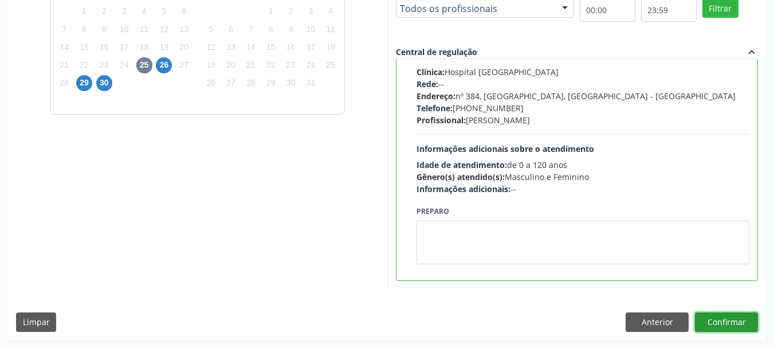
click at [726, 327] on button "Confirmar" at bounding box center [726, 321] width 63 height 19
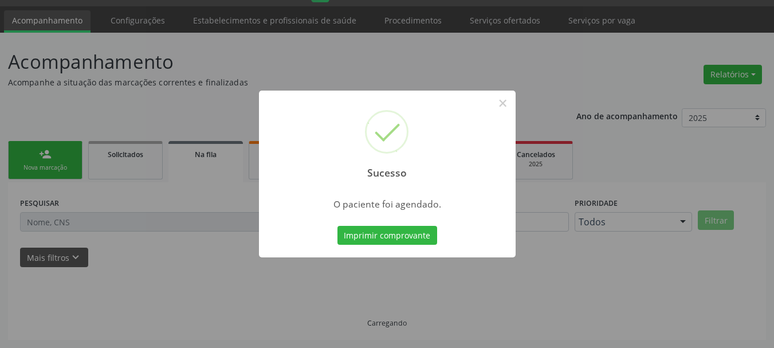
scroll to position [30, 0]
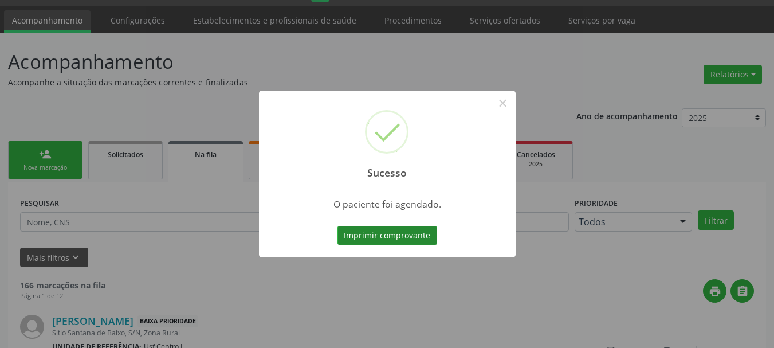
click at [375, 231] on button "Imprimir comprovante" at bounding box center [387, 235] width 100 height 19
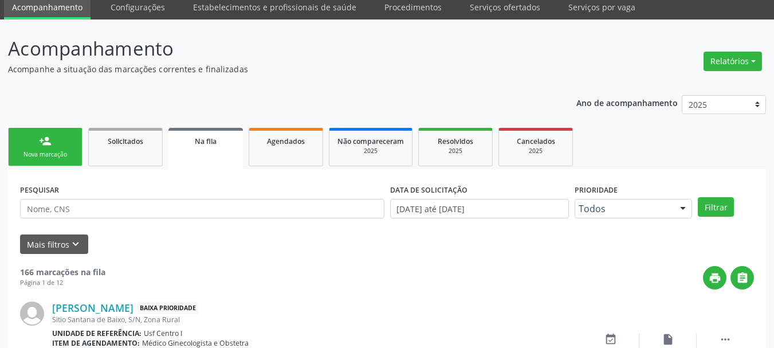
scroll to position [0, 0]
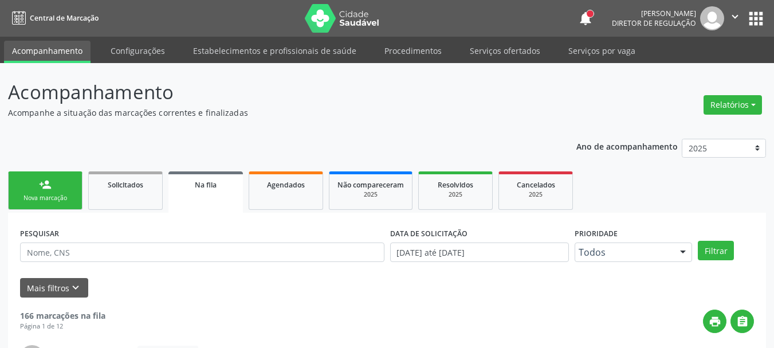
click at [756, 27] on button "apps" at bounding box center [756, 19] width 20 height 20
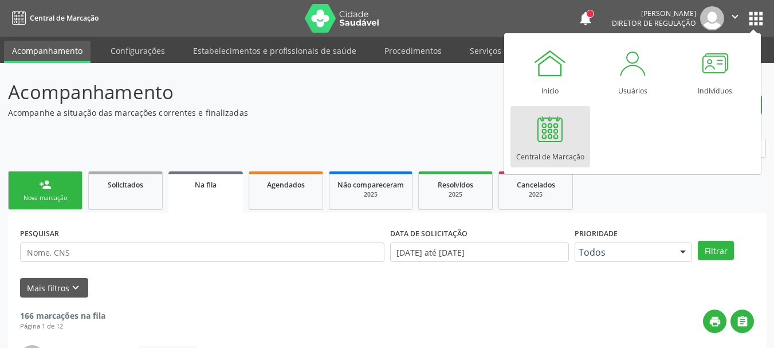
click at [573, 139] on link "Central de Marcação" at bounding box center [550, 136] width 80 height 61
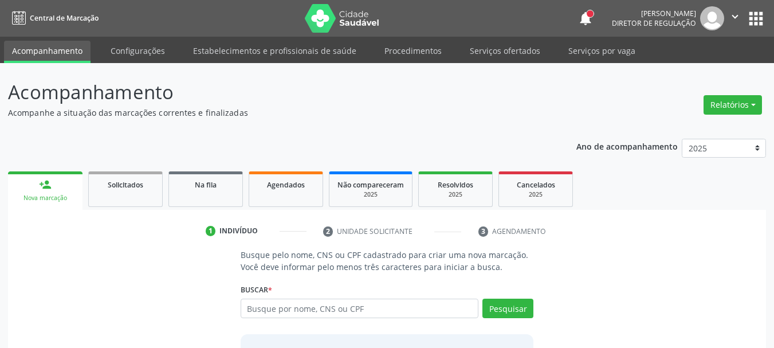
click at [276, 305] on input "text" at bounding box center [360, 307] width 238 height 19
type input "708002388124921"
click at [517, 304] on button "Pesquisar" at bounding box center [507, 307] width 51 height 19
type input "708002388124921"
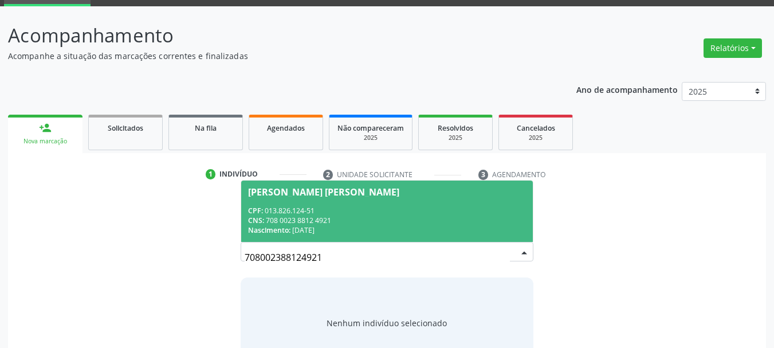
scroll to position [57, 0]
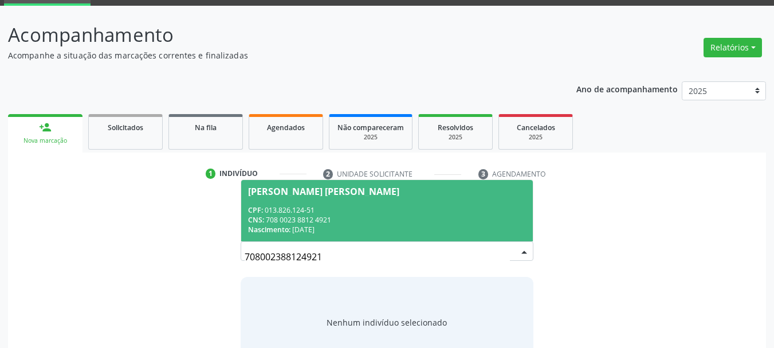
drag, startPoint x: 331, startPoint y: 212, endPoint x: 249, endPoint y: 230, distance: 84.0
click at [331, 211] on div "CPF: 013.826.124-51" at bounding box center [387, 210] width 278 height 10
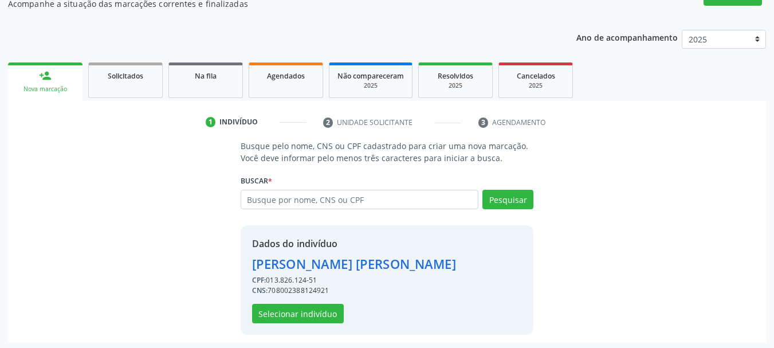
scroll to position [112, 0]
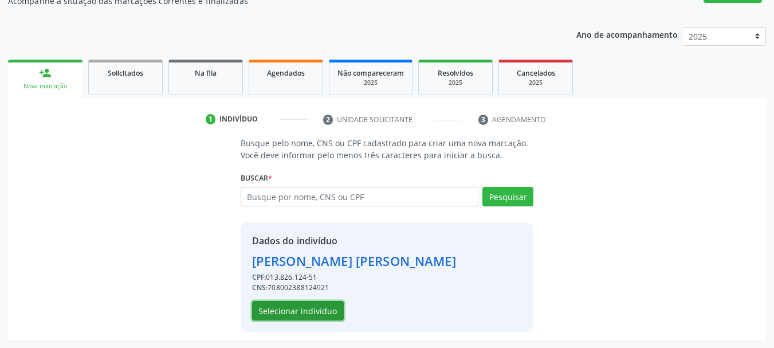
click at [314, 310] on button "Selecionar indivíduo" at bounding box center [298, 310] width 92 height 19
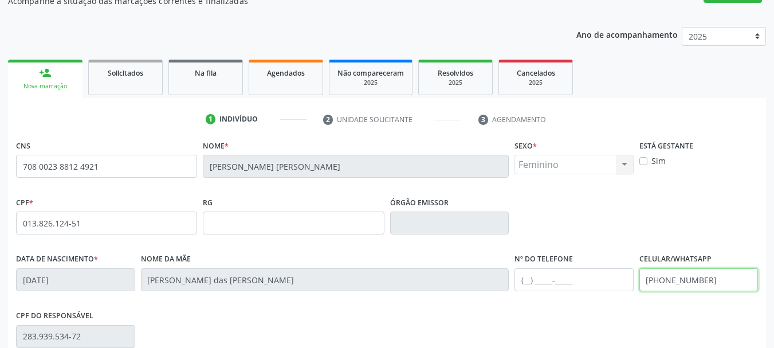
drag, startPoint x: 728, startPoint y: 285, endPoint x: 490, endPoint y: 343, distance: 244.7
click at [490, 343] on div "CNS 708 0023 8812 4921 Nome * [PERSON_NAME] Sexo * Feminino Masculino Feminino …" at bounding box center [387, 293] width 742 height 313
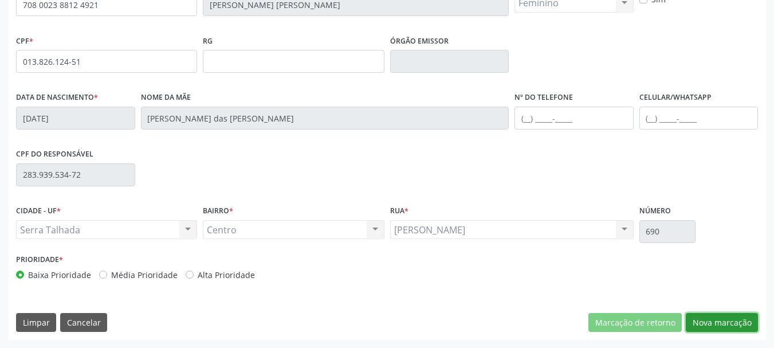
click at [738, 317] on button "Nova marcação" at bounding box center [722, 322] width 72 height 19
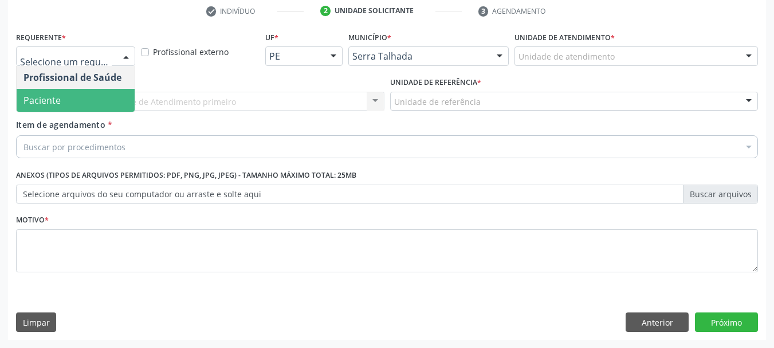
drag, startPoint x: 62, startPoint y: 97, endPoint x: 55, endPoint y: 108, distance: 12.9
click at [61, 98] on span "Paciente" at bounding box center [76, 100] width 118 height 23
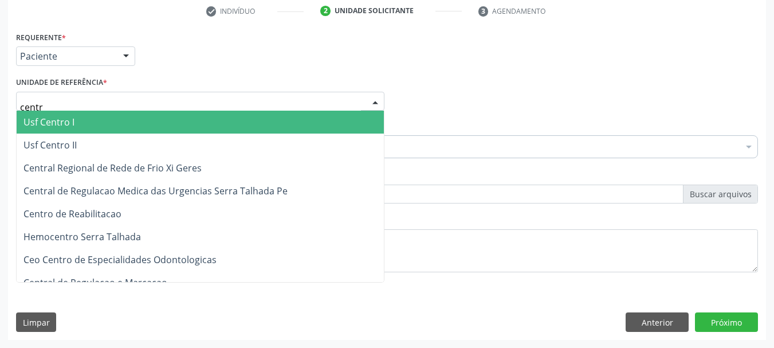
type input "centro"
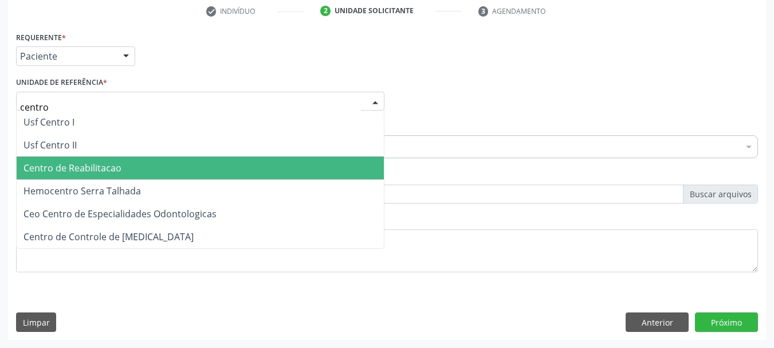
click at [70, 173] on span "Centro de Reabilitacao" at bounding box center [72, 168] width 98 height 13
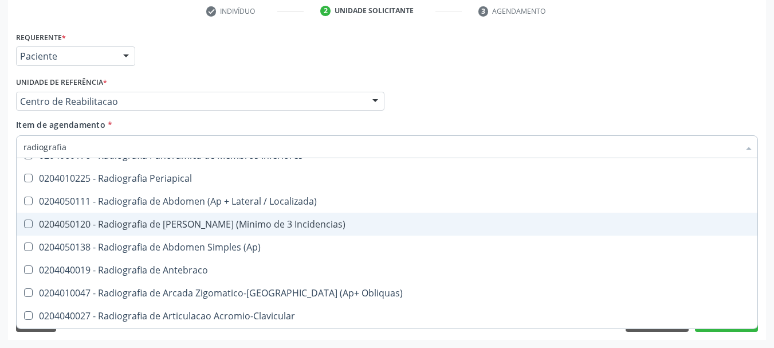
scroll to position [172, 0]
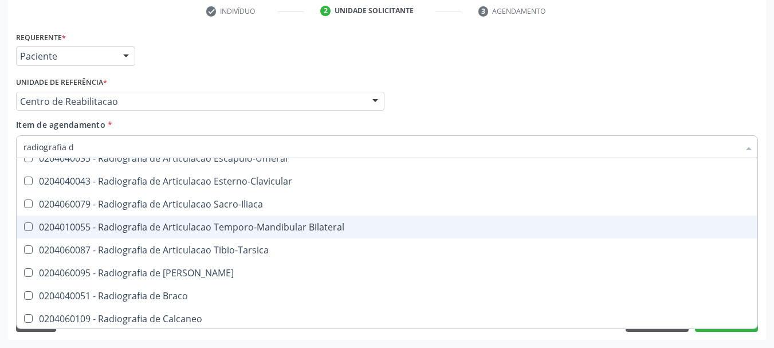
type input "radiografia de"
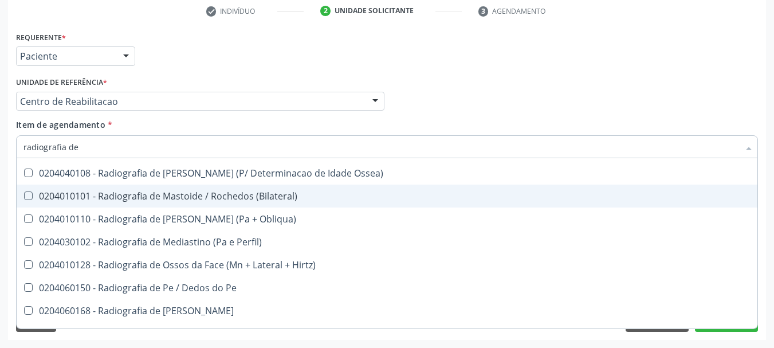
scroll to position [1031, 0]
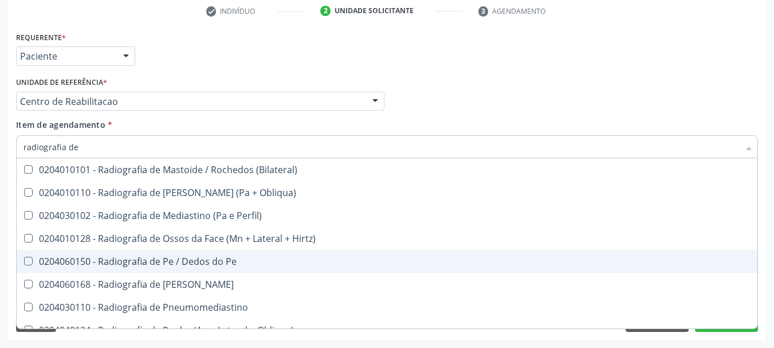
click at [247, 261] on div "0204060150 - Radiografia de Pe / Dedos do Pe" at bounding box center [386, 261] width 727 height 9
checkbox Pe "true"
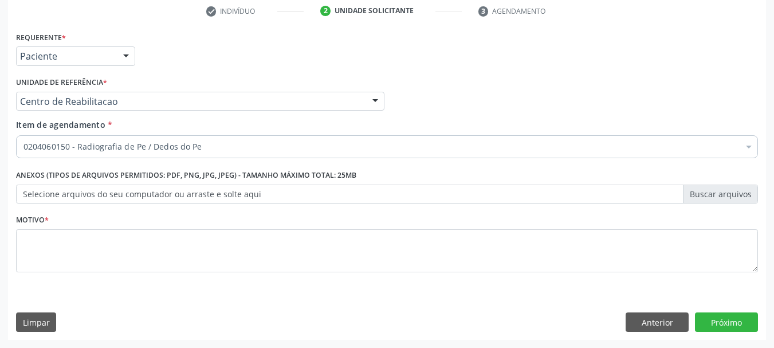
scroll to position [0, 0]
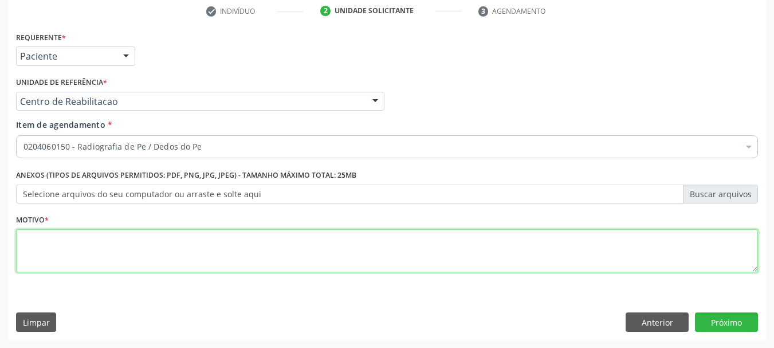
click at [118, 251] on textarea at bounding box center [387, 251] width 742 height 44
type textarea "..."
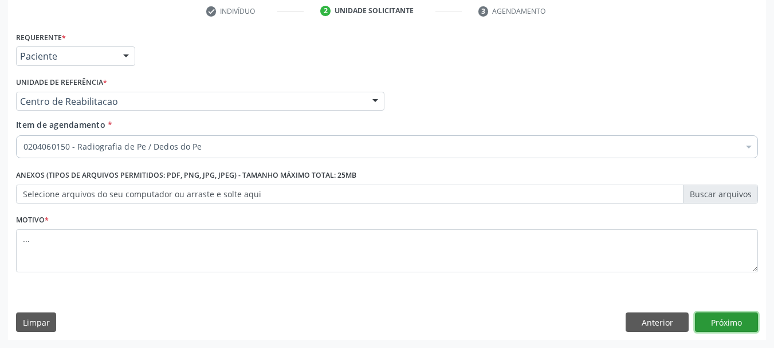
click at [728, 323] on button "Próximo" at bounding box center [726, 321] width 63 height 19
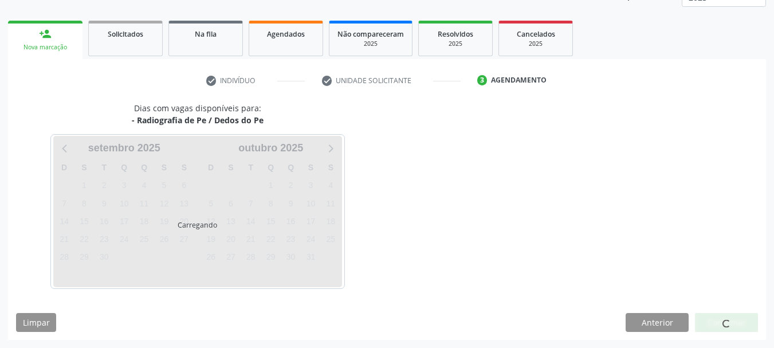
scroll to position [151, 0]
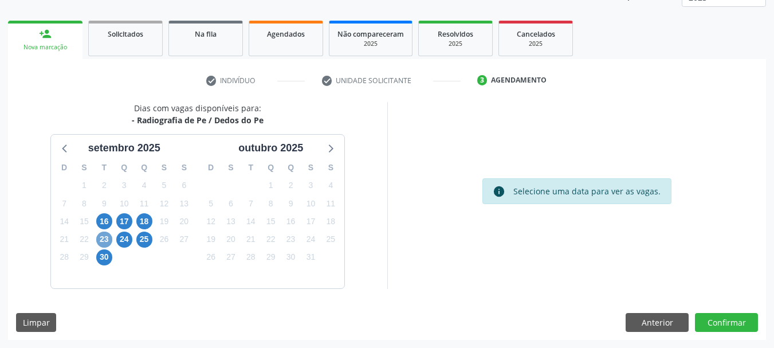
click at [102, 243] on span "23" at bounding box center [104, 239] width 16 height 16
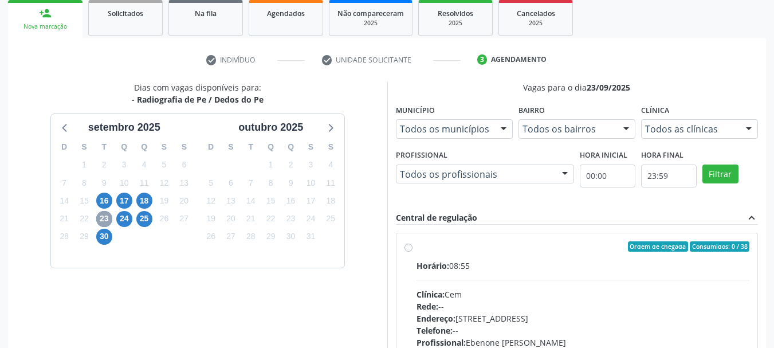
scroll to position [208, 0]
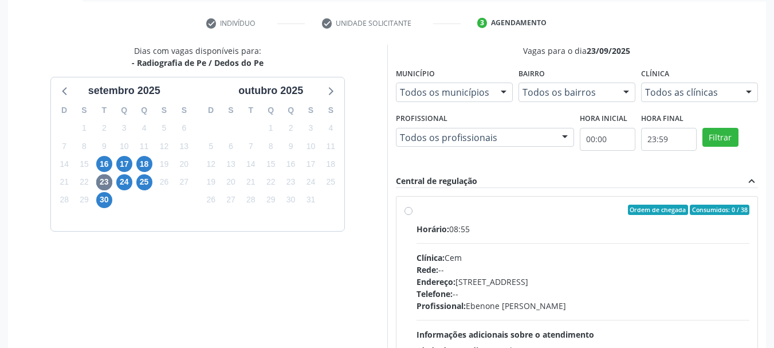
click at [412, 209] on div "Ordem de chegada Consumidos: 0 / 38 Horário: 08:55 Clínica: Cem Rede: -- Endere…" at bounding box center [576, 293] width 345 height 176
radio input "true"
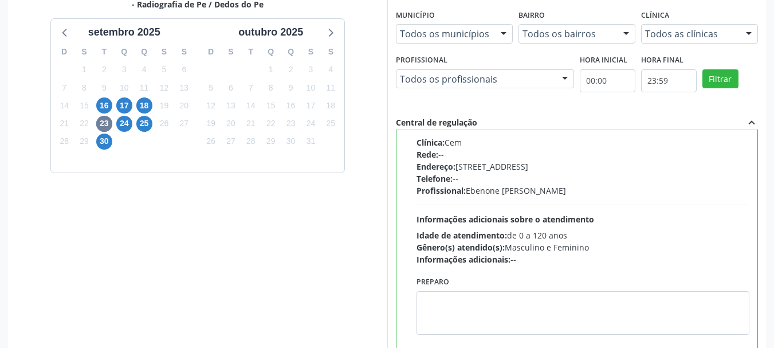
scroll to position [337, 0]
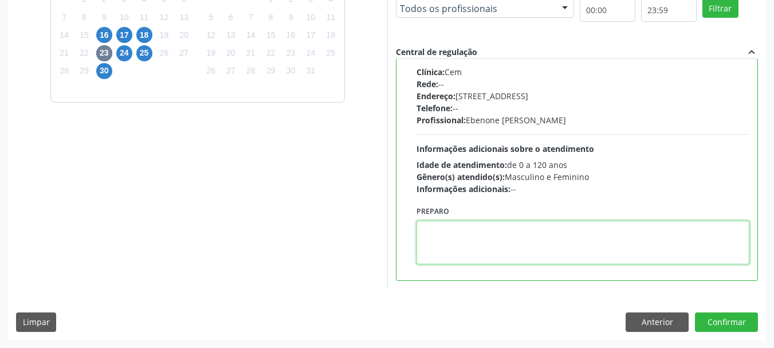
click at [549, 255] on textarea at bounding box center [583, 243] width 333 height 44
type textarea "com laudo"
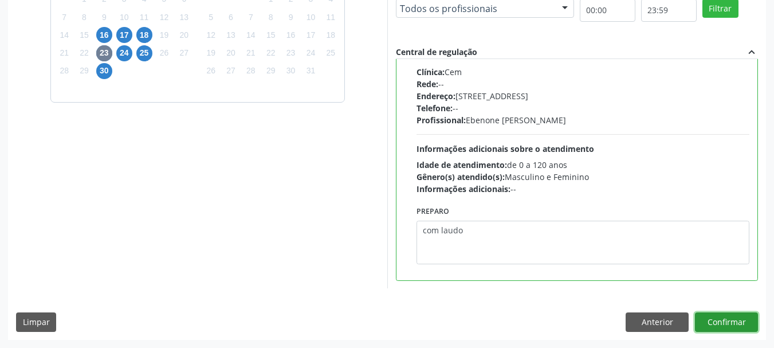
click at [720, 322] on button "Confirmar" at bounding box center [726, 321] width 63 height 19
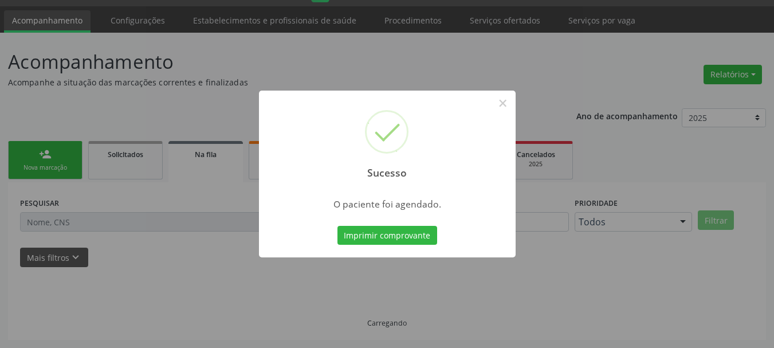
scroll to position [30, 0]
click at [380, 237] on button "Imprimir comprovante" at bounding box center [387, 235] width 100 height 19
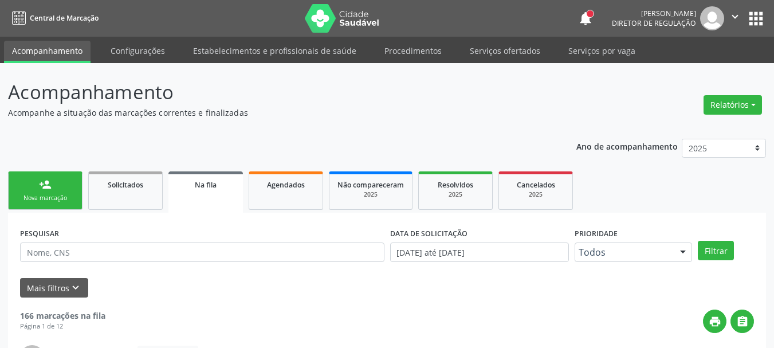
click at [759, 10] on button "apps" at bounding box center [756, 19] width 20 height 20
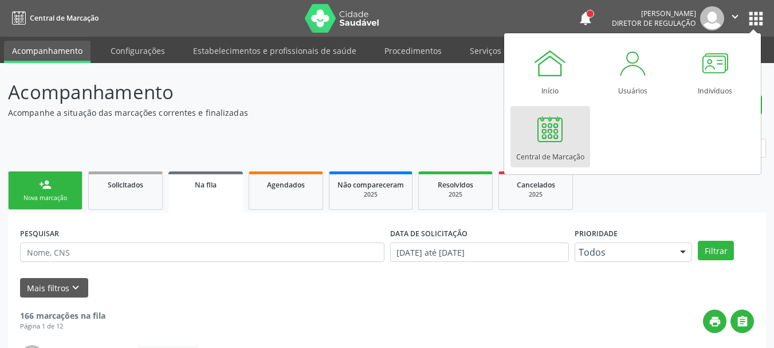
click at [574, 126] on link "Central de Marcação" at bounding box center [550, 136] width 80 height 61
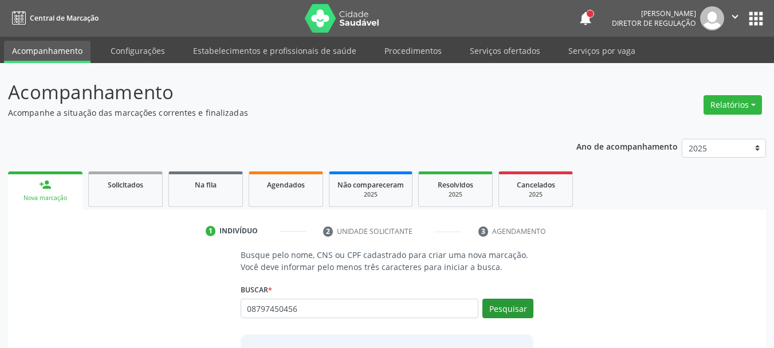
type input "08797450456"
click at [501, 301] on button "Pesquisar" at bounding box center [507, 307] width 51 height 19
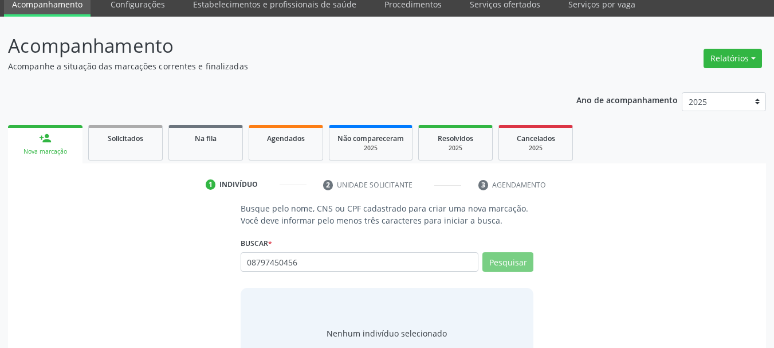
scroll to position [94, 0]
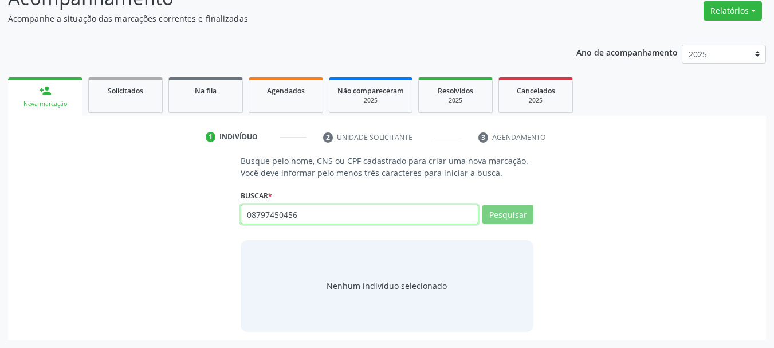
drag, startPoint x: 319, startPoint y: 218, endPoint x: 207, endPoint y: 222, distance: 112.3
click at [207, 222] on div "Busque pelo nome, CNS ou CPF cadastrado para criar uma nova marcação. Você deve…" at bounding box center [387, 243] width 742 height 176
type input "8980"
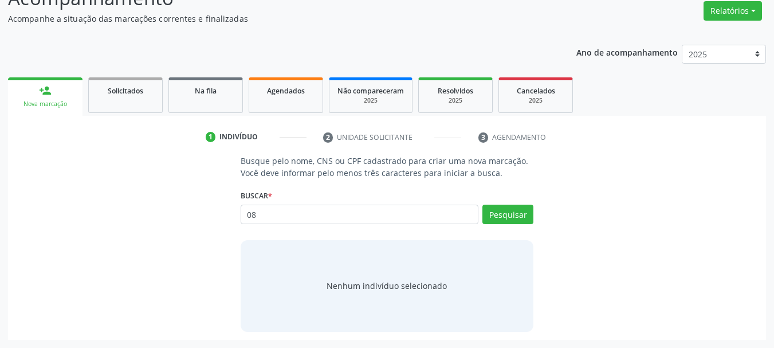
type input "0"
type input "898003430264717"
click at [506, 218] on button "Pesquisar" at bounding box center [507, 214] width 51 height 19
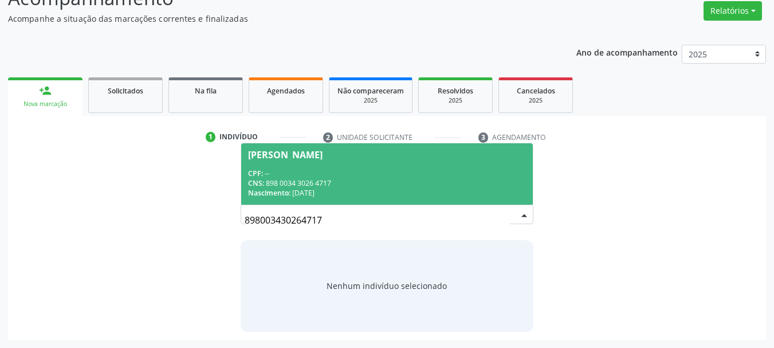
click at [337, 214] on input "898003430264717" at bounding box center [378, 220] width 266 height 23
click at [319, 175] on div "CPF: --" at bounding box center [387, 173] width 278 height 10
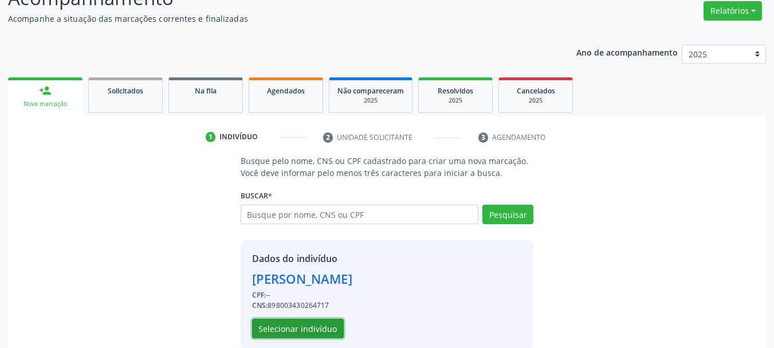
click at [326, 324] on button "Selecionar indivíduo" at bounding box center [298, 328] width 92 height 19
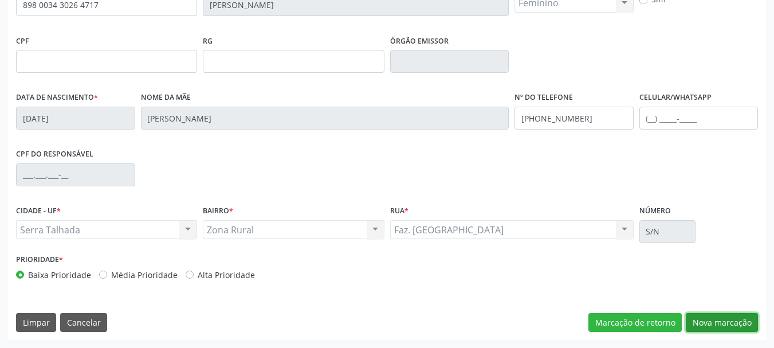
click at [709, 318] on button "Nova marcação" at bounding box center [722, 322] width 72 height 19
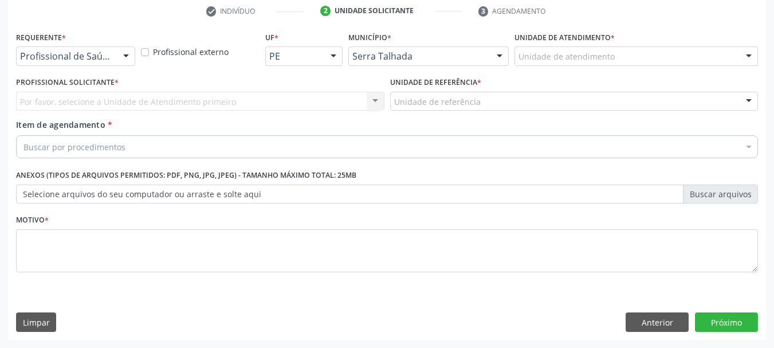
scroll to position [220, 0]
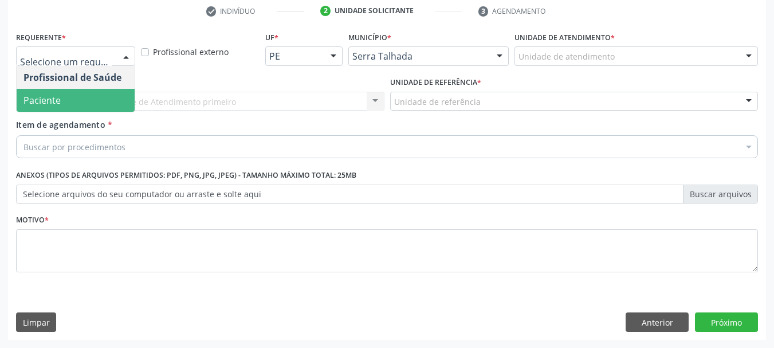
click at [66, 92] on span "Paciente" at bounding box center [76, 100] width 118 height 23
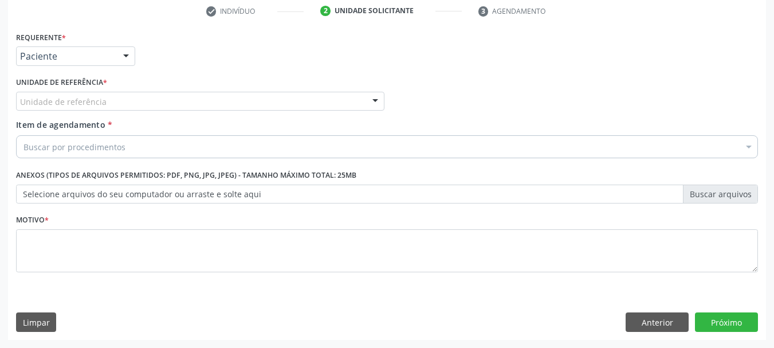
click at [60, 92] on div "Unidade de referência" at bounding box center [200, 101] width 368 height 19
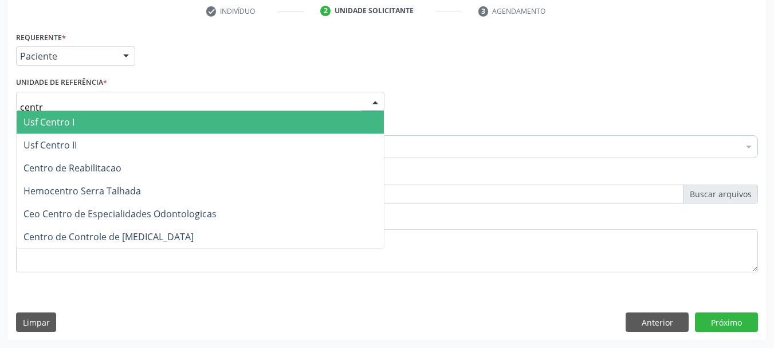
type input "centro"
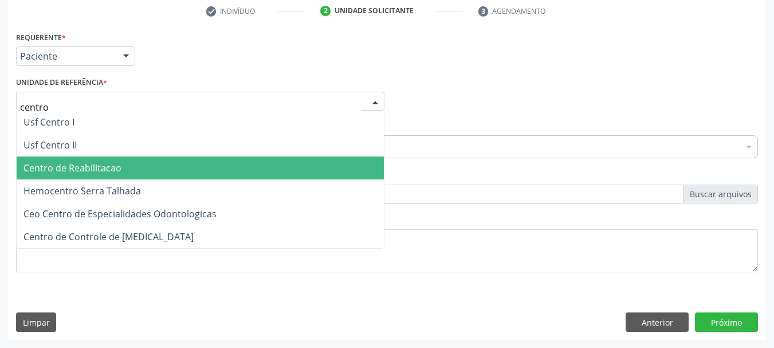
click at [51, 173] on span "Centro de Reabilitacao" at bounding box center [72, 168] width 98 height 13
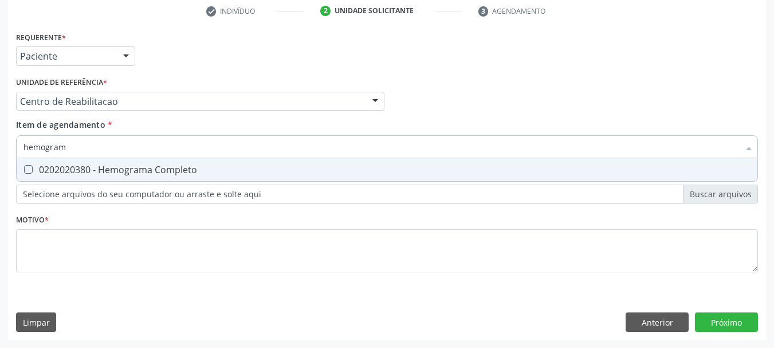
type input "hemograma"
click at [62, 165] on div "0202020380 - Hemograma Completo" at bounding box center [386, 169] width 727 height 9
checkbox Completo "true"
type input "hemog"
checkbox Completo "false"
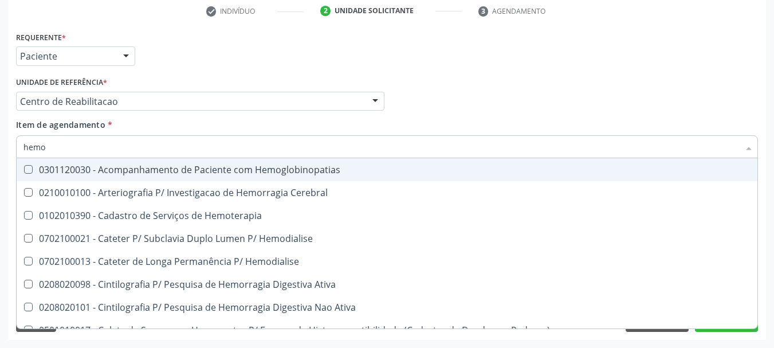
type input "hem"
checkbox Completo "false"
checkbox Elástica "true"
type input "he"
checkbox Elástica "false"
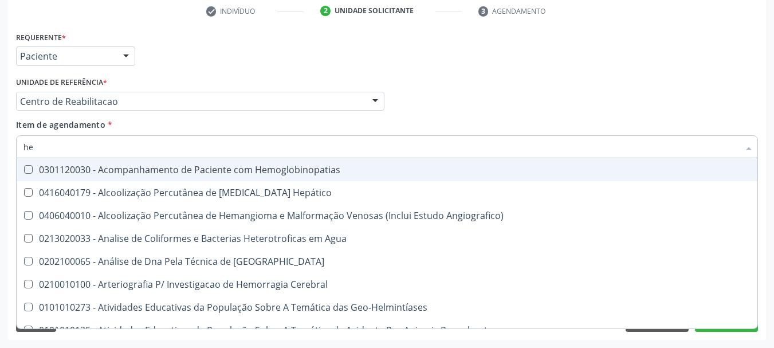
type input "h"
checkbox Completo "false"
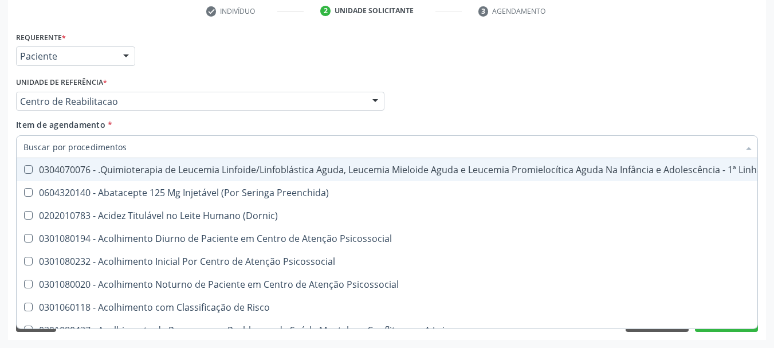
checkbox Completo "false"
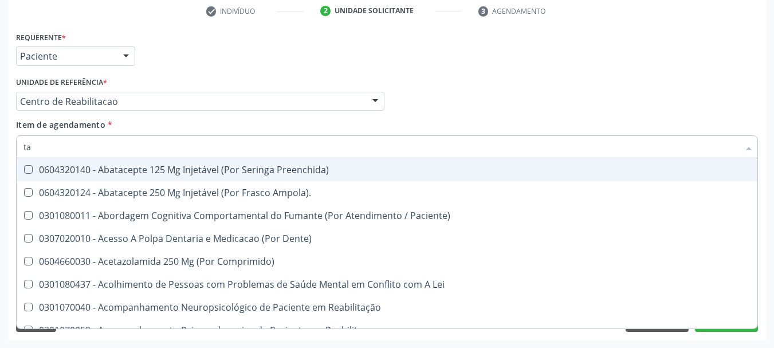
type input "tap"
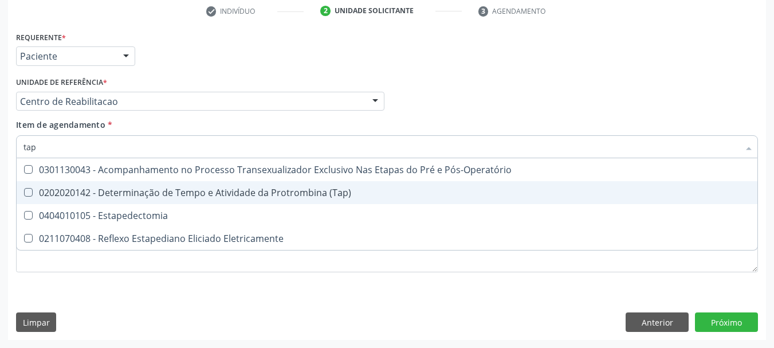
click at [364, 196] on div "0202020142 - Determinação de Tempo e Atividade da Protrombina (Tap)" at bounding box center [386, 192] width 727 height 9
checkbox \(Tap\) "true"
type input "ta"
checkbox \(Tap\) "false"
type input "t"
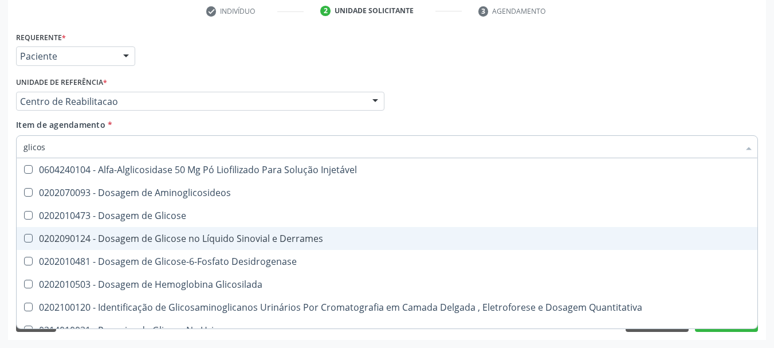
type input "glicose"
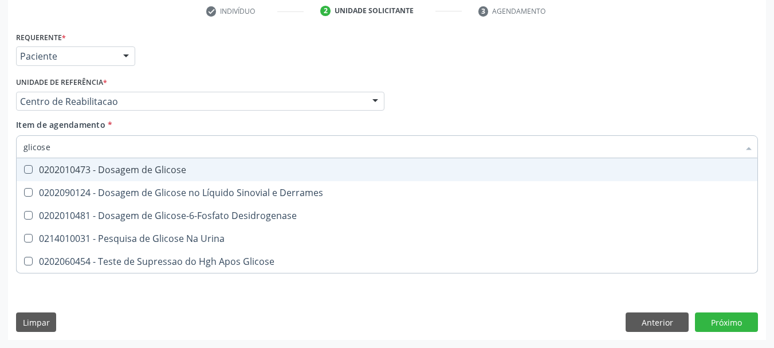
click at [209, 168] on div "0202010473 - Dosagem de Glicose" at bounding box center [386, 169] width 727 height 9
checkbox Glicose "true"
type input "glicos"
checkbox Glicose "false"
checkbox Desidrogenase "true"
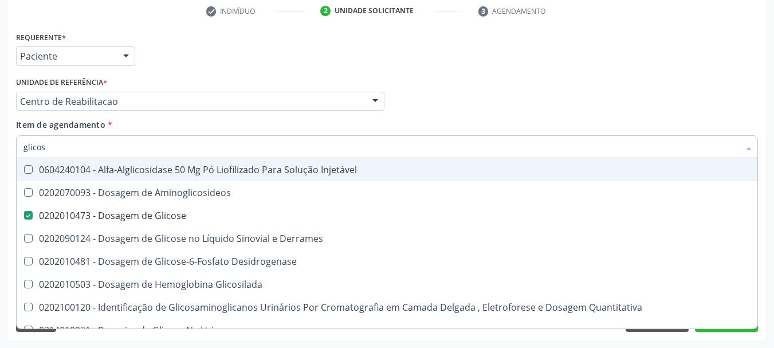
type input "glico"
checkbox Glicose "false"
checkbox Glicosilada "true"
type input "glic"
checkbox Glicosilada "false"
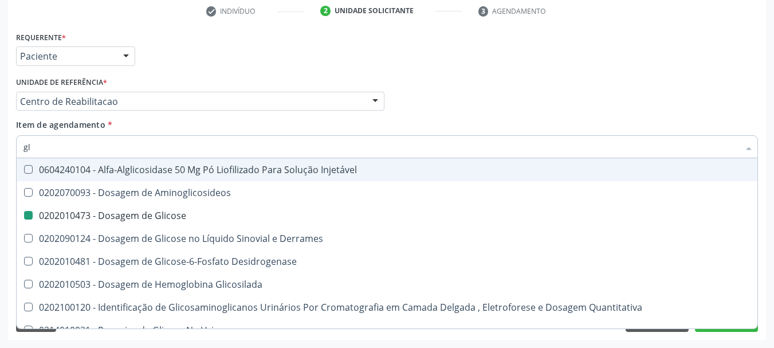
type input "g"
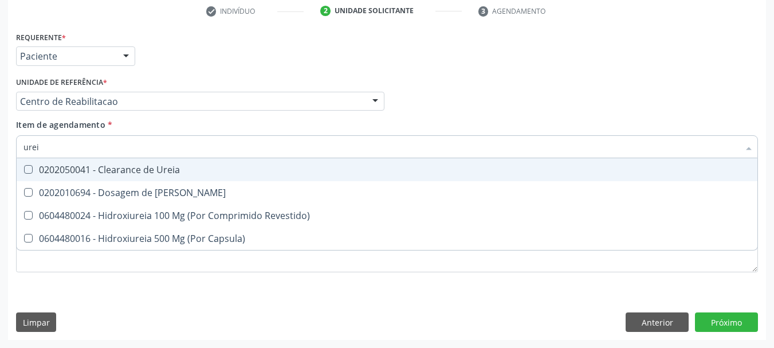
type input "ureia"
click at [211, 167] on div "0202050041 - Clearance de Ureia" at bounding box center [386, 169] width 727 height 9
checkbox Ureia "false"
click at [205, 195] on div "0202010694 - Dosagem de Ureia" at bounding box center [386, 192] width 727 height 9
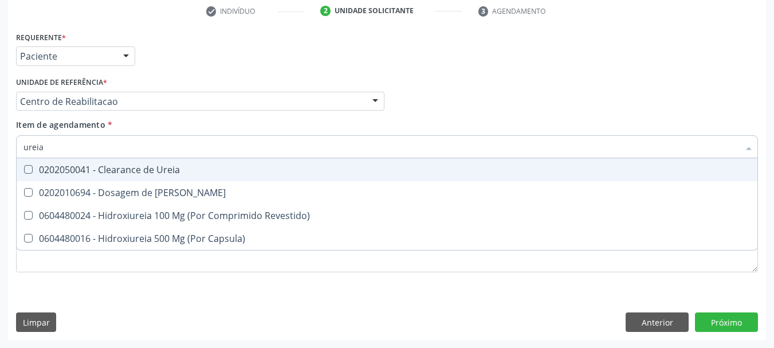
checkbox Ureia "true"
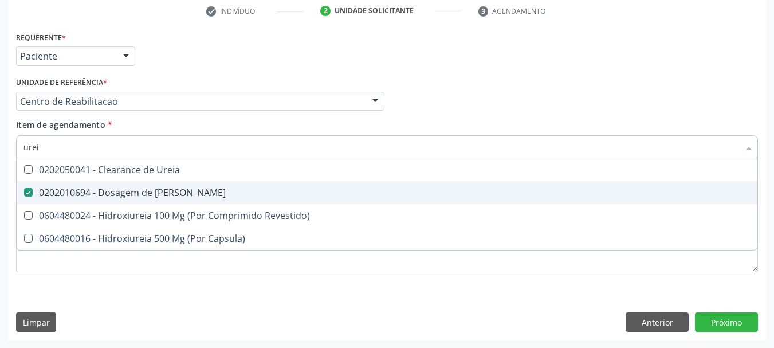
type input "ure"
checkbox Ureia "false"
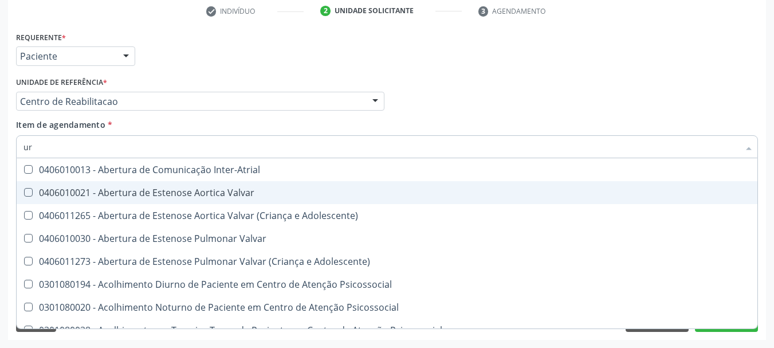
type input "u"
checkbox Ureia "false"
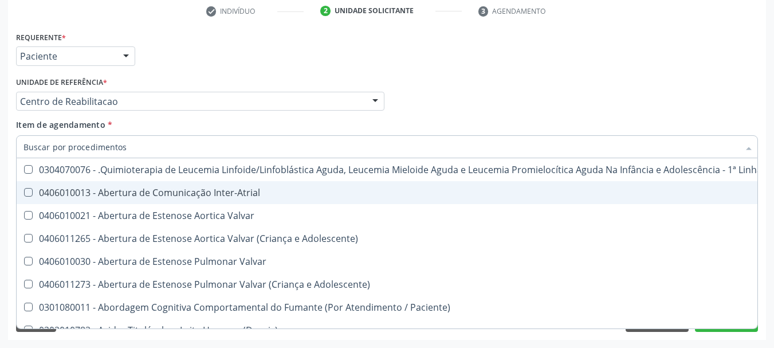
checkbox Ureia "false"
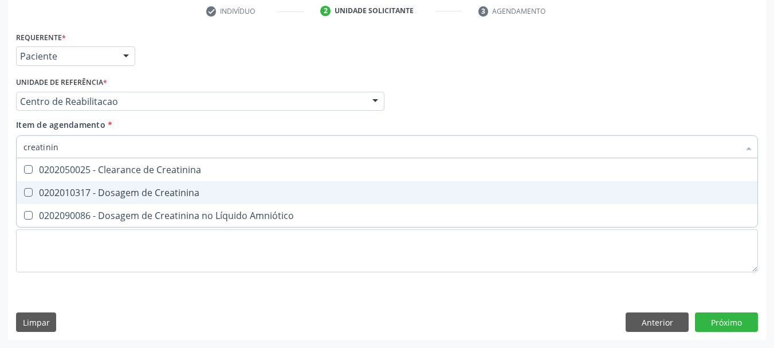
type input "creatinina"
click at [205, 195] on div "0202010317 - Dosagem de Creatinina" at bounding box center [386, 192] width 727 height 9
checkbox Creatinina "true"
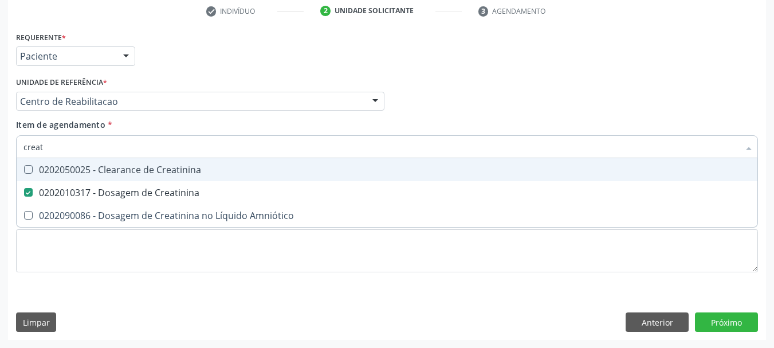
type input "crea"
checkbox Creatinina "false"
type input "c"
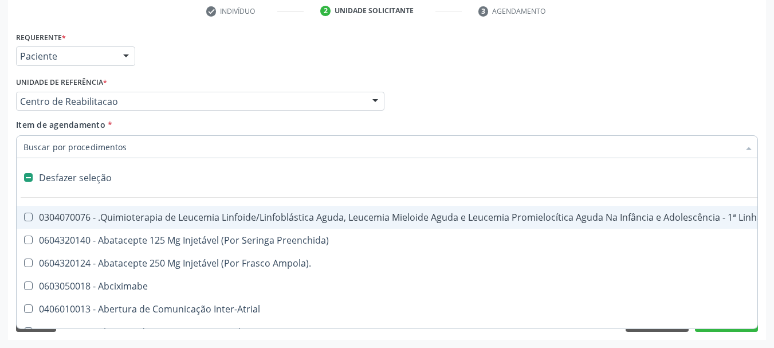
type input "u"
checkbox Hpv "true"
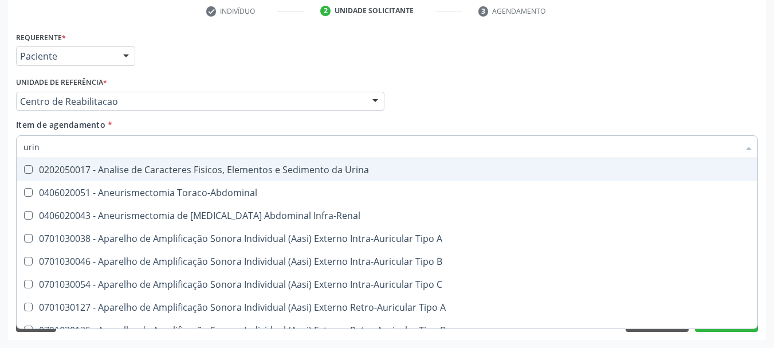
type input "urina"
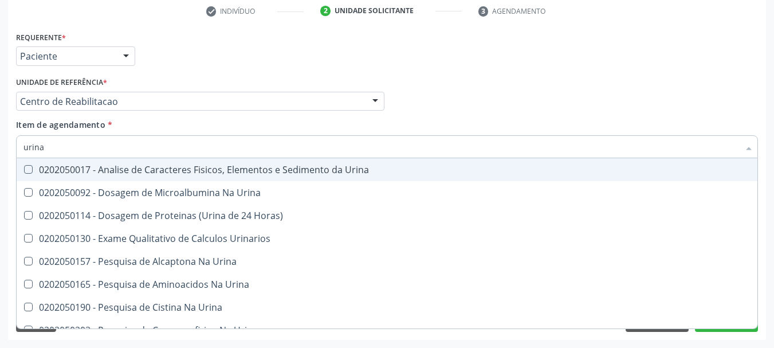
click at [91, 168] on div "0202050017 - Analise de Caracteres Fisicos, Elementos e Sedimento da Urina" at bounding box center [386, 169] width 727 height 9
checkbox Urina "true"
click at [547, 74] on div "Profissional Solicitante Por favor, selecione a Unidade de Atendimento primeiro…" at bounding box center [387, 96] width 748 height 45
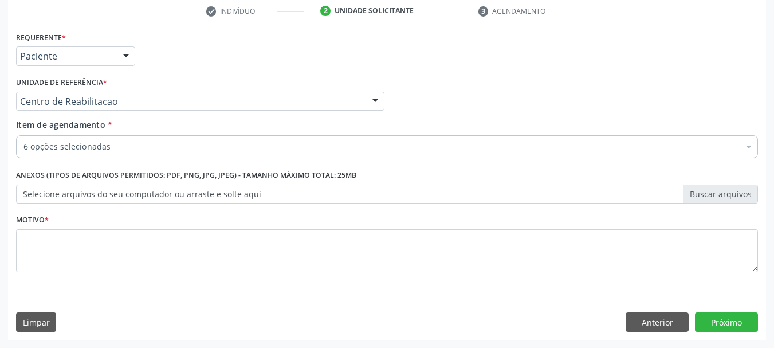
checkbox Completo "true"
checkbox \(Tap\) "true"
checkbox Glicose "true"
checkbox Ureia "true"
checkbox Creatinina "true"
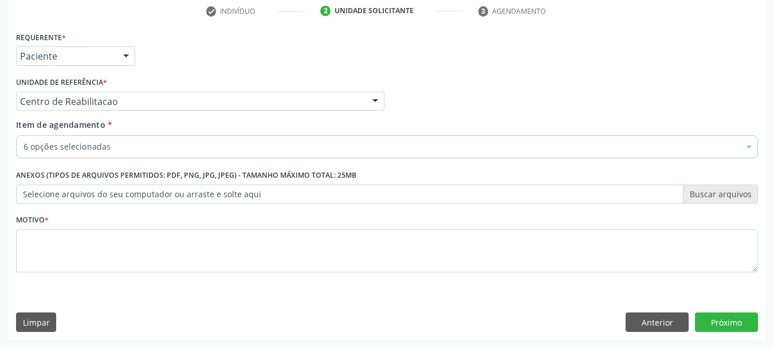
checkbox Urina "true"
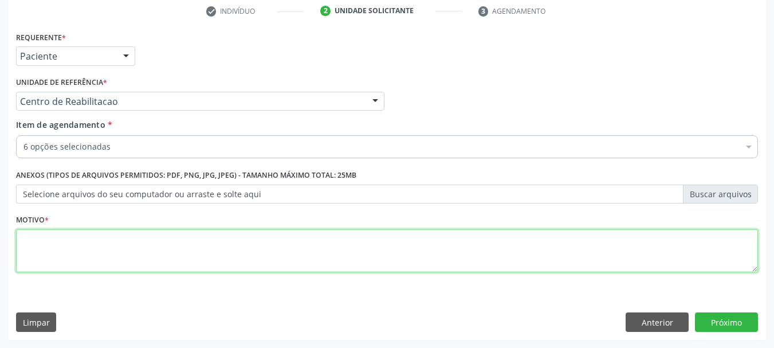
click at [177, 246] on textarea at bounding box center [387, 251] width 742 height 44
type textarea "..."
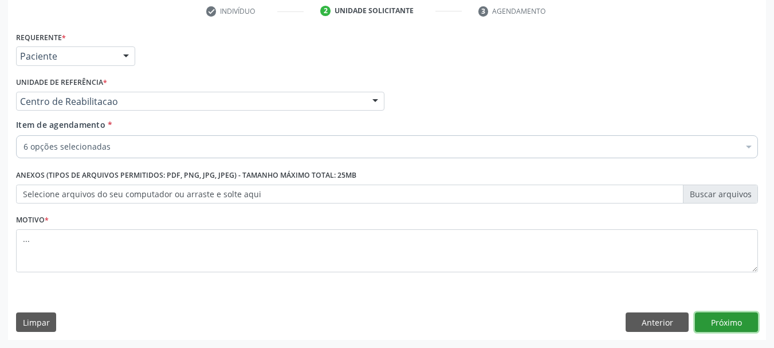
click at [746, 318] on button "Próximo" at bounding box center [726, 321] width 63 height 19
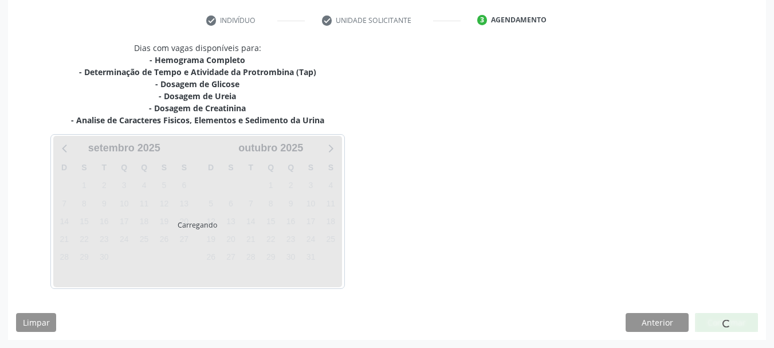
scroll to position [211, 0]
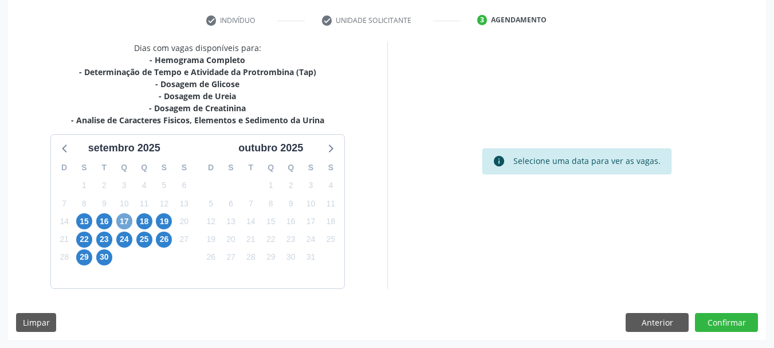
click at [124, 217] on span "17" at bounding box center [124, 221] width 16 height 16
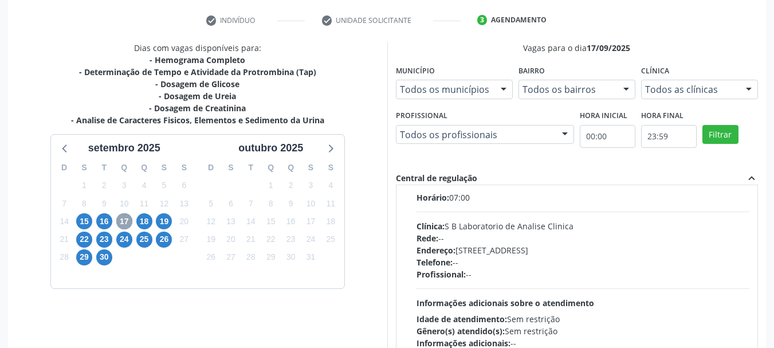
scroll to position [172, 0]
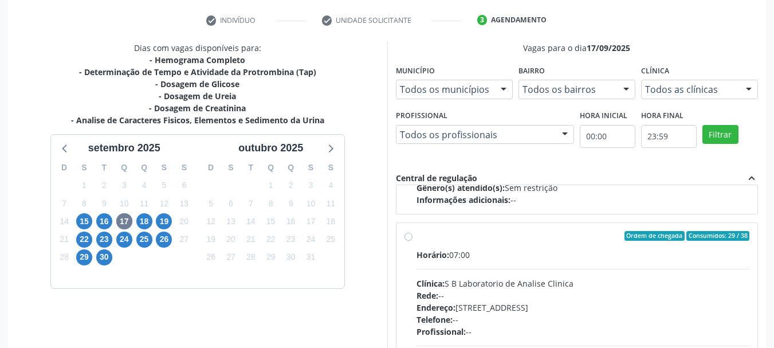
click at [417, 235] on label "Ordem de chegada Consumidos: 29 / 38 Horário: 07:00 Clínica: S B Laboratorio de…" at bounding box center [583, 319] width 333 height 176
click at [409, 235] on input "Ordem de chegada Consumidos: 29 / 38 Horário: 07:00 Clínica: S B Laboratorio de…" at bounding box center [408, 236] width 8 height 10
radio input "true"
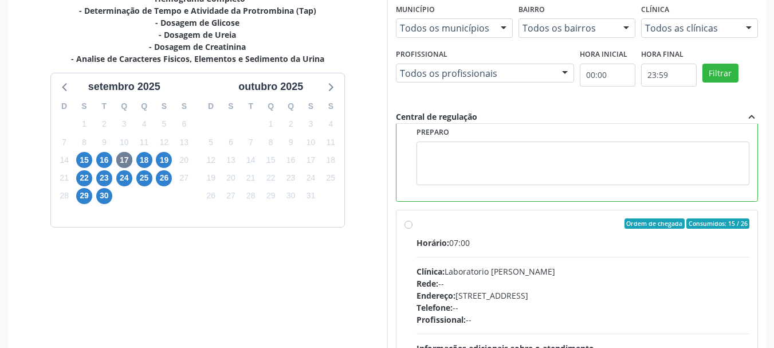
scroll to position [337, 0]
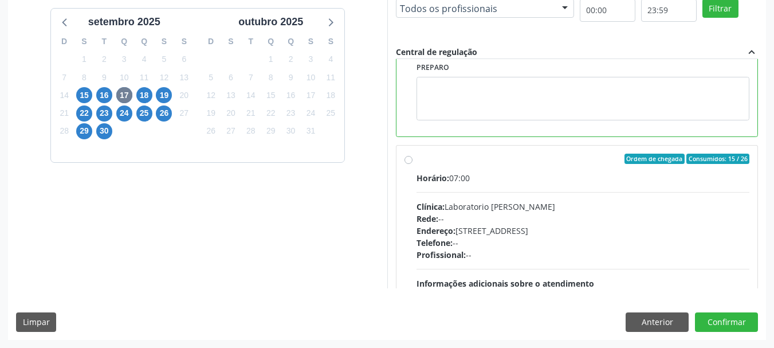
click at [758, 317] on div "Dias com vagas disponíveis para: - Hemograma Completo - Determinação de Tempo e…" at bounding box center [387, 127] width 758 height 423
click at [721, 321] on button "Confirmar" at bounding box center [726, 321] width 63 height 19
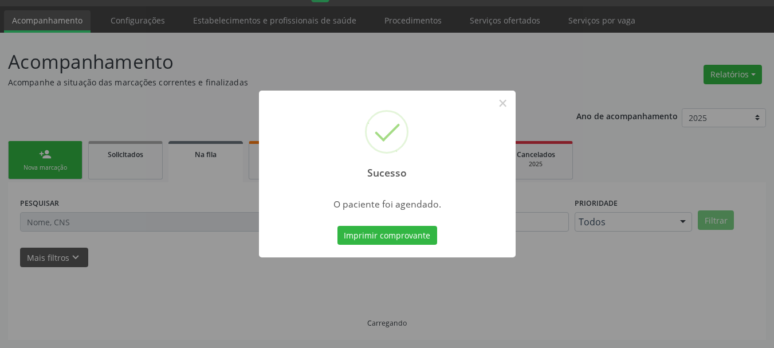
scroll to position [30, 0]
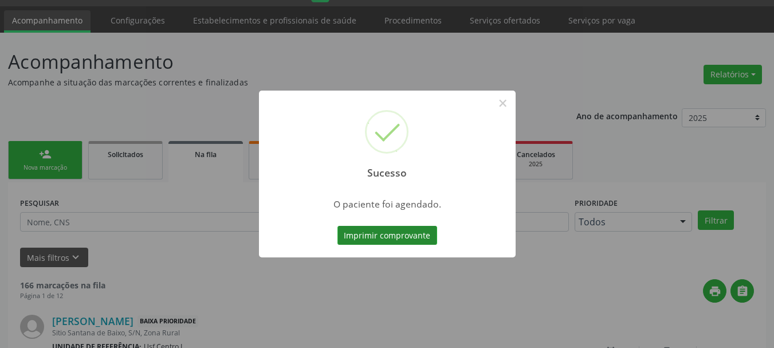
click at [386, 240] on button "Imprimir comprovante" at bounding box center [387, 235] width 100 height 19
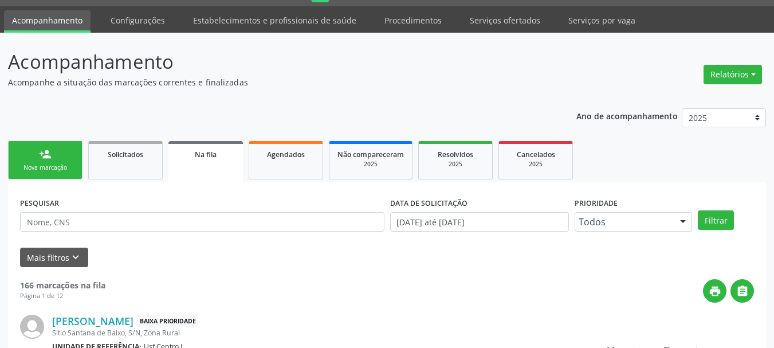
scroll to position [0, 0]
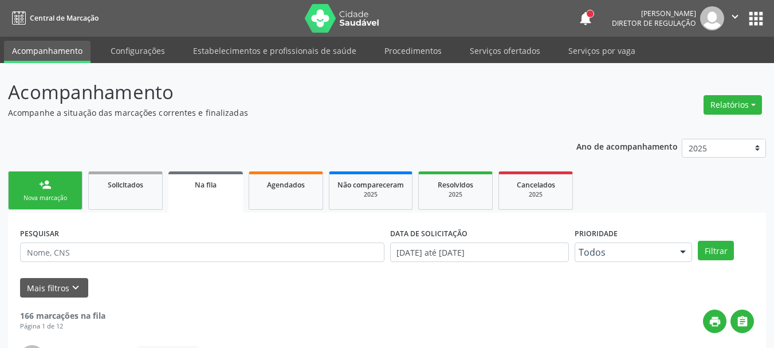
click at [755, 24] on button "apps" at bounding box center [756, 19] width 20 height 20
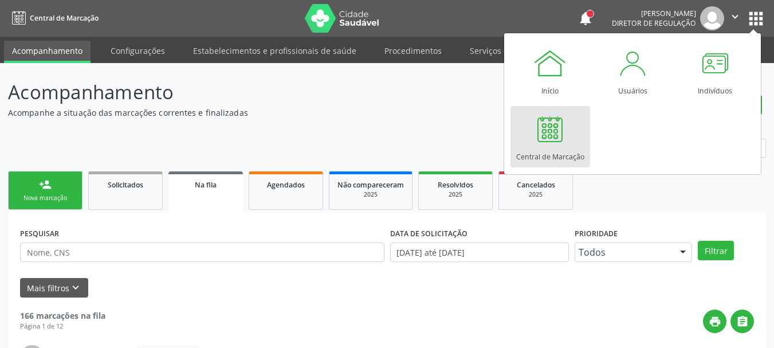
click at [568, 116] on link "Central de Marcação" at bounding box center [550, 136] width 80 height 61
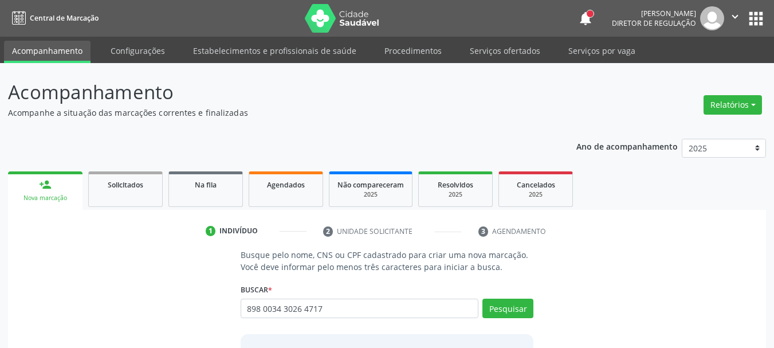
type input "898 0034 3026 4717"
click at [509, 306] on button "Pesquisar" at bounding box center [507, 307] width 51 height 19
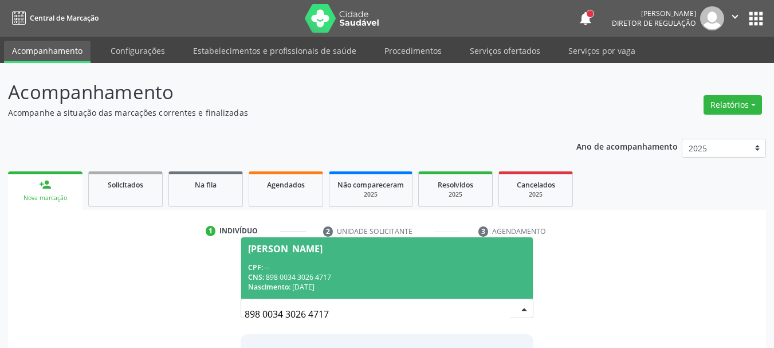
click at [315, 273] on div "CNS: 898 0034 3026 4717" at bounding box center [387, 277] width 278 height 10
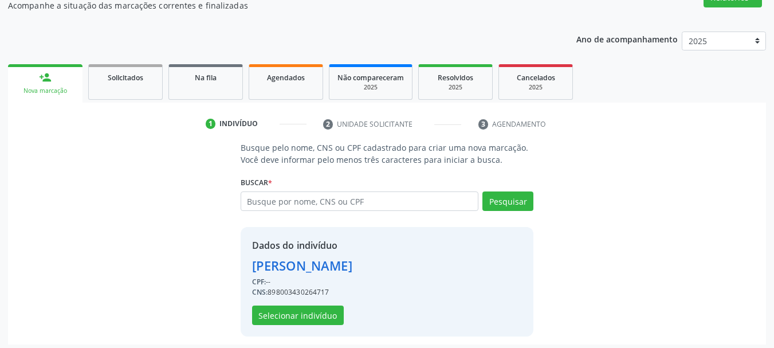
scroll to position [112, 0]
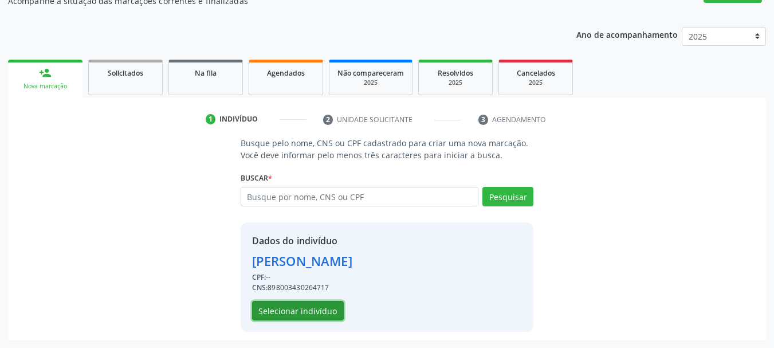
click at [327, 307] on button "Selecionar indivíduo" at bounding box center [298, 310] width 92 height 19
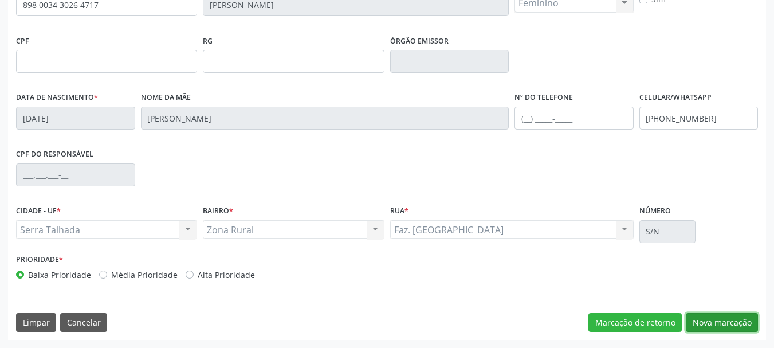
click at [736, 325] on button "Nova marcação" at bounding box center [722, 322] width 72 height 19
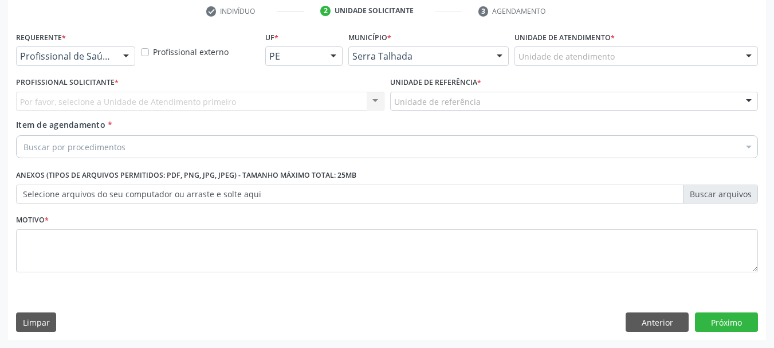
drag, startPoint x: 80, startPoint y: 51, endPoint x: 72, endPoint y: 69, distance: 20.0
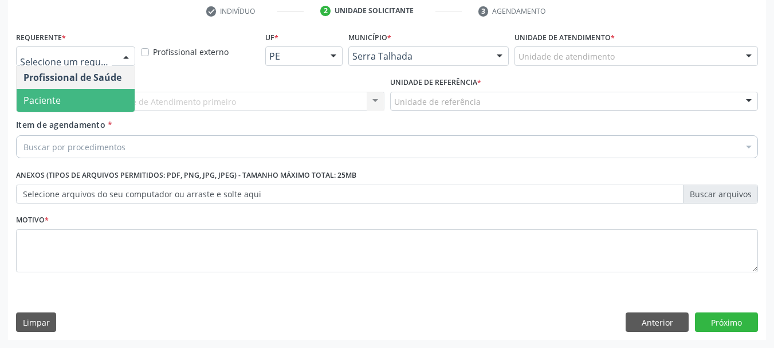
click at [58, 110] on span "Paciente" at bounding box center [76, 100] width 118 height 23
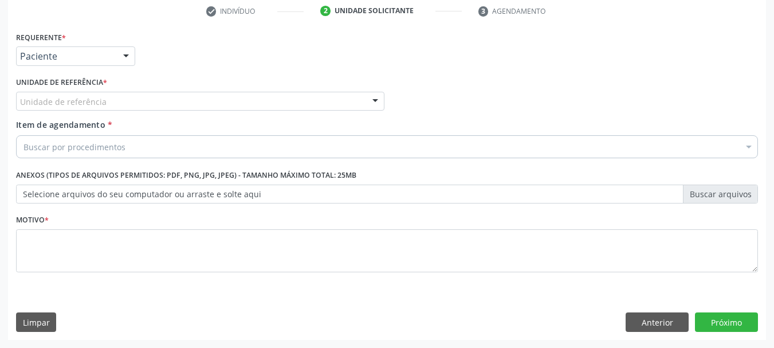
click at [61, 92] on div "Unidade de referência" at bounding box center [200, 101] width 368 height 19
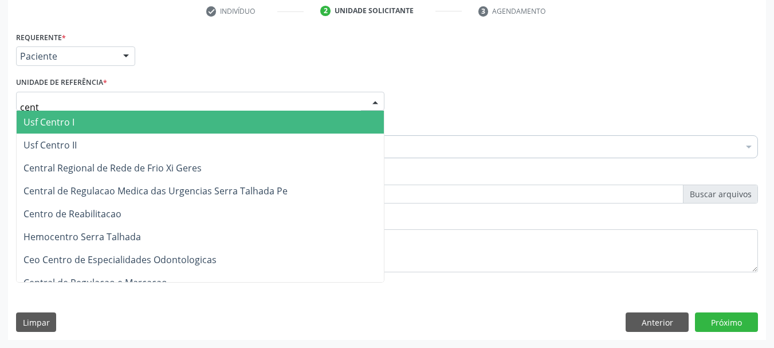
type input "centr"
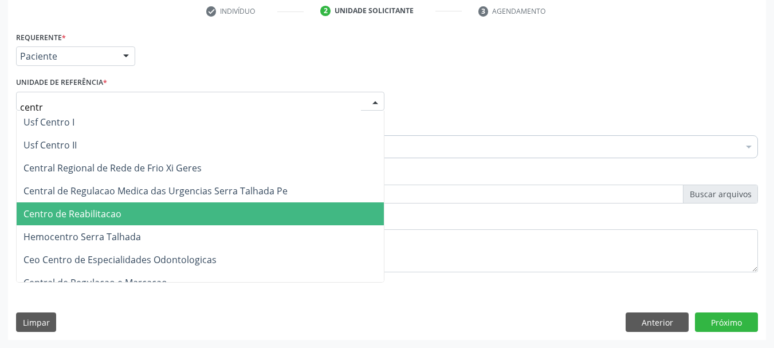
click at [84, 211] on span "Centro de Reabilitacao" at bounding box center [72, 213] width 98 height 13
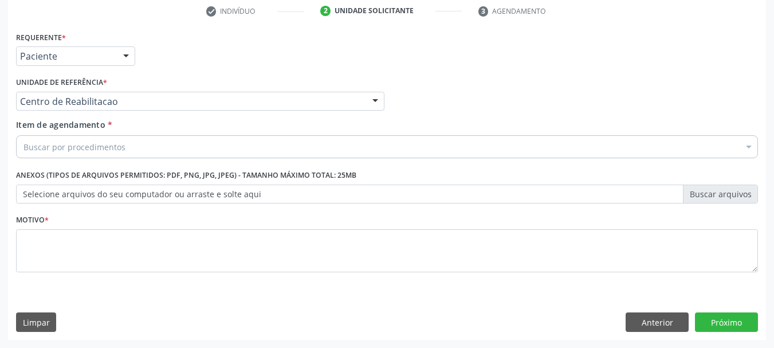
click at [136, 148] on div "Buscar por procedimentos" at bounding box center [387, 146] width 742 height 23
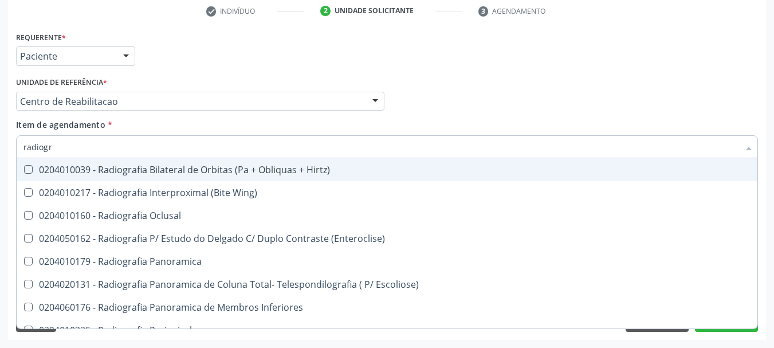
type input "radiogra"
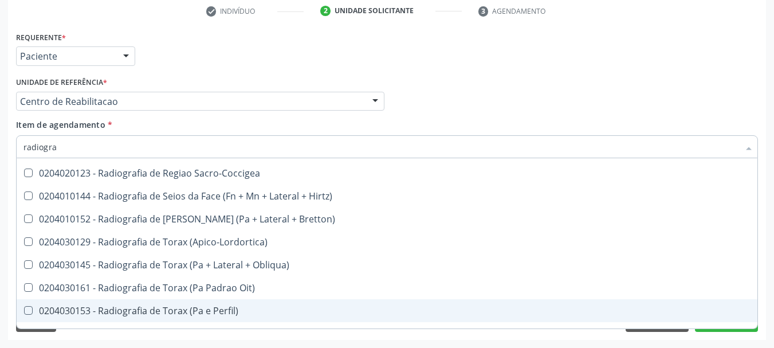
scroll to position [1480, 0]
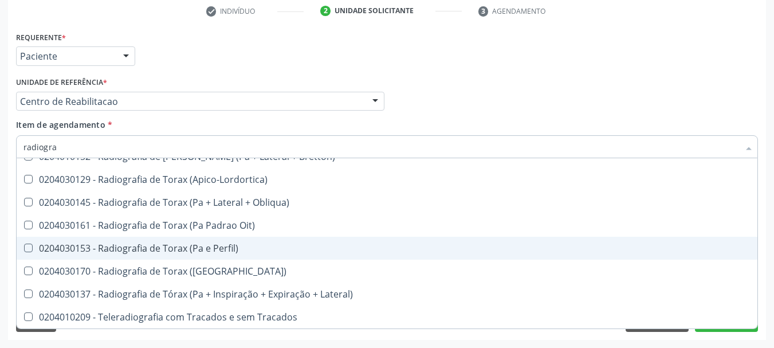
click at [176, 253] on div "0204030153 - Radiografia de Torax (Pa e Perfil)" at bounding box center [386, 247] width 727 height 9
checkbox Perfil\) "true"
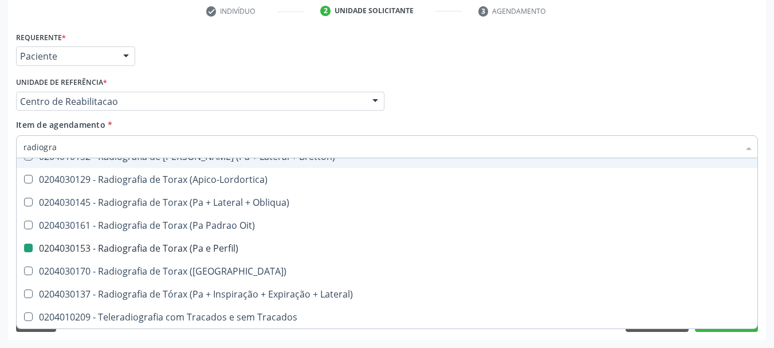
click at [463, 60] on div "Requerente * Paciente Profissional de Saúde Paciente Nenhum resultado encontrad…" at bounding box center [387, 51] width 748 height 45
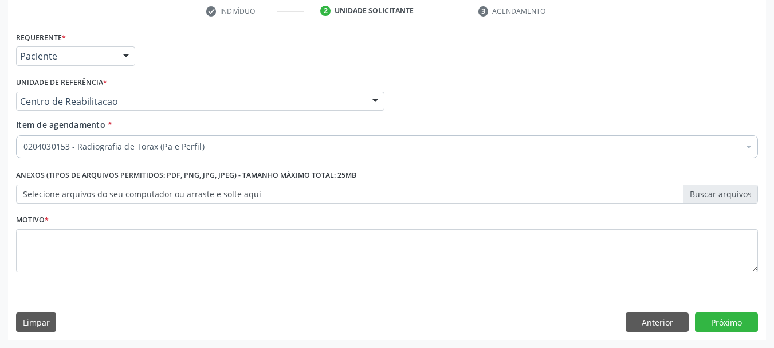
checkbox Perfil\) "true"
checkbox Tonometria "false"
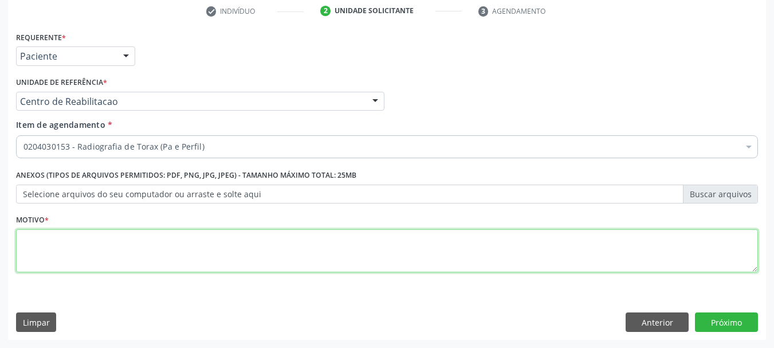
click at [71, 247] on textarea at bounding box center [387, 251] width 742 height 44
type textarea "..."
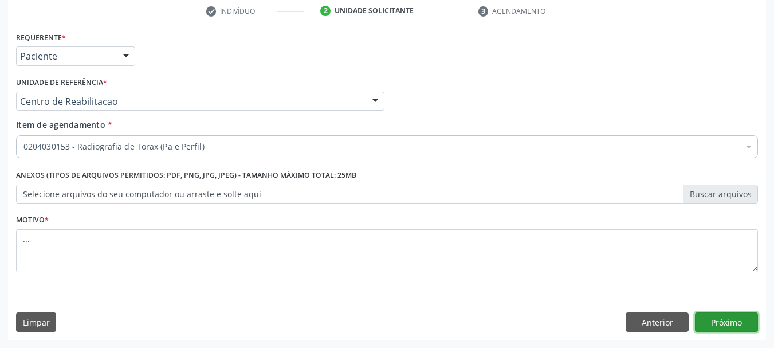
click at [725, 320] on button "Próximo" at bounding box center [726, 321] width 63 height 19
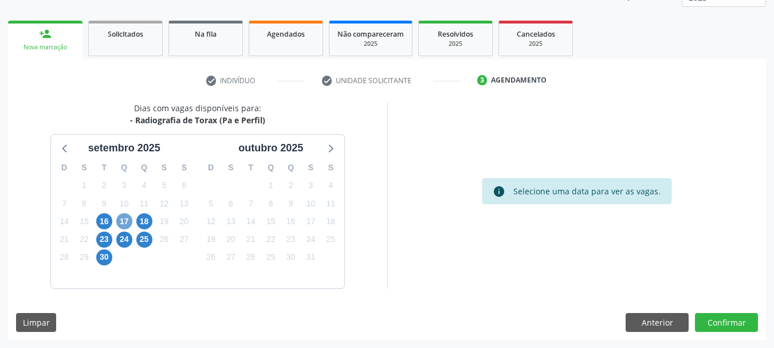
click at [130, 219] on span "17" at bounding box center [124, 221] width 16 height 16
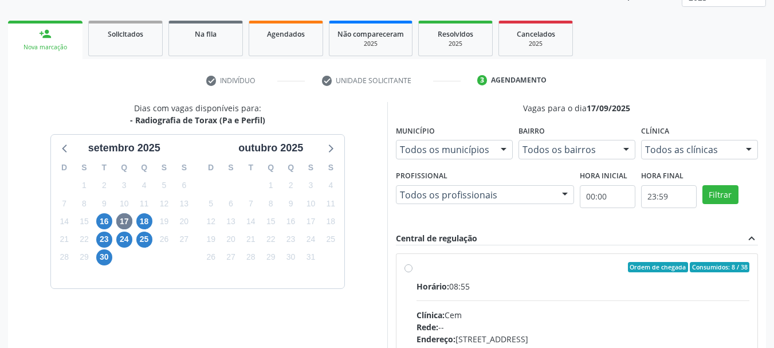
drag, startPoint x: 412, startPoint y: 268, endPoint x: 434, endPoint y: 256, distance: 25.4
click at [417, 268] on label "Ordem de chegada Consumidos: 8 / 38 Horário: 08:55 Clínica: Cem Rede: -- Endere…" at bounding box center [583, 350] width 333 height 176
click at [411, 268] on input "Ordem de chegada Consumidos: 8 / 38 Horário: 08:55 Clínica: Cem Rede: -- Endere…" at bounding box center [408, 267] width 8 height 10
radio input "true"
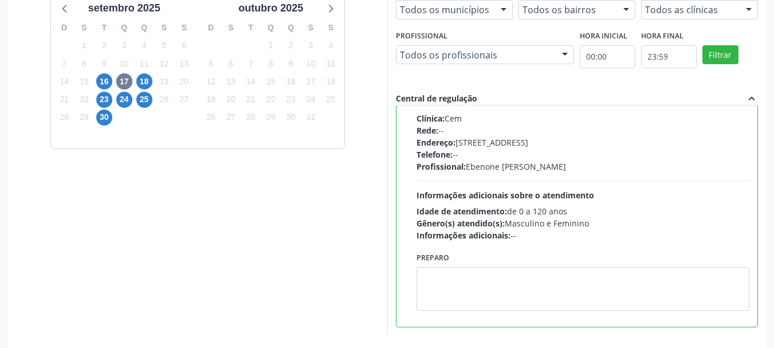
scroll to position [337, 0]
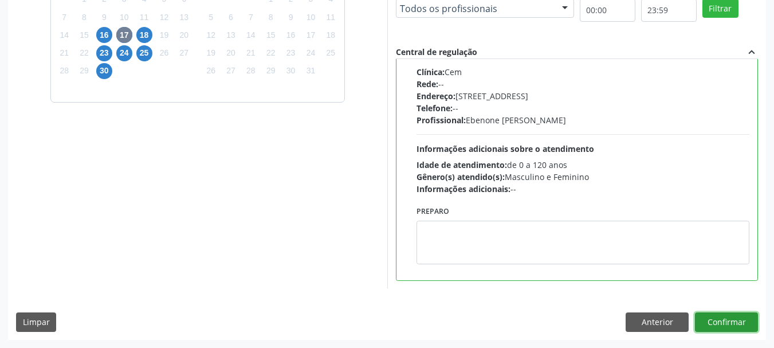
click at [736, 325] on button "Confirmar" at bounding box center [726, 321] width 63 height 19
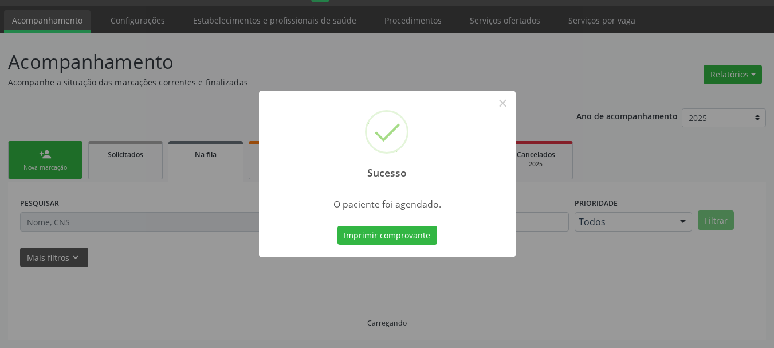
scroll to position [30, 0]
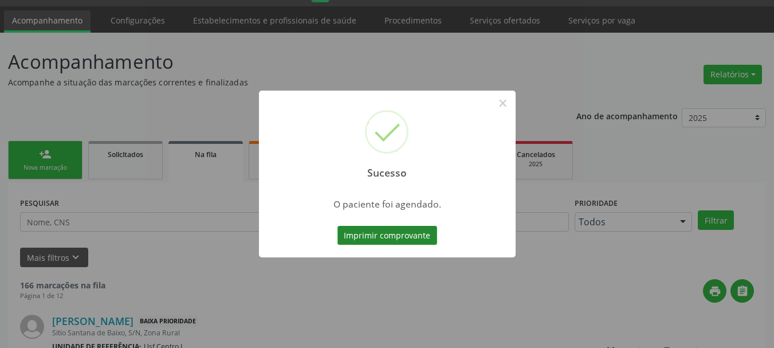
click at [418, 240] on button "Imprimir comprovante" at bounding box center [387, 235] width 100 height 19
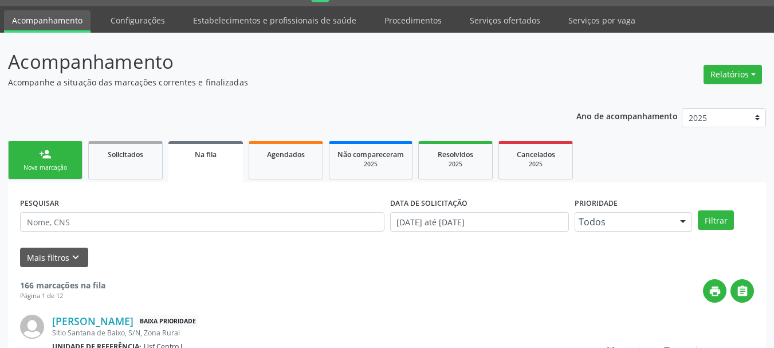
scroll to position [0, 0]
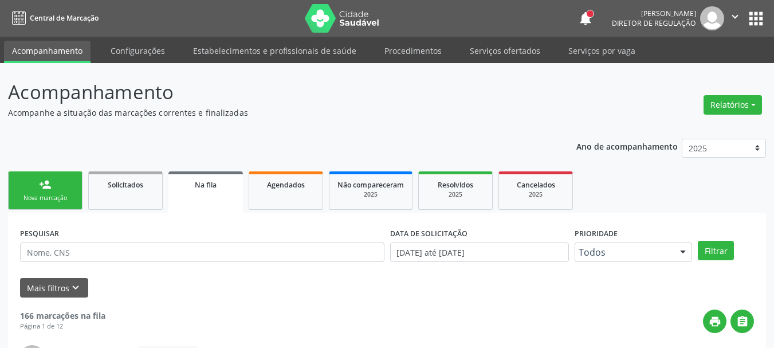
click at [751, 21] on button "apps" at bounding box center [756, 19] width 20 height 20
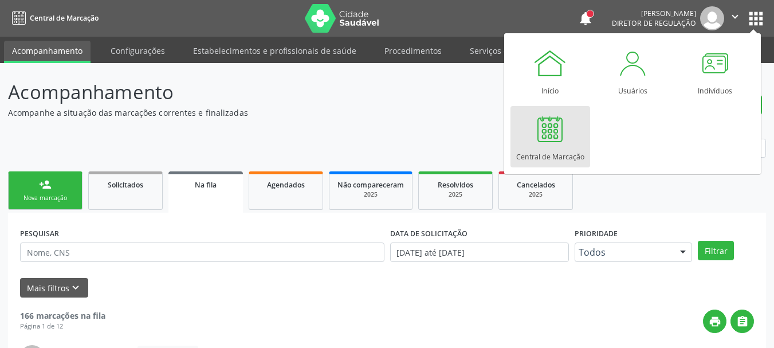
click at [564, 146] on div at bounding box center [550, 129] width 34 height 34
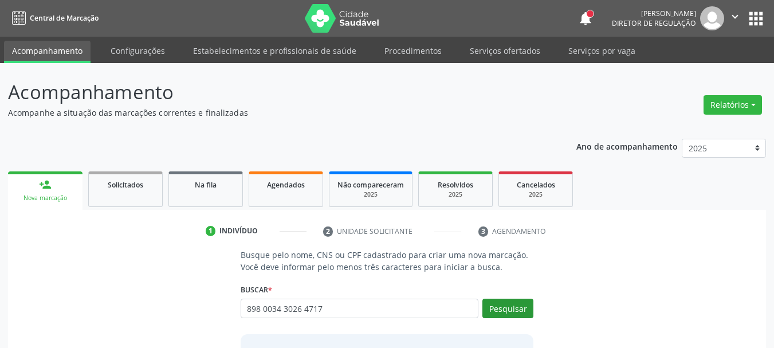
type input "898 0034 3026 4717"
click at [505, 316] on button "Pesquisar" at bounding box center [507, 307] width 51 height 19
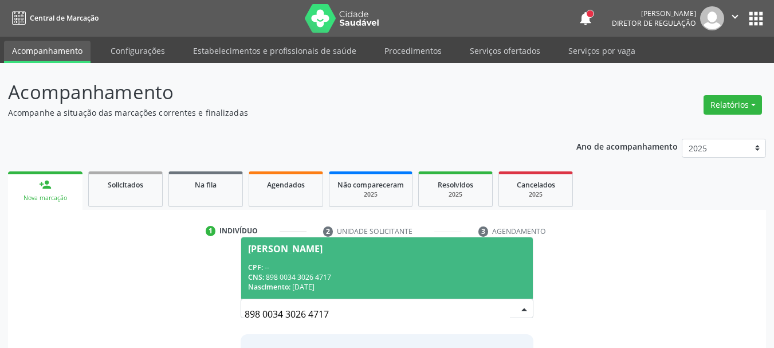
drag, startPoint x: 269, startPoint y: 285, endPoint x: 262, endPoint y: 282, distance: 7.2
click at [269, 285] on span "Nascimento:" at bounding box center [269, 287] width 42 height 10
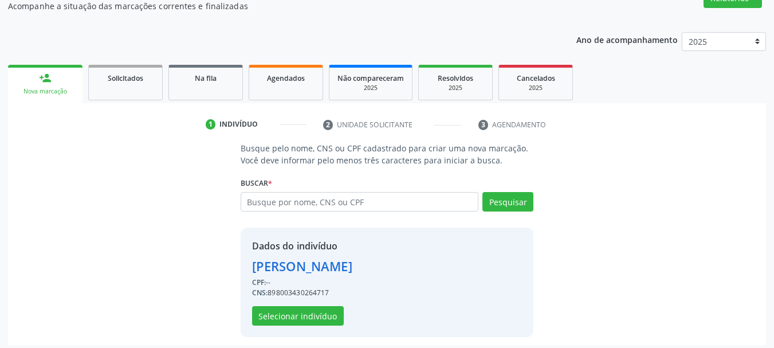
scroll to position [112, 0]
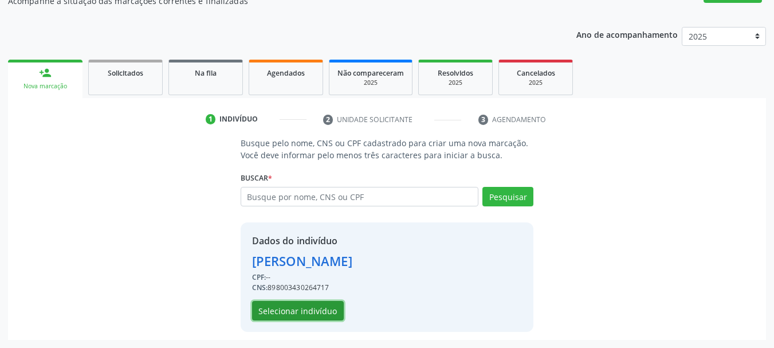
click at [310, 312] on button "Selecionar indivíduo" at bounding box center [298, 310] width 92 height 19
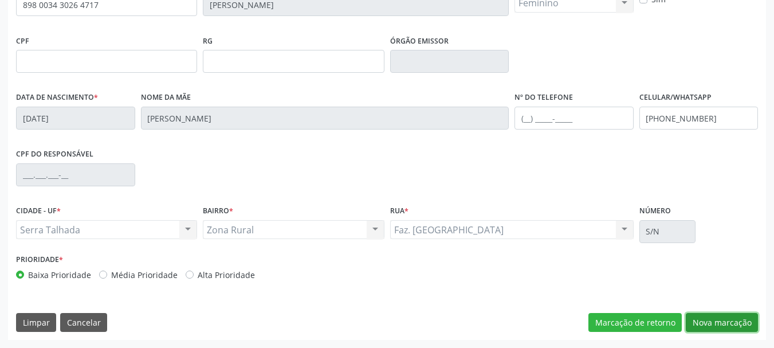
click at [739, 319] on button "Nova marcação" at bounding box center [722, 322] width 72 height 19
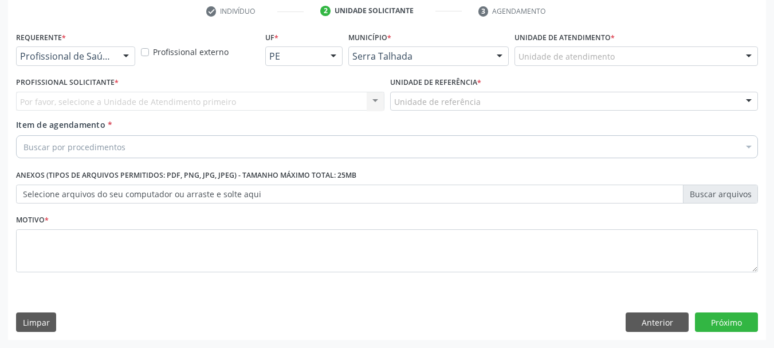
click at [108, 65] on div "Profissional de Saúde" at bounding box center [75, 55] width 119 height 19
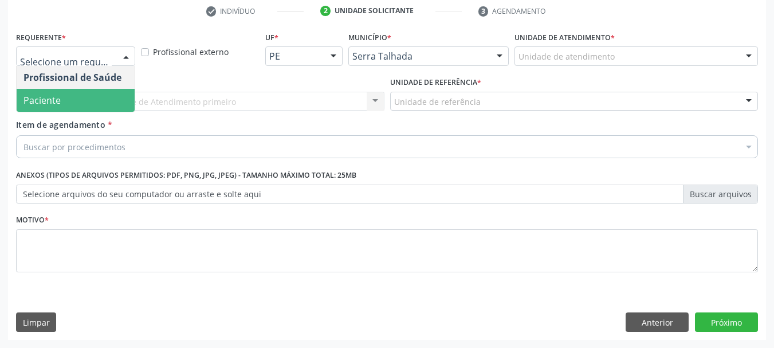
click at [87, 98] on span "Paciente" at bounding box center [76, 100] width 118 height 23
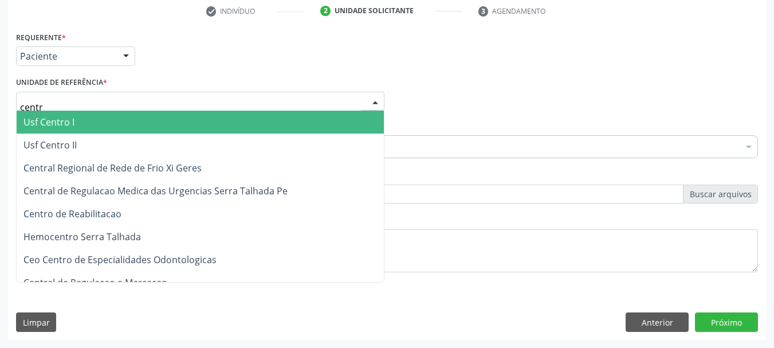
type input "centro"
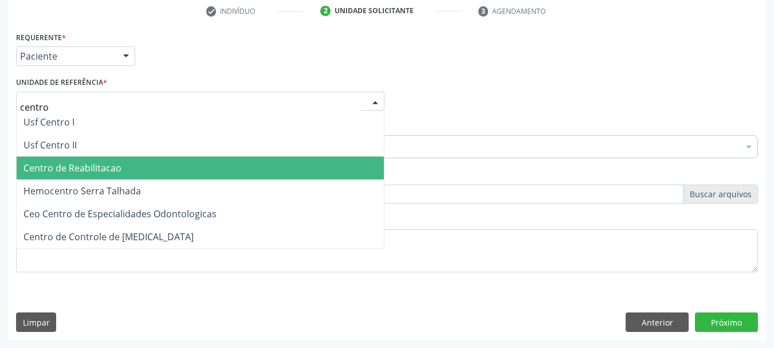
click at [73, 171] on span "Centro de Reabilitacao" at bounding box center [72, 168] width 98 height 13
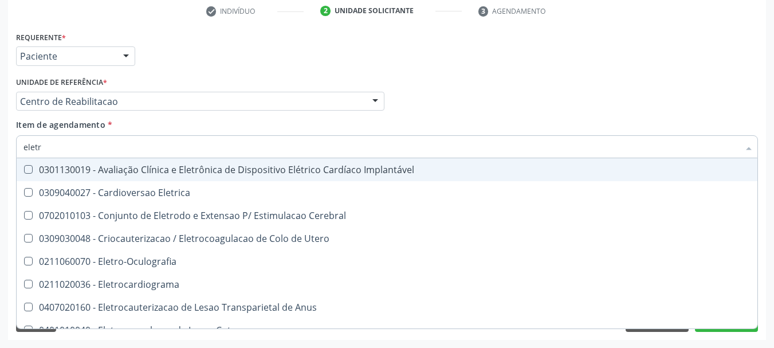
type input "eletro"
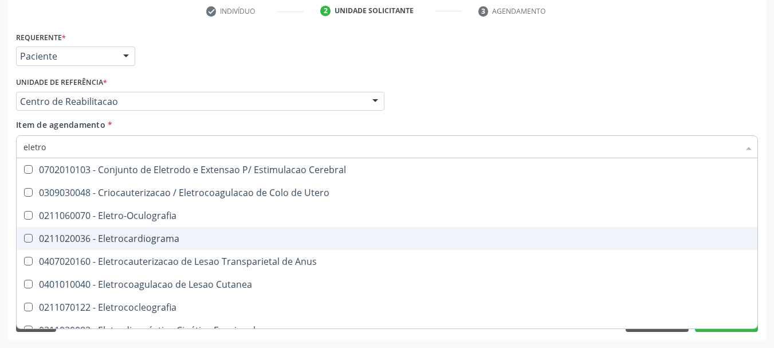
click at [159, 234] on div "0211020036 - Eletrocardiograma" at bounding box center [433, 238] width 820 height 9
checkbox Eletrocardiograma "true"
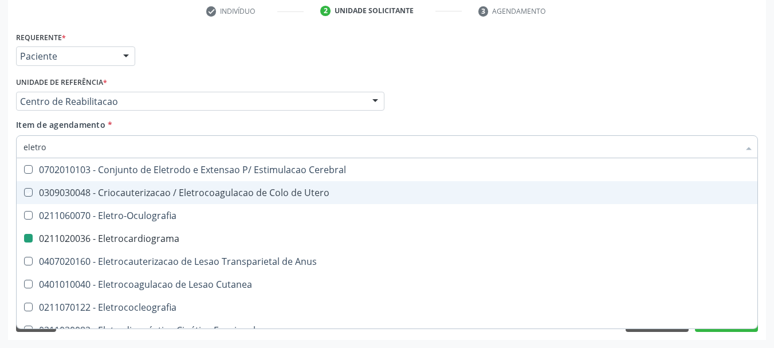
click at [477, 93] on div "Profissional Solicitante Por favor, selecione a Unidade de Atendimento primeiro…" at bounding box center [387, 96] width 748 height 45
checkbox Utero "true"
checkbox Eletrocardiograma "false"
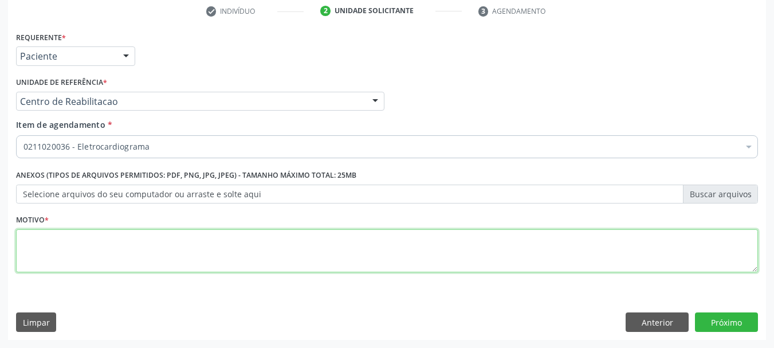
click at [115, 236] on textarea at bounding box center [387, 251] width 742 height 44
type textarea "..."
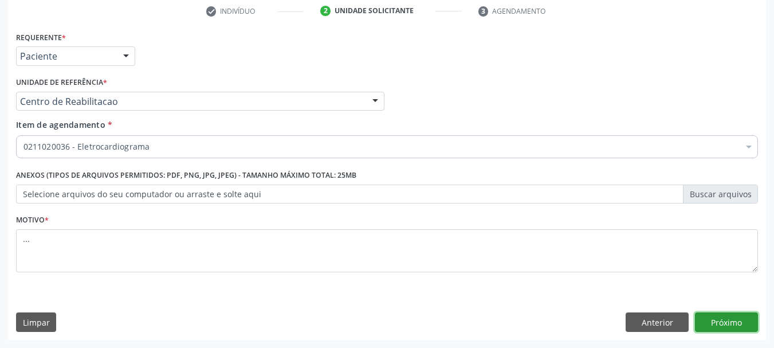
click at [723, 322] on button "Próximo" at bounding box center [726, 321] width 63 height 19
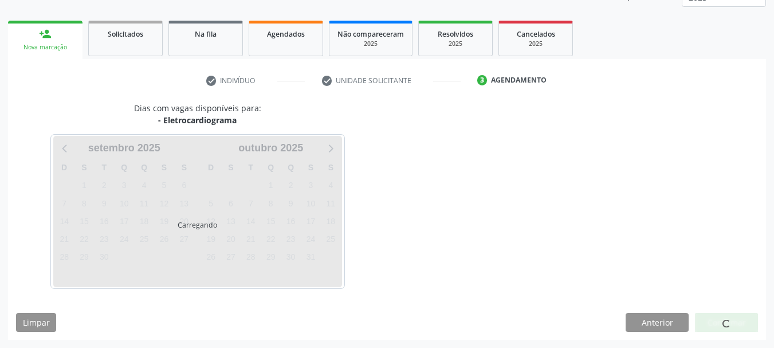
scroll to position [151, 0]
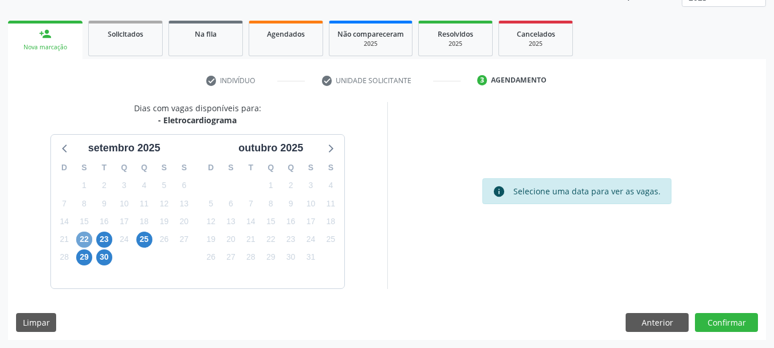
click at [80, 239] on span "22" at bounding box center [84, 239] width 16 height 16
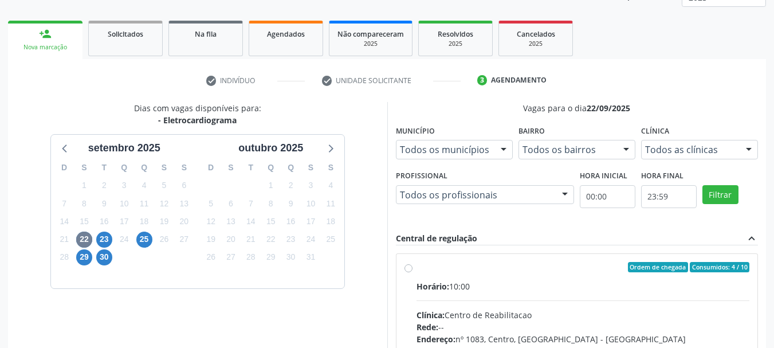
drag, startPoint x: 402, startPoint y: 272, endPoint x: 395, endPoint y: 276, distance: 7.2
click at [399, 274] on div "Ordem de chegada Consumidos: 4 / 10 Horário: 10:00 Clínica: Centro de Reabilita…" at bounding box center [577, 350] width 362 height 192
radio input "true"
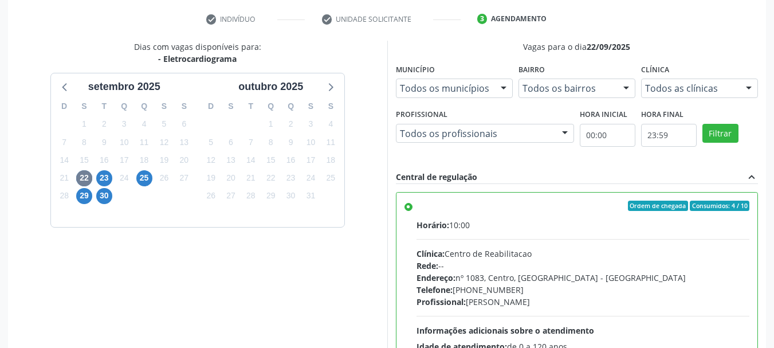
scroll to position [337, 0]
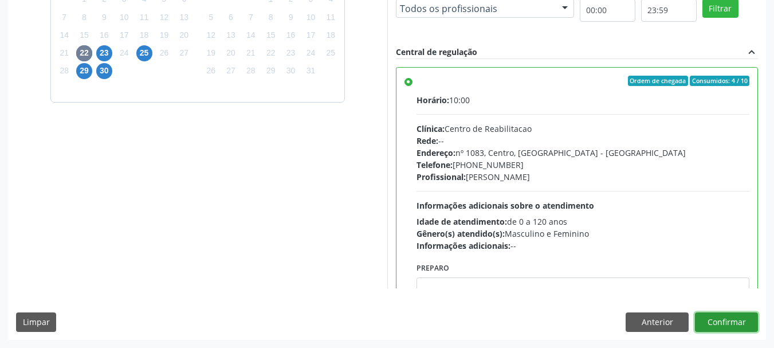
click at [729, 325] on button "Confirmar" at bounding box center [726, 321] width 63 height 19
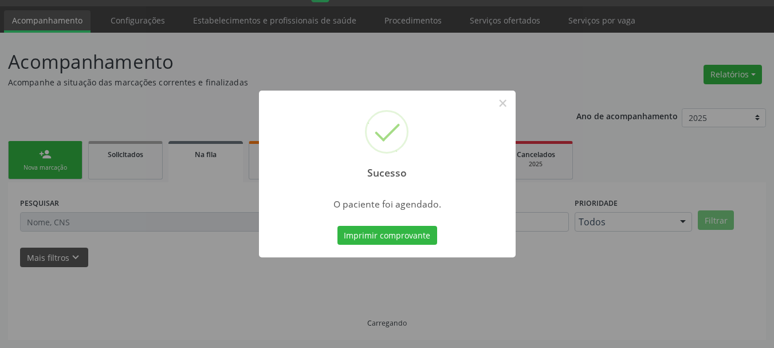
scroll to position [30, 0]
click at [375, 233] on button "Imprimir comprovante" at bounding box center [387, 235] width 100 height 19
